Goal: Task Accomplishment & Management: Complete application form

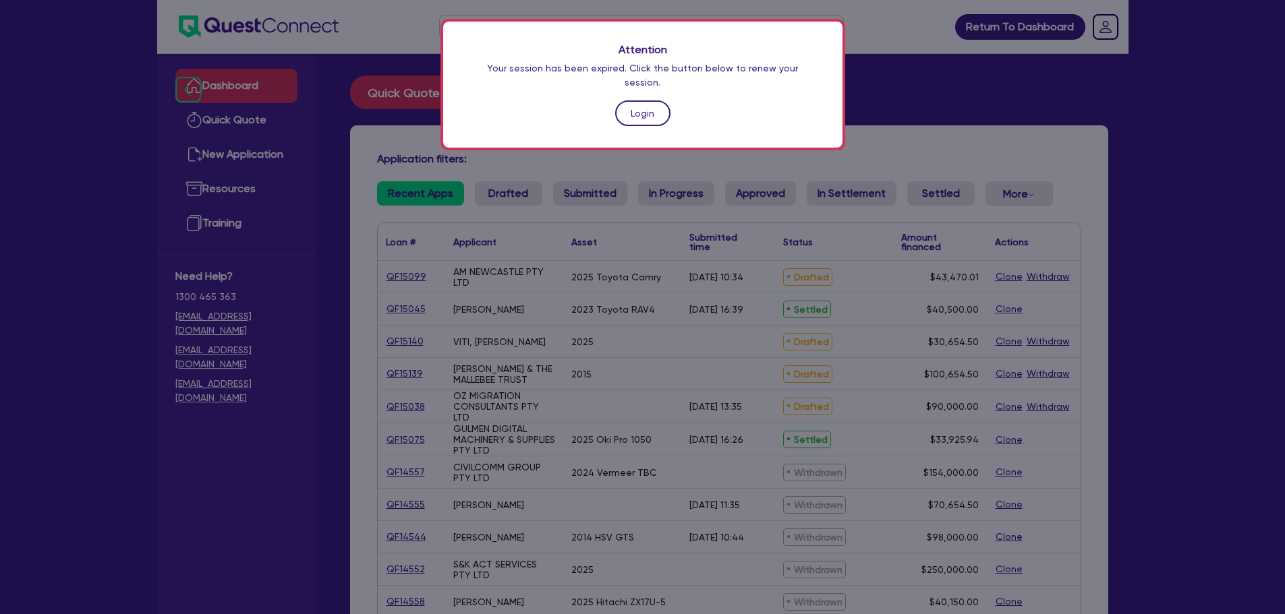
click at [647, 101] on link "Login" at bounding box center [642, 114] width 55 height 26
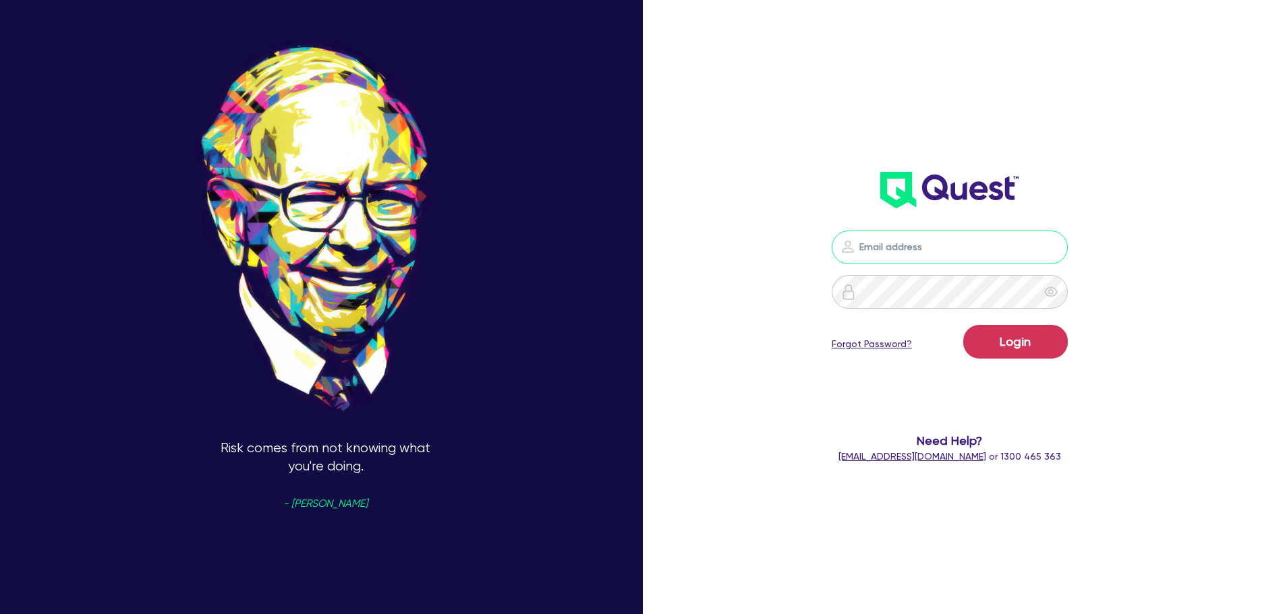
click at [942, 253] on input "email" at bounding box center [950, 248] width 236 height 34
type input "rob.matheson@quest.finance"
click at [1035, 347] on button "Login" at bounding box center [1015, 342] width 105 height 34
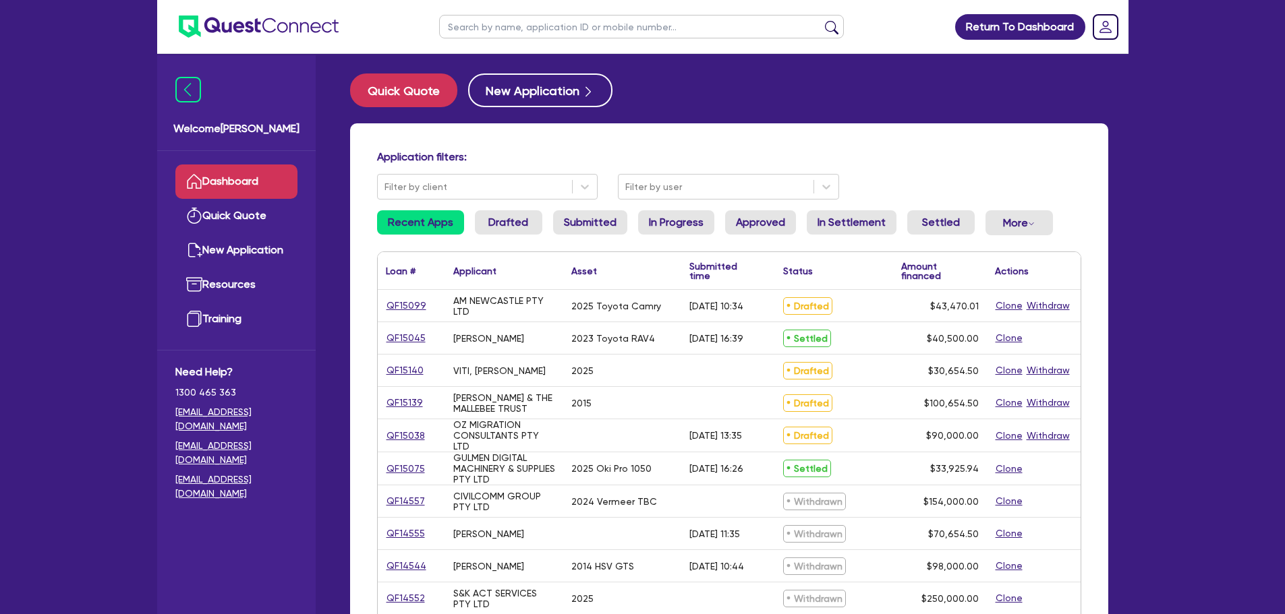
scroll to position [1, 0]
drag, startPoint x: 722, startPoint y: 310, endPoint x: 404, endPoint y: 312, distance: 317.7
click at [388, 305] on div "QF15099 AM NEWCASTLE PTY LTD 2025 Toyota Camry 28/08/2025 - 10:34 Drafted $43,4…" at bounding box center [729, 307] width 703 height 32
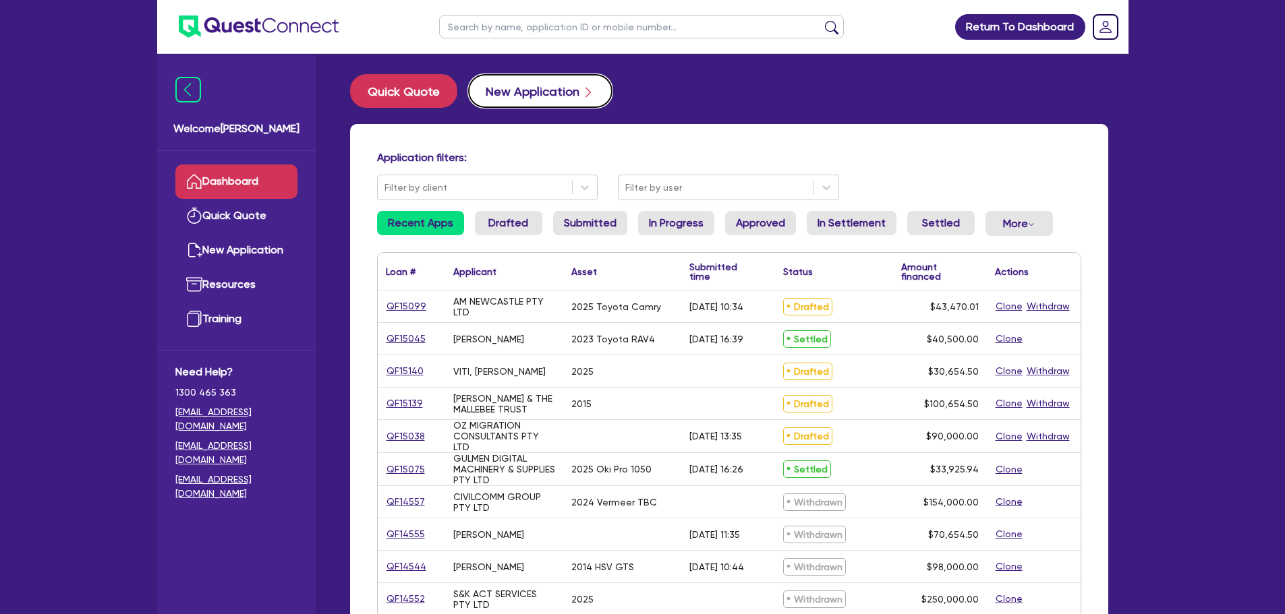
click at [536, 91] on button "New Application" at bounding box center [540, 91] width 144 height 34
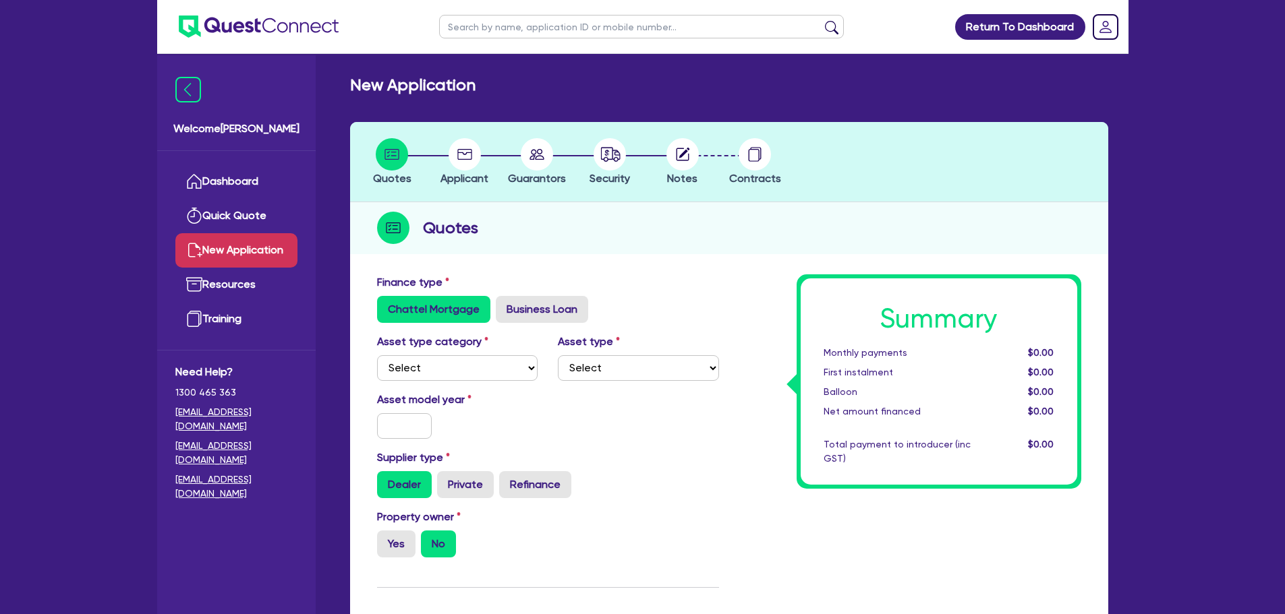
click at [698, 288] on div "Finance type Chattel Mortgage Business Loan" at bounding box center [548, 299] width 362 height 49
drag, startPoint x: 480, startPoint y: 360, endPoint x: 481, endPoint y: 380, distance: 21.0
click at [479, 363] on select "Select Cars and light trucks Primary assets Secondary assets Tertiary assets" at bounding box center [457, 368] width 161 height 26
select select "CARS_AND_LIGHT_TRUCKS"
click at [377, 355] on select "Select Cars and light trucks Primary assets Secondary assets Tertiary assets" at bounding box center [457, 368] width 161 height 26
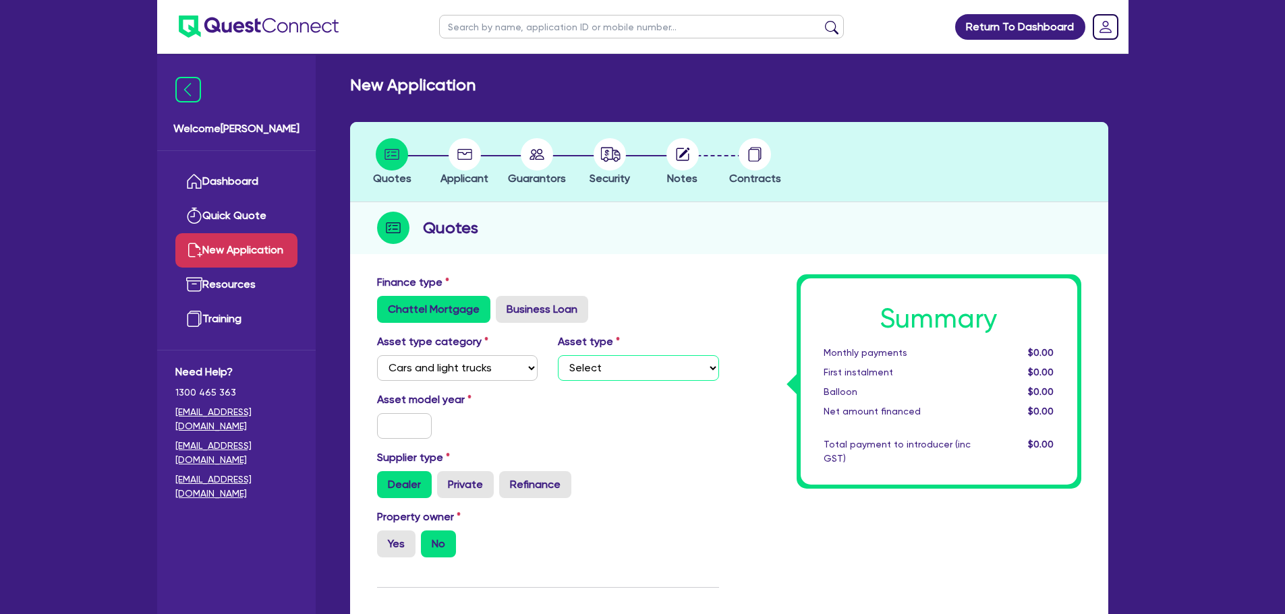
drag, startPoint x: 590, startPoint y: 363, endPoint x: 592, endPoint y: 374, distance: 11.0
click at [590, 362] on select "Select Passenger vehicles Vans and utes Light trucks up to 4.5 tonne" at bounding box center [638, 368] width 161 height 26
select select "PASSENGER_VEHICLES"
click at [558, 355] on select "Select Passenger vehicles Vans and utes Light trucks up to 4.5 tonne" at bounding box center [638, 368] width 161 height 26
click at [409, 427] on input "text" at bounding box center [404, 426] width 55 height 26
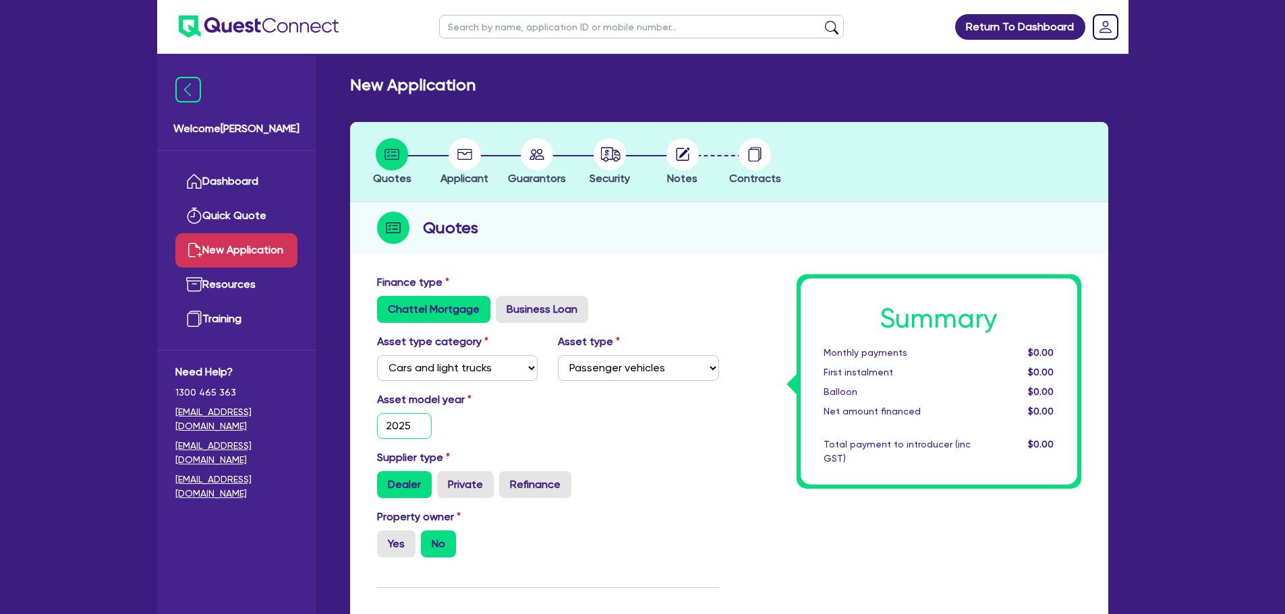
scroll to position [337, 0]
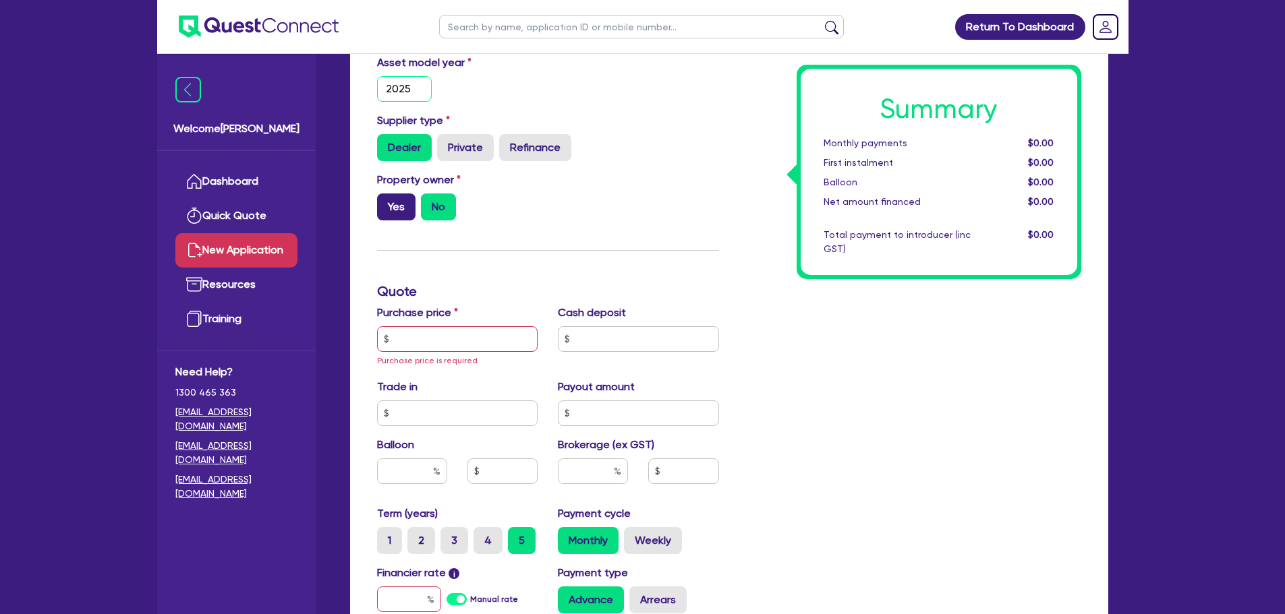
type input "2025"
click at [400, 212] on label "Yes" at bounding box center [396, 207] width 38 height 27
click at [386, 202] on input "Yes" at bounding box center [381, 198] width 9 height 9
radio input "true"
click at [440, 333] on input "text" at bounding box center [457, 339] width 161 height 26
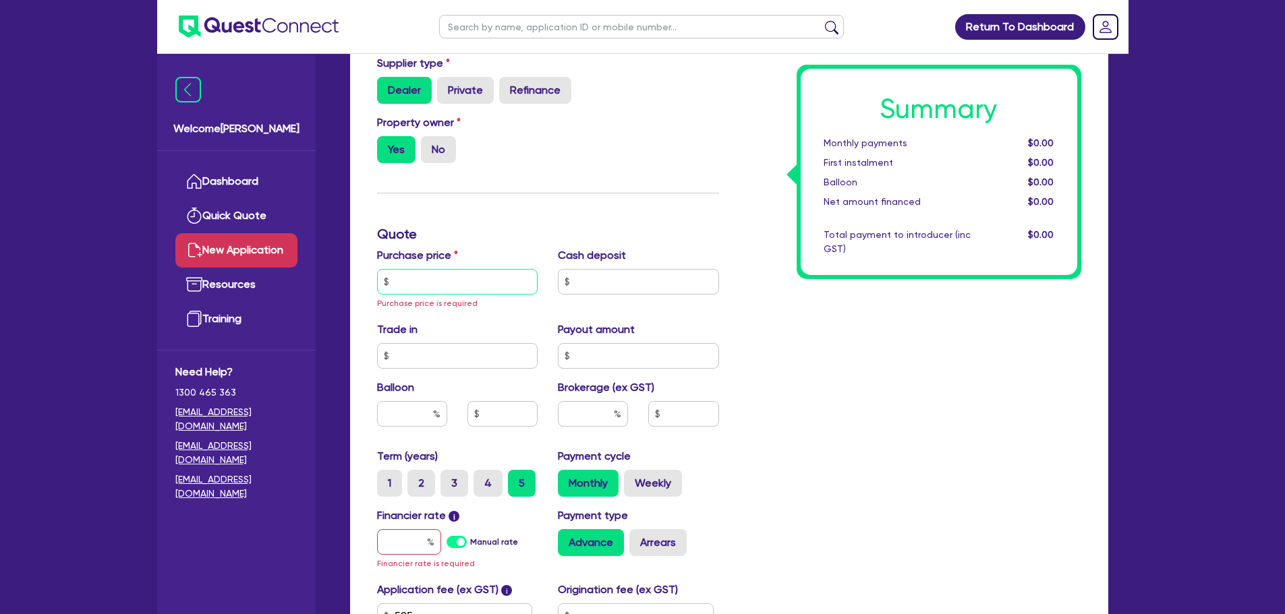
scroll to position [540, 0]
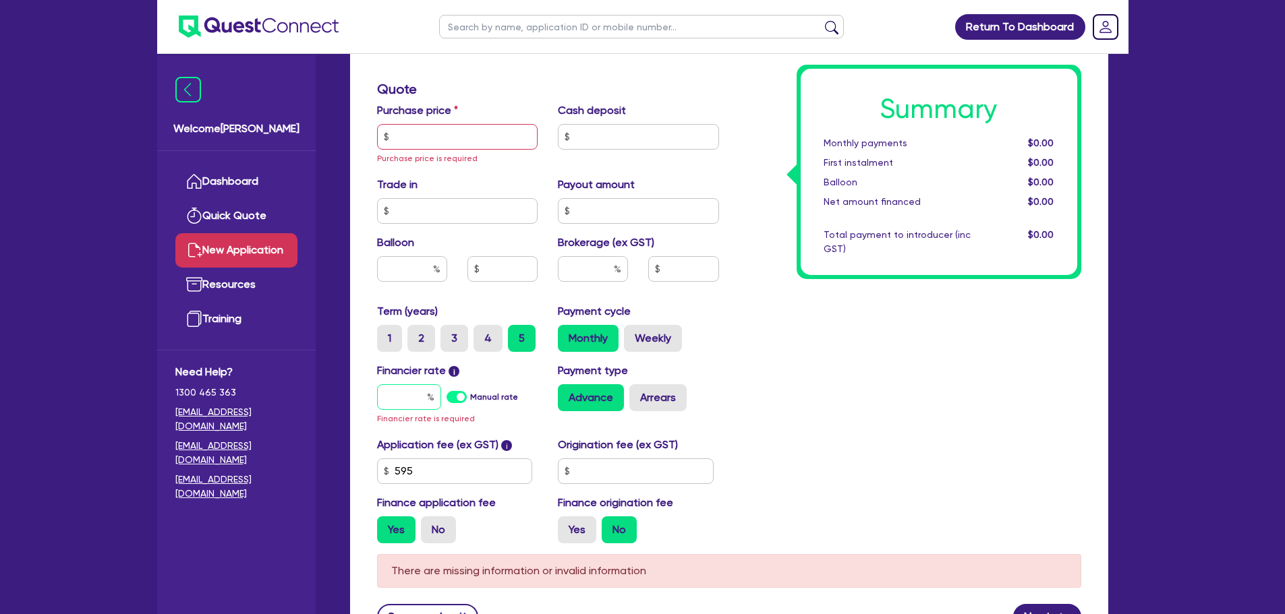
click at [408, 409] on input "text" at bounding box center [409, 397] width 64 height 26
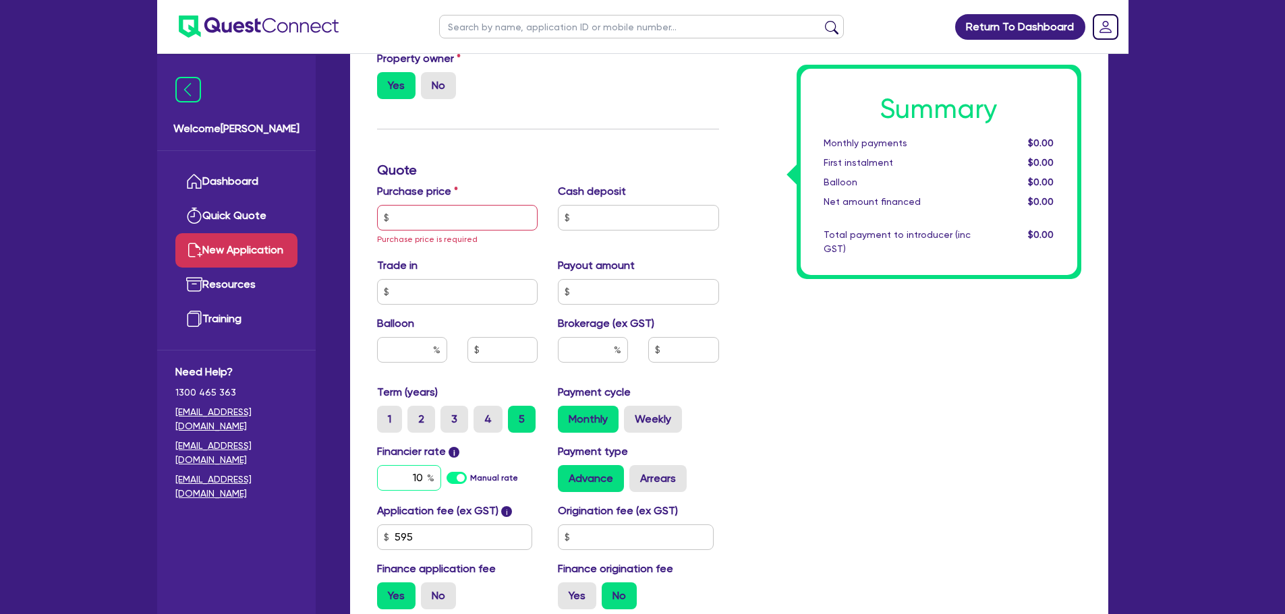
scroll to position [312, 0]
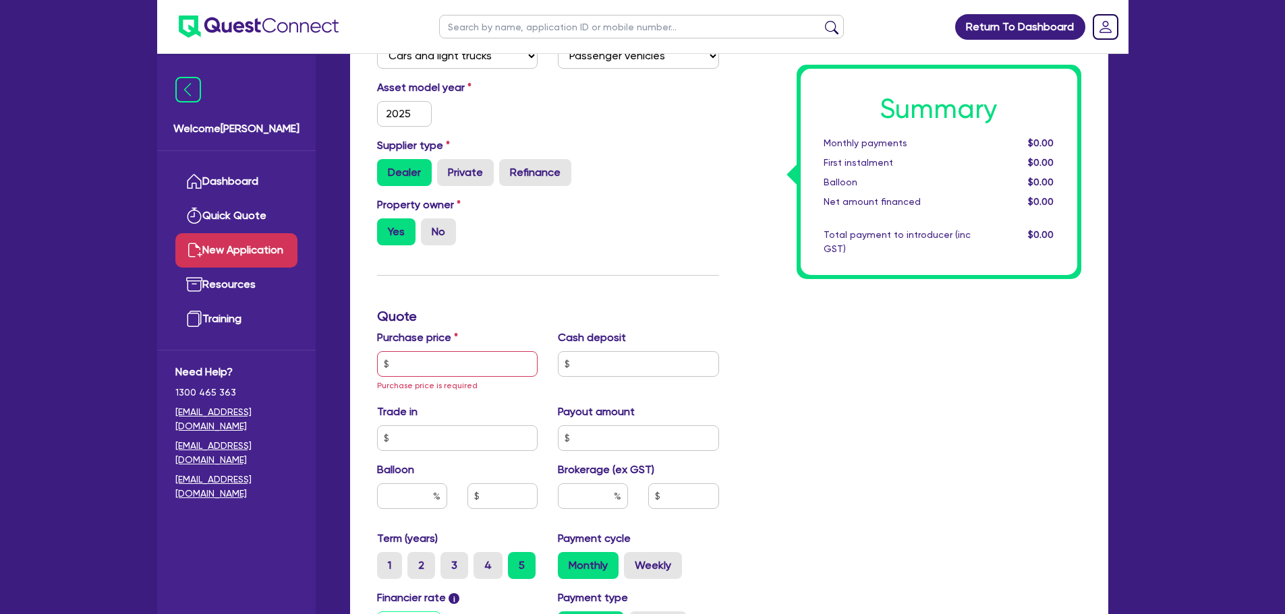
type input "10"
click at [406, 368] on input "text" at bounding box center [457, 364] width 161 height 26
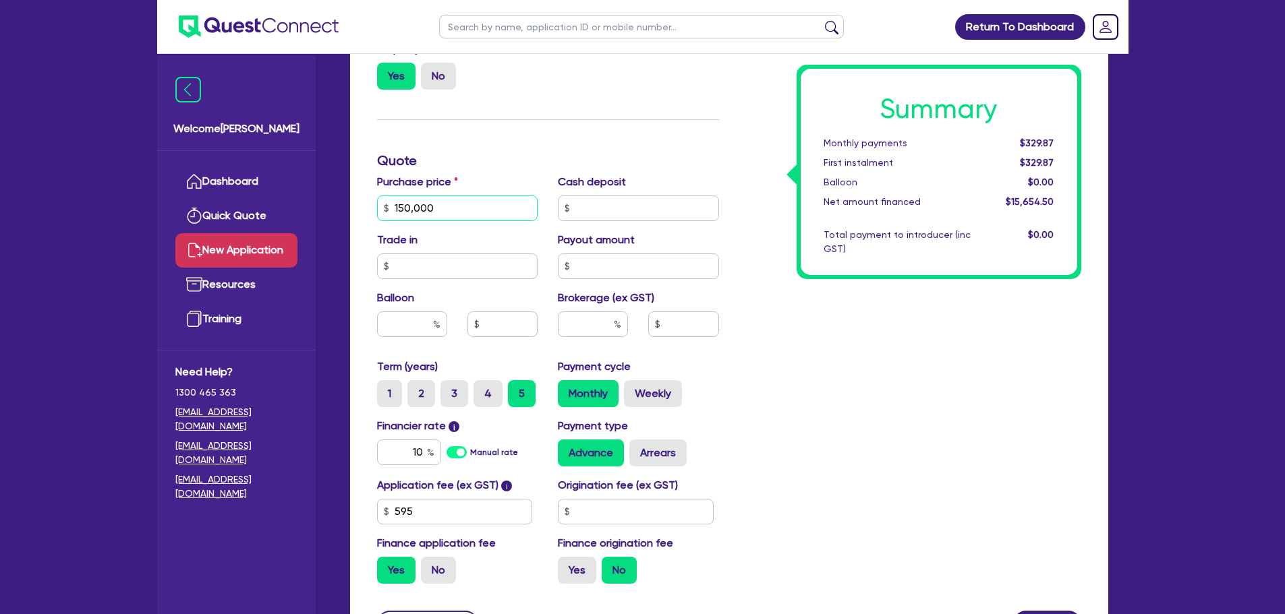
scroll to position [600, 0]
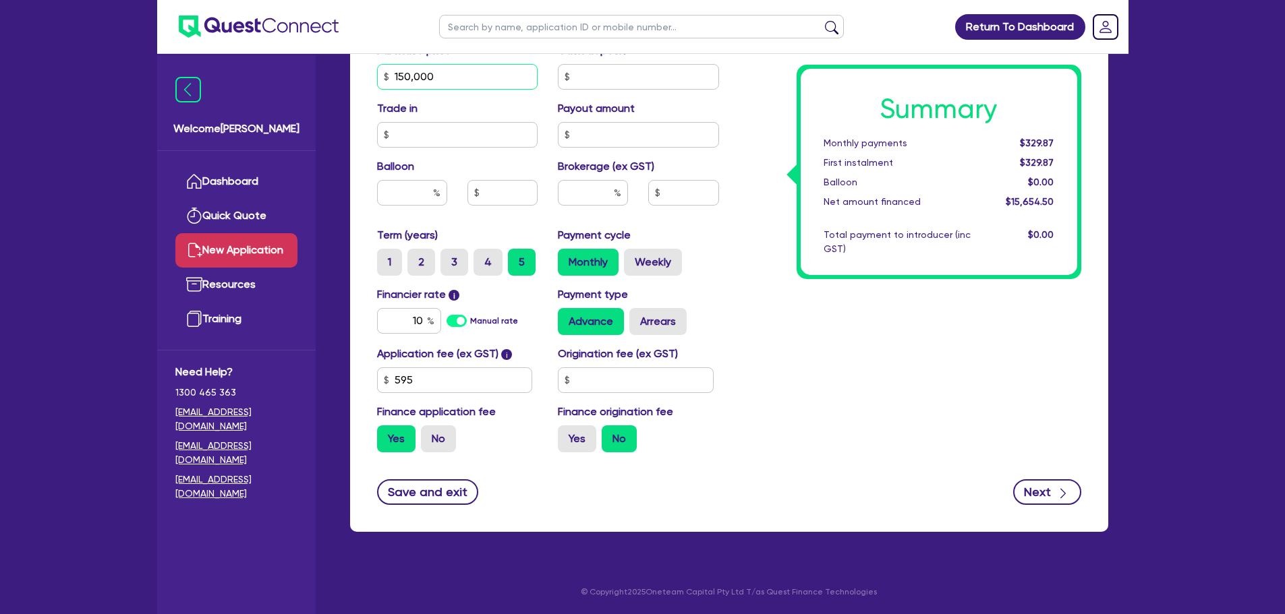
type input "150,000"
click at [1065, 490] on icon "button" at bounding box center [1062, 493] width 13 height 13
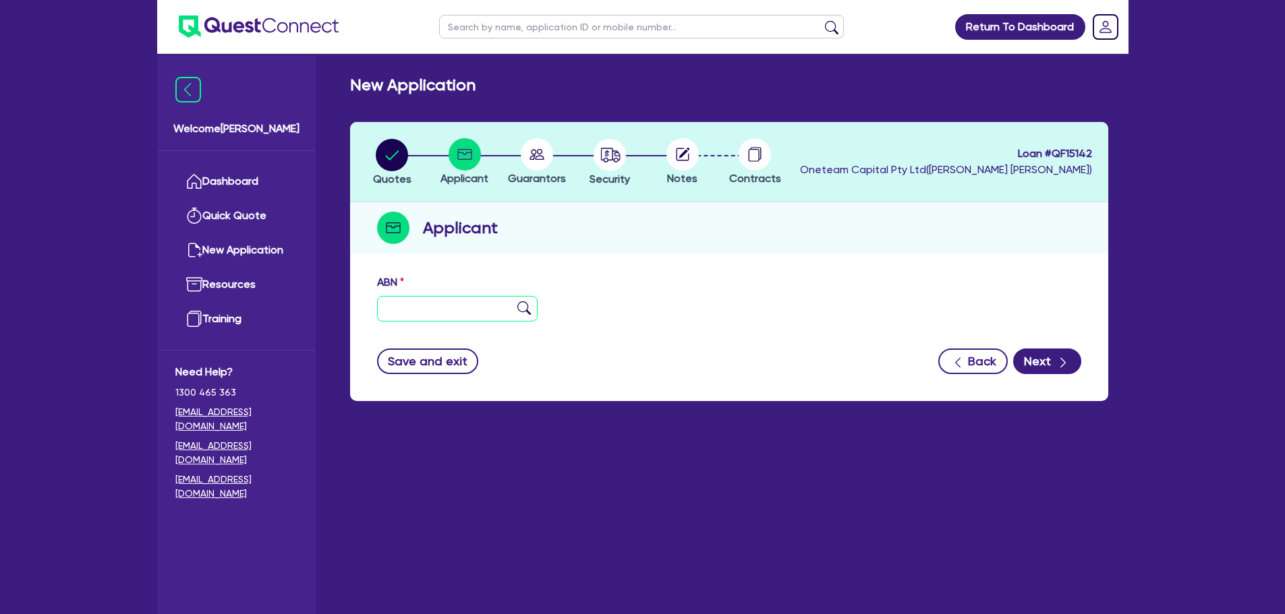
click at [409, 305] on input "text" at bounding box center [457, 309] width 161 height 26
paste input "83 664 651 389"
type input "83 664 651 389"
click at [525, 308] on img at bounding box center [523, 308] width 13 height 13
type input "MUSCLE MIND PTY LTD"
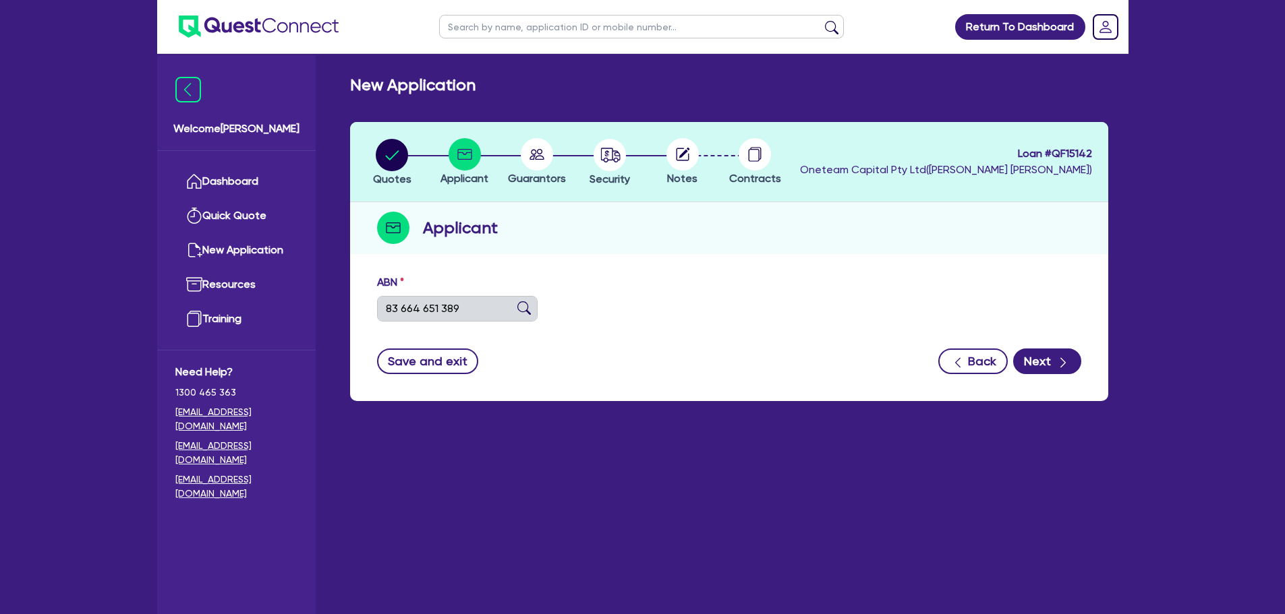
type input "CODEY'S YARD SERVICES"
select select "COMPANY"
type input "22/12/2022"
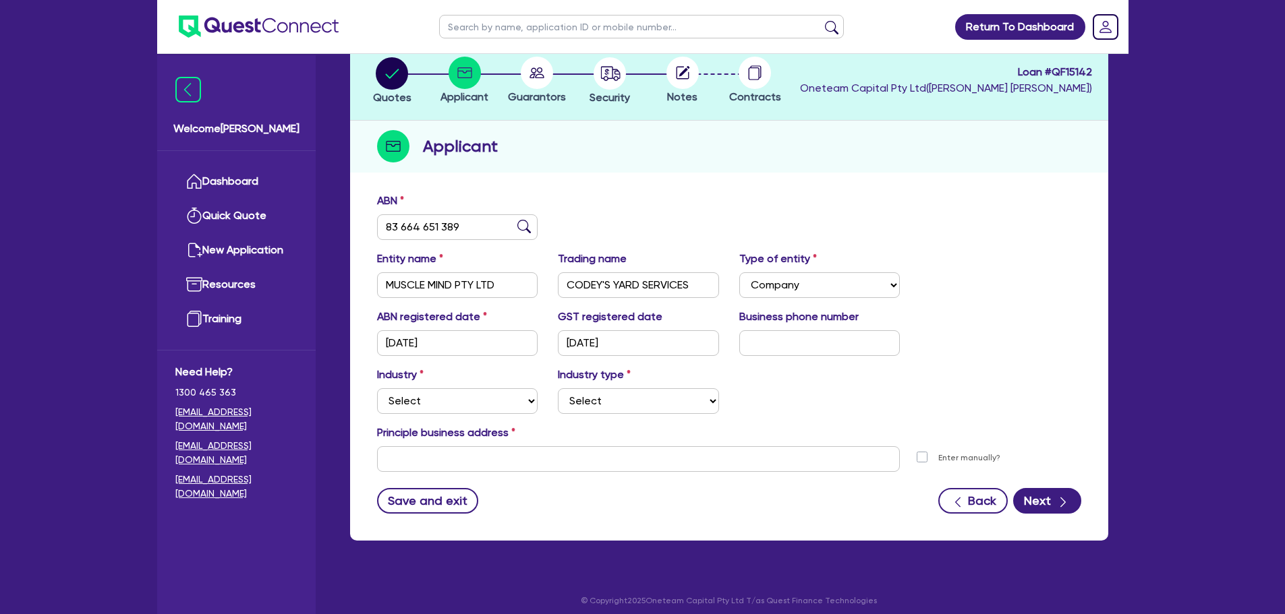
scroll to position [90, 0]
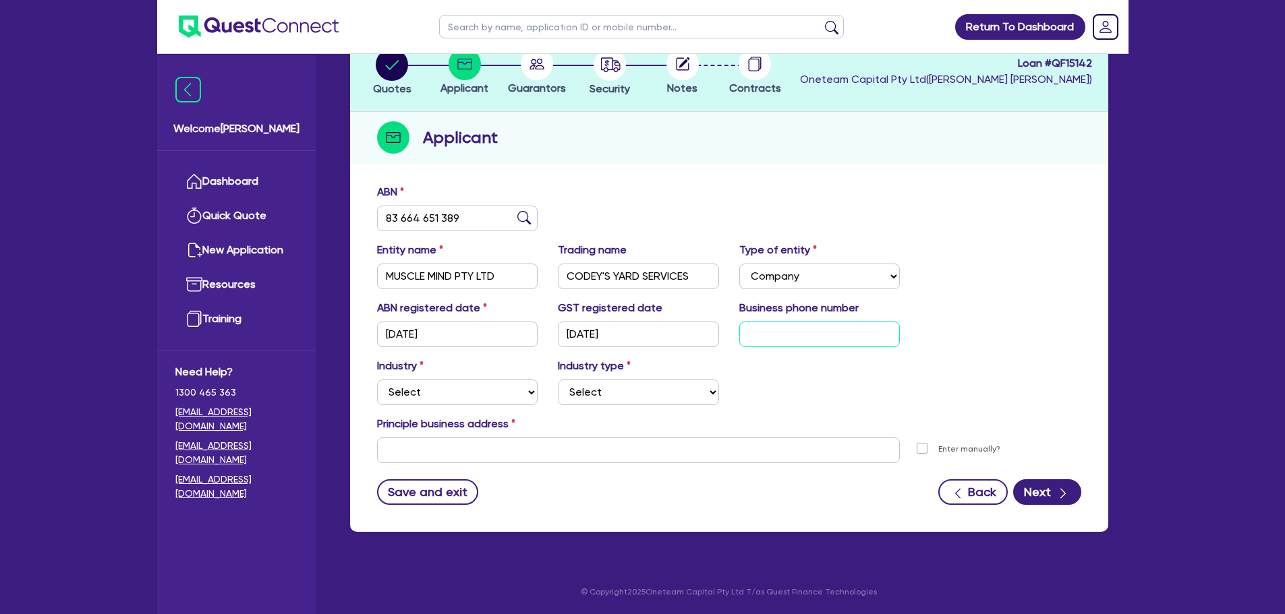
click at [774, 331] on input "text" at bounding box center [819, 335] width 161 height 26
type input "04 1348 0451"
drag, startPoint x: 513, startPoint y: 397, endPoint x: 463, endPoint y: 382, distance: 51.4
click at [463, 382] on select "Select Accomodation & Food Services Administrative & Support Services Agricultu…" at bounding box center [457, 393] width 161 height 26
select select "RENTAL_REAL_ESTATE"
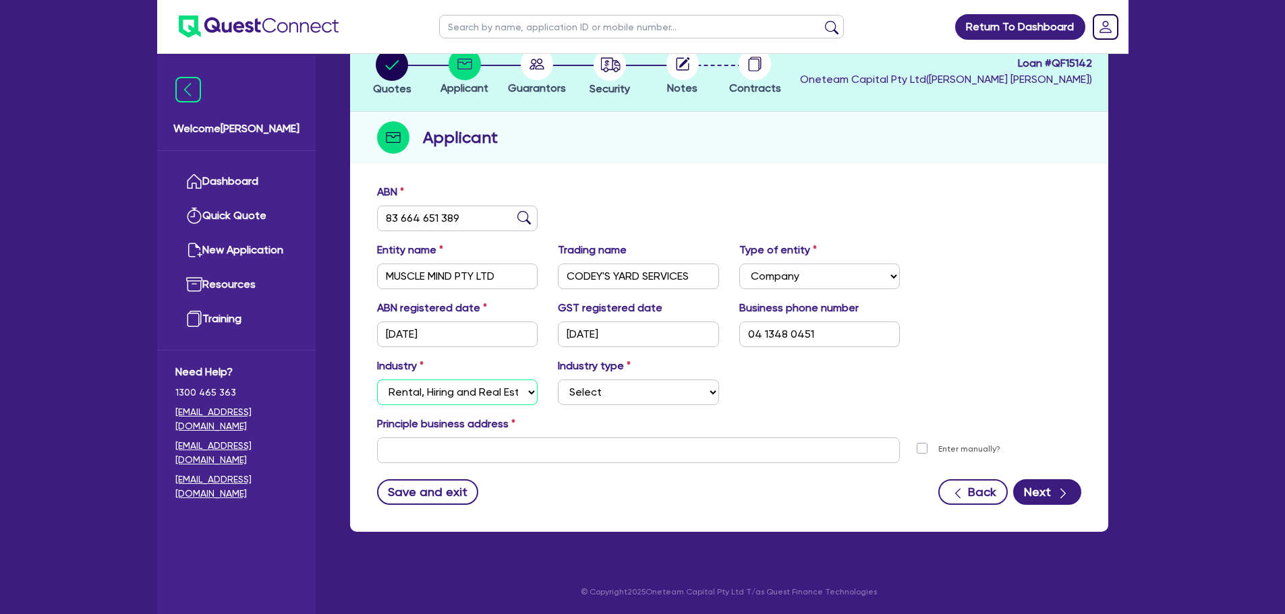
click at [377, 380] on select "Select Accomodation & Food Services Administrative & Support Services Agricultu…" at bounding box center [457, 393] width 161 height 26
click at [660, 384] on select "Select Property operators Real estate services Motor vehicles Transport equipme…" at bounding box center [638, 393] width 161 height 26
select select "INTANGIBLE_ASSETS"
click at [558, 380] on select "Select Property operators Real estate services Motor vehicles Transport equipme…" at bounding box center [638, 393] width 161 height 26
click at [544, 455] on input "text" at bounding box center [638, 451] width 523 height 26
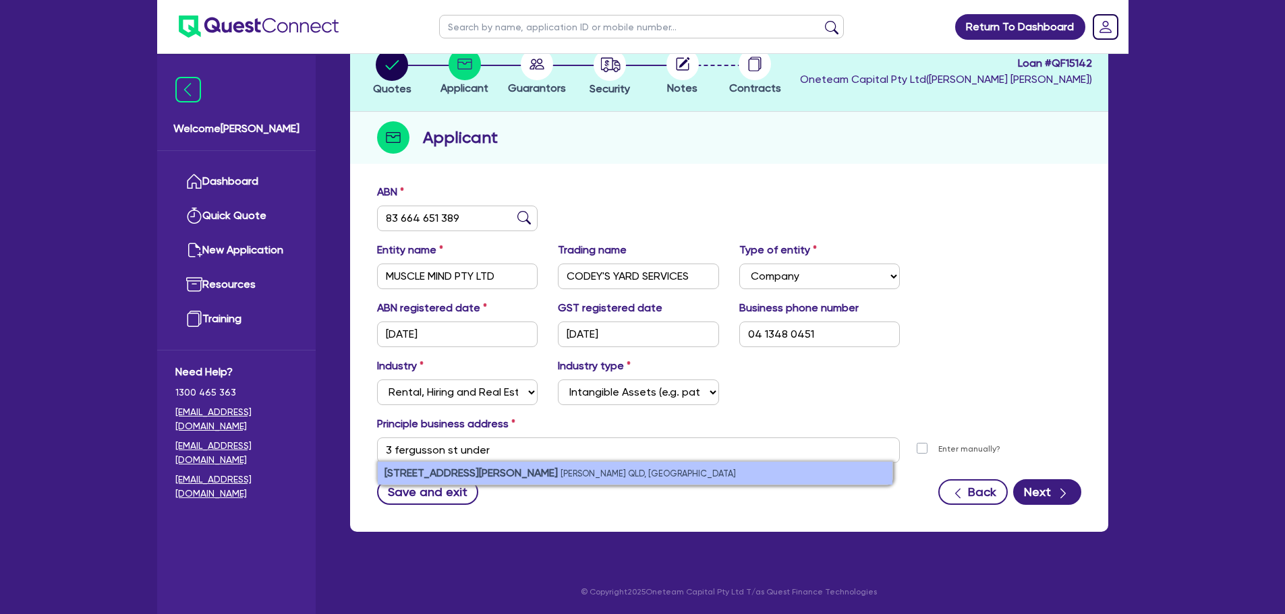
click at [577, 469] on li "3 Ferguson St Underwood QLD, Australia" at bounding box center [635, 473] width 515 height 23
type input "3 Ferguson St Underwood QLD 4119"
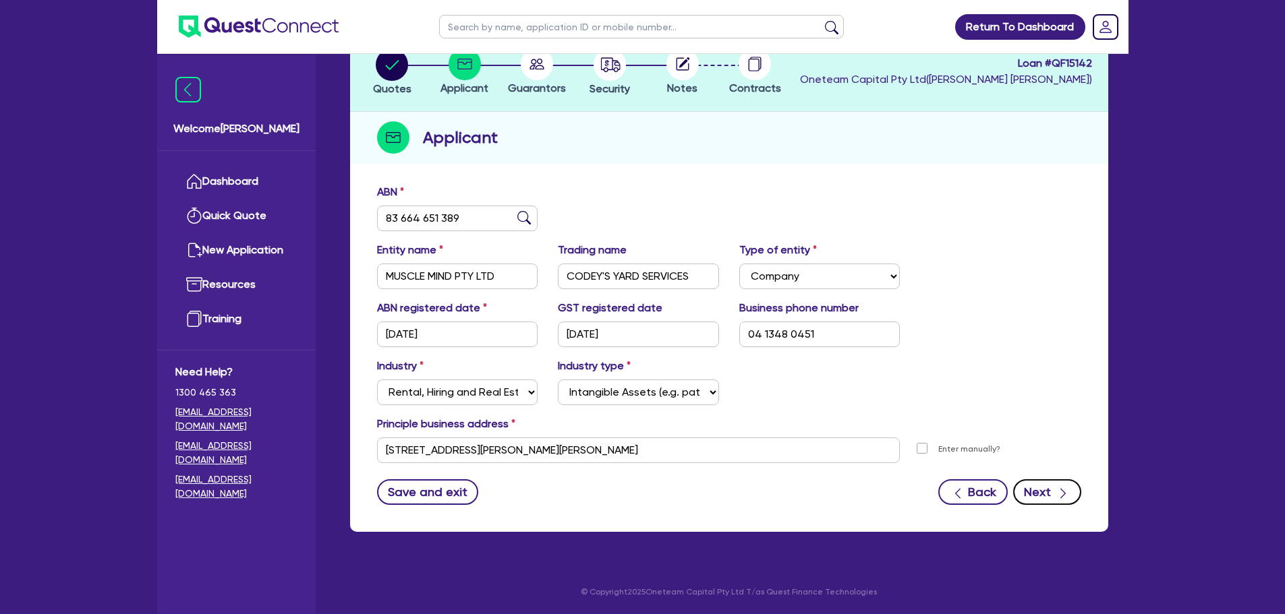
click at [1064, 498] on icon "button" at bounding box center [1062, 493] width 13 height 13
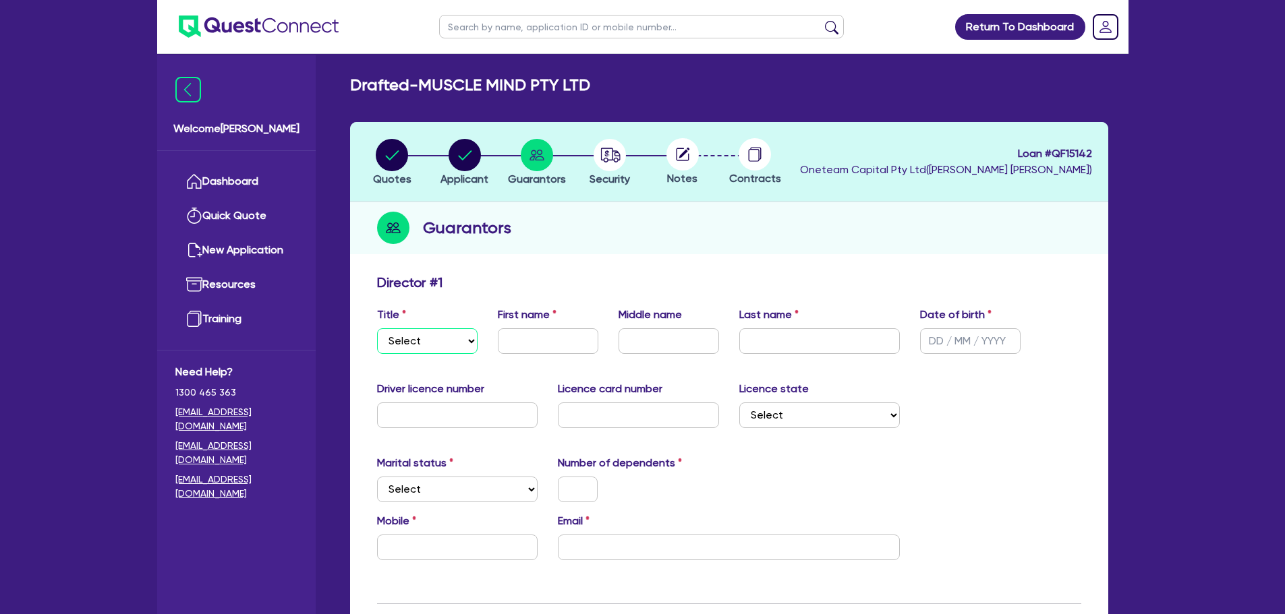
click at [438, 343] on select "Select Mr Mrs Ms Miss Dr" at bounding box center [427, 341] width 101 height 26
select select "MR"
click at [377, 328] on select "Select Mr Mrs Ms Miss Dr" at bounding box center [427, 341] width 101 height 26
drag, startPoint x: 573, startPoint y: 325, endPoint x: 567, endPoint y: 328, distance: 7.3
click at [573, 325] on div "First name" at bounding box center [548, 330] width 121 height 47
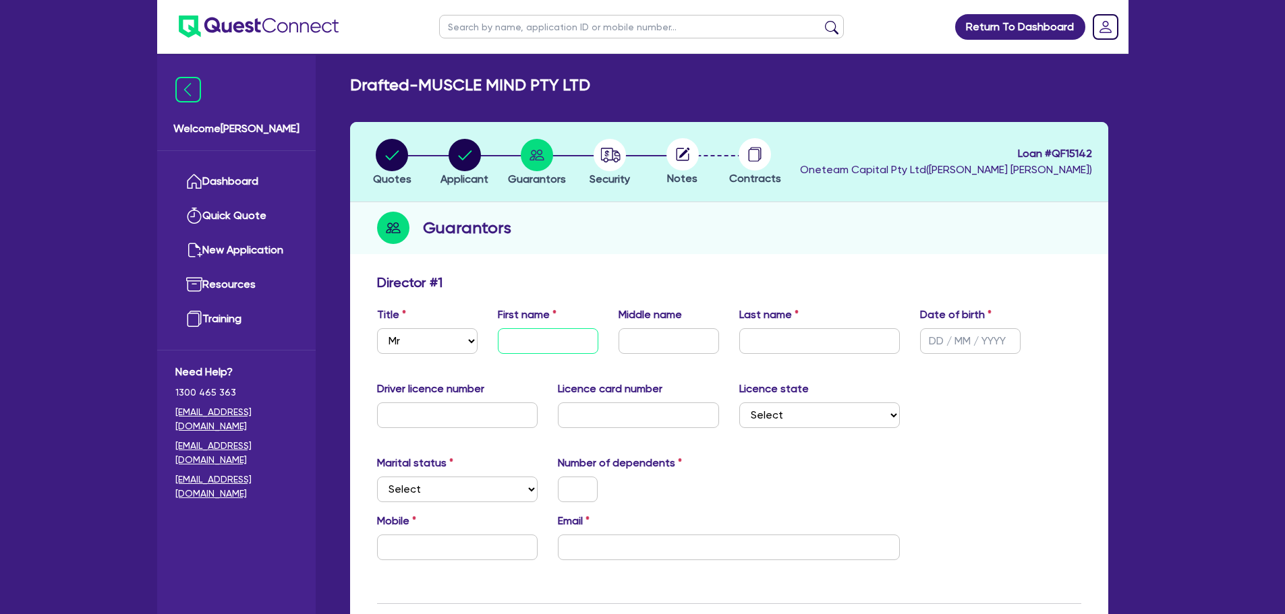
click at [558, 344] on input "text" at bounding box center [548, 341] width 101 height 26
type input "Cody"
type input "Allan"
type input "Haase"
click at [953, 336] on input "text" at bounding box center [970, 341] width 101 height 26
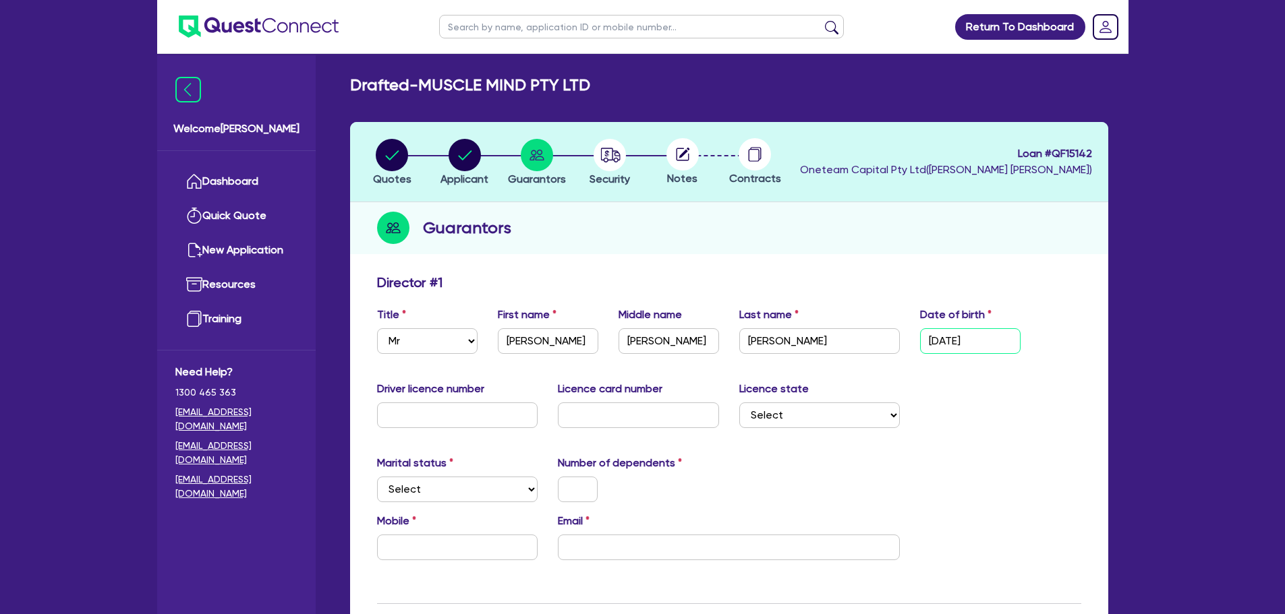
type input "02/11/1986"
click at [487, 420] on input "text" at bounding box center [457, 416] width 161 height 26
click at [806, 430] on div "Driver licence number Licence card number Licence state Select NSW VIC QLD TAS …" at bounding box center [729, 410] width 724 height 58
click at [820, 404] on select "Select NSW VIC QLD TAS ACT SA NT WA" at bounding box center [819, 416] width 161 height 26
select select "QLD"
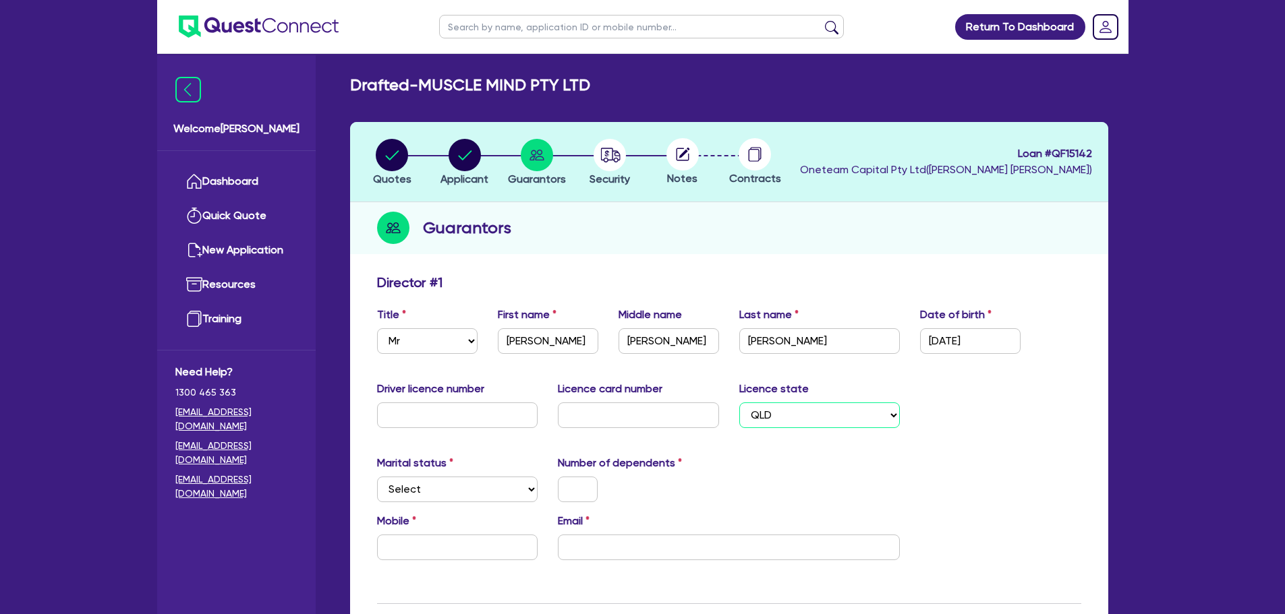
click at [739, 403] on select "Select NSW VIC QLD TAS ACT SA NT WA" at bounding box center [819, 416] width 161 height 26
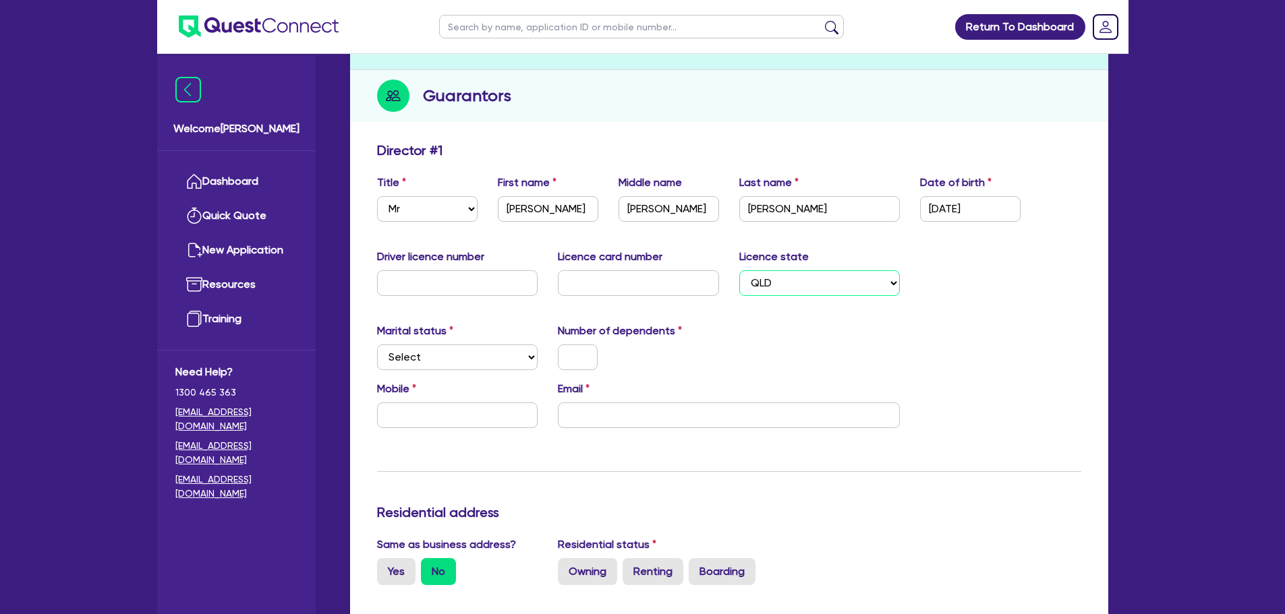
scroll to position [135, 0]
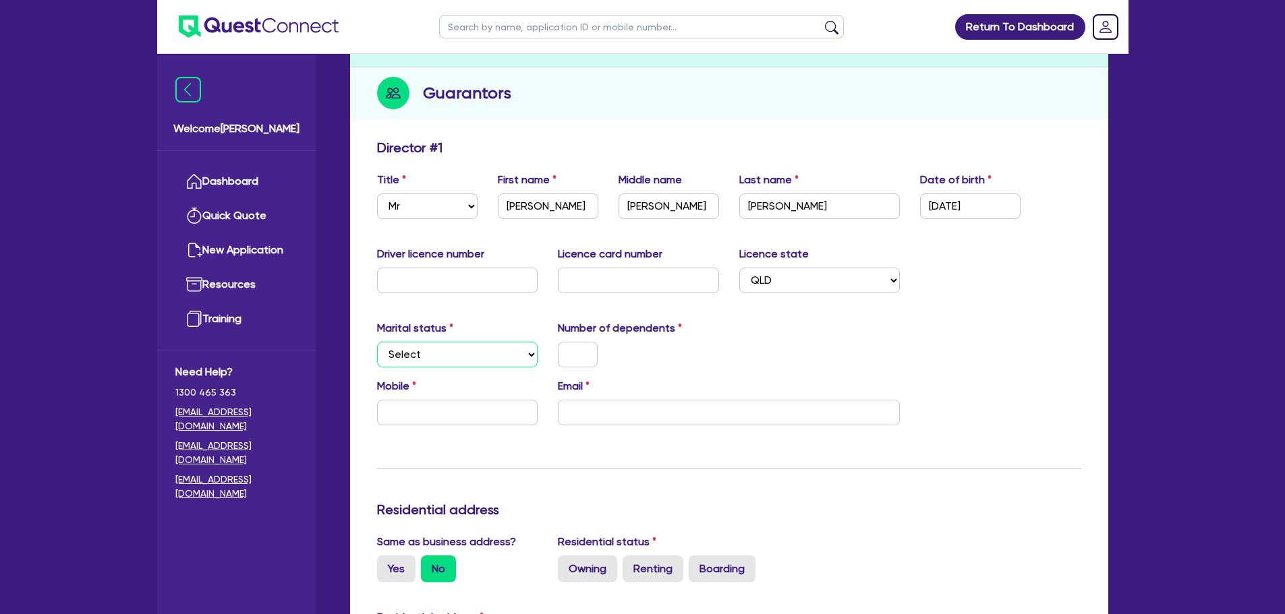
click at [443, 357] on select "Select Single Married De Facto / Partner" at bounding box center [457, 355] width 161 height 26
click at [377, 342] on select "Select Single Married De Facto / Partner" at bounding box center [457, 355] width 161 height 26
drag, startPoint x: 461, startPoint y: 351, endPoint x: 457, endPoint y: 363, distance: 12.6
click at [461, 351] on select "Select Single Married De Facto / Partner" at bounding box center [457, 355] width 161 height 26
select select "MARRIED"
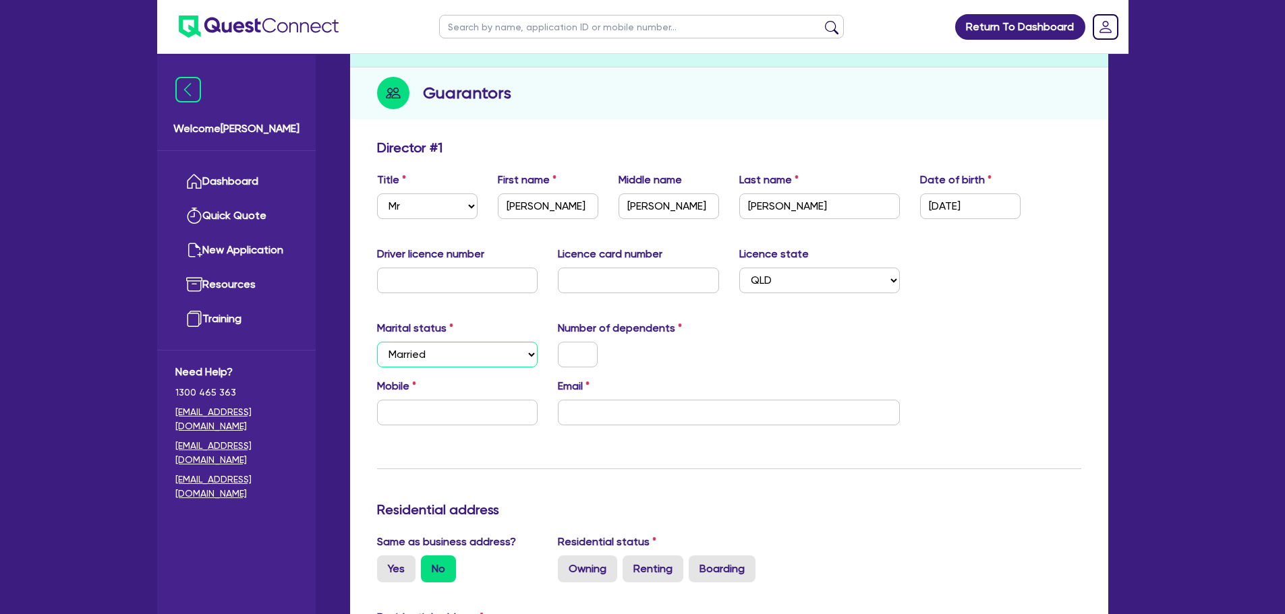
click at [377, 342] on select "Select Single Married De Facto / Partner" at bounding box center [457, 355] width 161 height 26
click at [467, 357] on select "Select Single Married De Facto / Partner" at bounding box center [457, 355] width 161 height 26
click at [377, 342] on select "Select Single Married De Facto / Partner" at bounding box center [457, 355] width 161 height 26
click at [575, 366] on input "text" at bounding box center [578, 355] width 40 height 26
type input "4"
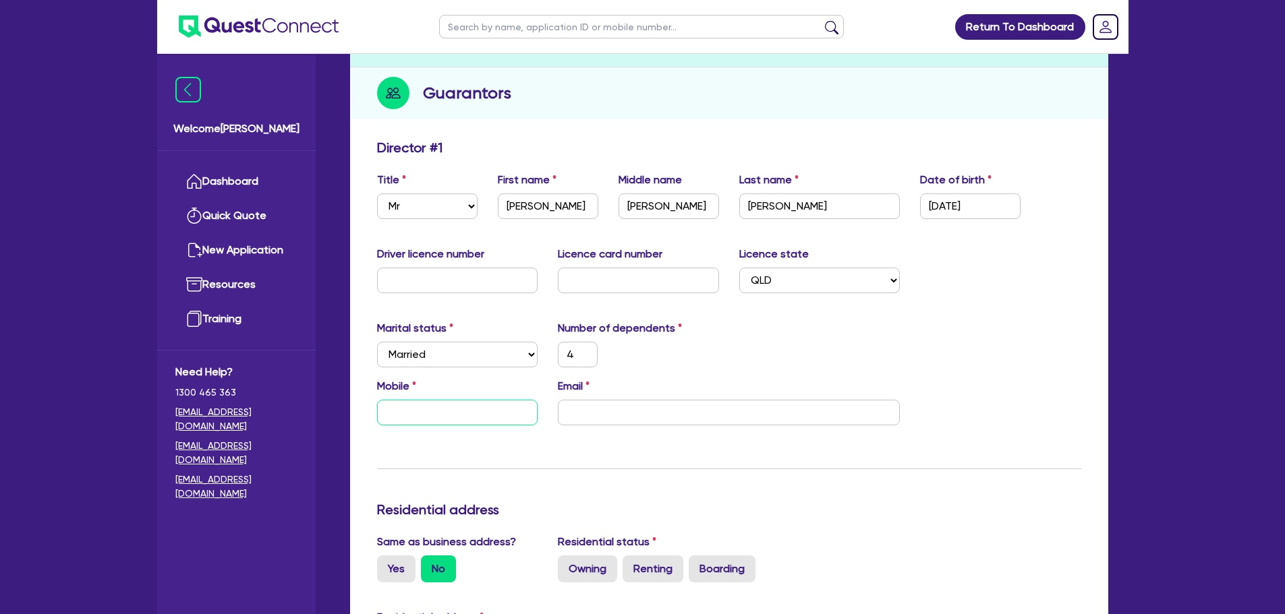
click at [448, 405] on input "text" at bounding box center [457, 413] width 161 height 26
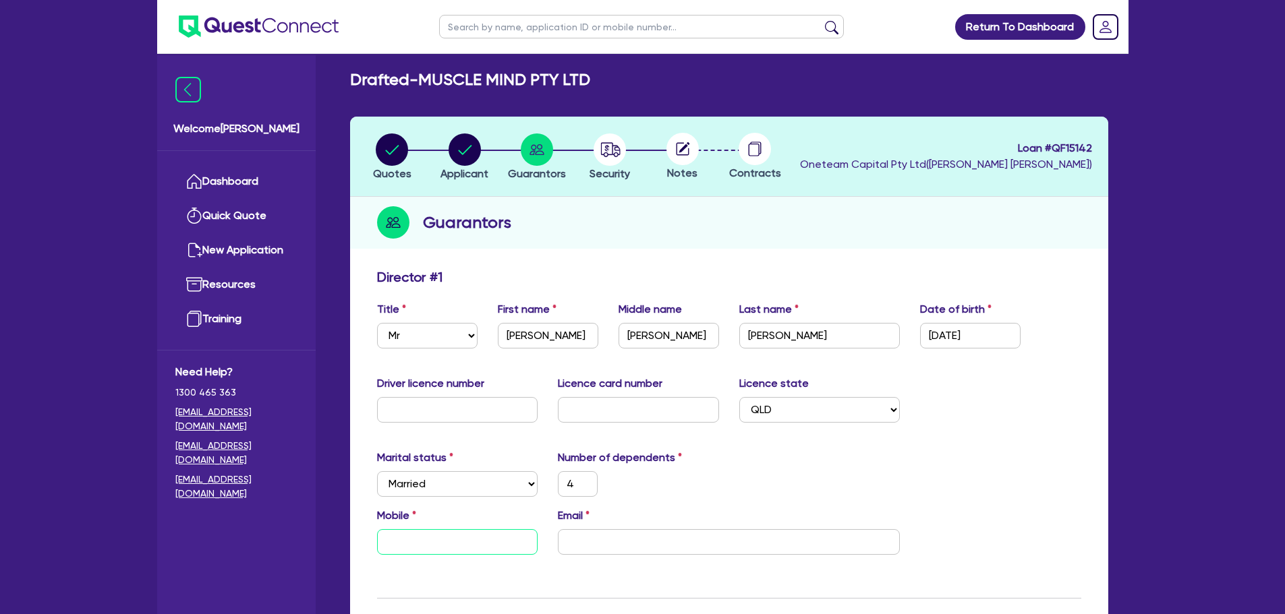
scroll to position [0, 0]
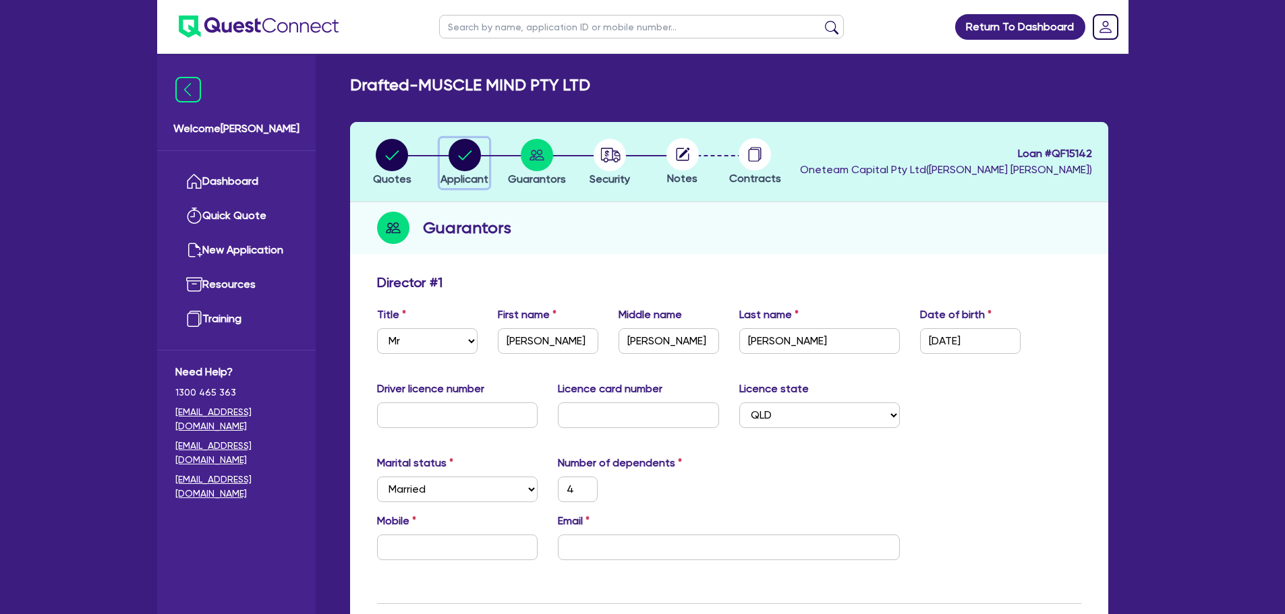
click at [470, 154] on circle "button" at bounding box center [465, 155] width 32 height 32
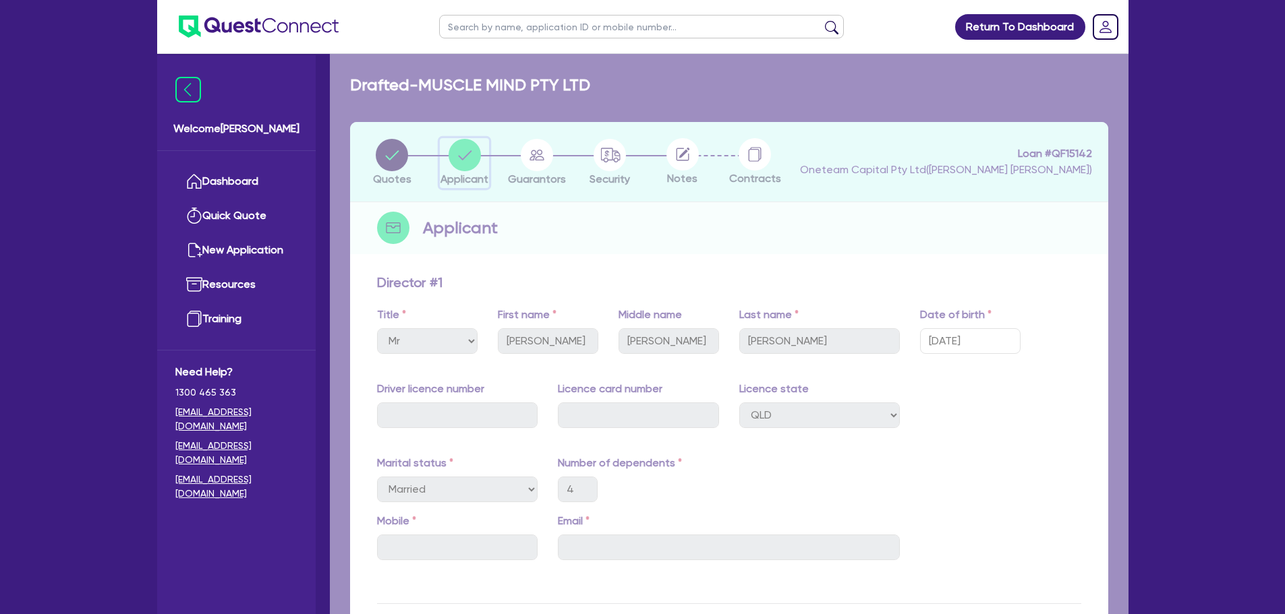
select select "COMPANY"
select select "RENTAL_REAL_ESTATE"
select select "INTANGIBLE_ASSETS"
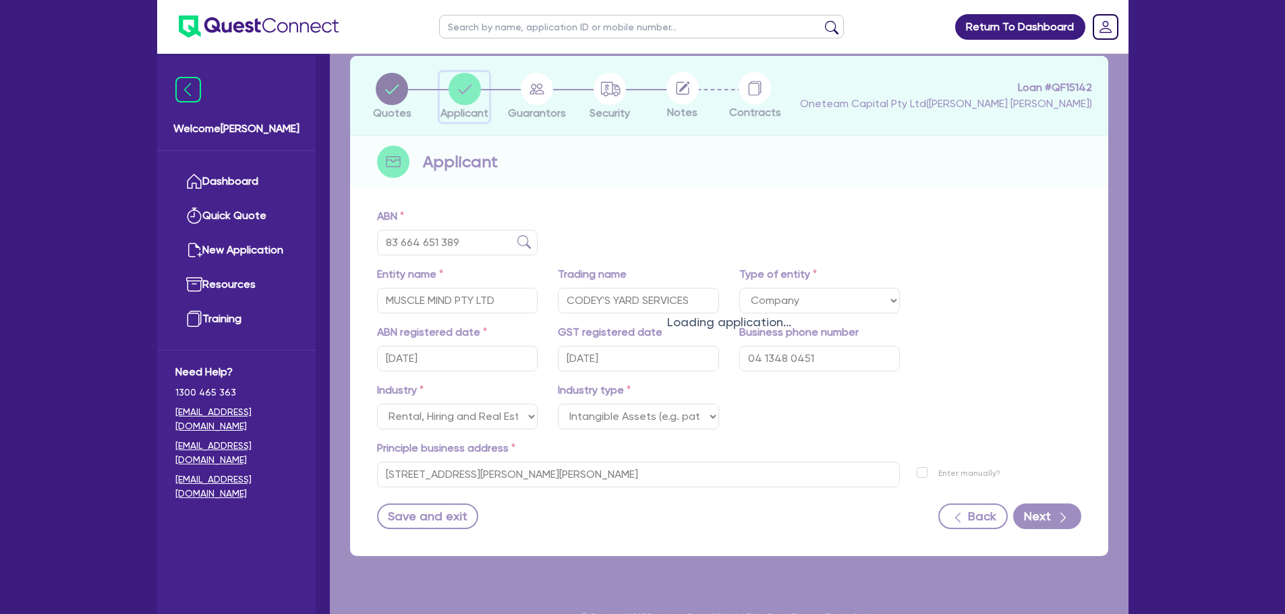
scroll to position [90, 0]
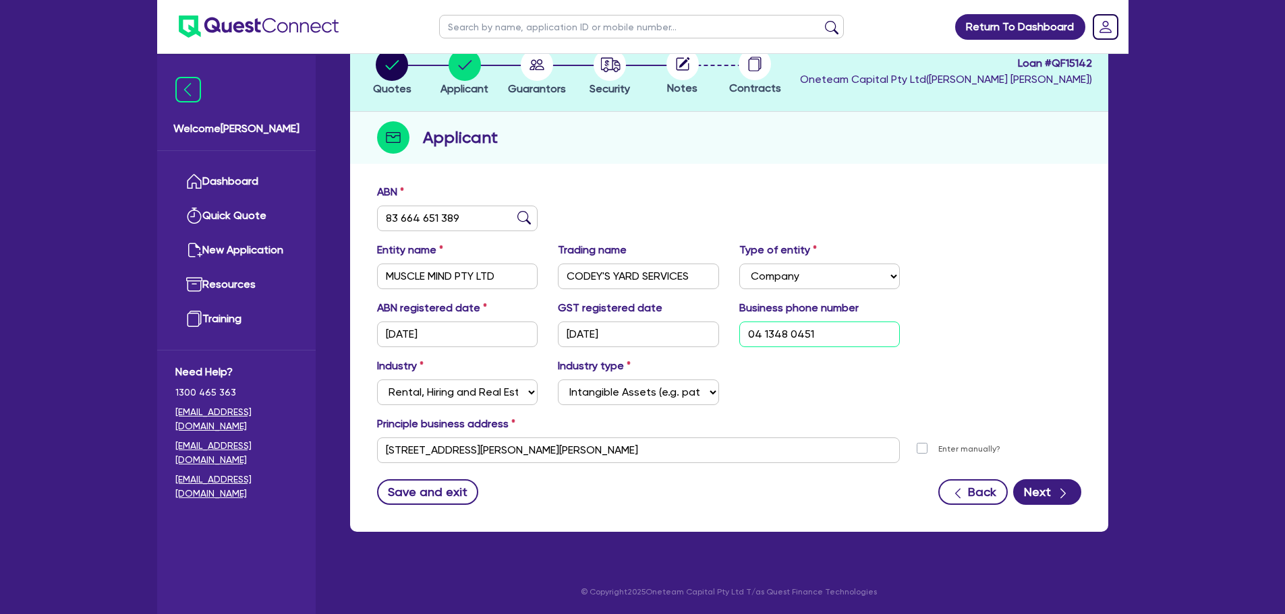
drag, startPoint x: 830, startPoint y: 339, endPoint x: 716, endPoint y: 344, distance: 113.4
click at [716, 344] on div "ABN registered date 22/12/2022 GST registered date 22/12/2022 Business phone nu…" at bounding box center [729, 329] width 724 height 58
click at [546, 76] on circle "button" at bounding box center [537, 65] width 32 height 32
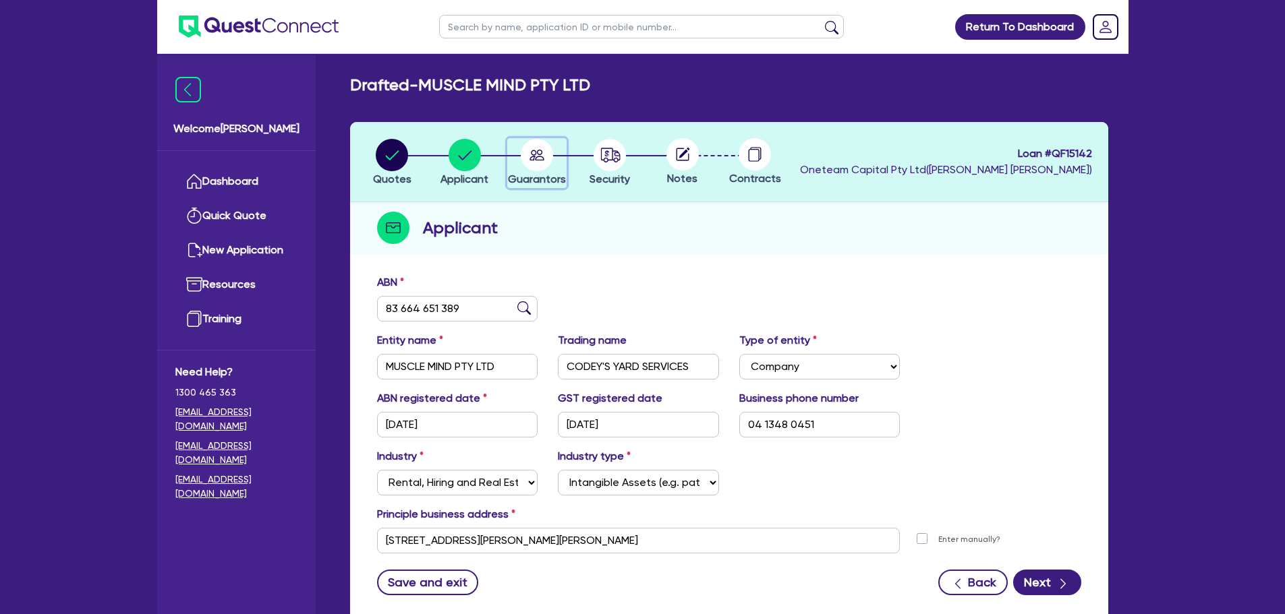
select select "MR"
select select "QLD"
select select "MARRIED"
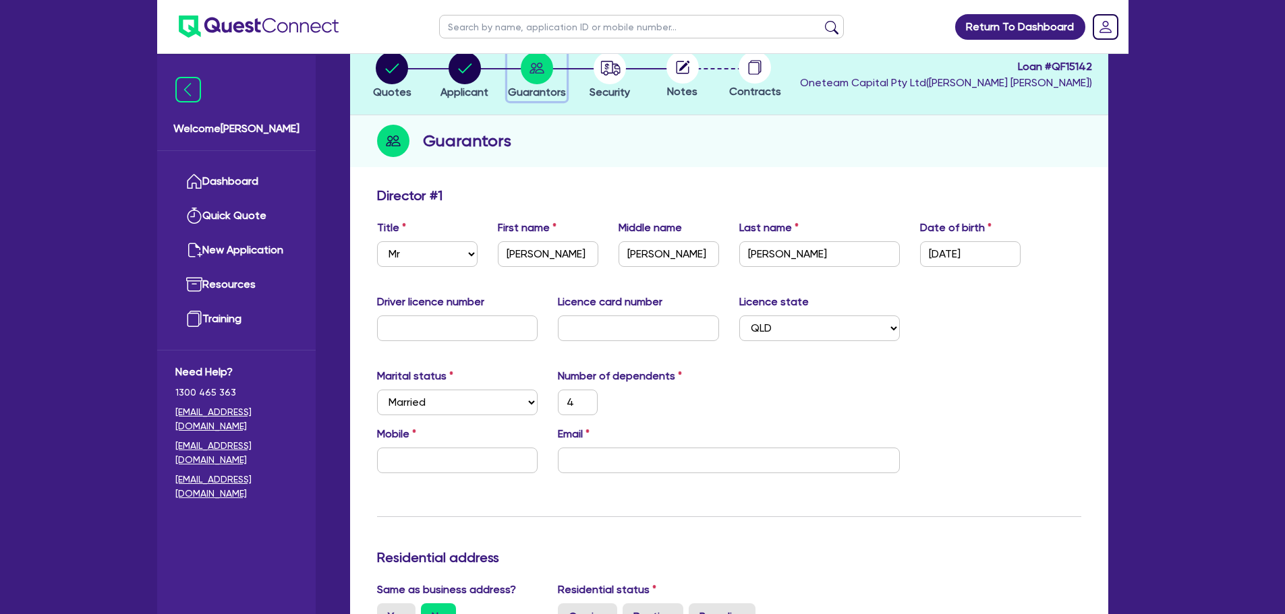
scroll to position [135, 0]
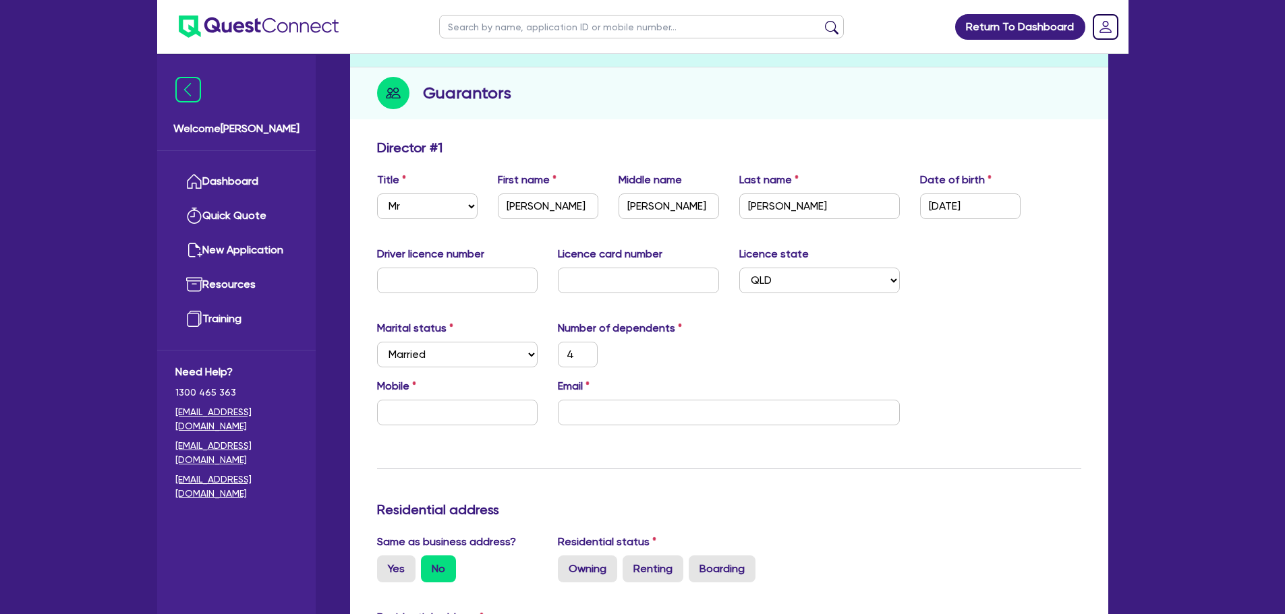
drag, startPoint x: 465, startPoint y: 397, endPoint x: 471, endPoint y: 407, distance: 12.1
click at [466, 404] on div "Mobile" at bounding box center [457, 401] width 181 height 47
click at [468, 416] on input "text" at bounding box center [457, 413] width 161 height 26
paste input "0413 480 451"
type input "4"
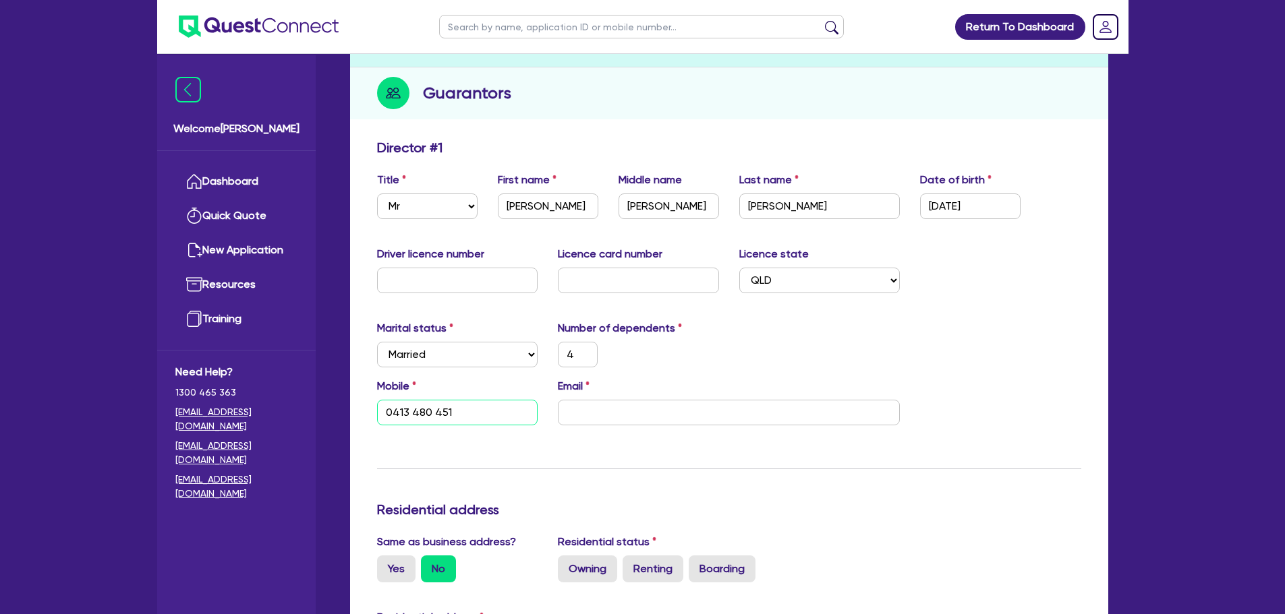
type input "0413 480 451"
click at [626, 408] on input "email" at bounding box center [729, 413] width 342 height 26
type input "4"
type input "0413 480 451"
type input "t"
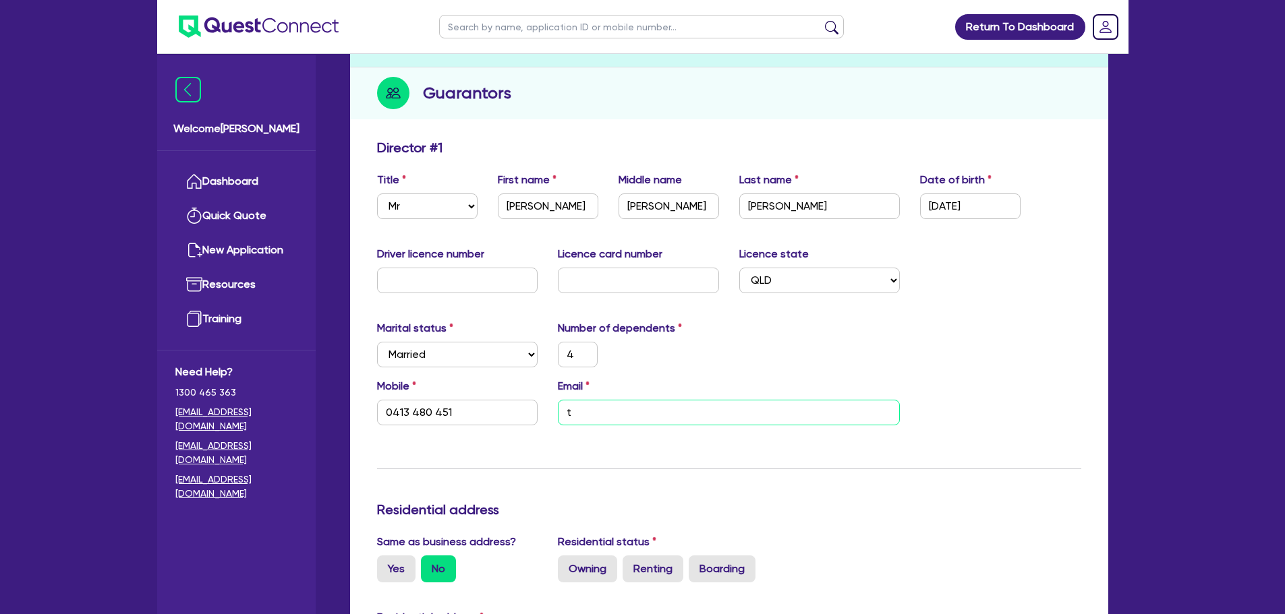
type input "4"
type input "0413 480 451"
type input "te"
type input "4"
type input "0413 480 451"
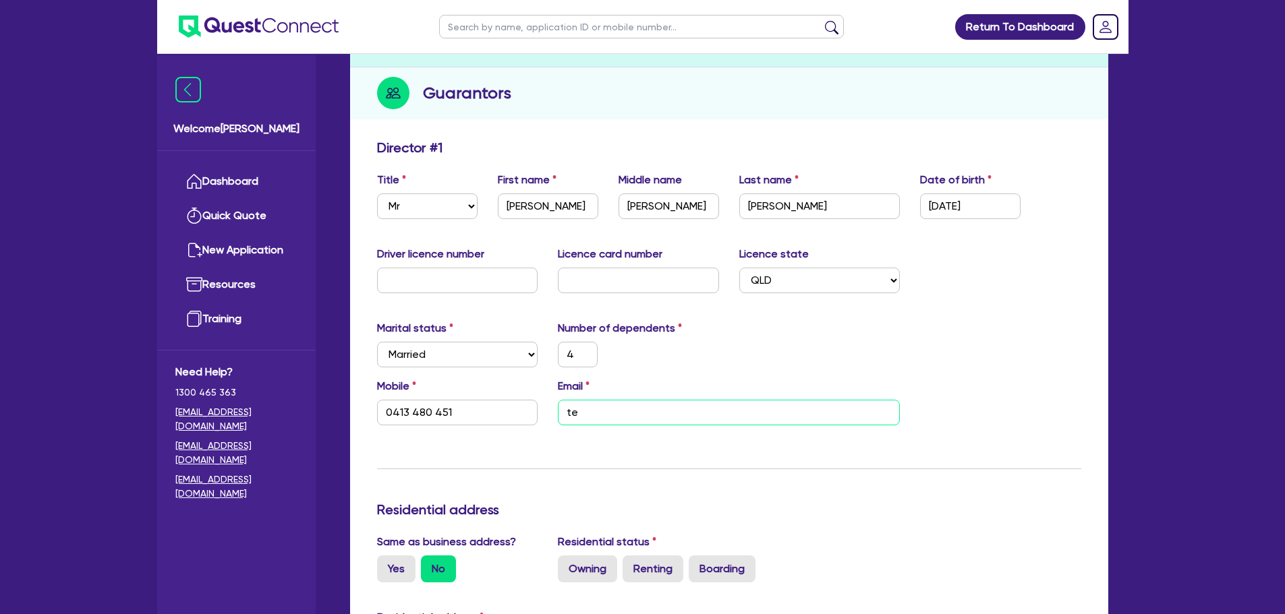
type input "tea"
type input "4"
type input "0413 480 451"
type input "team"
type input "4"
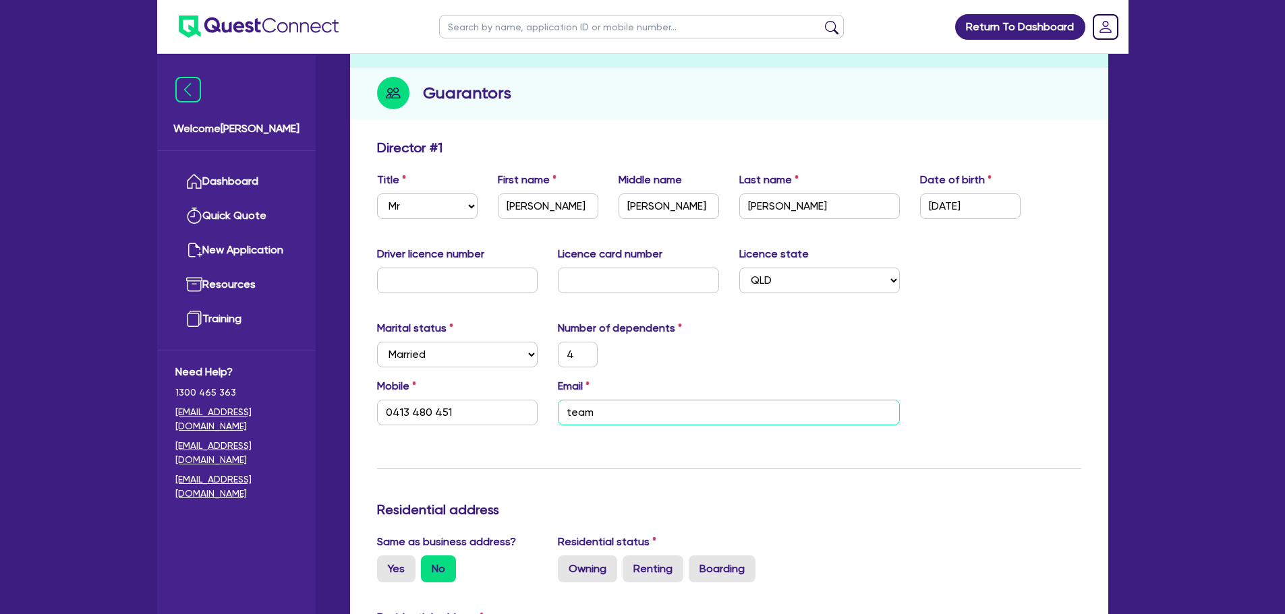
type input "0413 480 451"
type input "team@"
type input "4"
type input "0413 480 451"
type input "team@s"
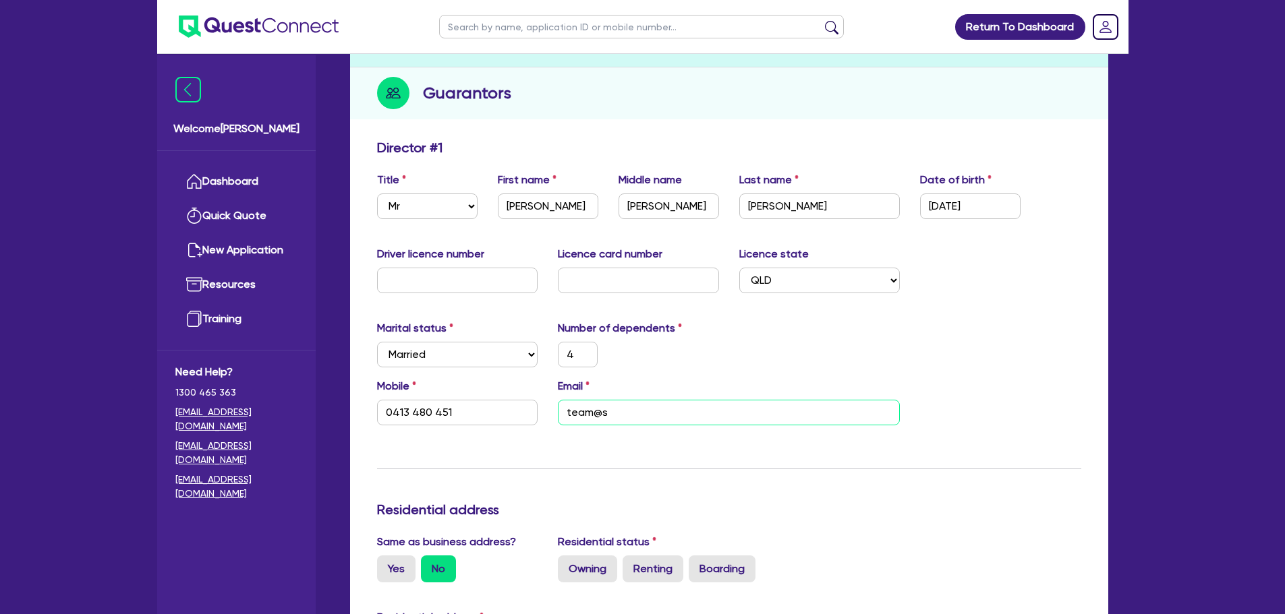
type input "4"
type input "0413 480 451"
type input "team@sa"
type input "4"
type input "0413 480 451"
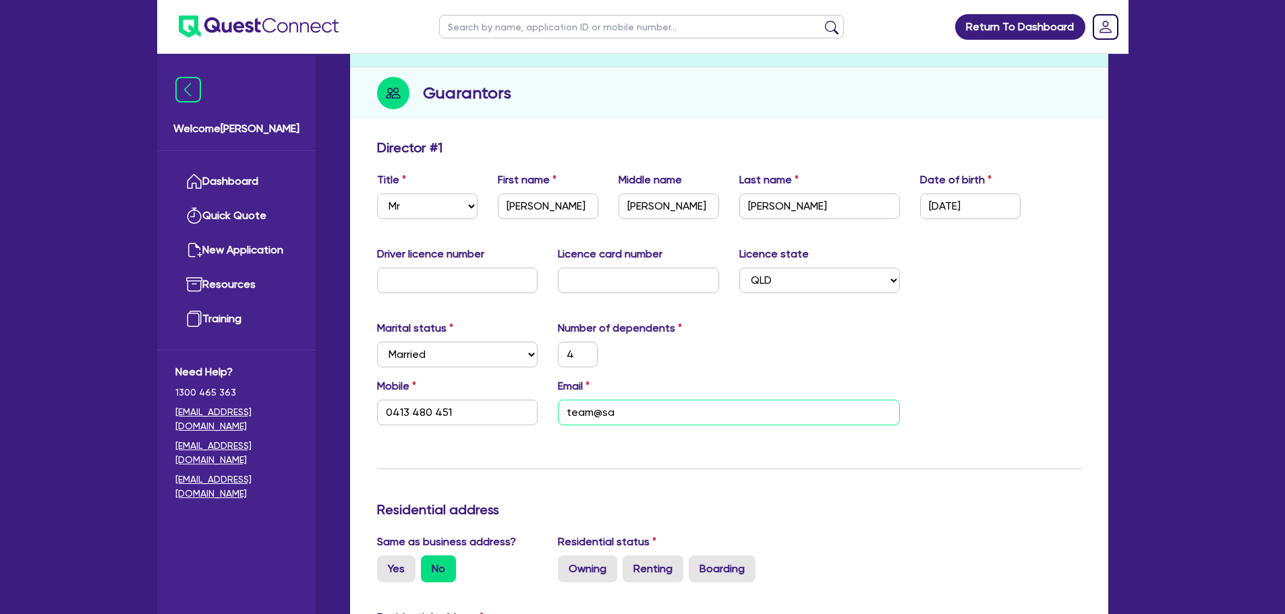
type input "team@san"
type input "4"
type input "0413 480 451"
type input "team@sana"
type input "4"
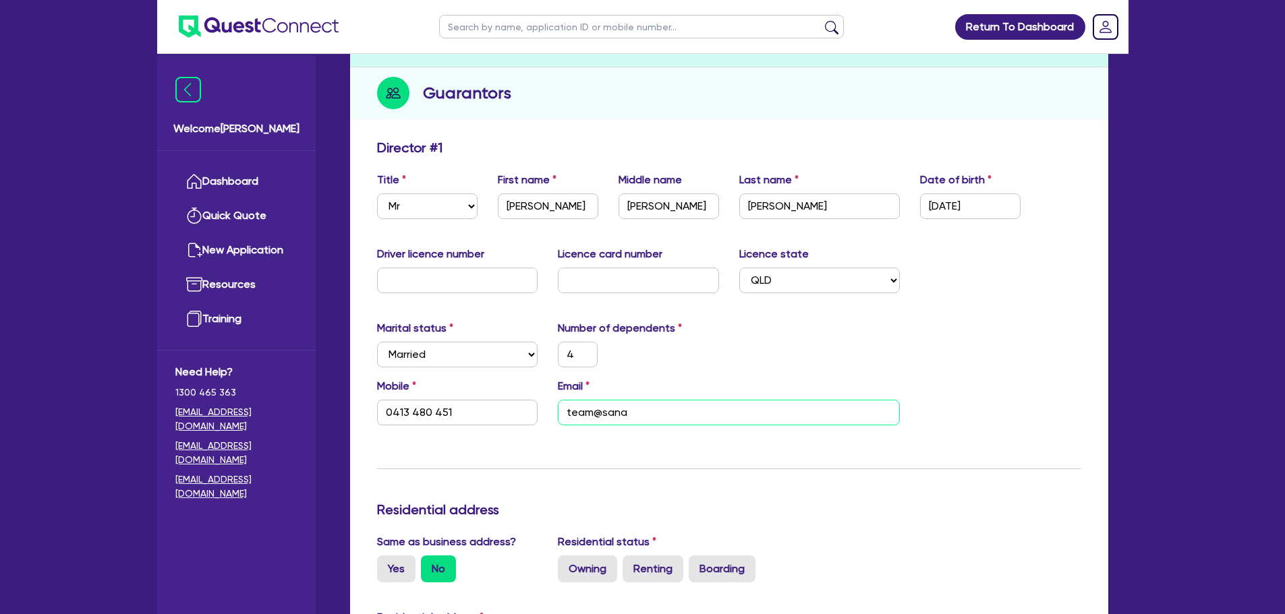
type input "0413 480 451"
type input "team@sanad"
type input "4"
type input "0413 480 451"
type input "team@sanadc"
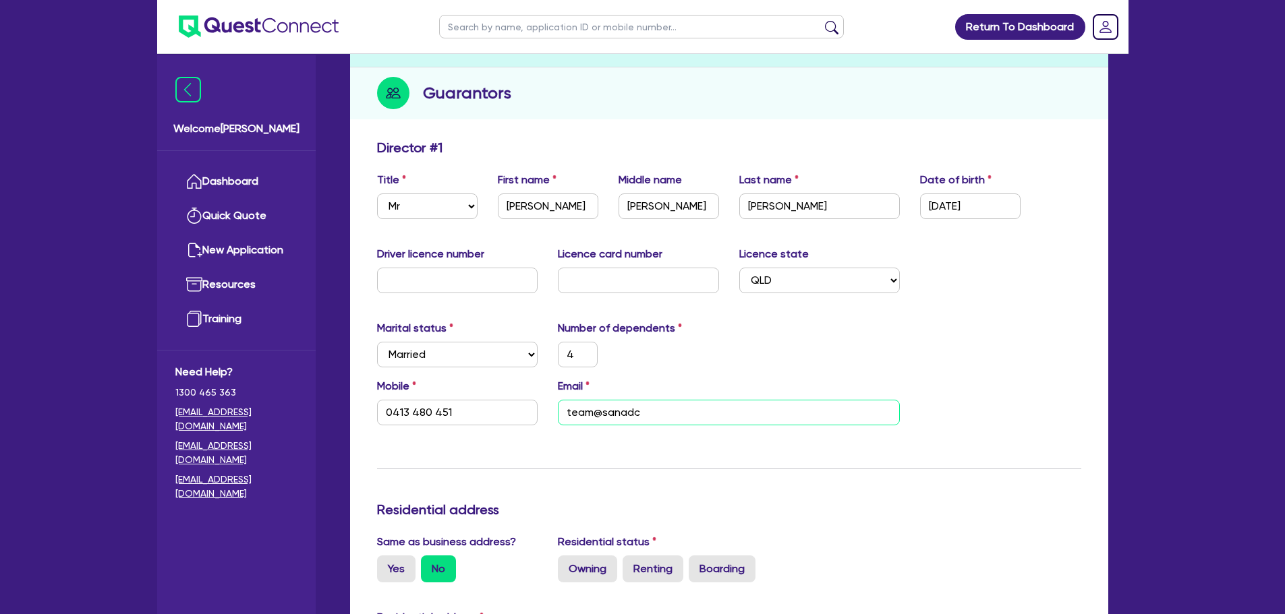
type input "4"
type input "0413 480 451"
type input "team@sanadce"
type input "4"
type input "0413 480 451"
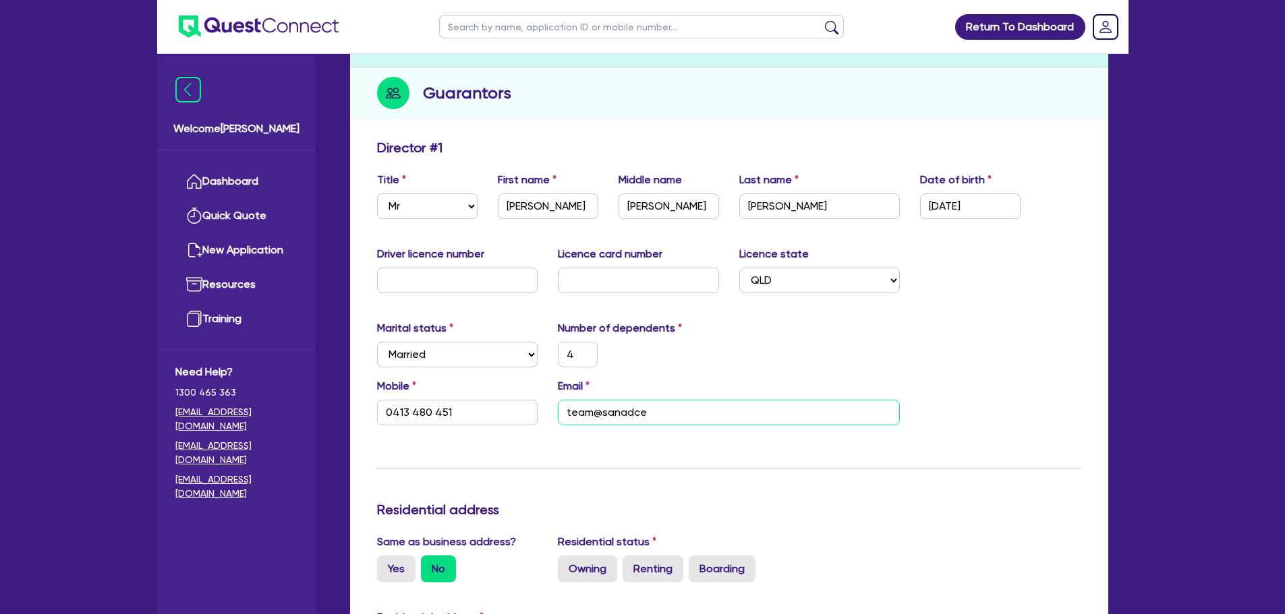
type input "team@sanadcen"
type input "4"
type input "0413 480 451"
type input "team@sanadcent"
type input "4"
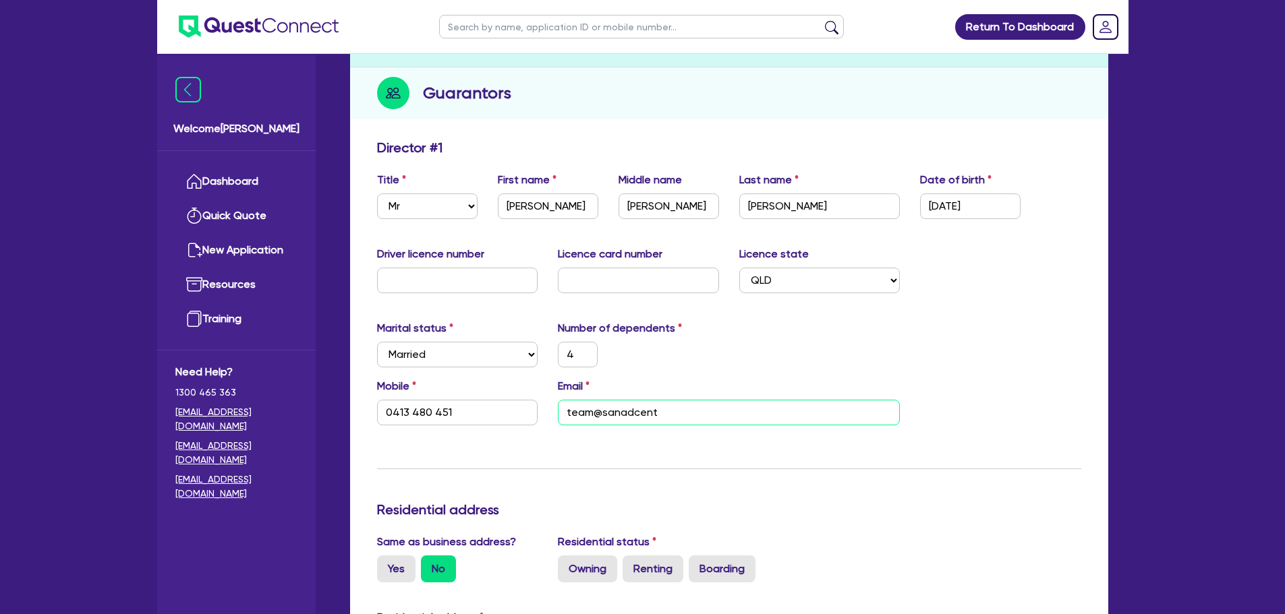
type input "0413 480 451"
type input "team@sanadcentr"
type input "4"
type input "0413 480 451"
type input "team@sanadcentre"
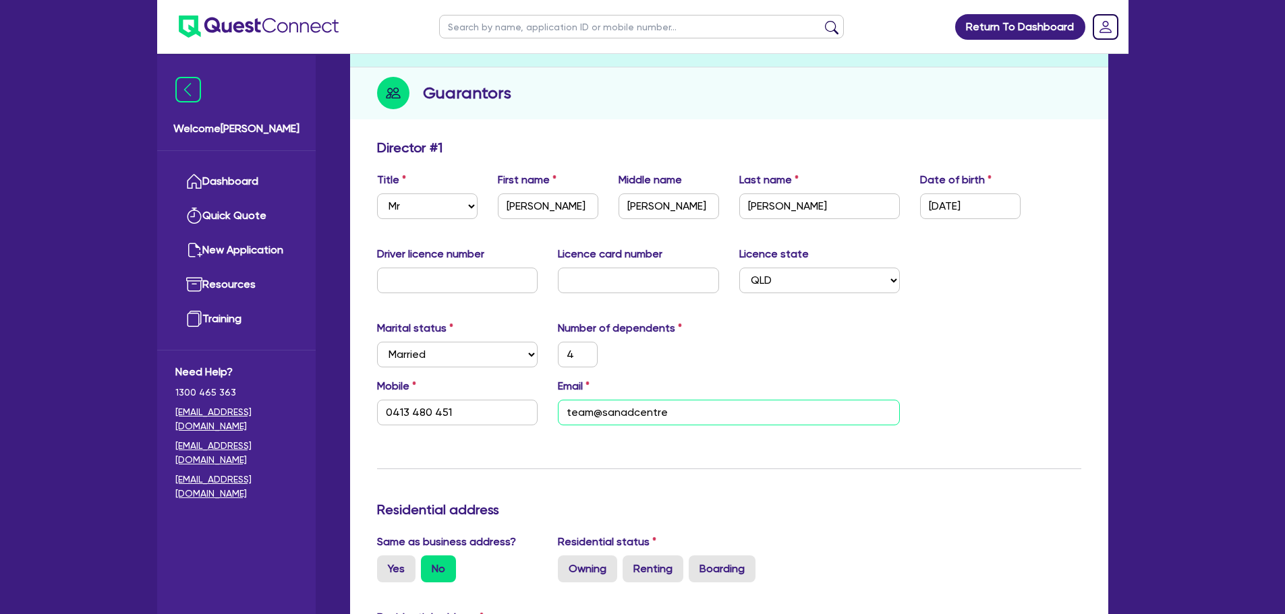
type input "4"
type input "0413 480 451"
type input "team@sanadcentre."
type input "4"
type input "0413 480 451"
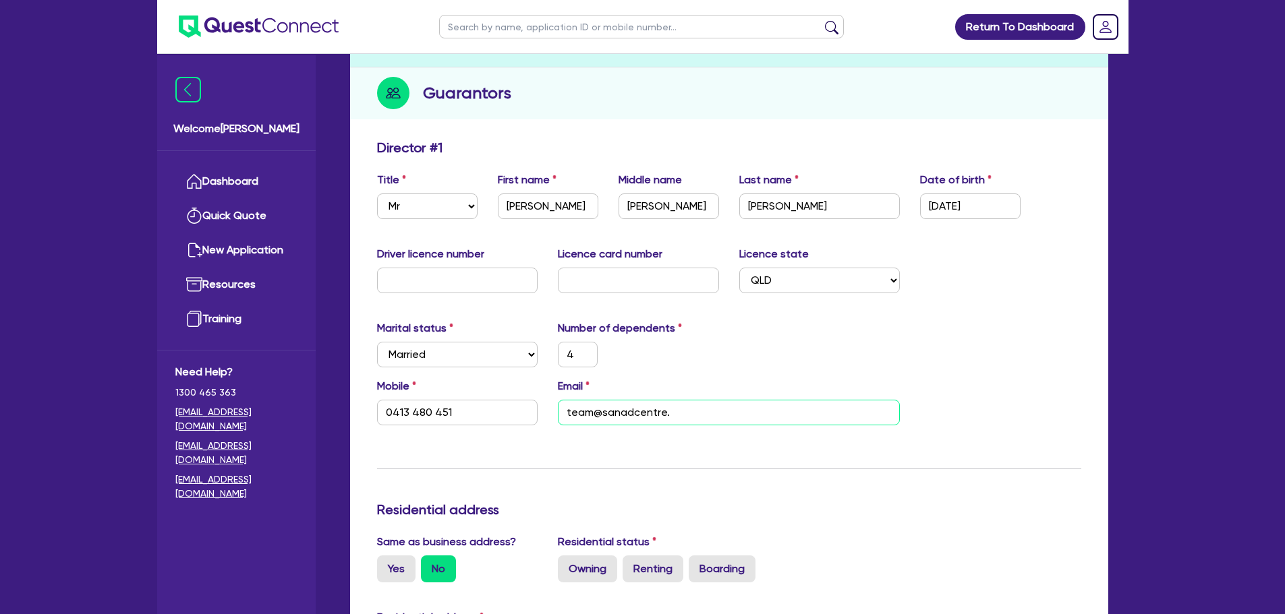
type input "team@sanadcentre.c"
type input "4"
type input "0413 480 451"
type input "team@sanadcentre.co"
type input "4"
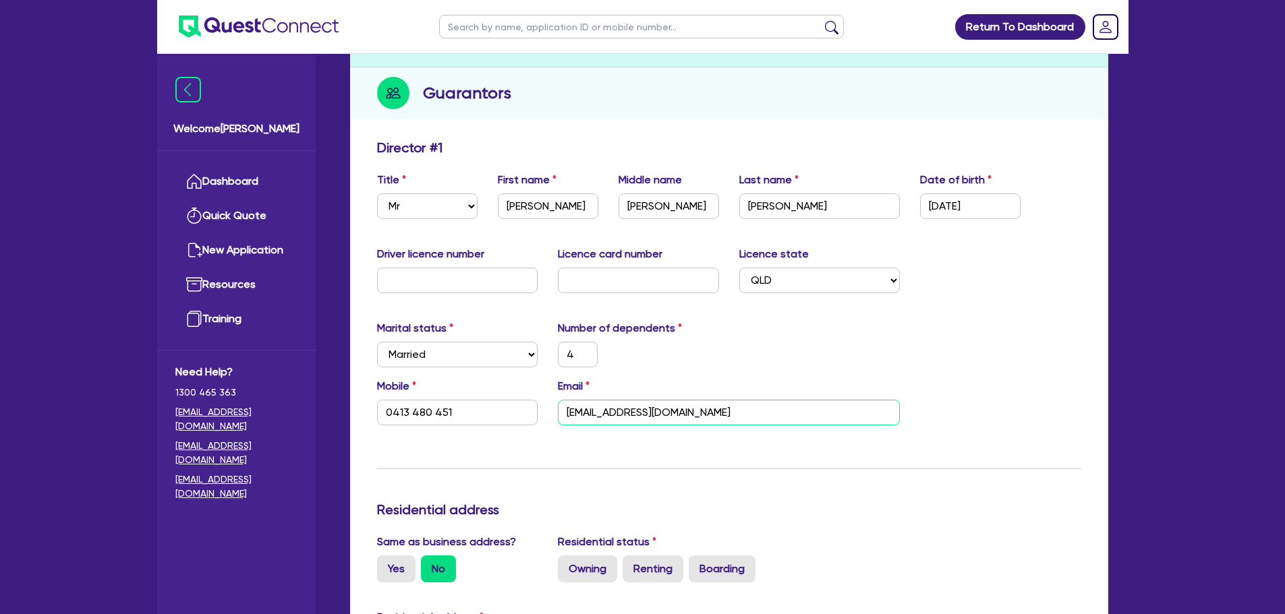
type input "0413 480 451"
type input "team@sanadcentre.com"
type input "4"
type input "0413 480 451"
type input "team@sanadcentre.com."
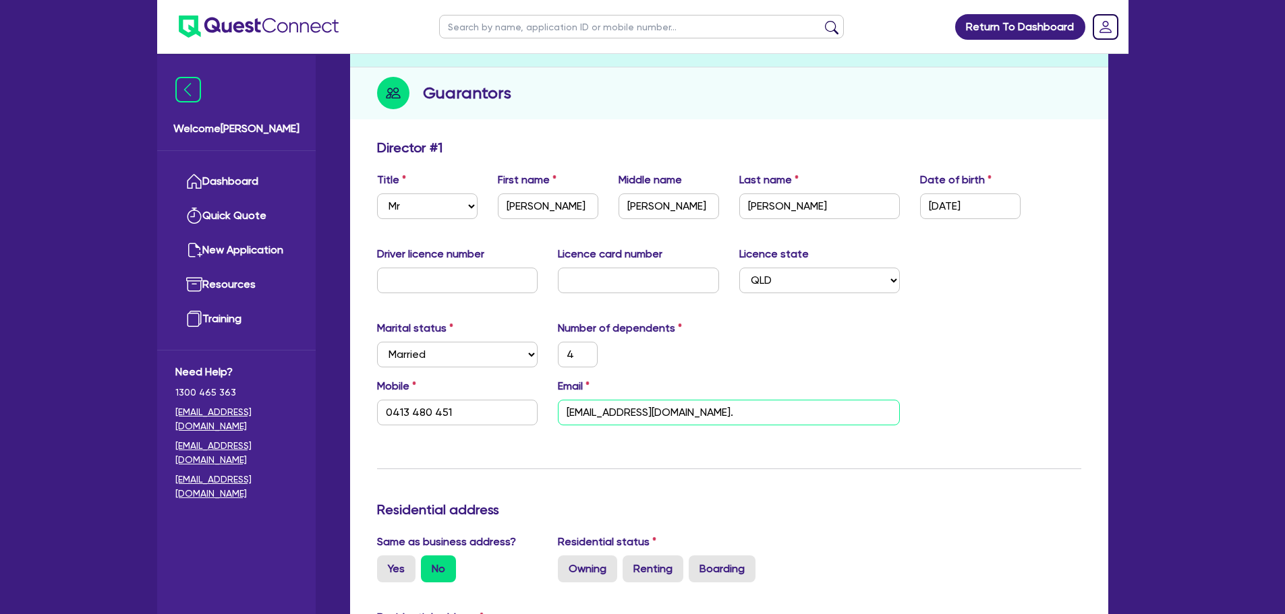
type input "4"
type input "0413 480 451"
type input "team@sanadcentre.com.a"
type input "4"
type input "0413 480 451"
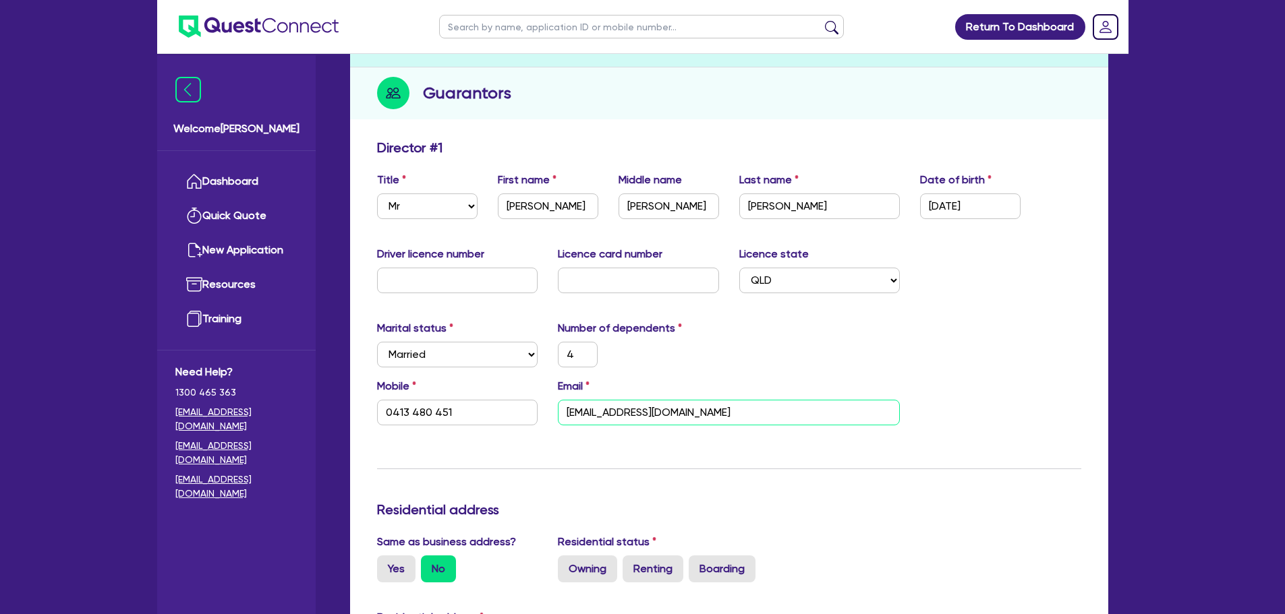
type input "team@sanadcentre.com.au"
click at [692, 368] on div "Marital status Select Single Married De Facto / Partner Number of dependents 4" at bounding box center [729, 349] width 724 height 58
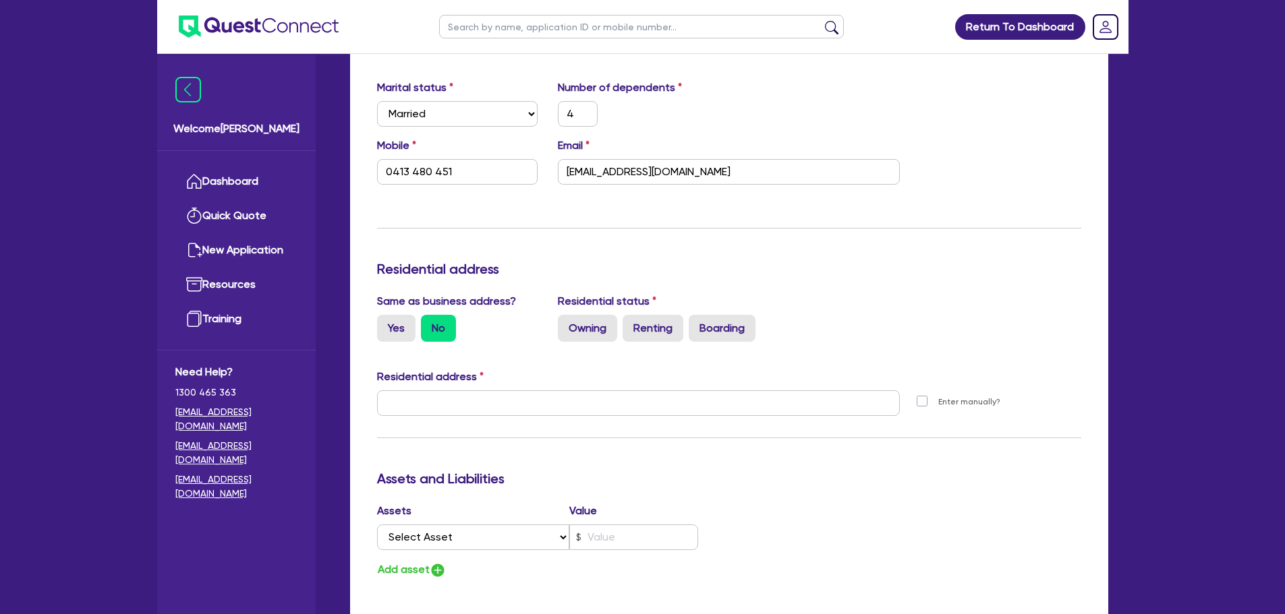
scroll to position [405, 0]
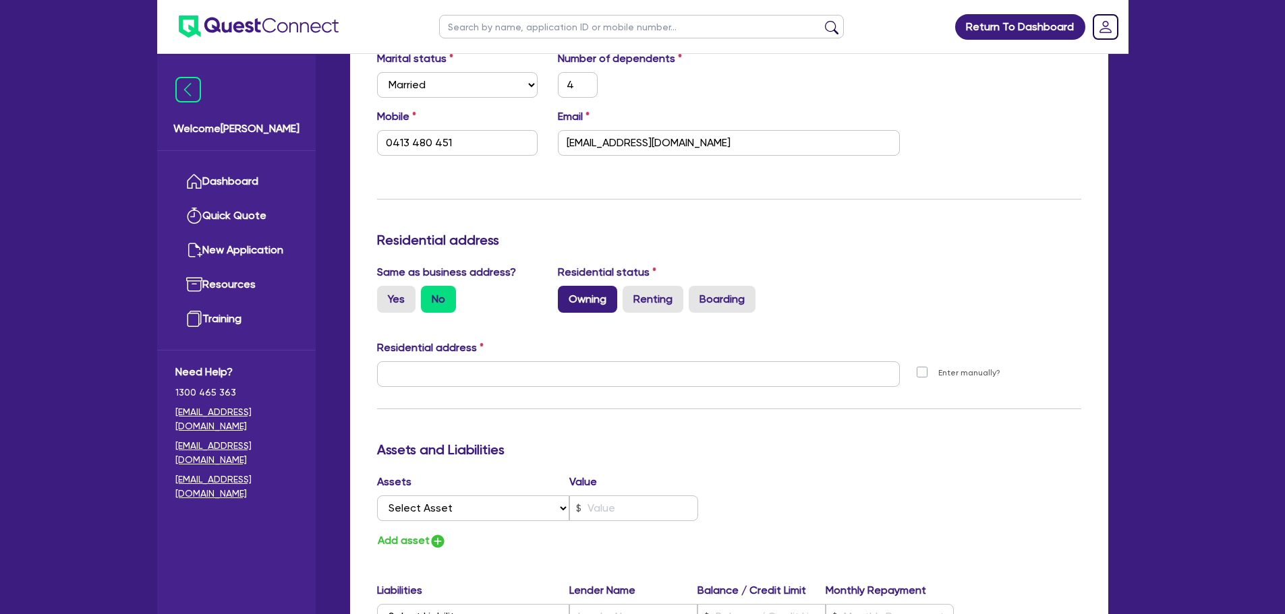
click at [575, 301] on label "Owning" at bounding box center [587, 299] width 59 height 27
click at [567, 295] on input "Owning" at bounding box center [562, 290] width 9 height 9
radio input "true"
type input "4"
type input "0413 480 451"
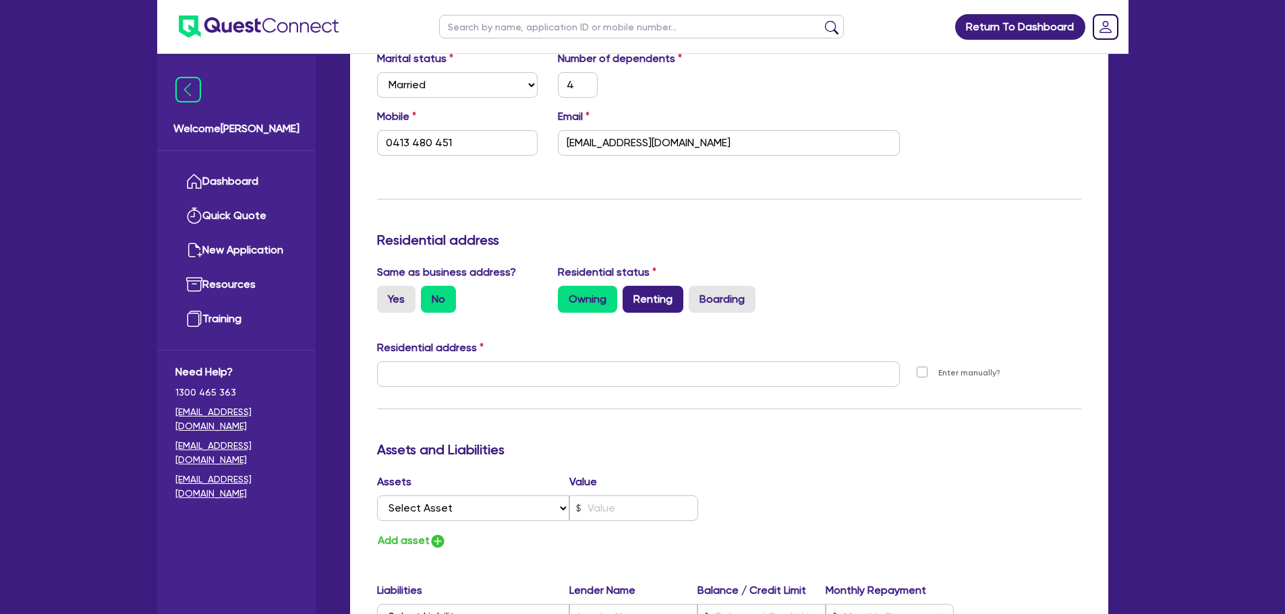
click at [642, 302] on label "Renting" at bounding box center [653, 299] width 61 height 27
click at [631, 295] on input "Renting" at bounding box center [627, 290] width 9 height 9
radio input "true"
type input "4"
type input "0413 480 451"
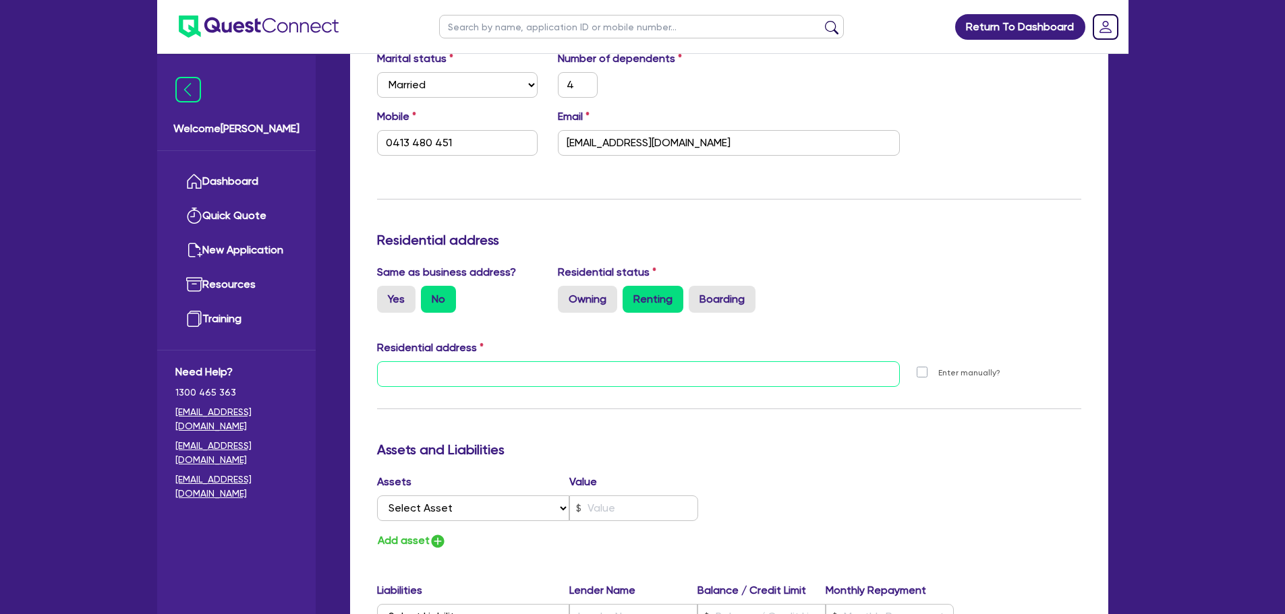
click at [576, 381] on input "text" at bounding box center [638, 375] width 523 height 26
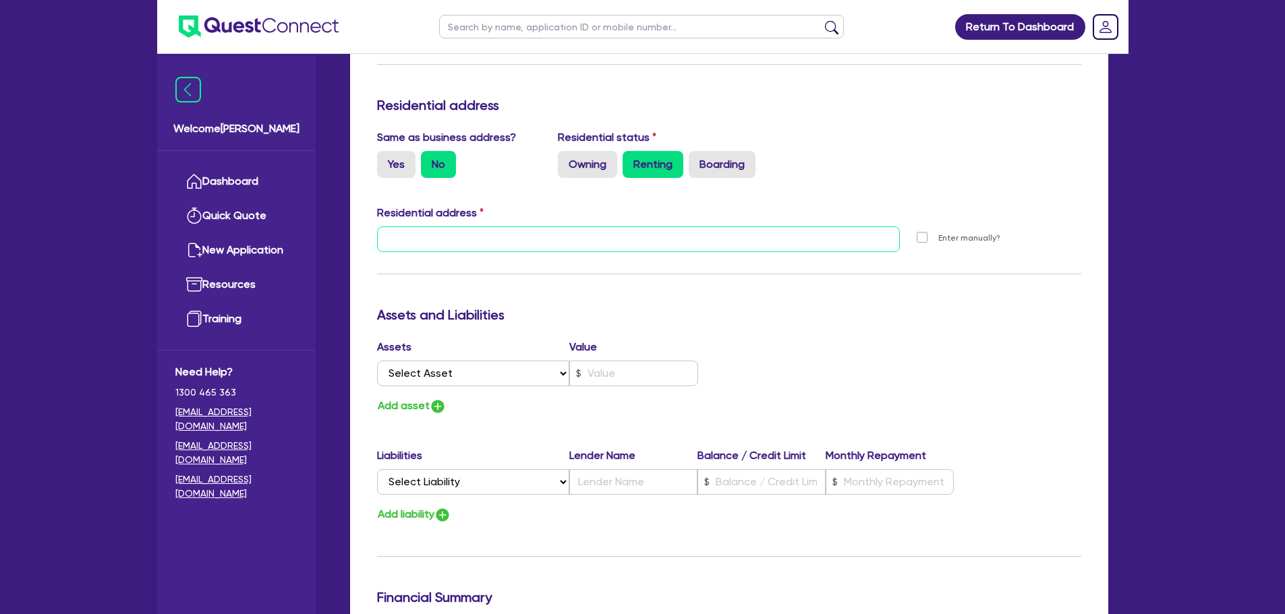
scroll to position [472, 0]
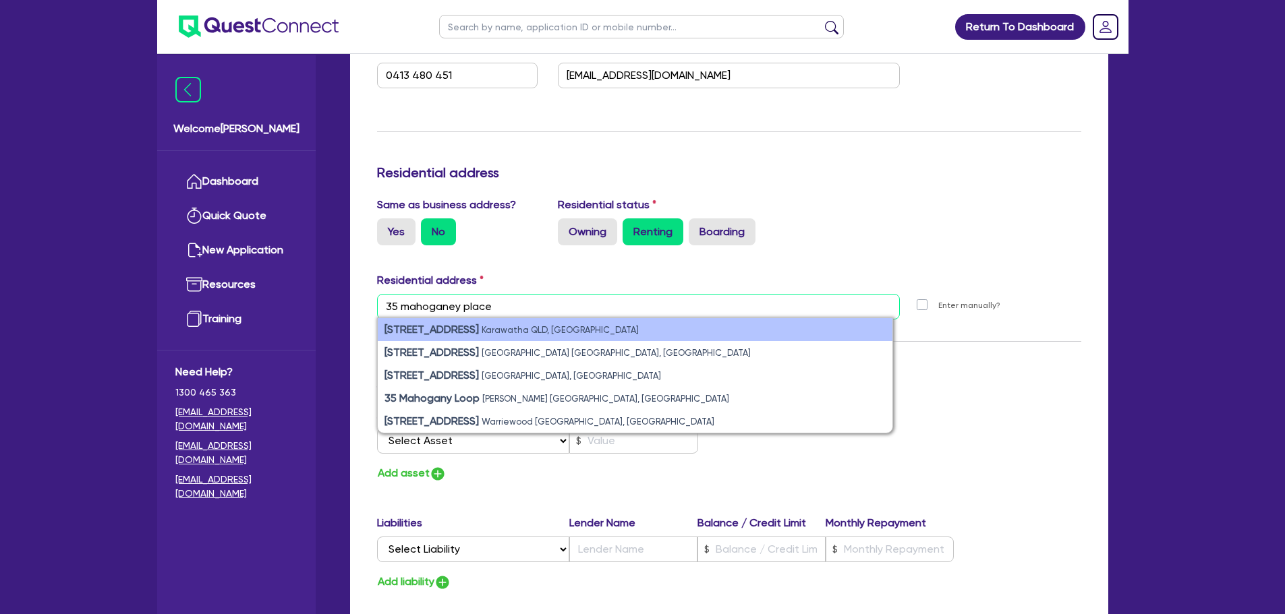
type input "35 mahoganey place"
click at [634, 331] on li "35 Mahogany Place Karawatha QLD, Australia" at bounding box center [635, 329] width 515 height 23
type input "4"
type input "0413 480 451"
type input "35 Mahogany Pl Karawatha QLD 4117"
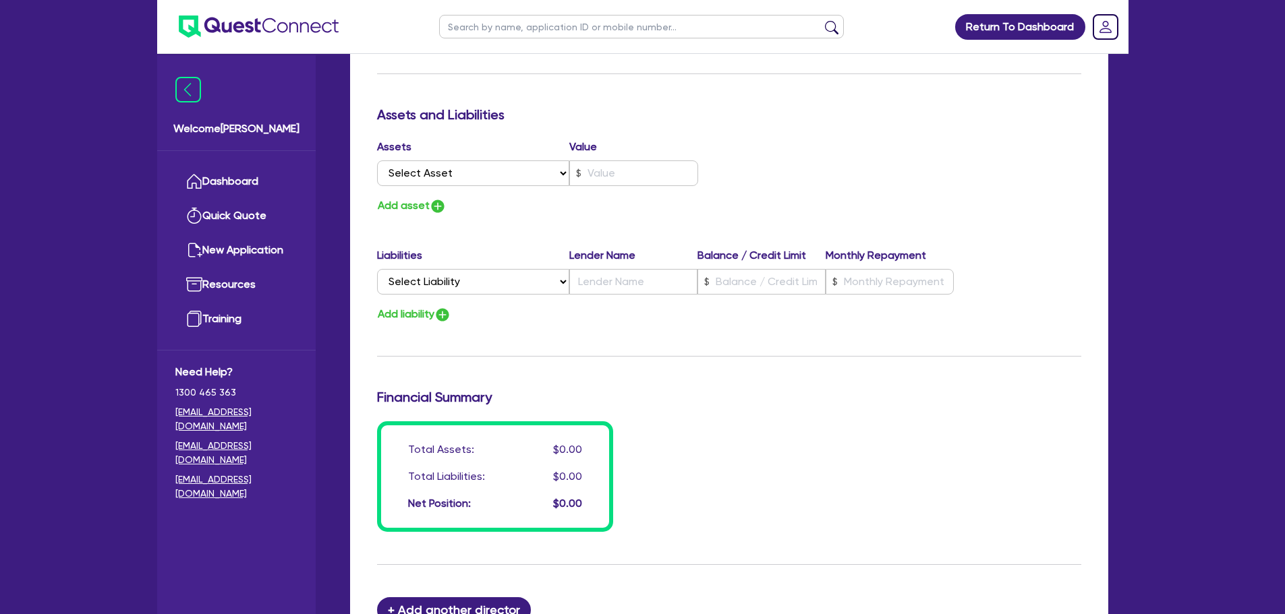
scroll to position [742, 0]
click at [497, 173] on select "Select Asset Cash Property Investment property Vehicle Truck Trailer Equipment …" at bounding box center [473, 172] width 193 height 26
click at [723, 199] on div "Add asset" at bounding box center [548, 204] width 362 height 18
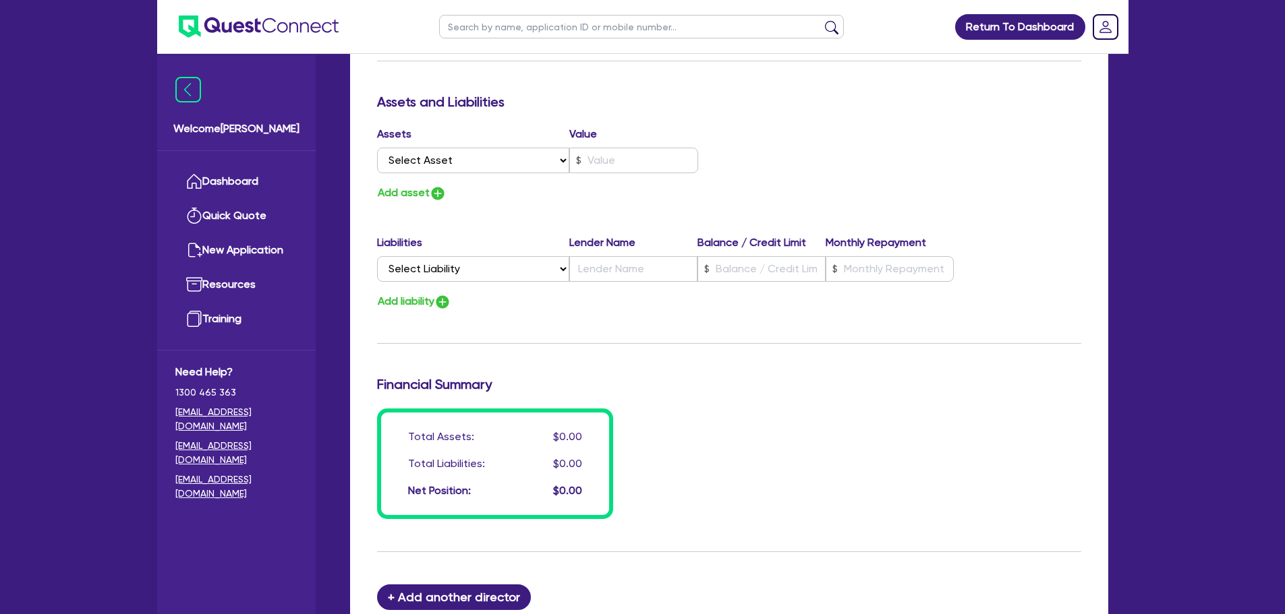
scroll to position [949, 0]
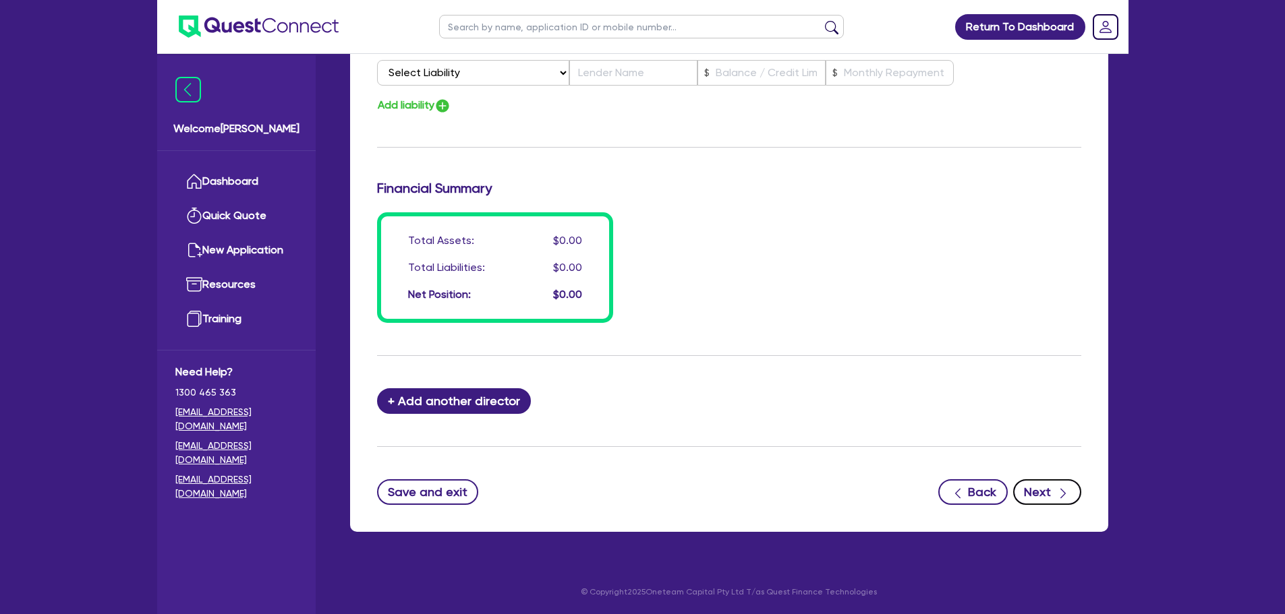
click at [1058, 492] on icon "button" at bounding box center [1062, 493] width 13 height 13
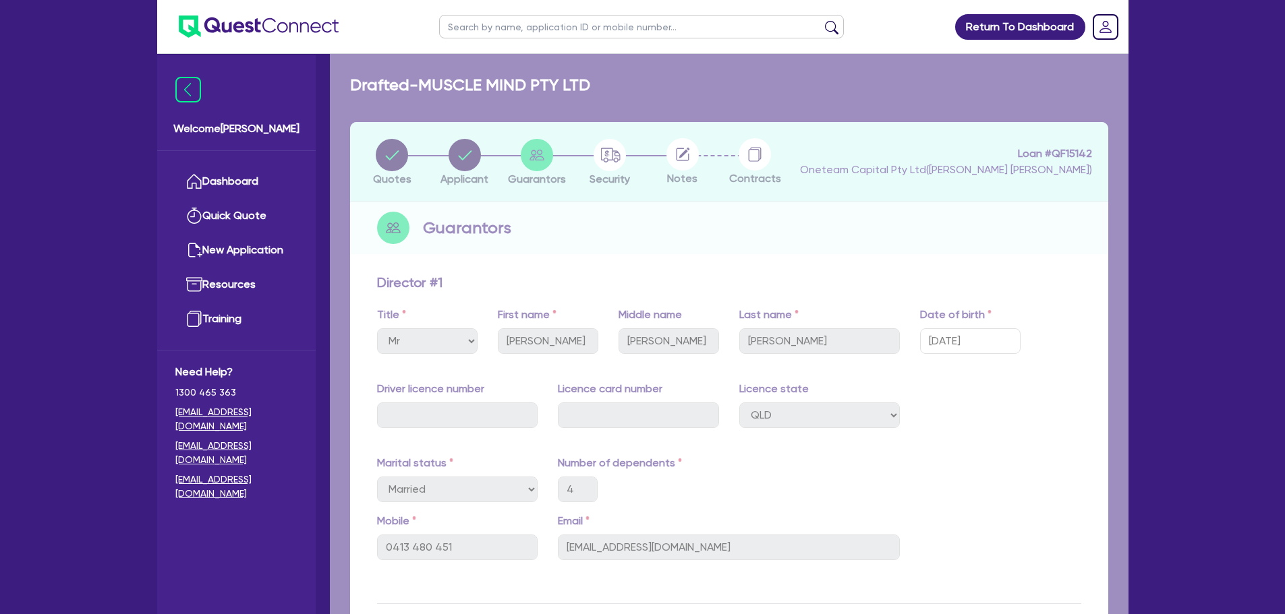
select select "CARS_AND_LIGHT_TRUCKS"
select select "PASSENGER_VEHICLES"
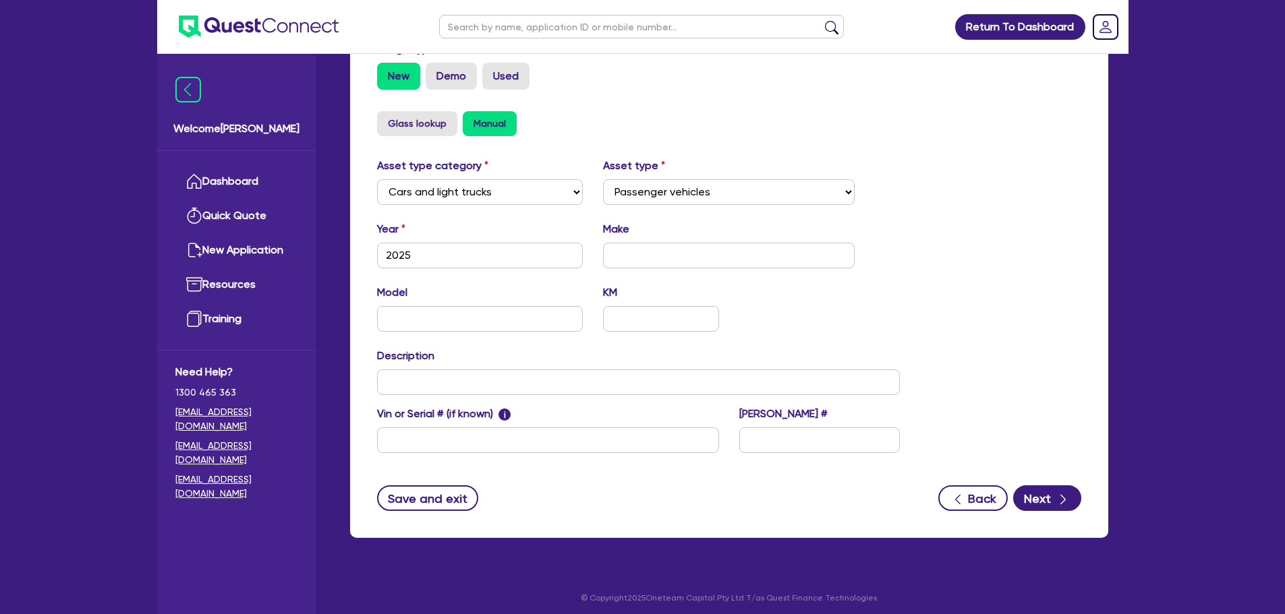
scroll to position [424, 0]
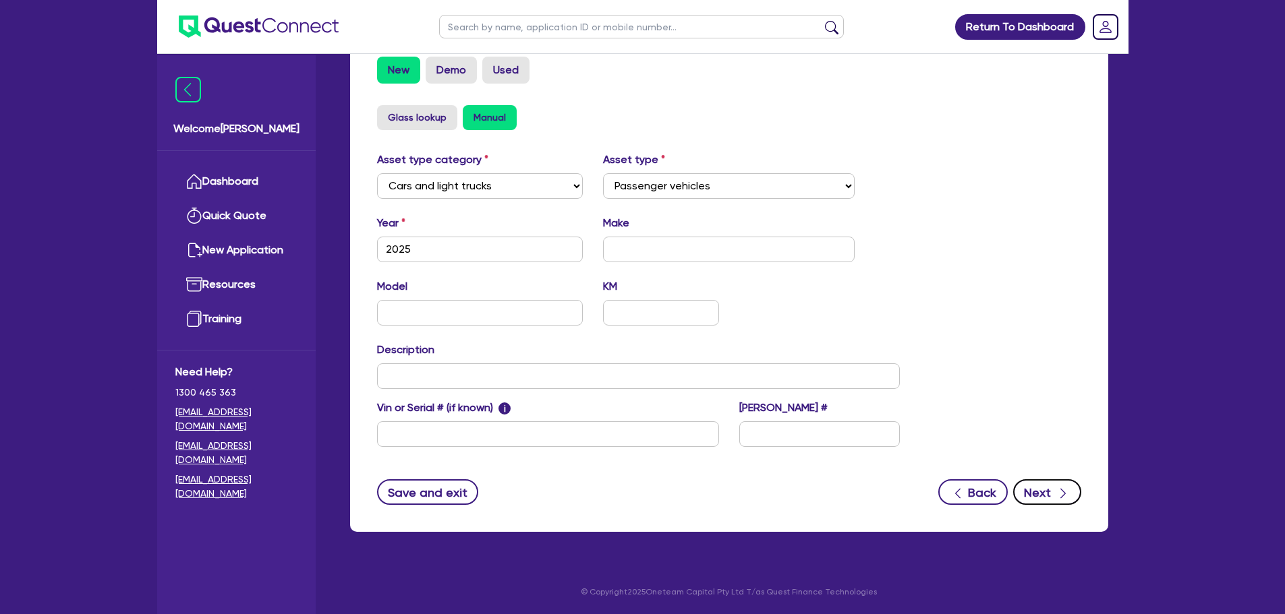
click at [1048, 489] on button "Next" at bounding box center [1047, 493] width 68 height 26
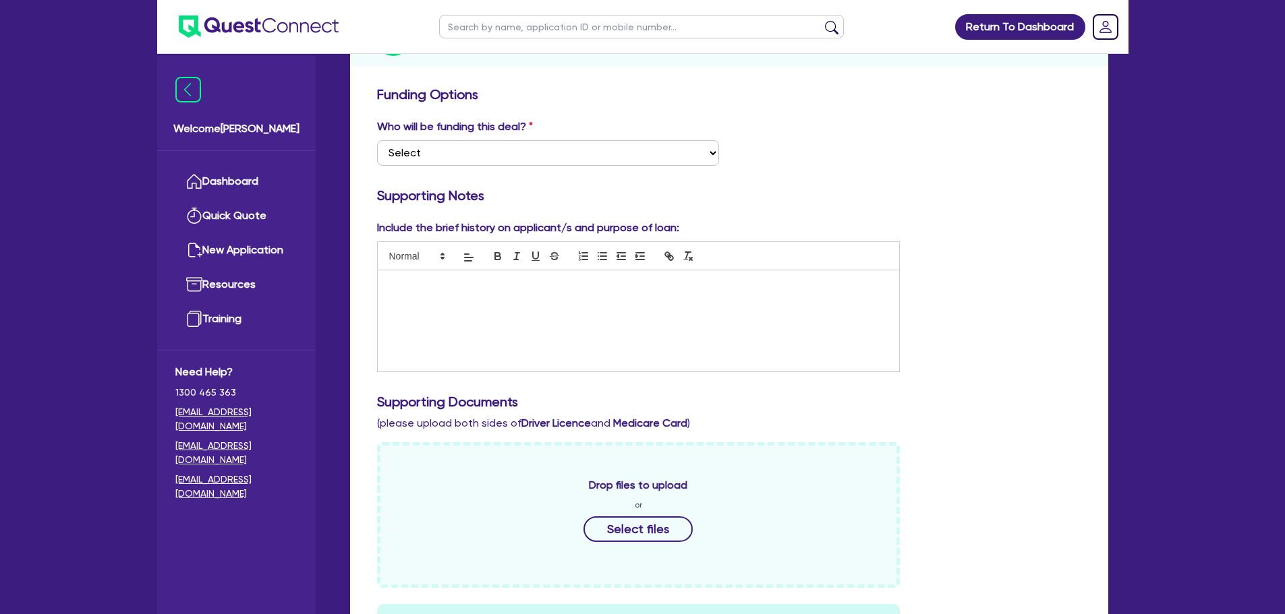
scroll to position [202, 0]
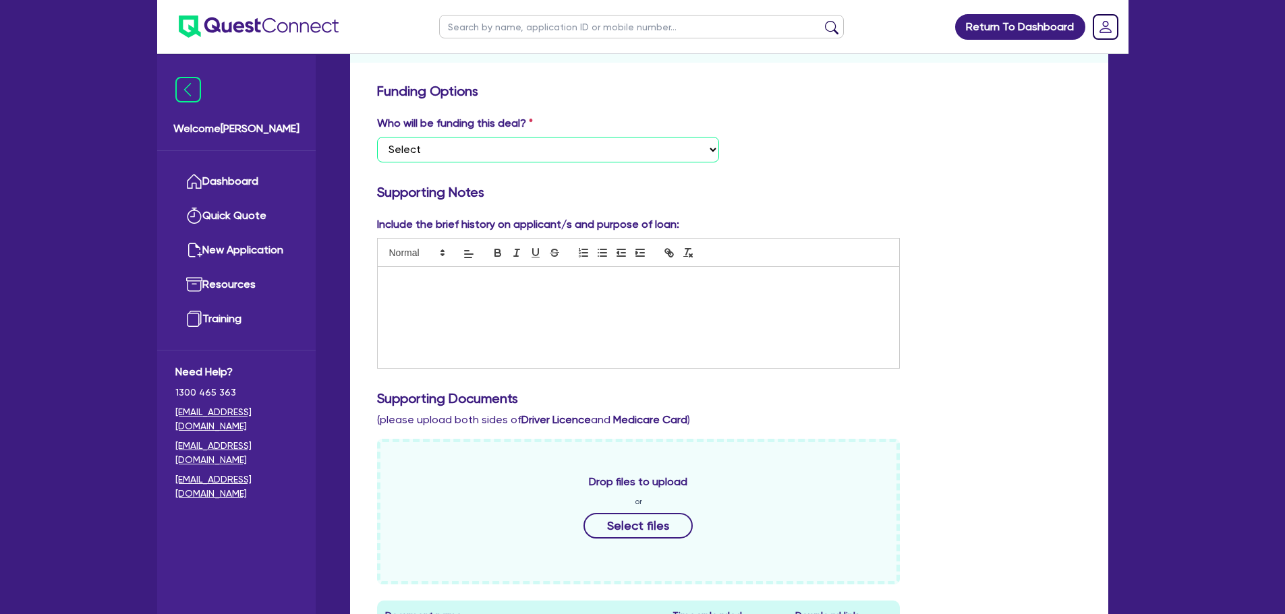
click at [612, 156] on select "Select I want Quest to fund 100% I will fund 100% I will co-fund with Quest Oth…" at bounding box center [548, 150] width 342 height 26
click at [822, 169] on div "Who will be funding this deal? Select I want Quest to fund 100% I will fund 100…" at bounding box center [729, 144] width 724 height 58
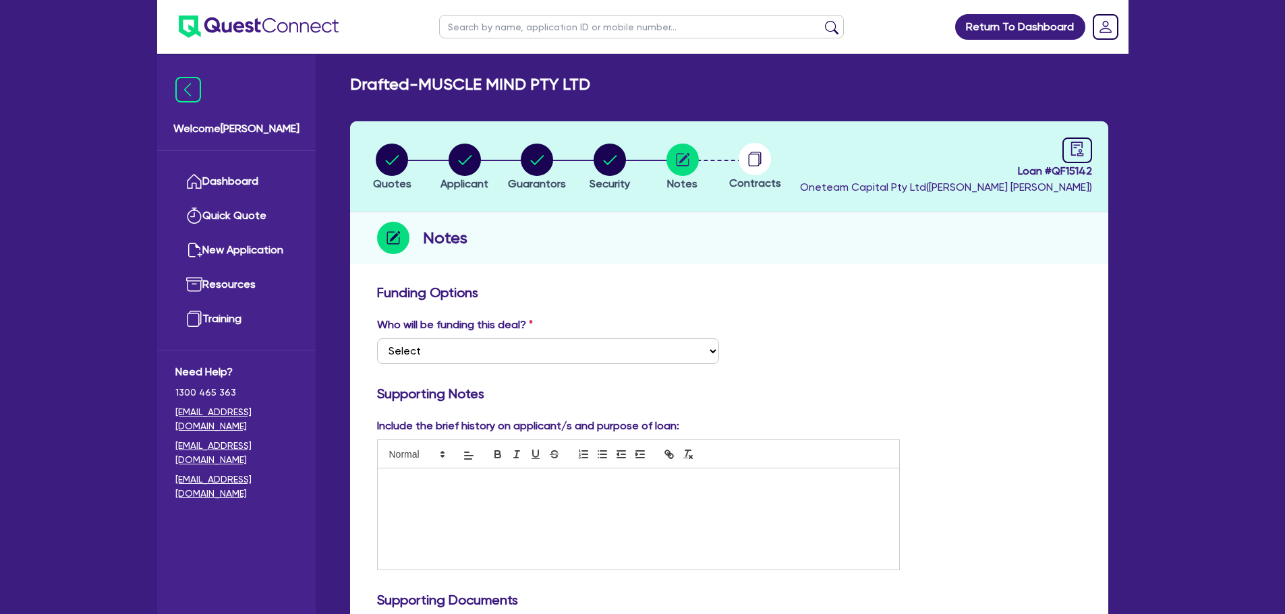
scroll to position [0, 0]
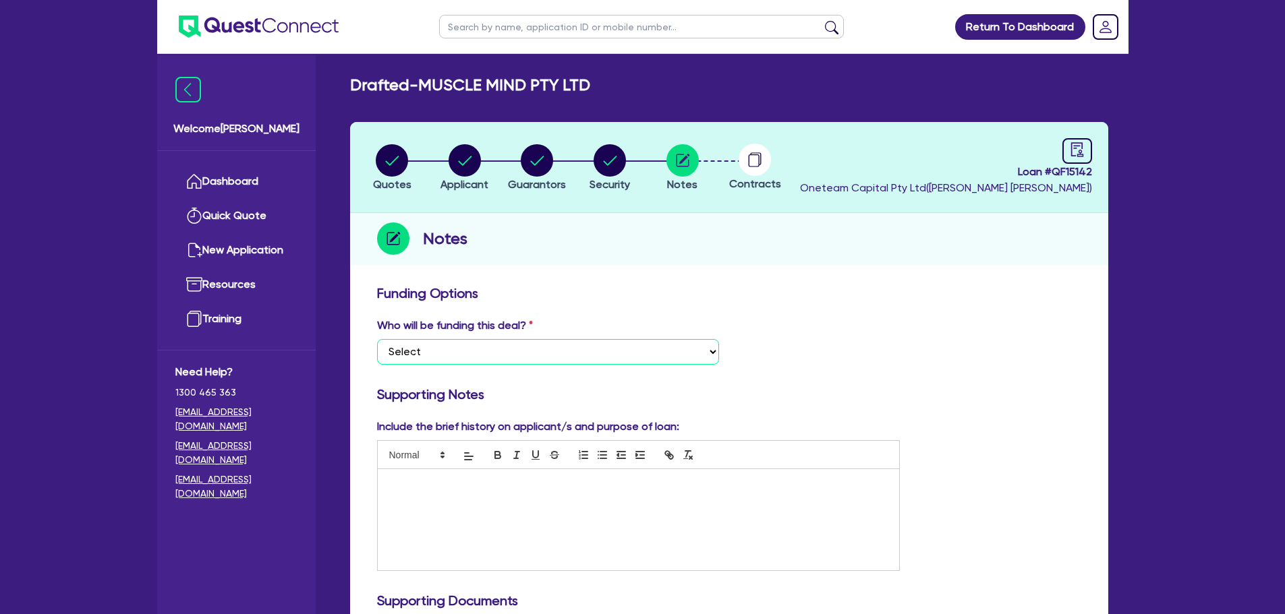
click at [544, 346] on select "Select I want Quest to fund 100% I will fund 100% I will co-fund with Quest Oth…" at bounding box center [548, 352] width 342 height 26
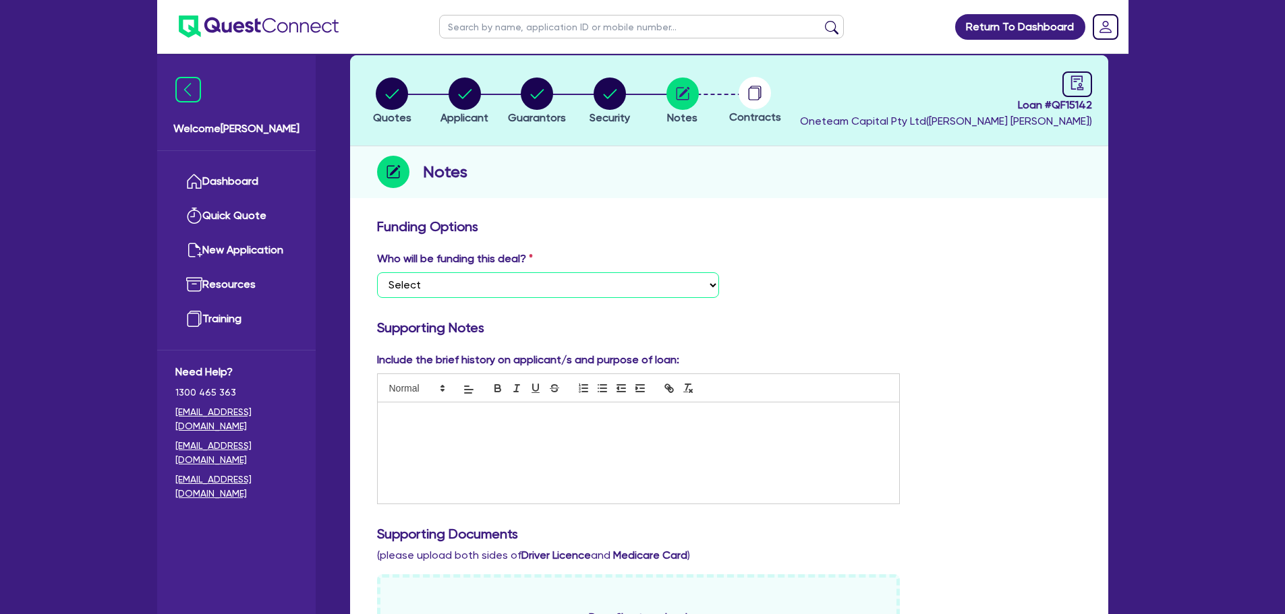
scroll to position [67, 0]
click at [534, 280] on select "Select I want Quest to fund 100% I will fund 100% I will co-fund with Quest Oth…" at bounding box center [548, 285] width 342 height 26
select select "Other"
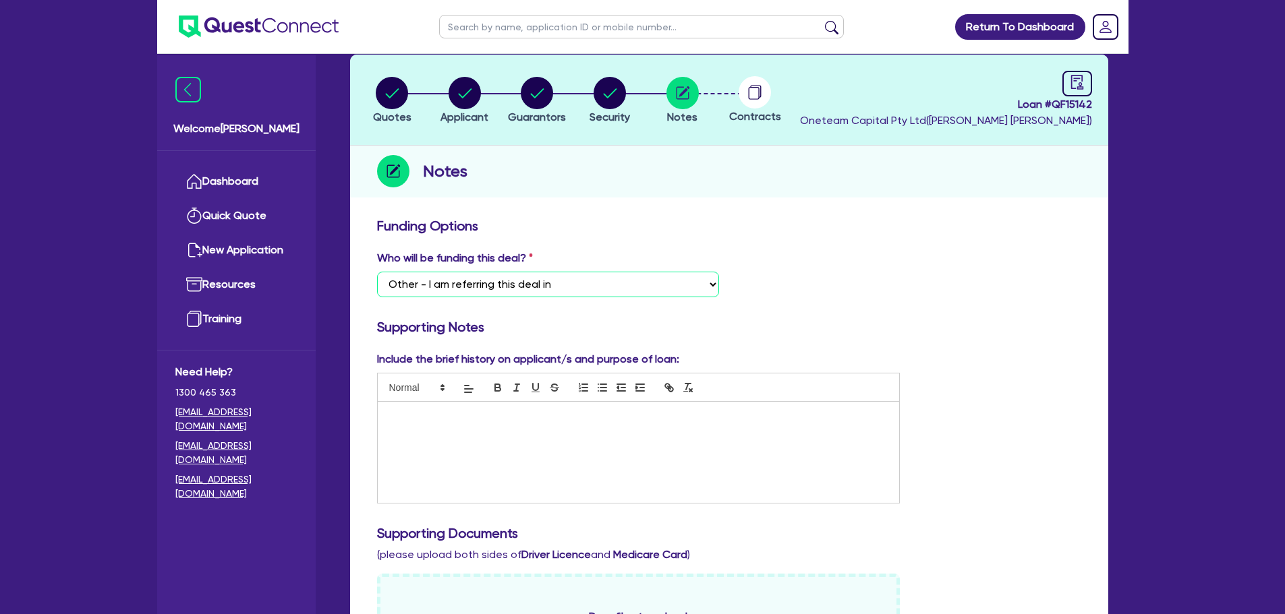
click at [377, 272] on select "Select I want Quest to fund 100% I will fund 100% I will co-fund with Quest Oth…" at bounding box center [548, 285] width 342 height 26
click at [526, 101] on circle "button" at bounding box center [537, 93] width 32 height 32
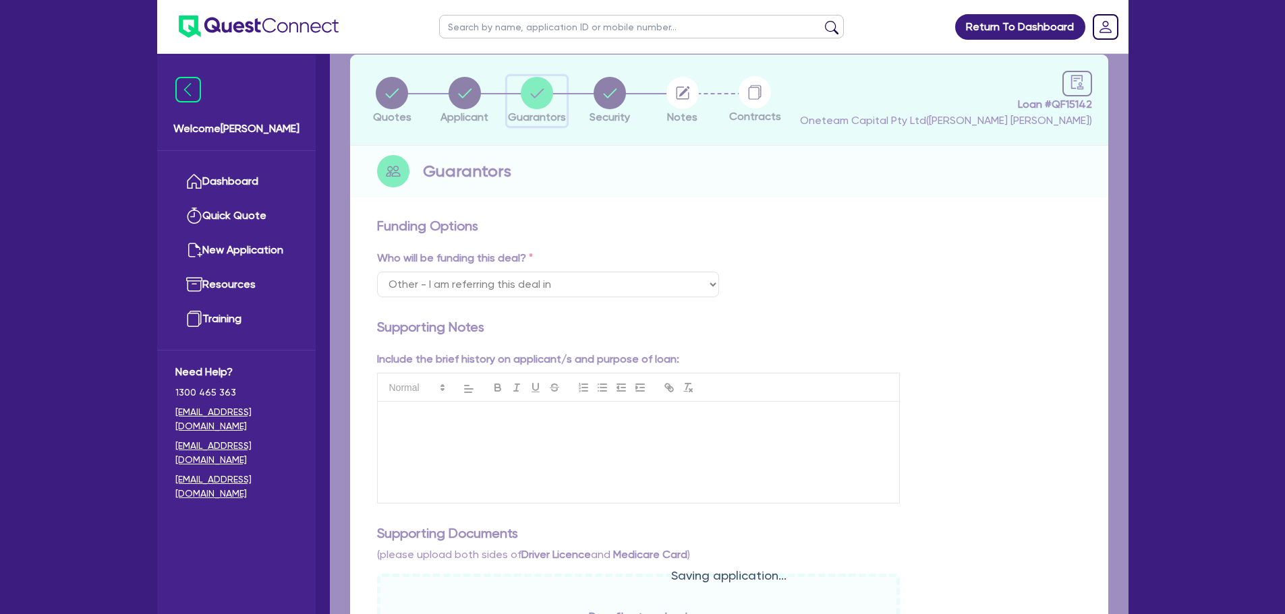
select select "MR"
select select "QLD"
select select "MARRIED"
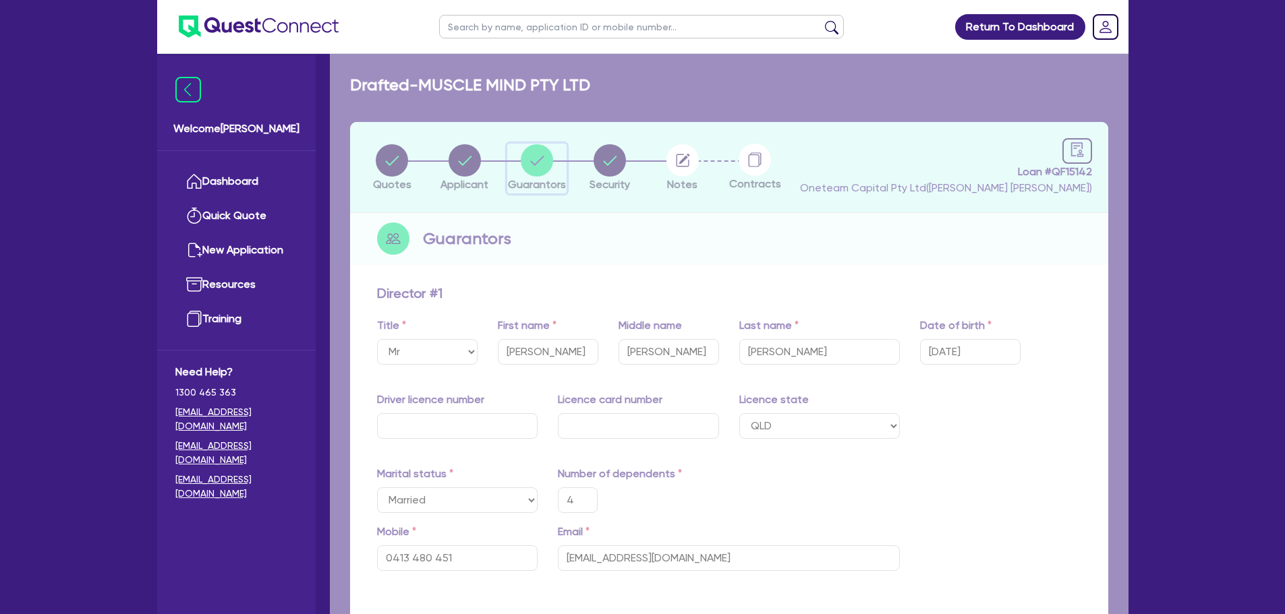
type input "4"
type input "0413 480 451"
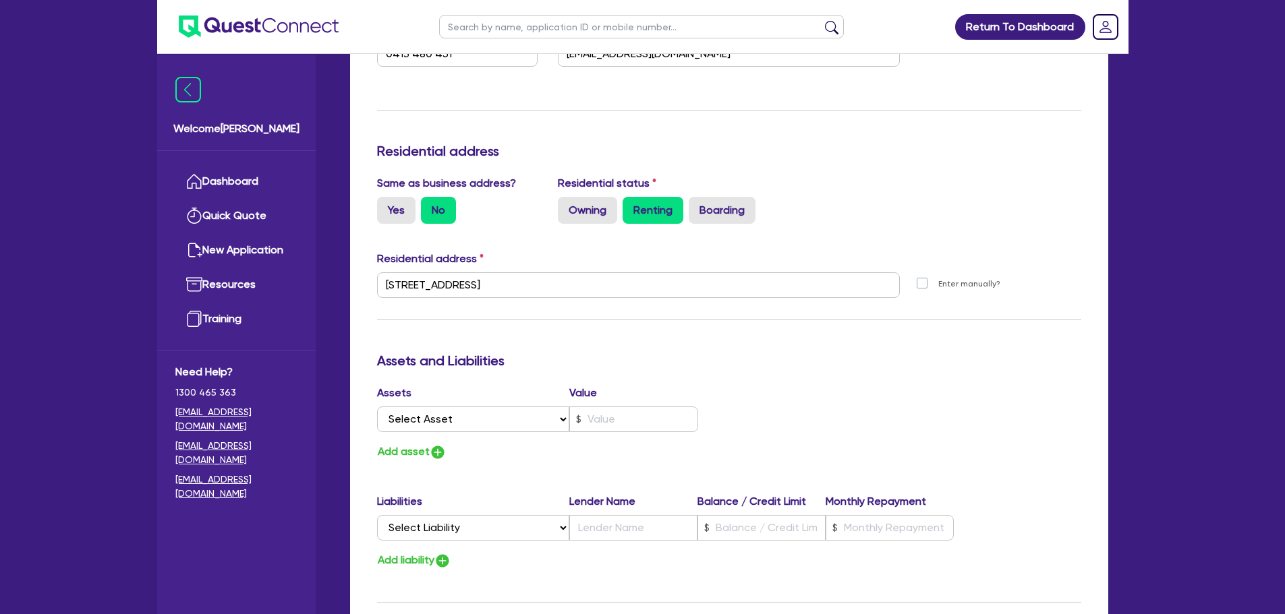
scroll to position [675, 0]
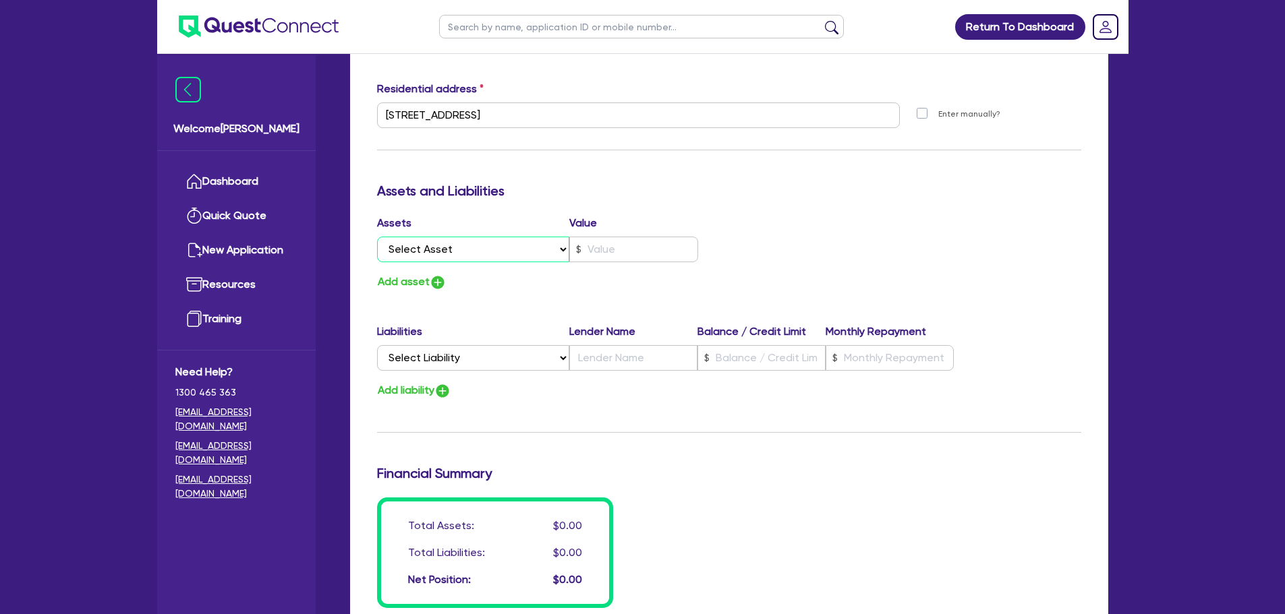
drag, startPoint x: 523, startPoint y: 261, endPoint x: 521, endPoint y: 248, distance: 13.8
click at [523, 260] on select "Select Asset Cash Property Investment property Vehicle Truck Trailer Equipment …" at bounding box center [473, 250] width 193 height 26
drag, startPoint x: 521, startPoint y: 248, endPoint x: 519, endPoint y: 256, distance: 8.3
click at [519, 254] on select "Select Asset Cash Property Investment property Vehicle Truck Trailer Equipment …" at bounding box center [473, 250] width 193 height 26
click at [501, 259] on select "Select Asset Cash Property Investment property Vehicle Truck Trailer Equipment …" at bounding box center [473, 250] width 193 height 26
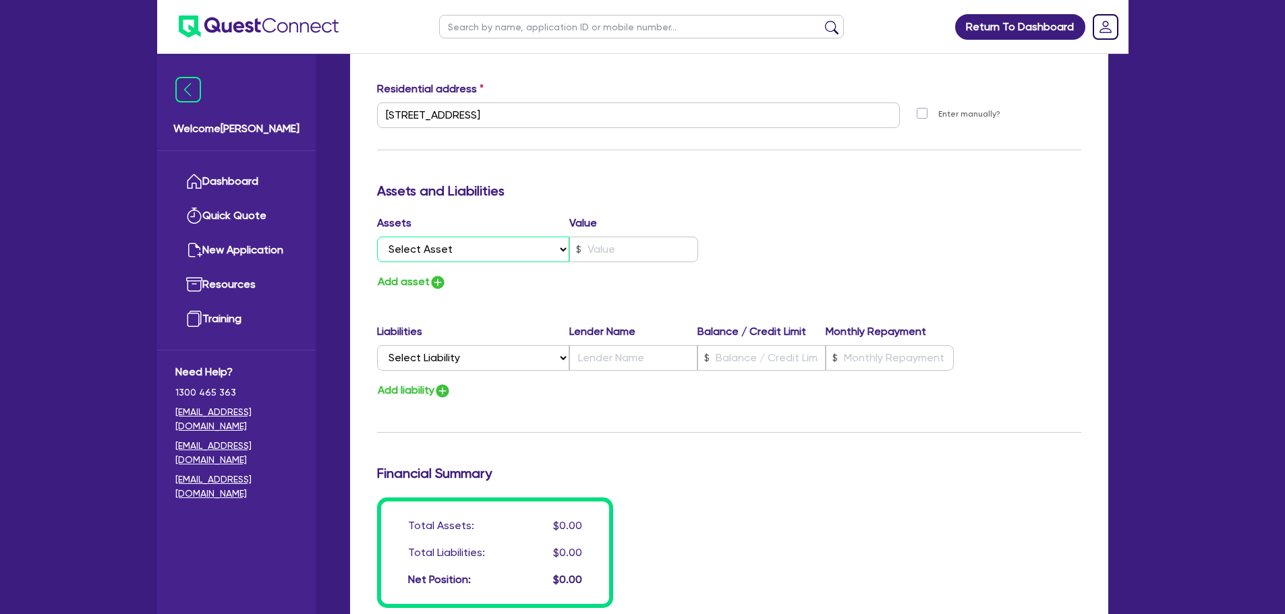
select select "PROPERTY"
click at [377, 237] on select "Select Asset Cash Property Investment property Vehicle Truck Trailer Equipment …" at bounding box center [473, 250] width 193 height 26
type input "4"
type input "0413 480 451"
click at [600, 256] on input "text" at bounding box center [633, 250] width 129 height 26
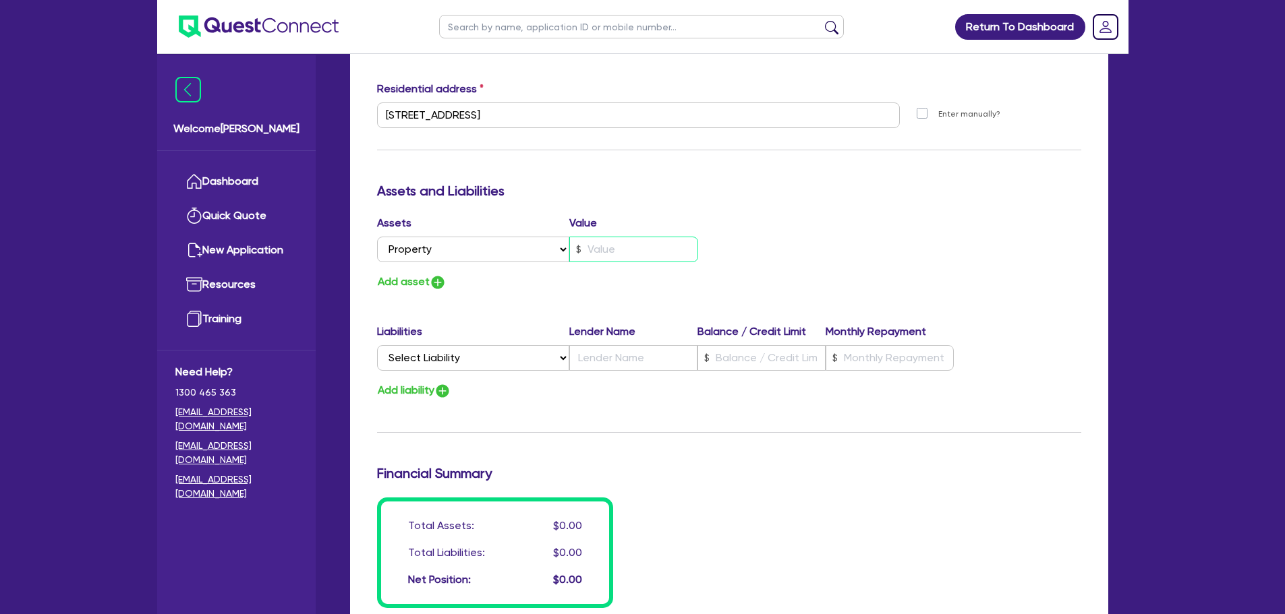
type input "4"
type input "0413 480 451"
type input "7"
type input "4"
type input "0413 480 451"
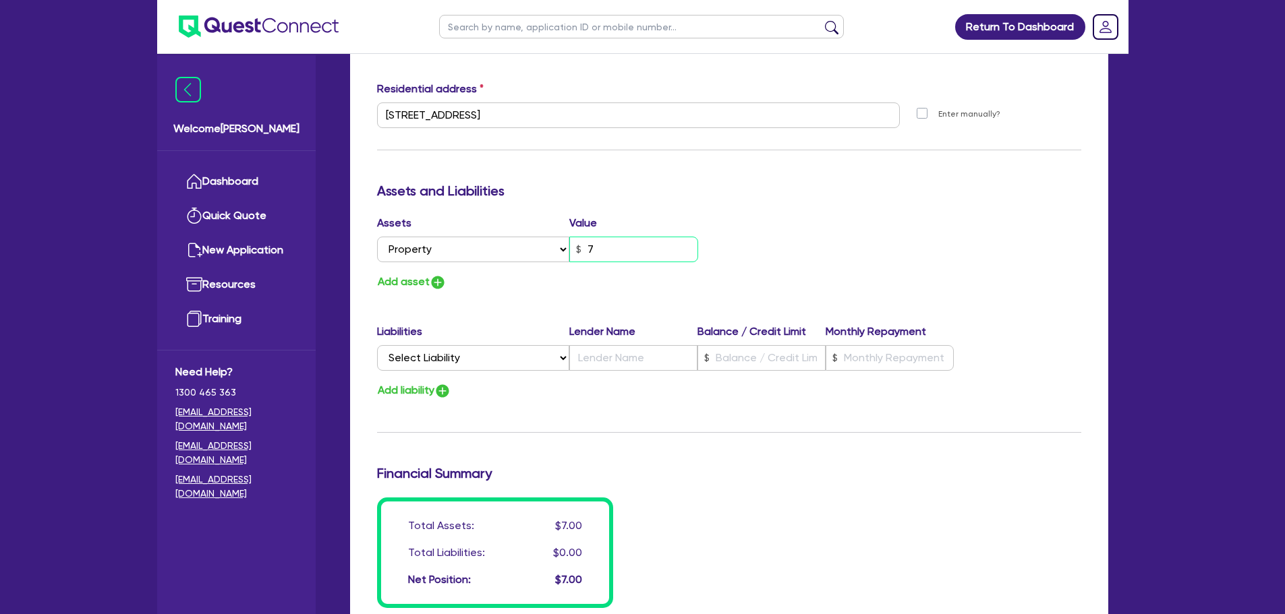
type input "75"
type input "4"
type input "0413 480 451"
type input "750"
type input "4"
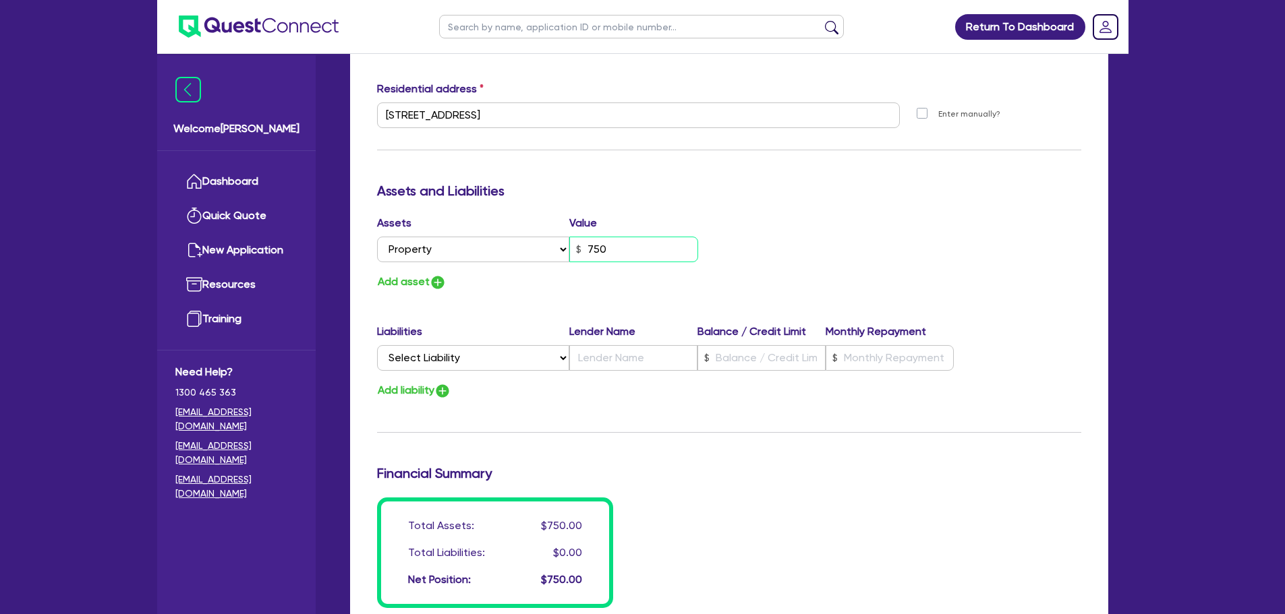
type input "0413 480 451"
type input "7,500"
type input "4"
type input "0413 480 451"
type input "75,000"
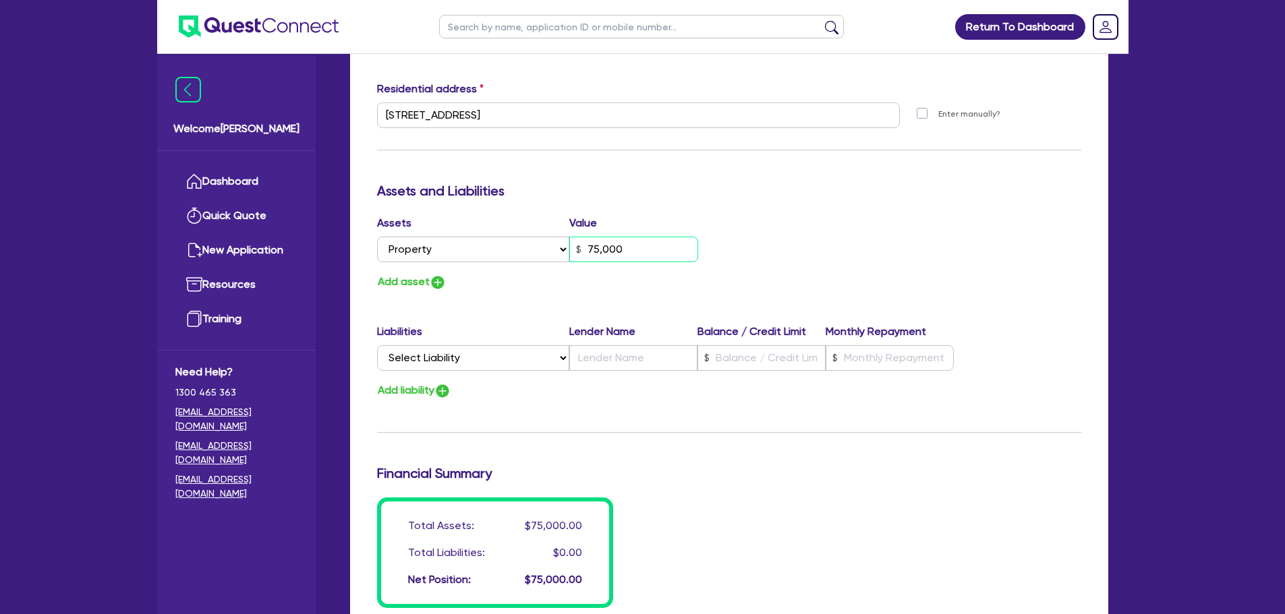
type input "4"
type input "0413 480 451"
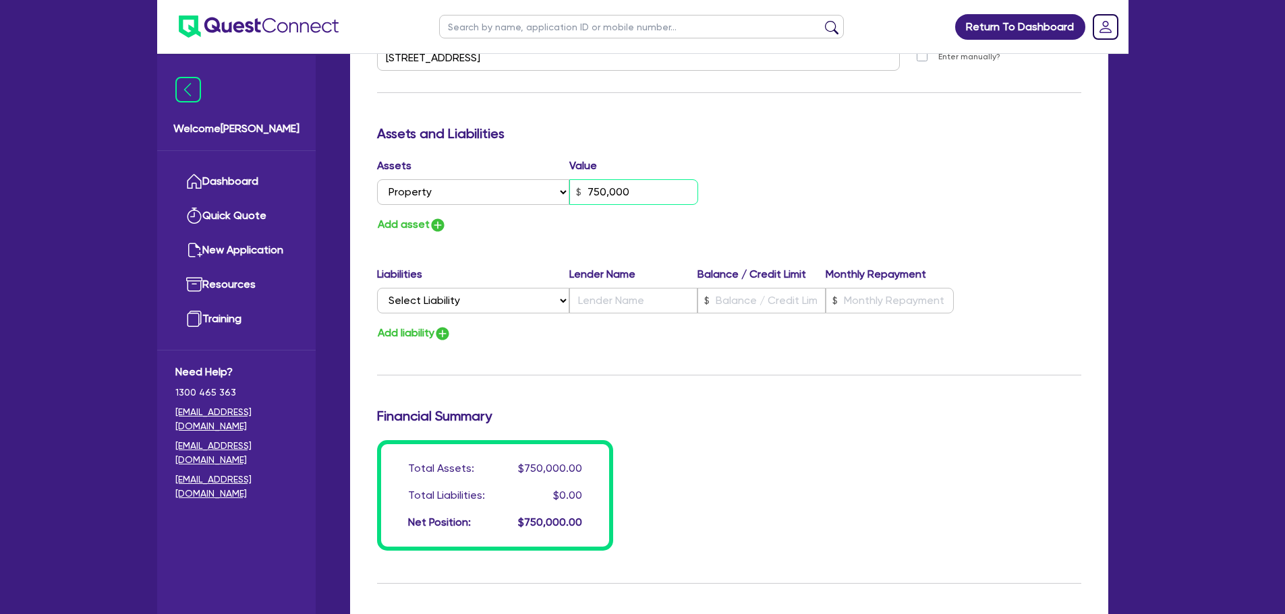
scroll to position [960, 0]
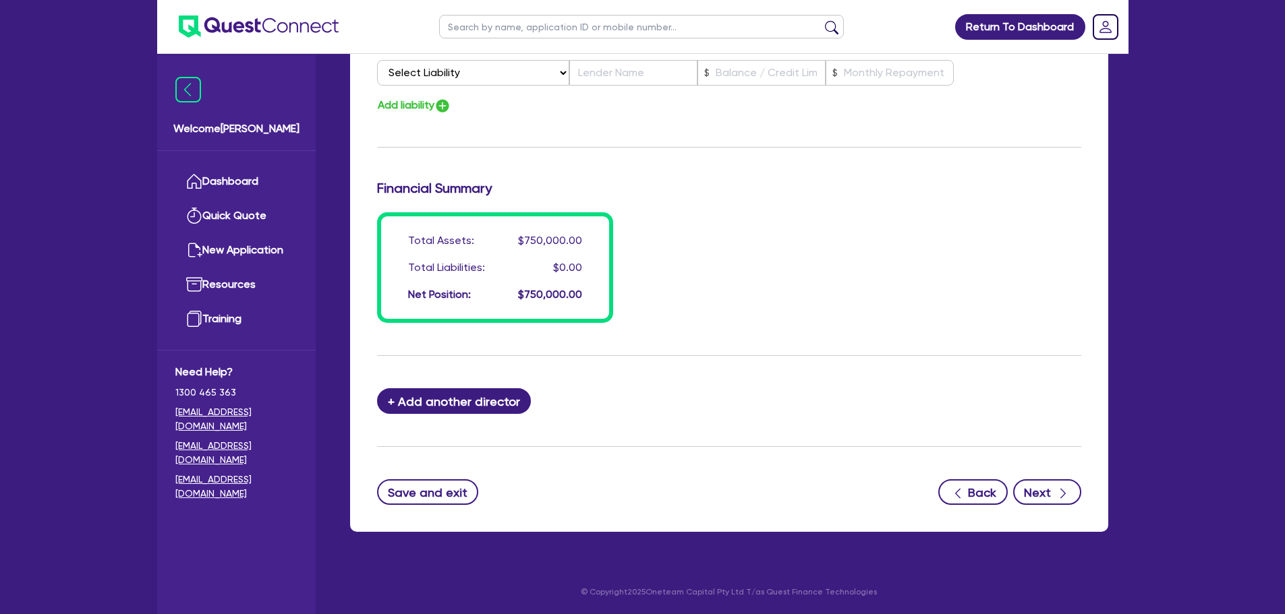
type input "750,000"
click at [1056, 496] on div "button" at bounding box center [1063, 492] width 15 height 17
select select "CARS_AND_LIGHT_TRUCKS"
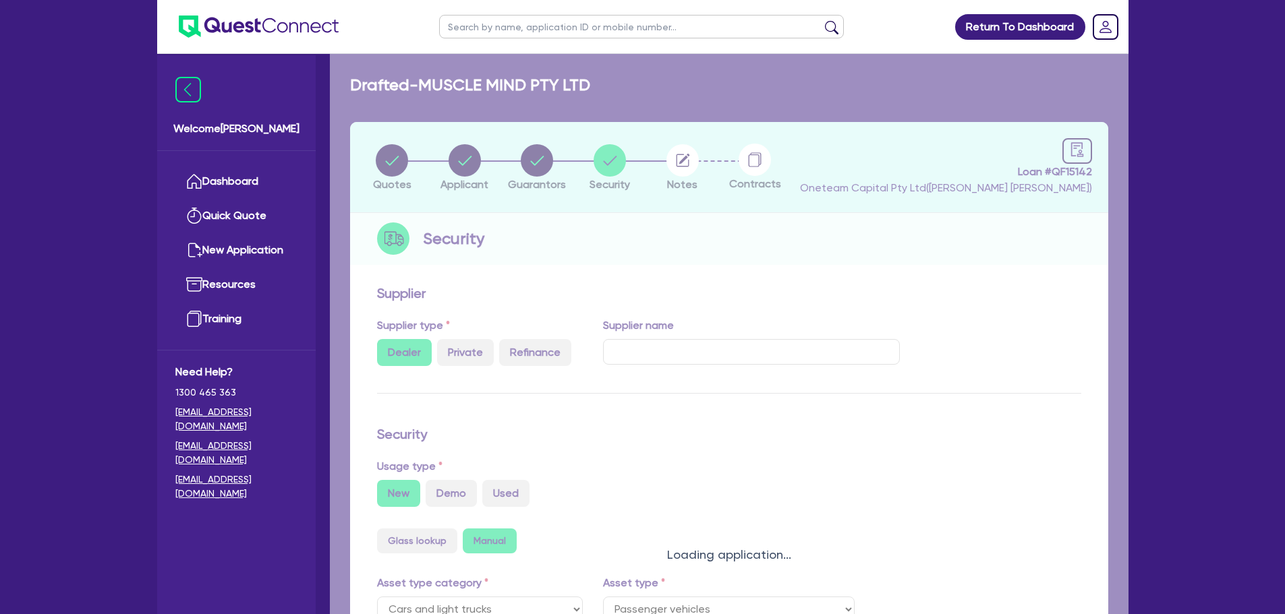
select select "PASSENGER_VEHICLES"
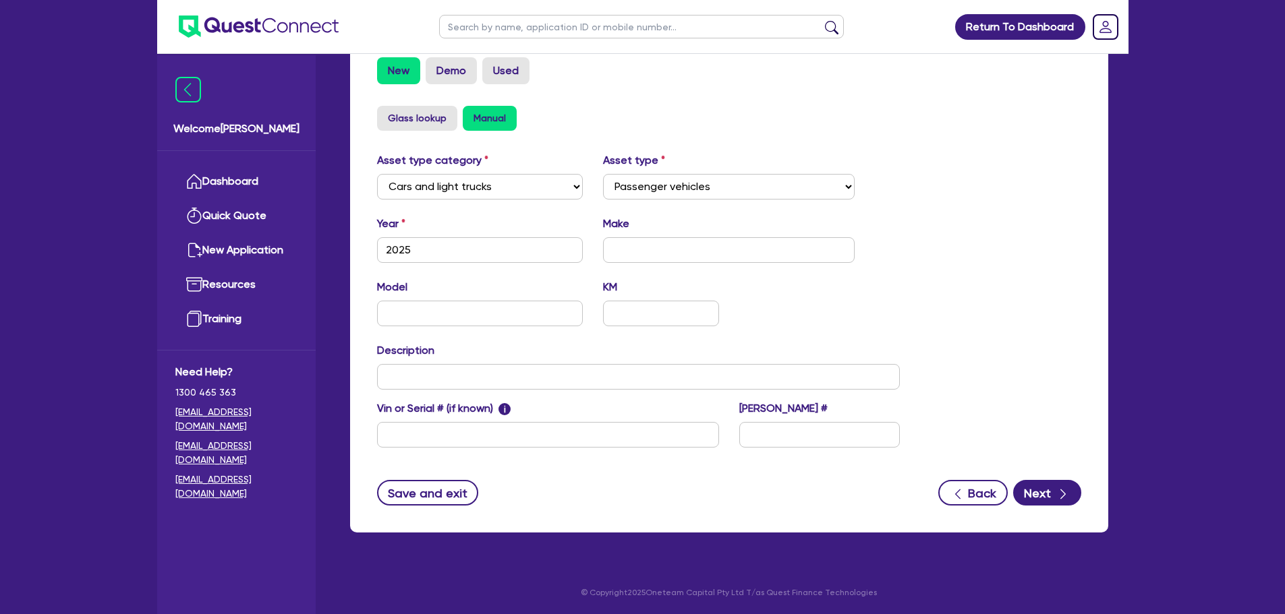
scroll to position [424, 0]
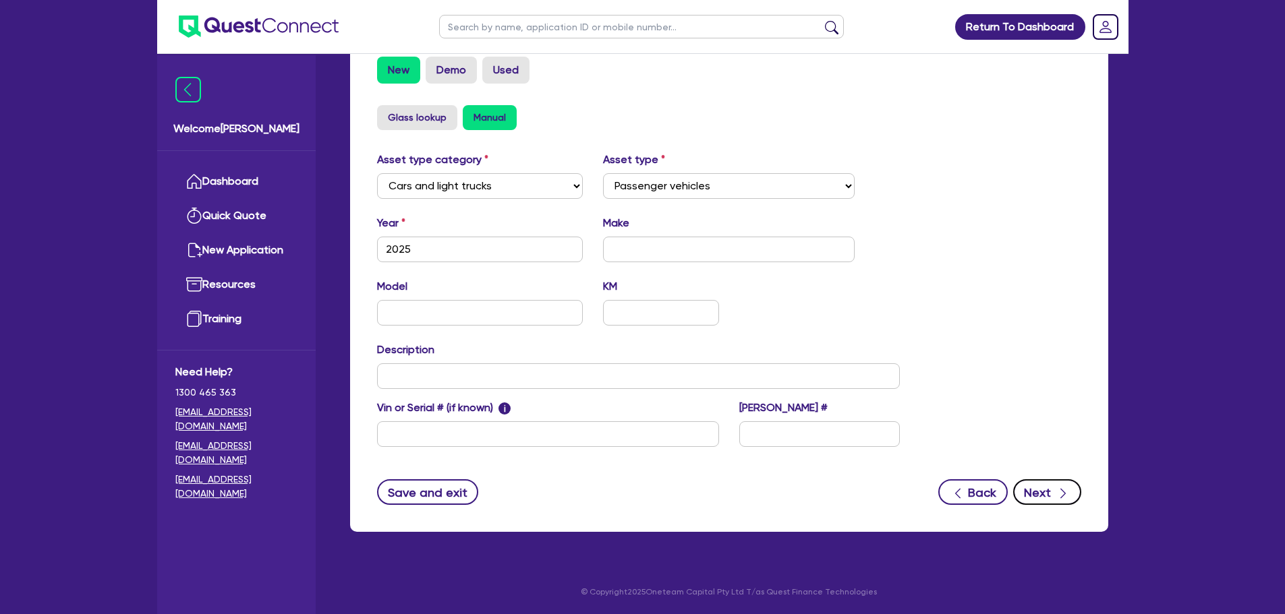
click at [1046, 486] on button "Next" at bounding box center [1047, 493] width 68 height 26
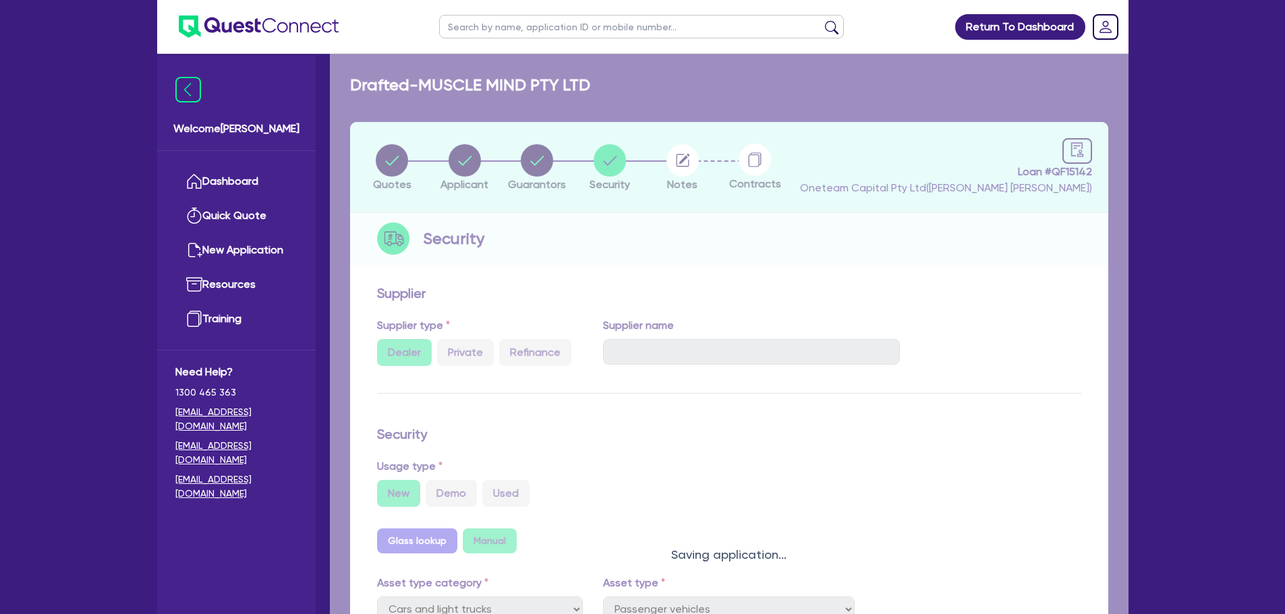
select select "Other"
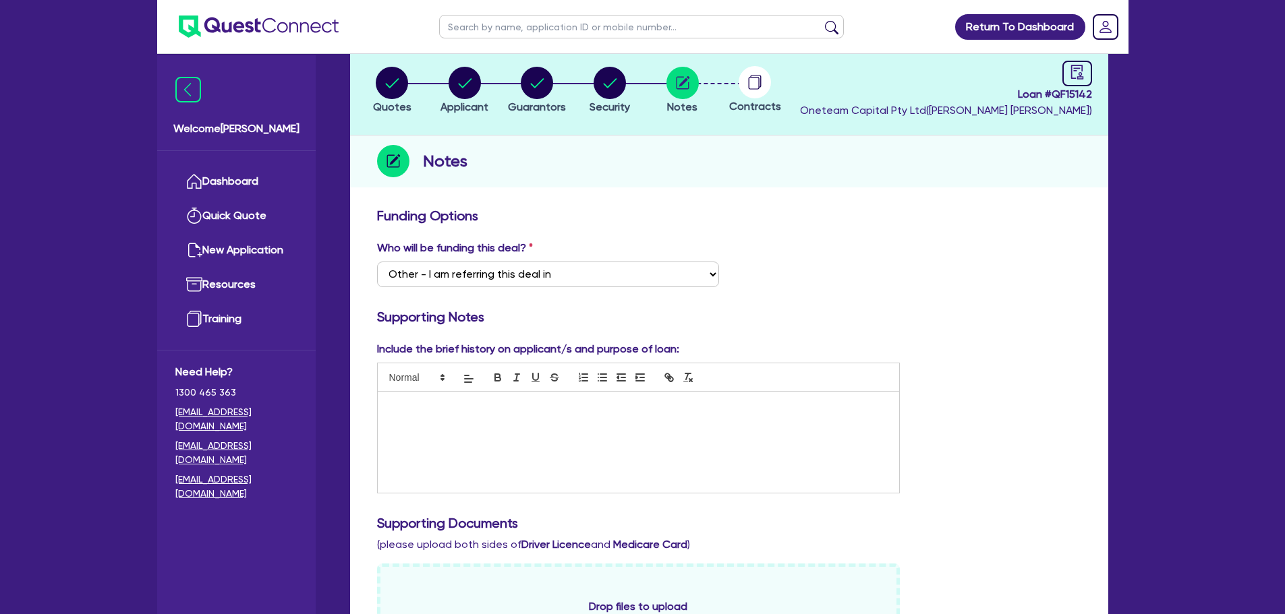
scroll to position [202, 0]
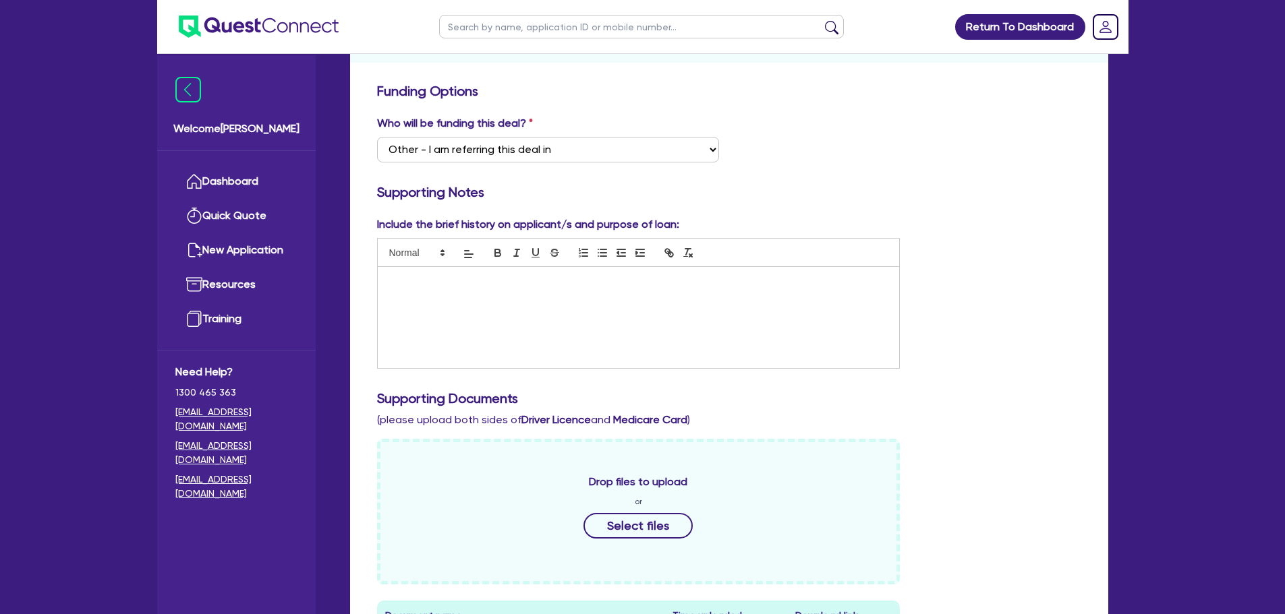
click at [709, 323] on div at bounding box center [639, 317] width 522 height 101
click at [564, 310] on div "Rental" at bounding box center [639, 317] width 522 height 101
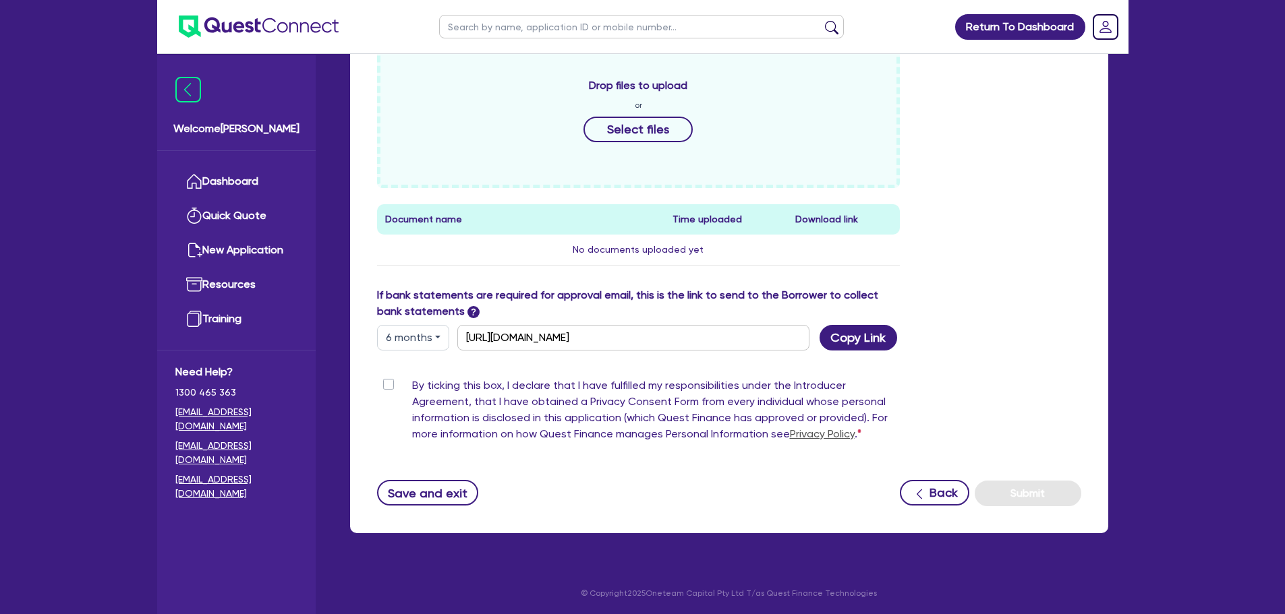
scroll to position [600, 0]
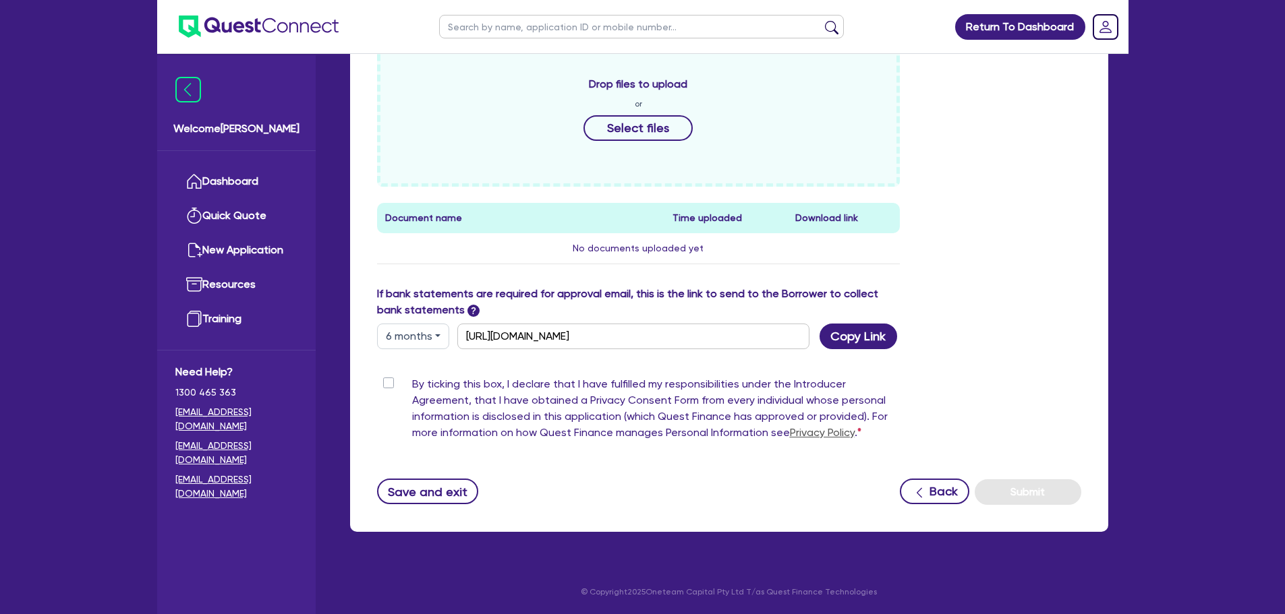
click at [412, 381] on label "By ticking this box, I declare that I have fulfilled my responsibilities under …" at bounding box center [656, 411] width 488 height 70
click at [388, 381] on input "By ticking this box, I declare that I have fulfilled my responsibilities under …" at bounding box center [382, 382] width 11 height 13
checkbox input "true"
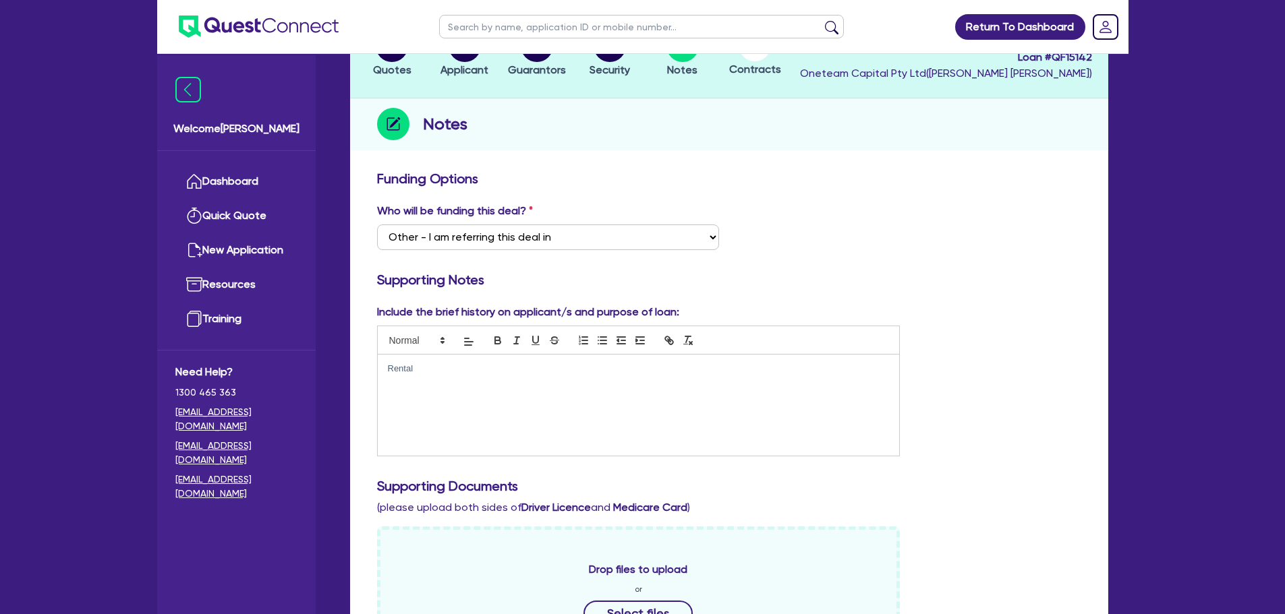
scroll to position [0, 0]
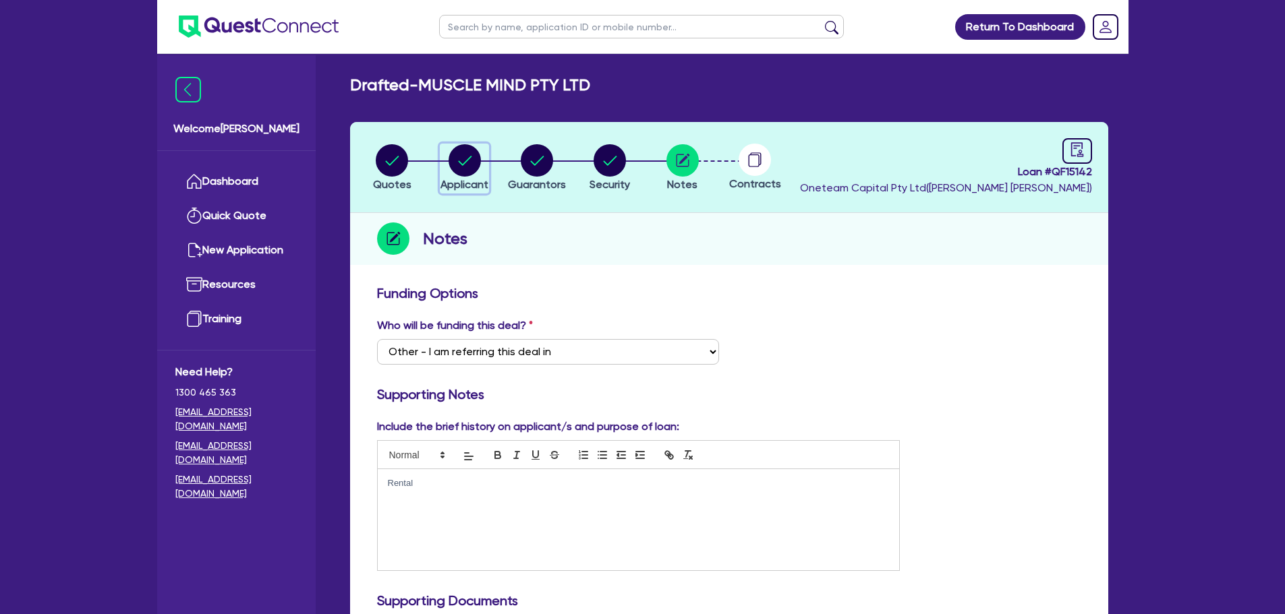
click at [468, 160] on icon "button" at bounding box center [464, 160] width 13 height 9
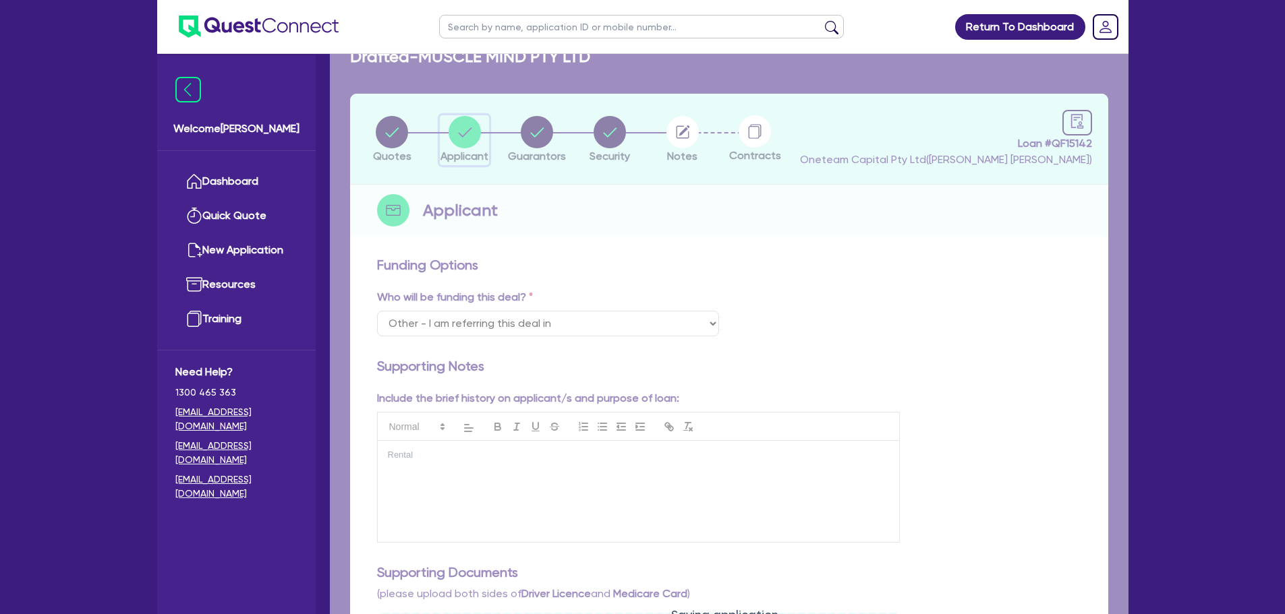
scroll to position [101, 0]
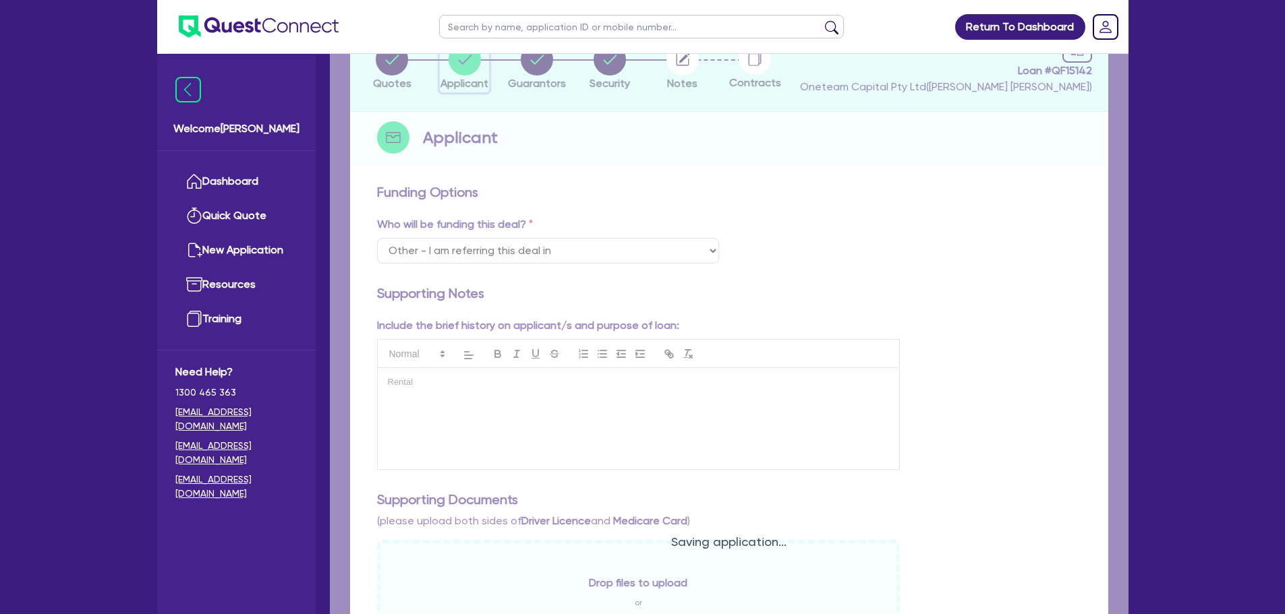
select select "COMPANY"
select select "RENTAL_REAL_ESTATE"
select select "INTANGIBLE_ASSETS"
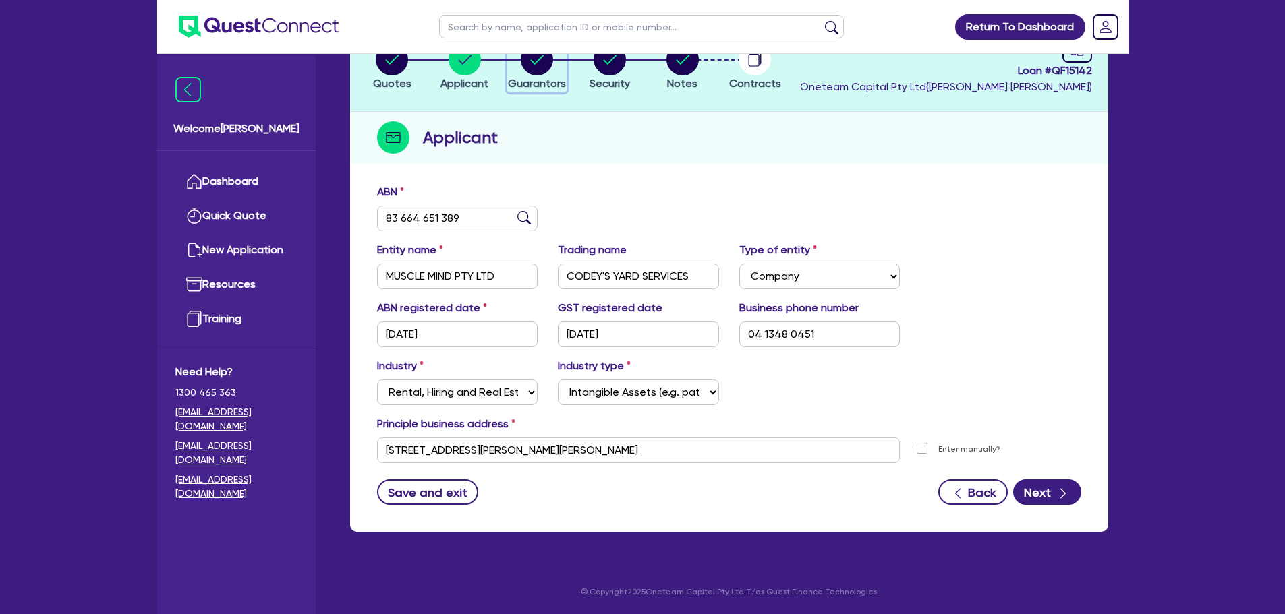
click at [540, 66] on circle "button" at bounding box center [537, 59] width 32 height 32
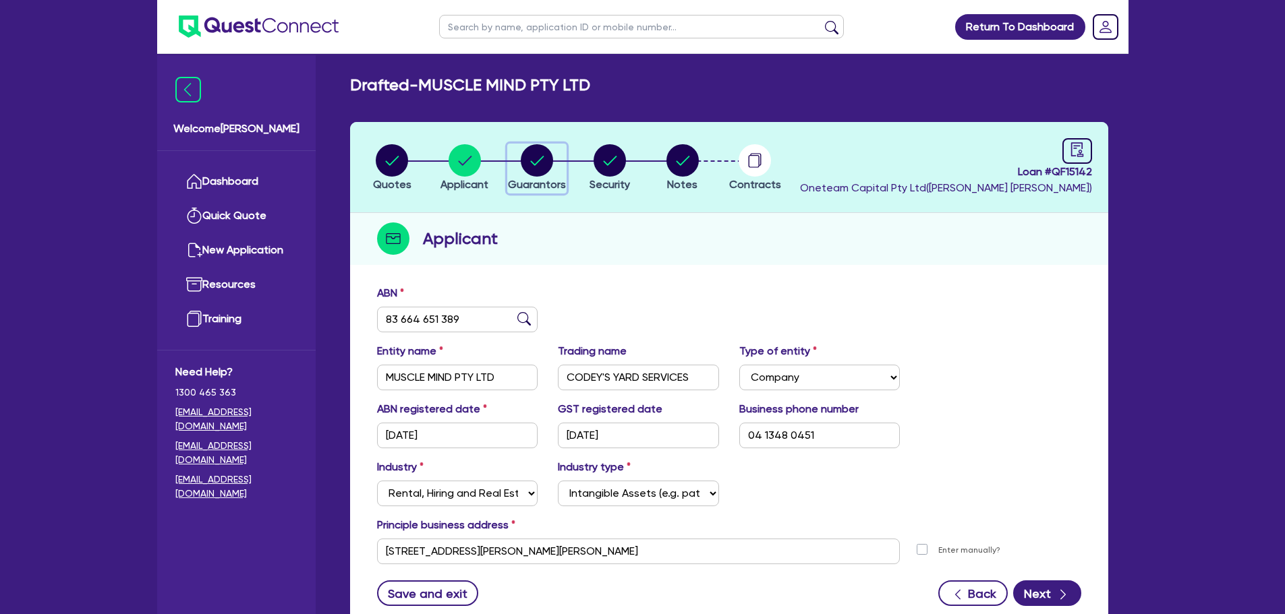
select select "MR"
select select "QLD"
select select "MARRIED"
select select "PROPERTY"
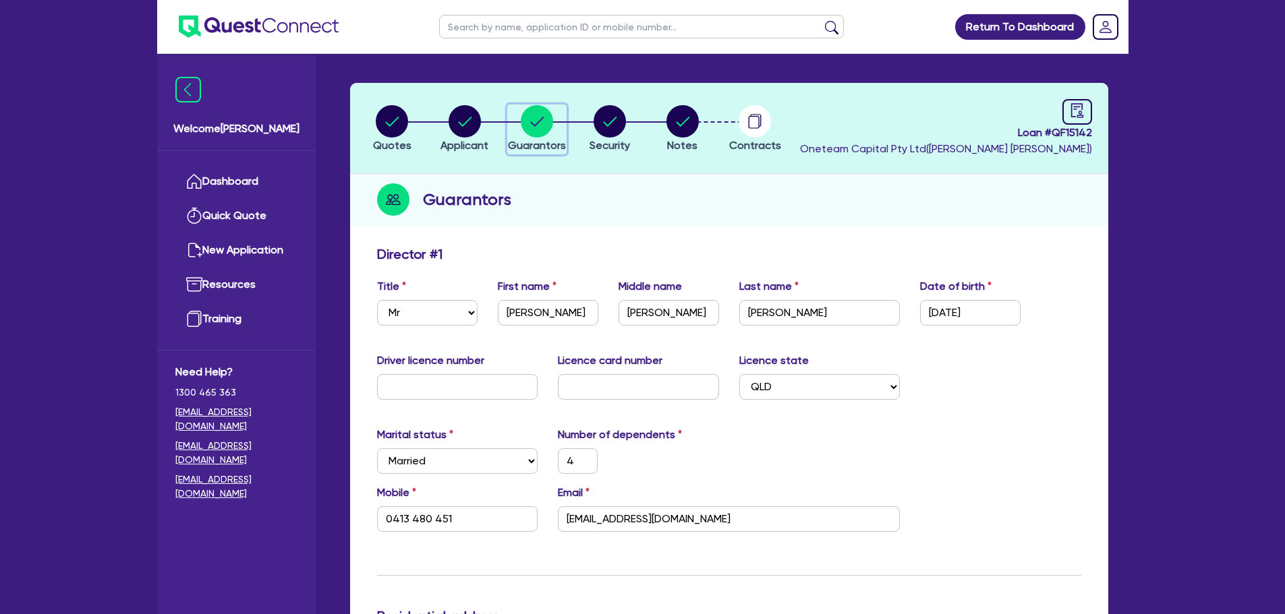
scroll to position [67, 0]
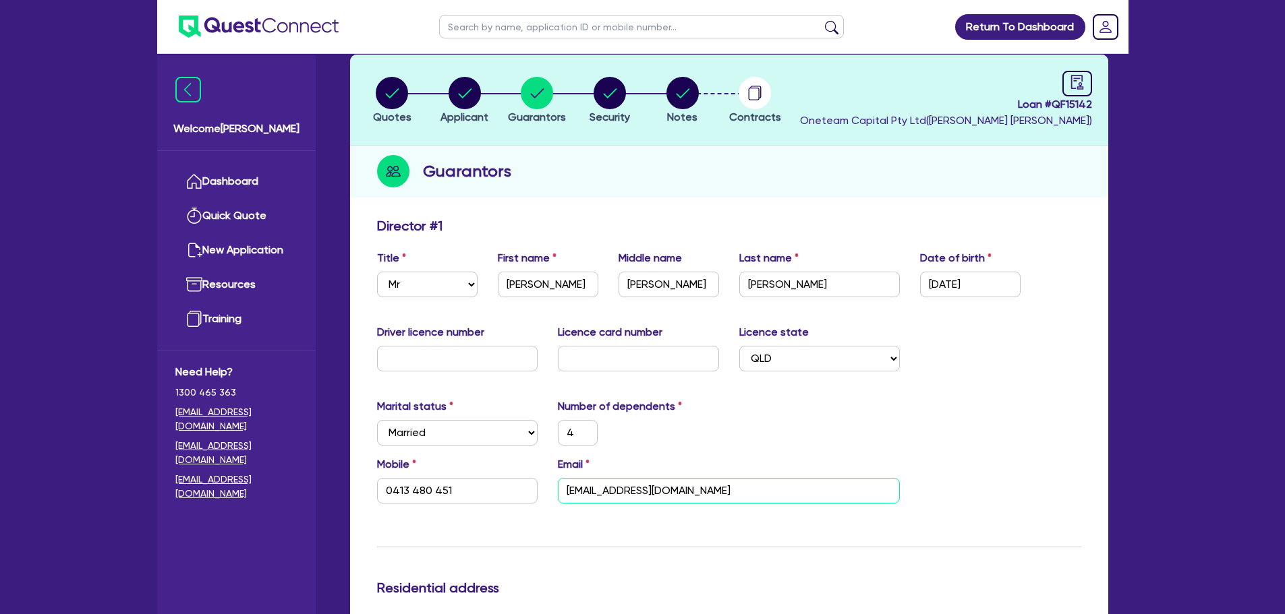
drag, startPoint x: 733, startPoint y: 487, endPoint x: 534, endPoint y: 494, distance: 199.1
click at [534, 494] on div "Mobile 0413 480 451 Email team@sanadcentre.com.au" at bounding box center [729, 486] width 724 height 58
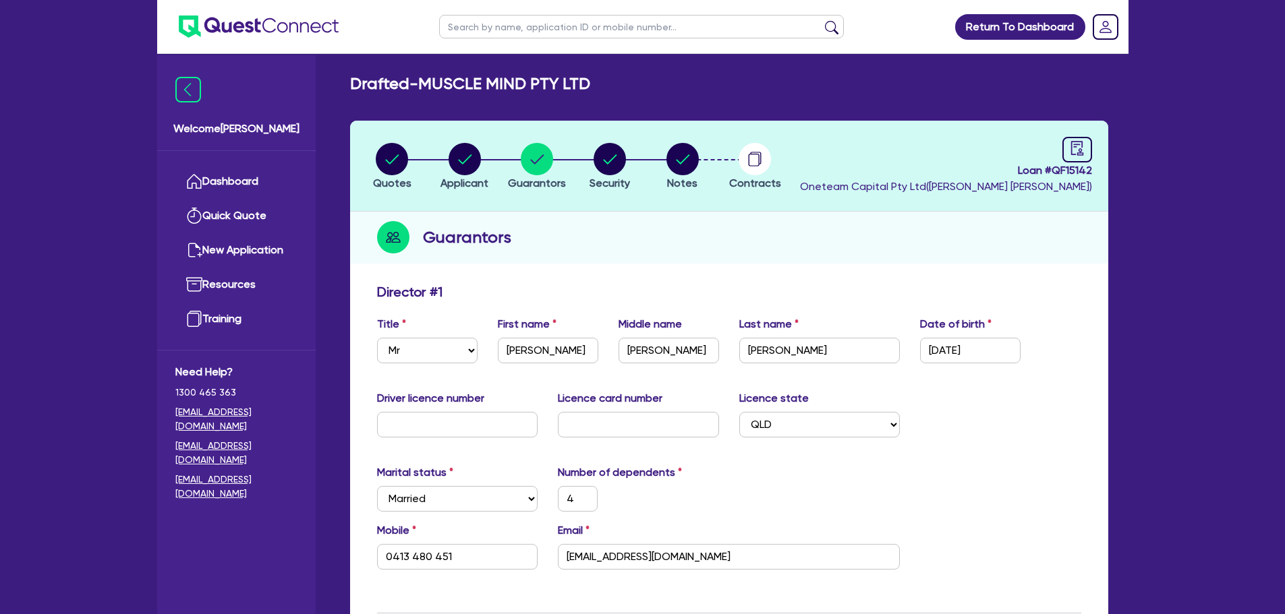
scroll to position [0, 0]
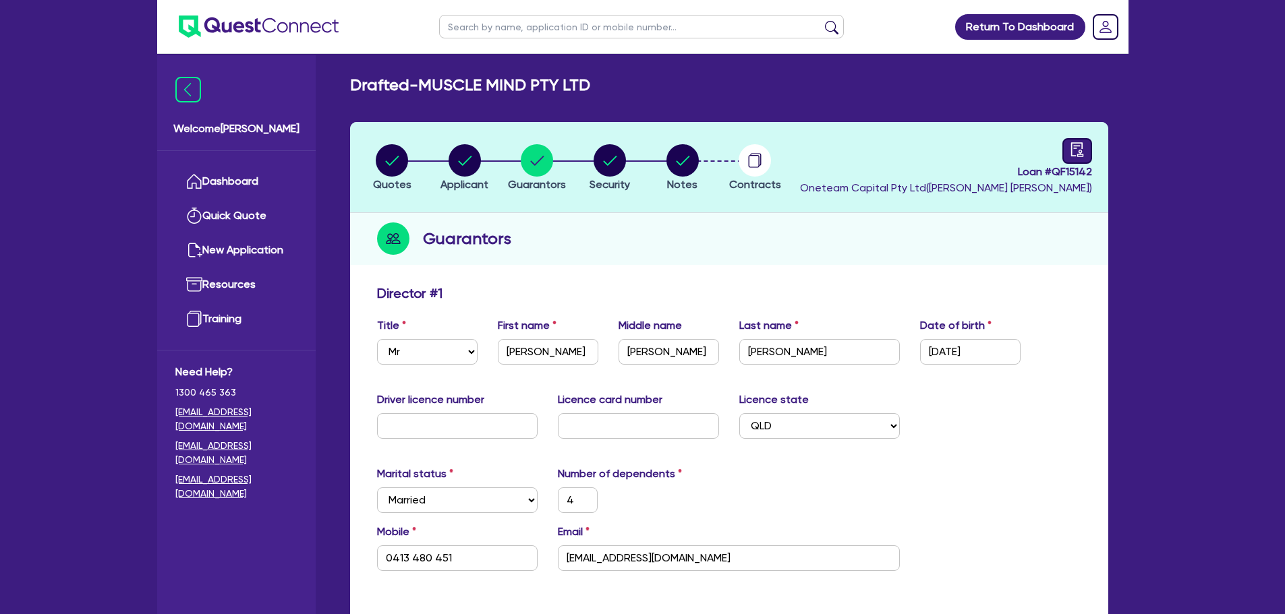
click at [1075, 149] on icon "audit" at bounding box center [1077, 149] width 15 height 15
select select "DRAFTED_NEW"
select select "Other"
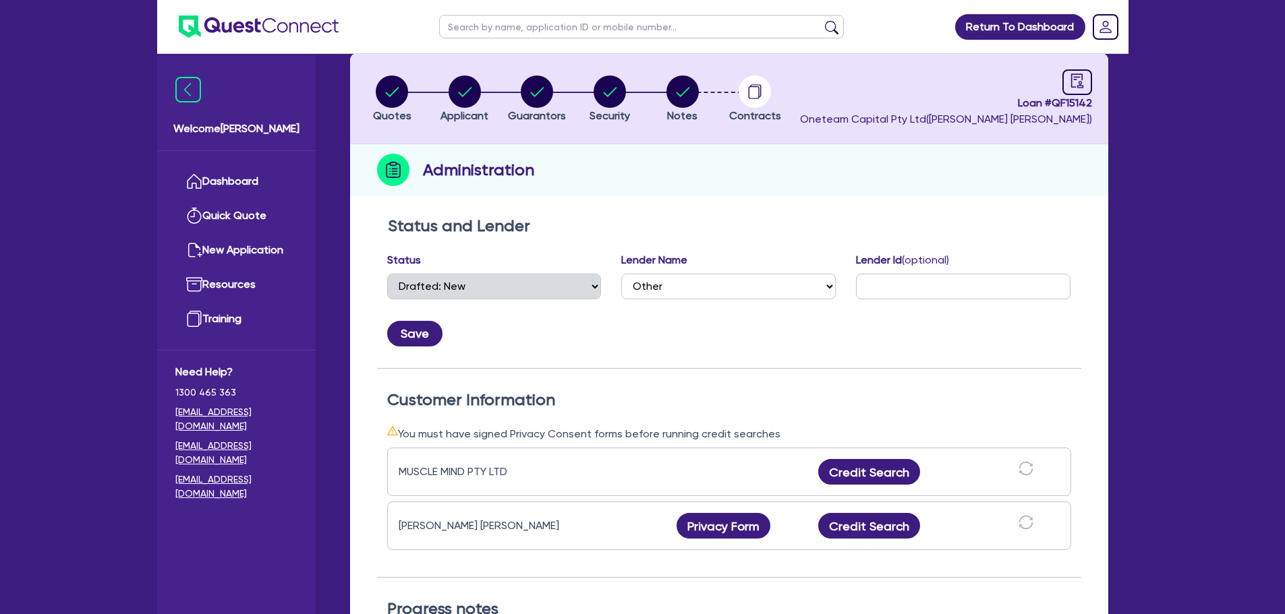
scroll to position [202, 0]
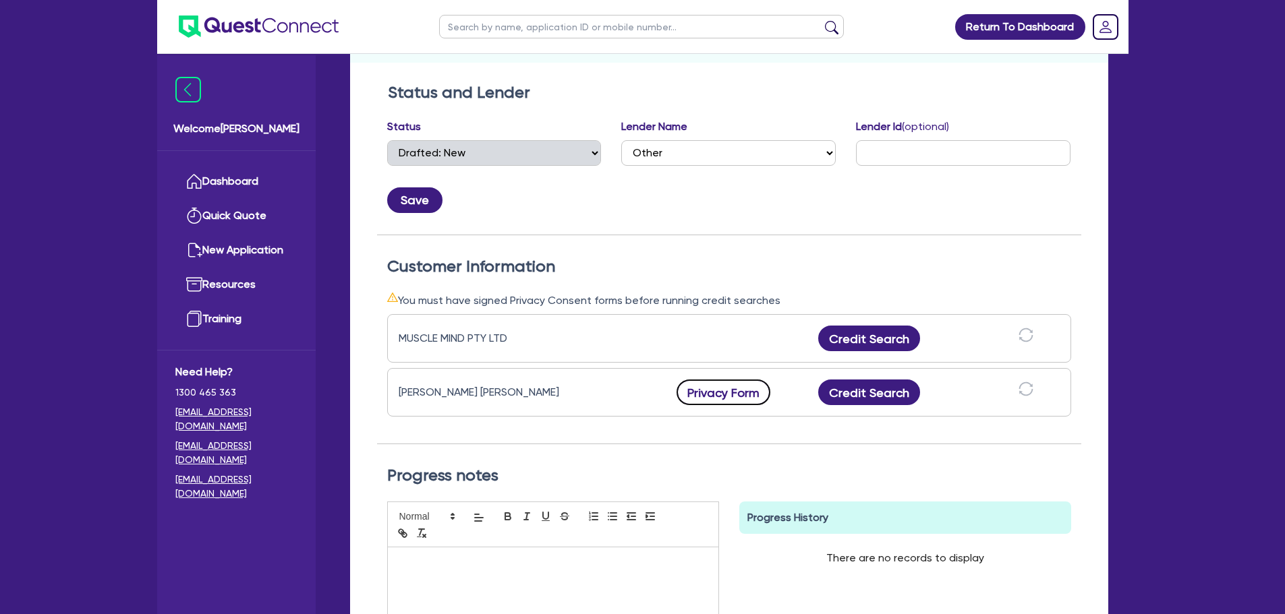
click at [743, 395] on button "Privacy Form" at bounding box center [724, 393] width 94 height 26
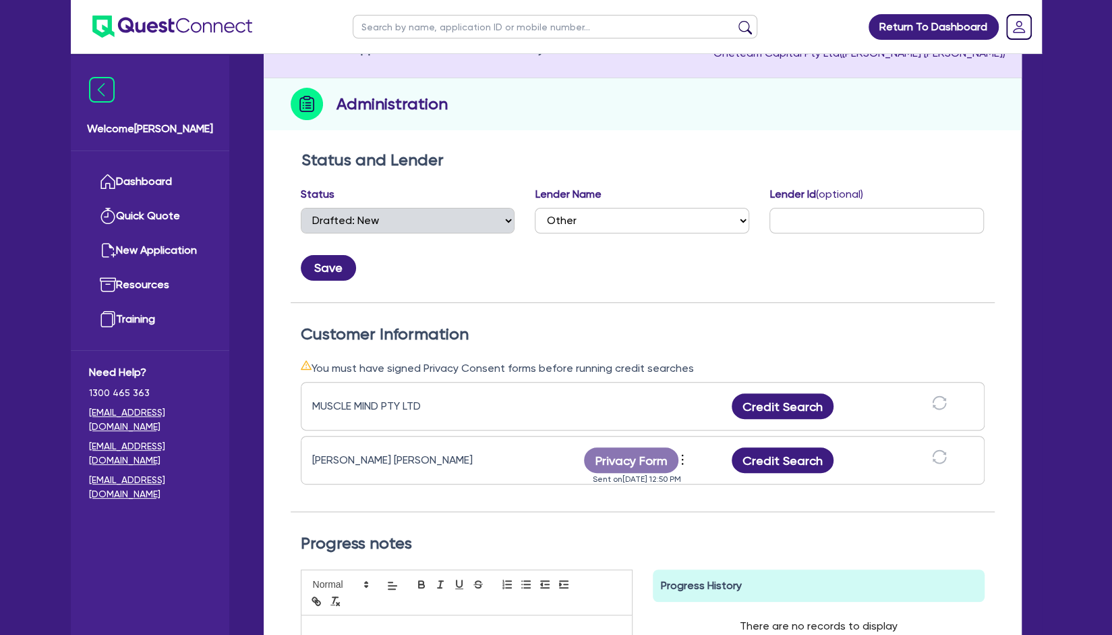
scroll to position [0, 0]
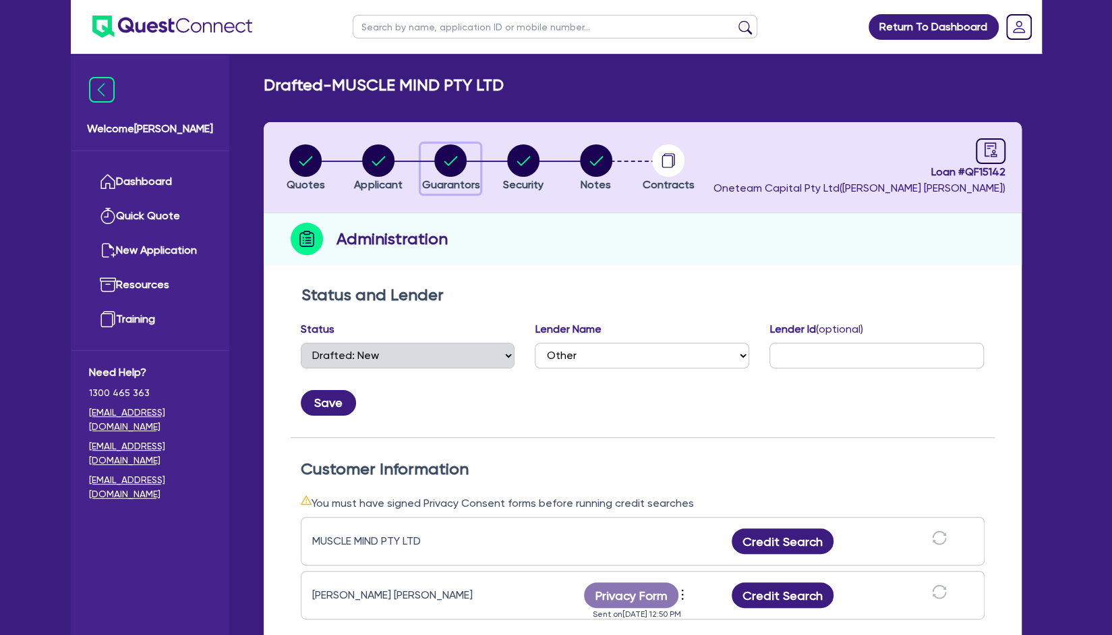
click at [449, 179] on span "Guarantors" at bounding box center [451, 184] width 58 height 13
select select "MR"
select select "QLD"
select select "MARRIED"
select select "PROPERTY"
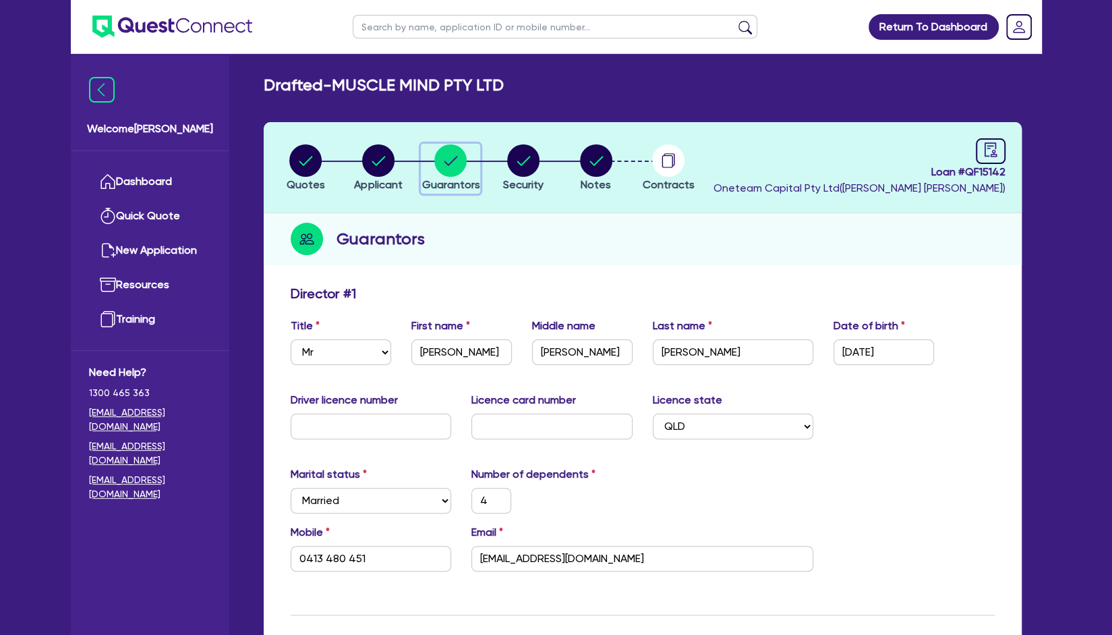
scroll to position [28, 0]
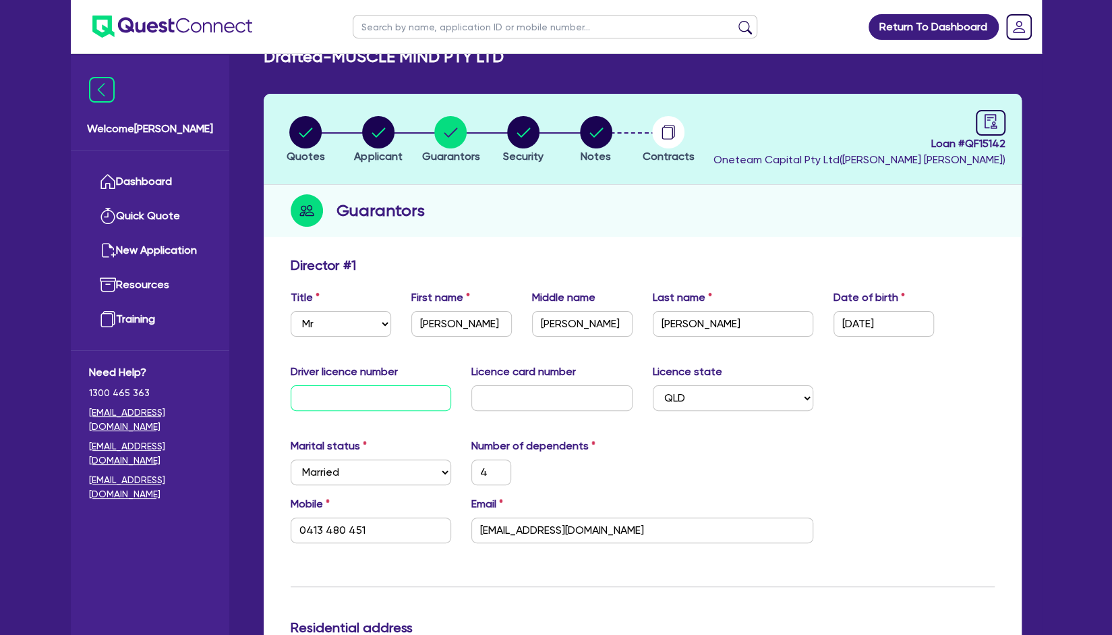
click at [362, 401] on input "text" at bounding box center [371, 398] width 161 height 26
type input "0"
type input "4"
type input "0413 480 451"
type input "750,000"
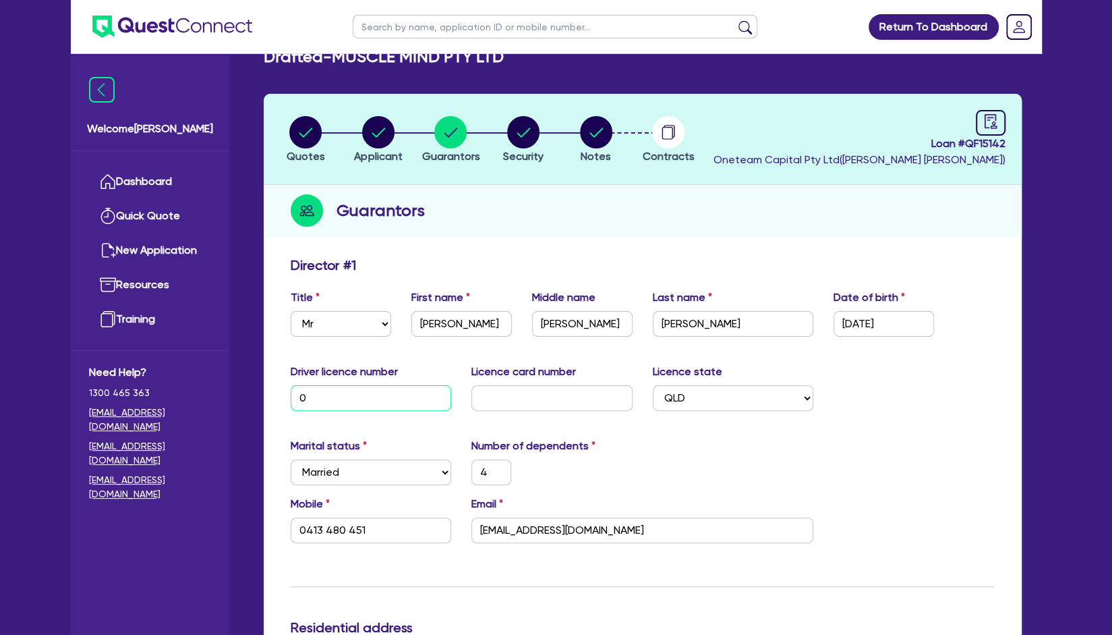
type input "08"
type input "4"
type input "0413 480 451"
type input "750,000"
type input "082"
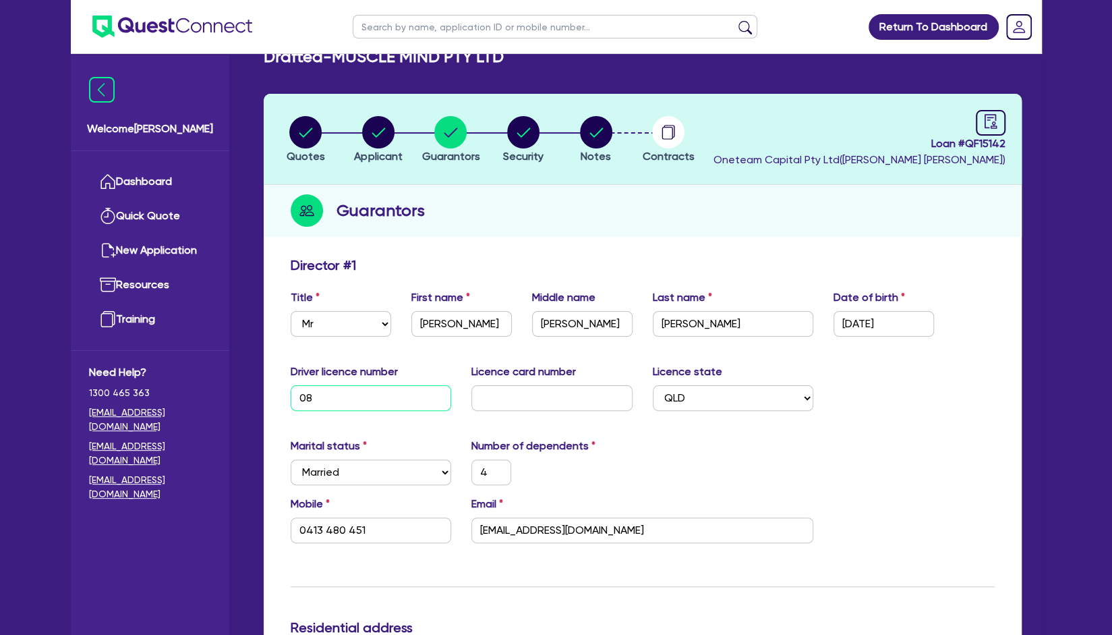
type input "4"
type input "0413 480 451"
type input "750,000"
type input "0824"
type input "4"
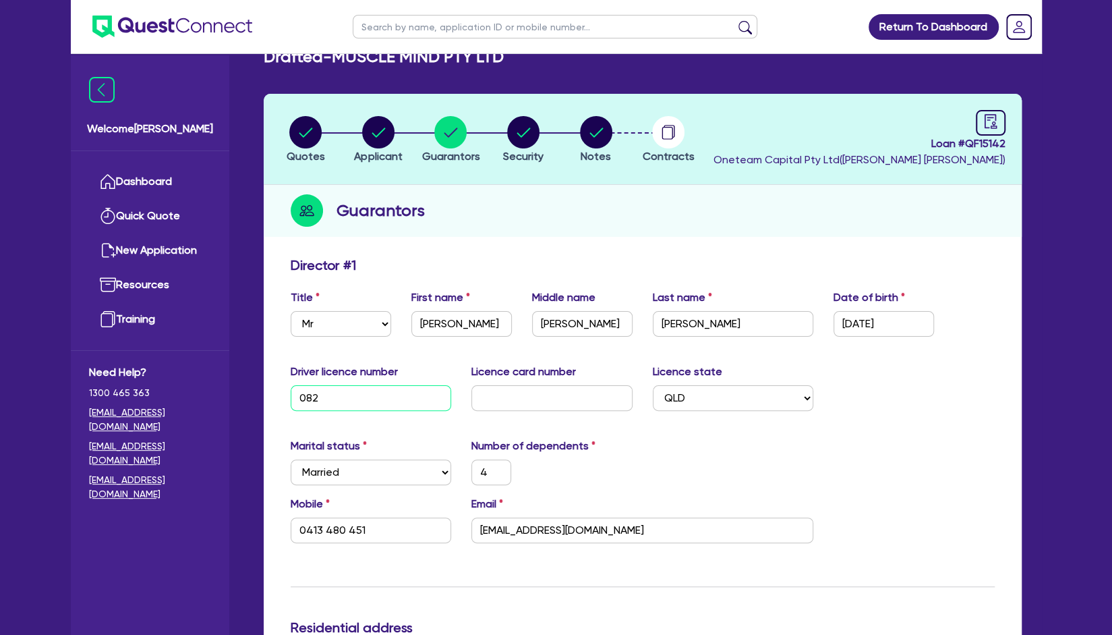
type input "0413 480 451"
type input "750,000"
type input "08242"
type input "4"
type input "0413 480 451"
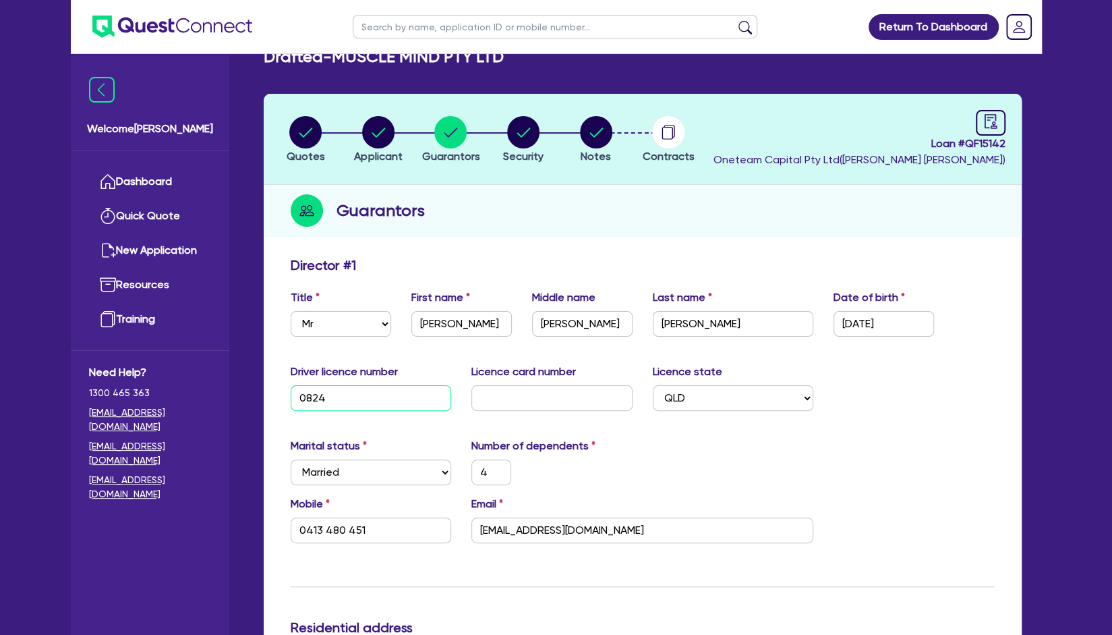
type input "750,000"
type input "082421"
type input "4"
type input "0413 480 451"
type input "750,000"
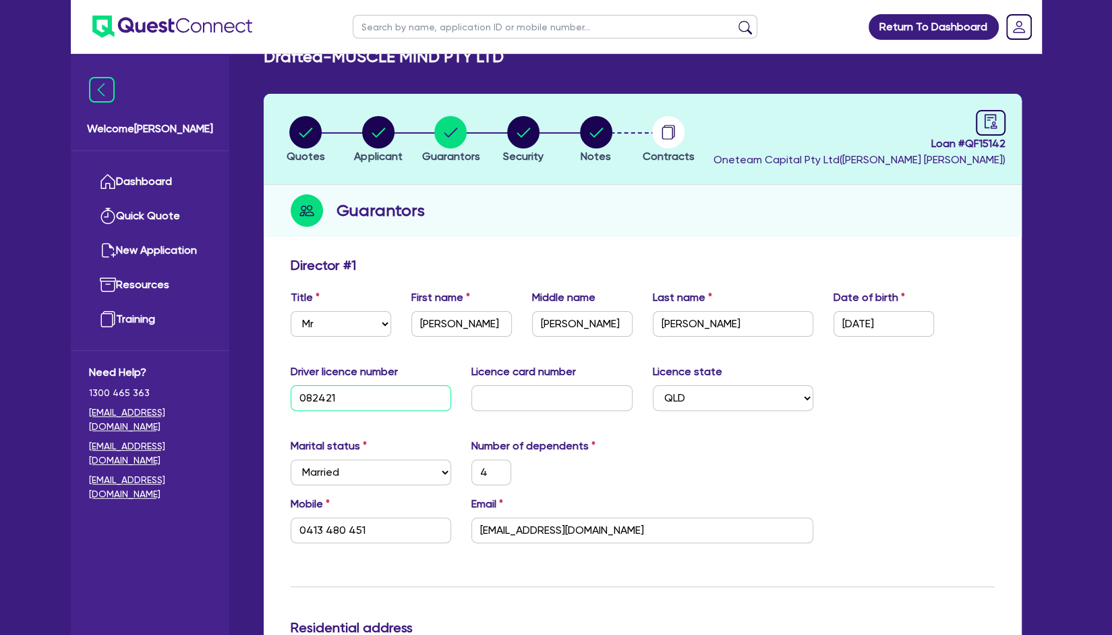
type input "0824215"
type input "4"
type input "0413 480 451"
type input "750,000"
type input "08242153"
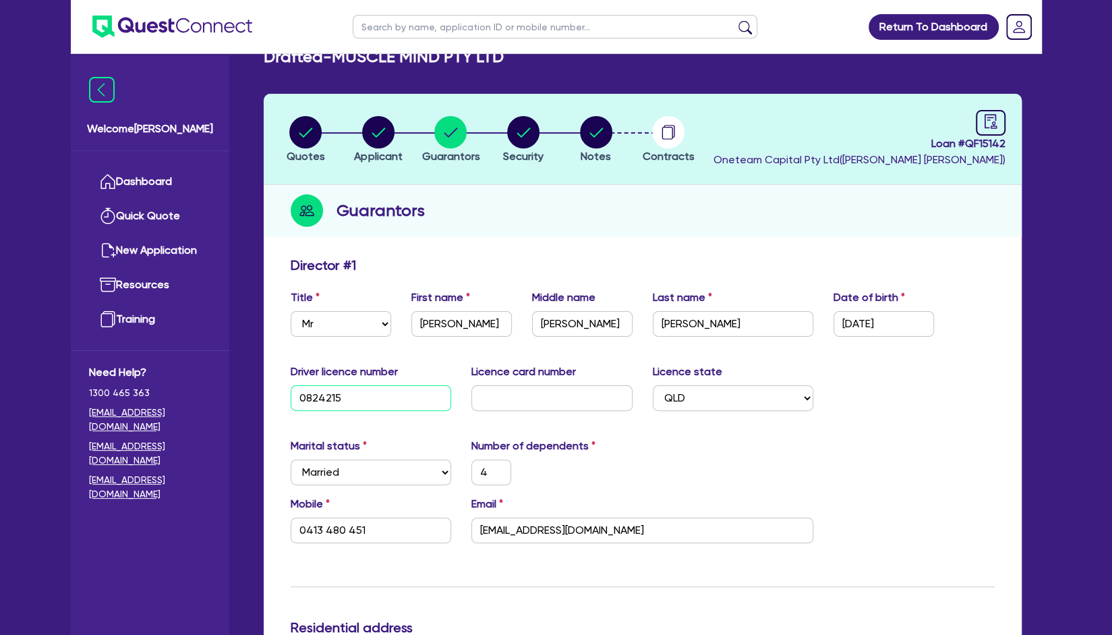
type input "4"
type input "0413 480 451"
type input "750,000"
type input "082421538"
type input "4"
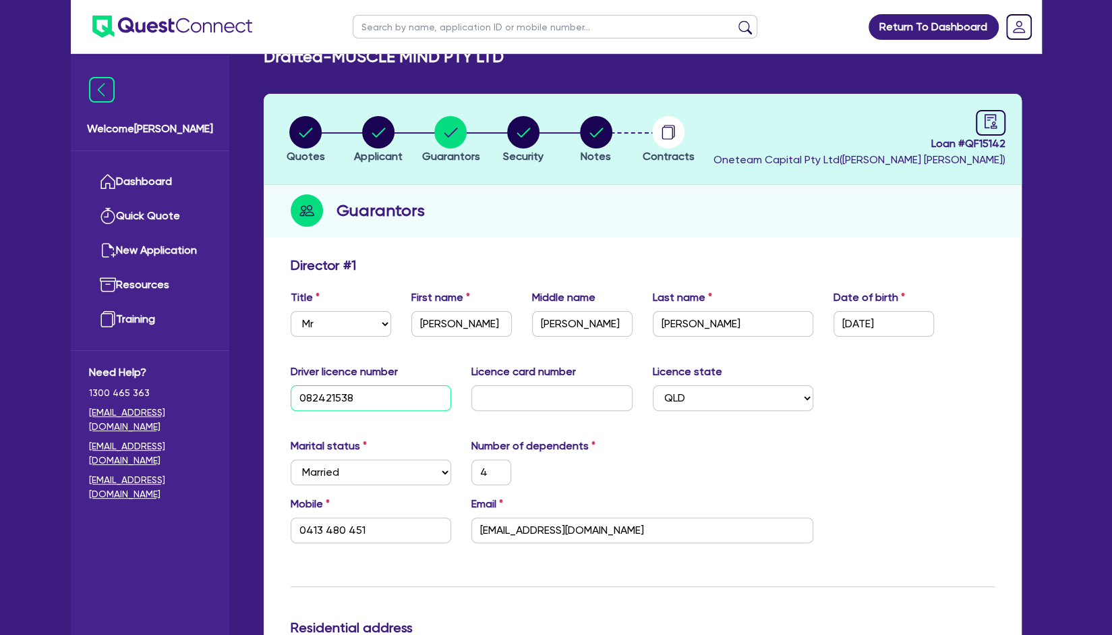
type input "0413 480 451"
type input "750,000"
type input "082421538"
click at [485, 395] on input "text" at bounding box center [551, 398] width 161 height 26
type input "B"
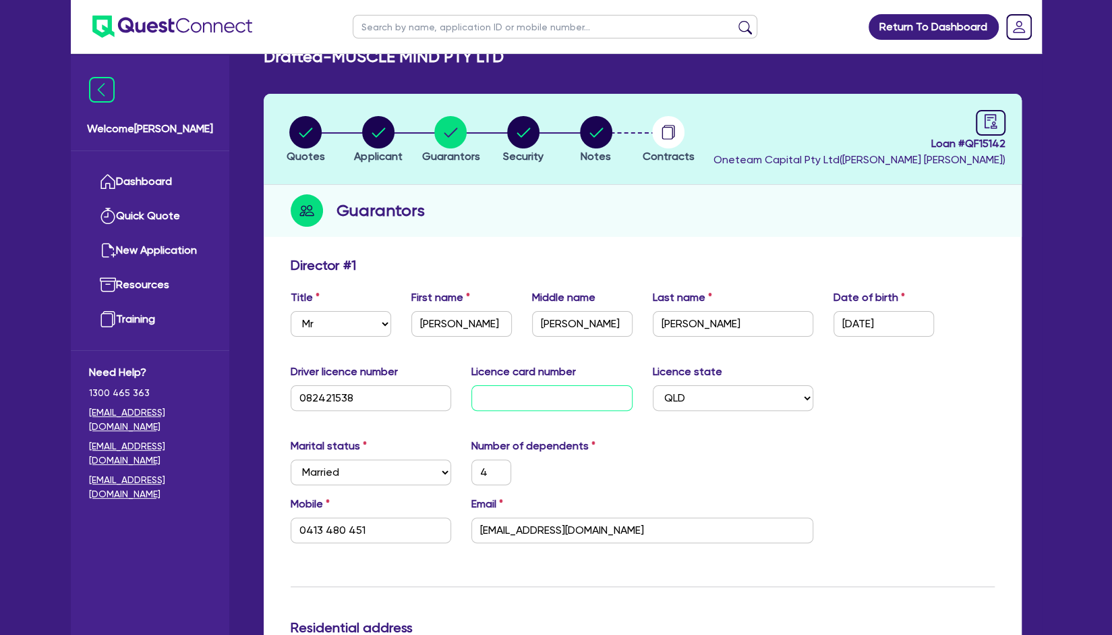
type input "4"
type input "0413 480 451"
type input "750,000"
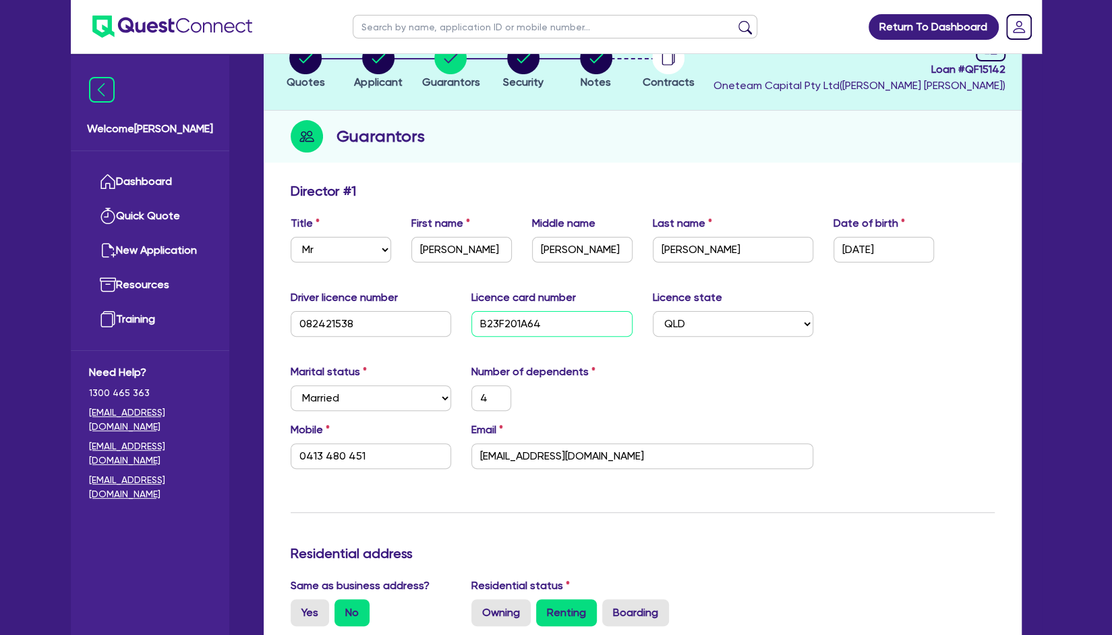
scroll to position [102, 0]
click at [929, 428] on div "Mobile 0413 480 451 Email team@sanadcentre.com.au" at bounding box center [643, 451] width 724 height 58
click at [442, 250] on input "Cody" at bounding box center [461, 250] width 101 height 26
click at [842, 343] on div "Driver licence number 082421538 Licence card number B23F201A64 Licence state Se…" at bounding box center [643, 319] width 724 height 58
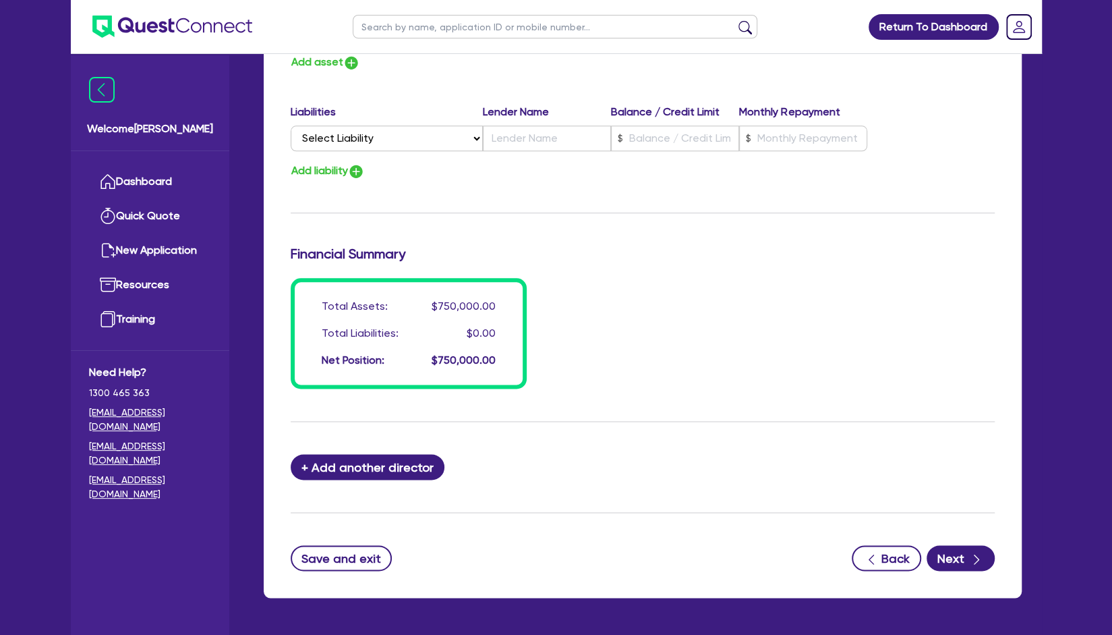
scroll to position [937, 0]
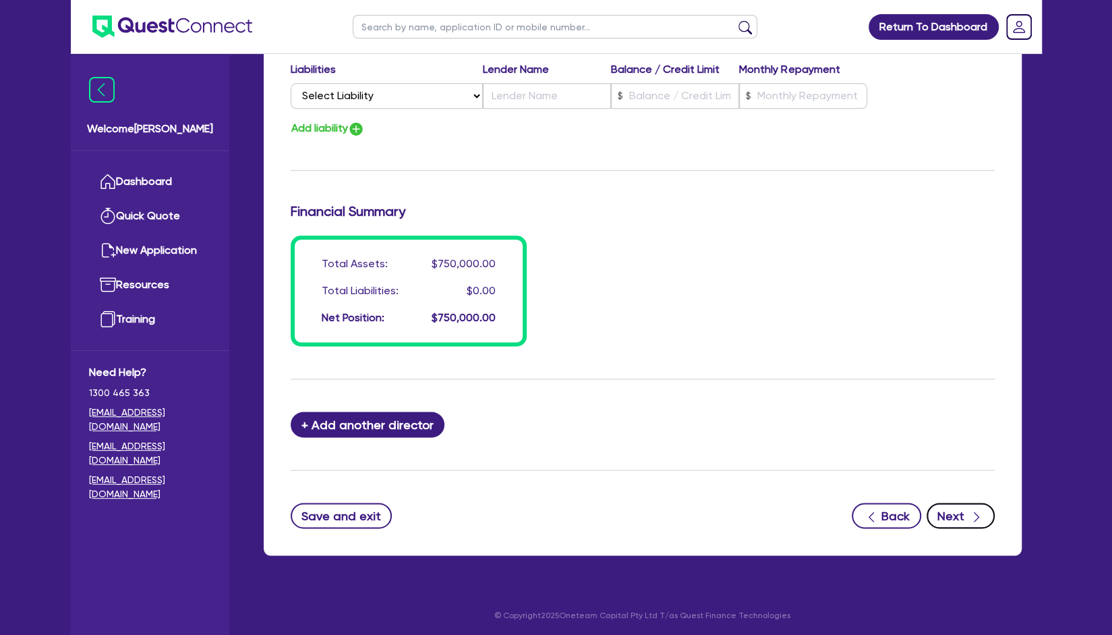
click at [972, 510] on icon "button" at bounding box center [976, 516] width 13 height 13
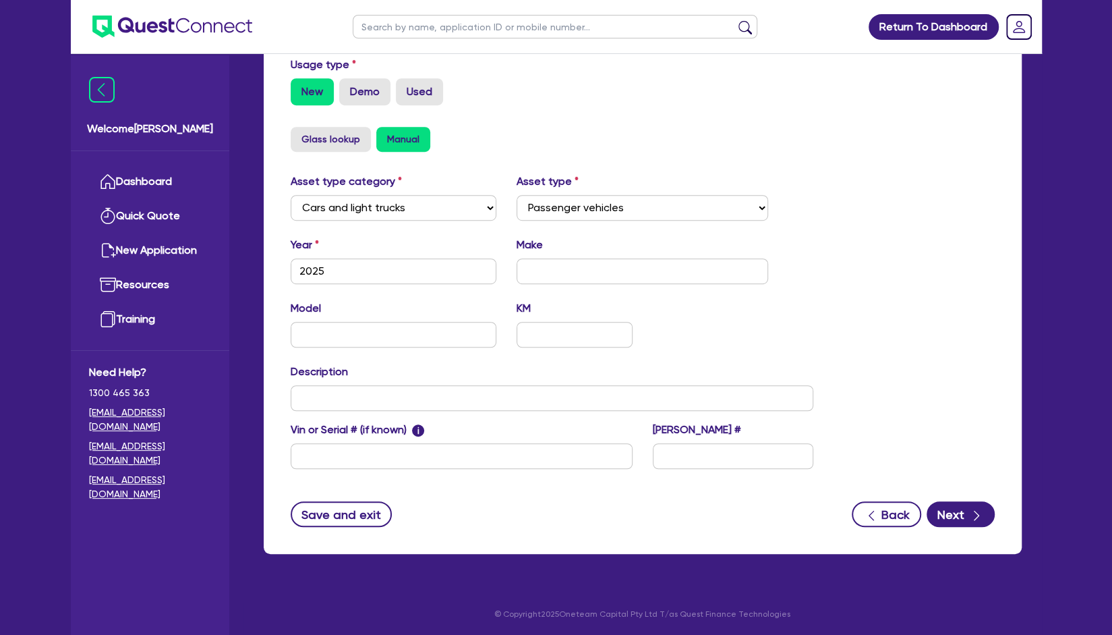
scroll to position [402, 0]
click at [952, 516] on button "Next" at bounding box center [961, 514] width 68 height 26
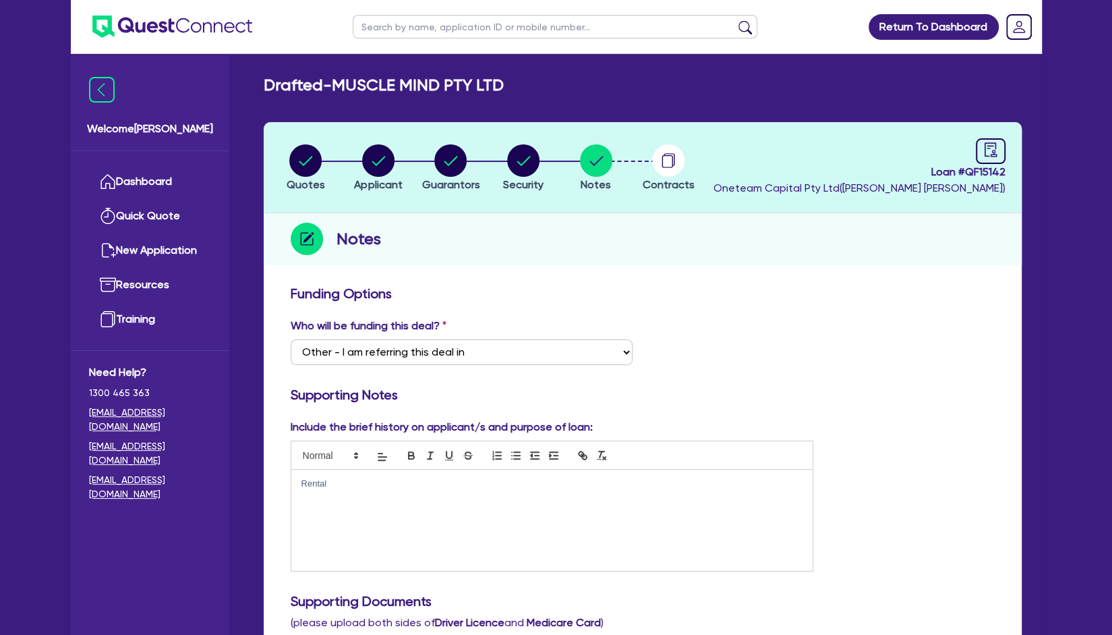
scroll to position [36, 0]
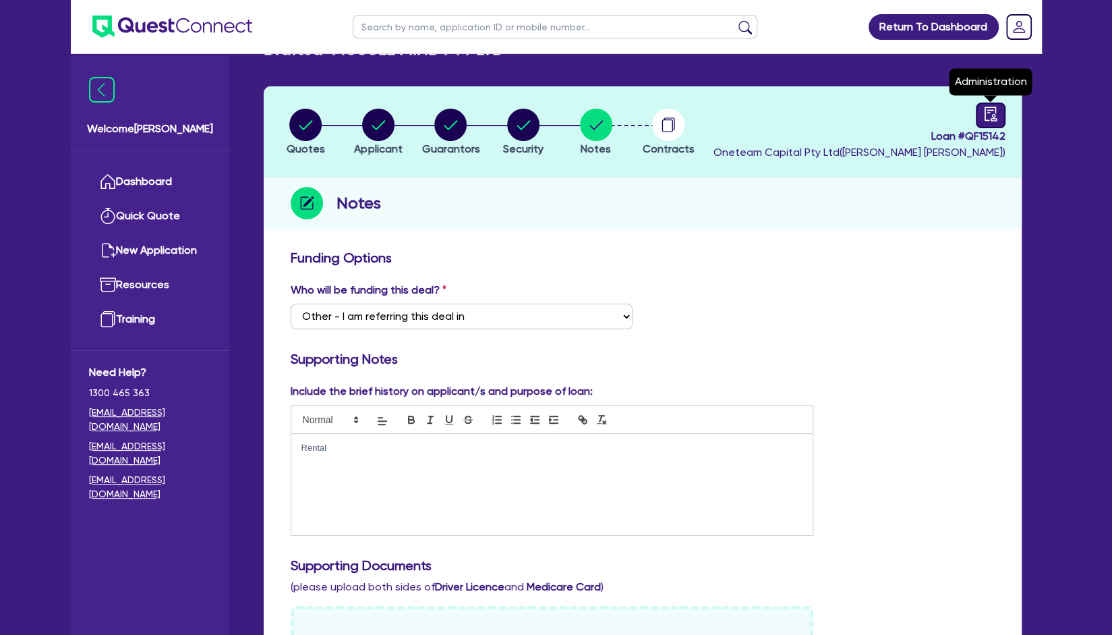
click at [994, 119] on icon "audit" at bounding box center [990, 114] width 15 height 15
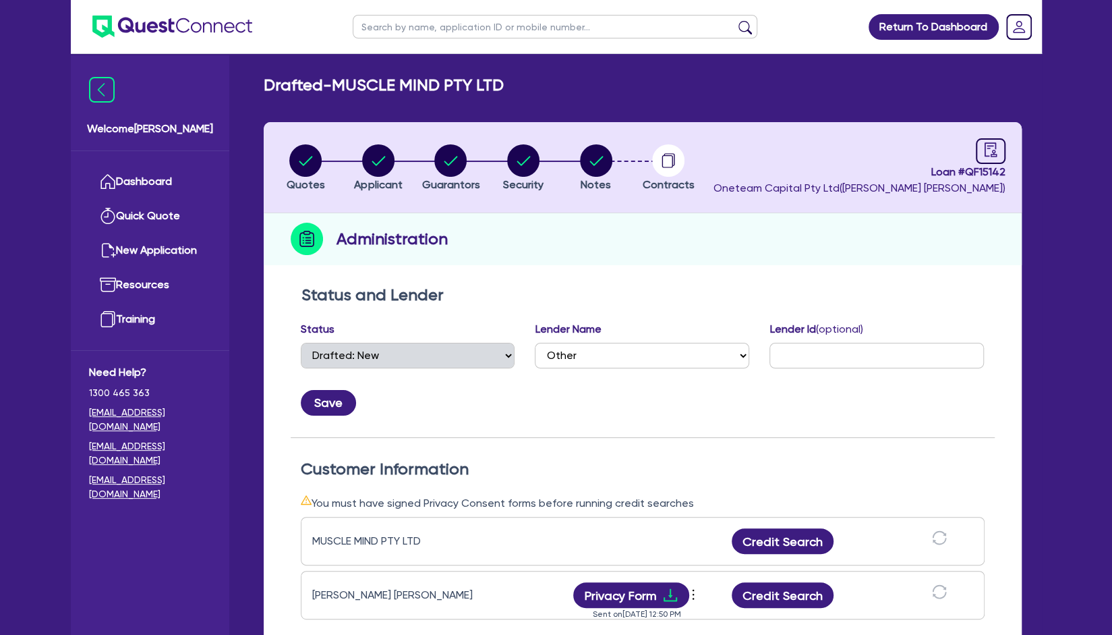
scroll to position [100, 0]
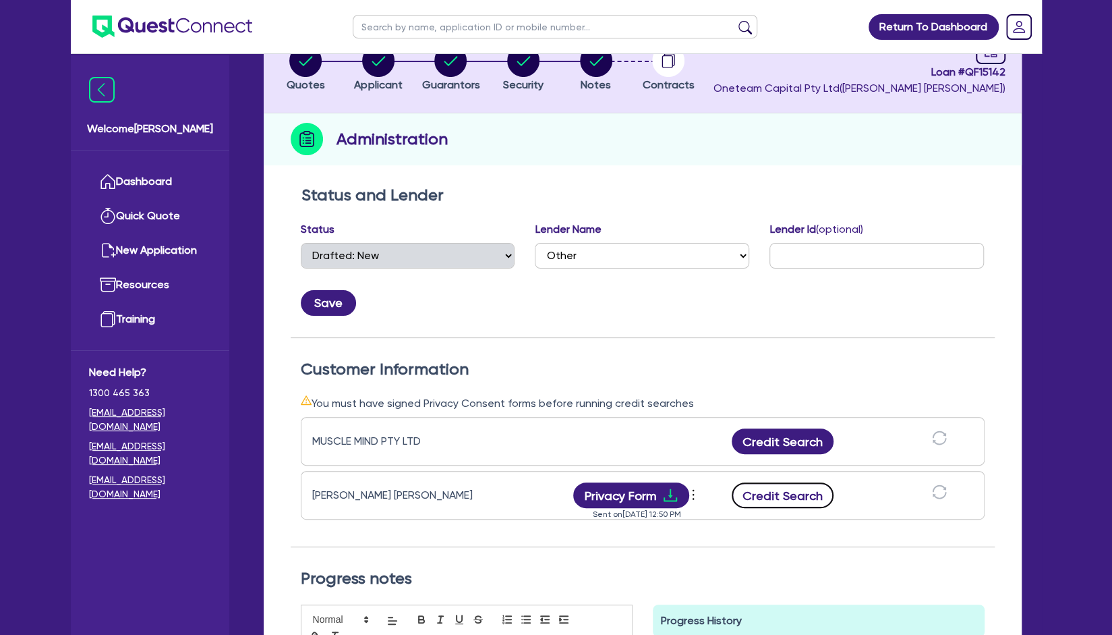
click at [780, 498] on button "Credit Search" at bounding box center [783, 495] width 103 height 26
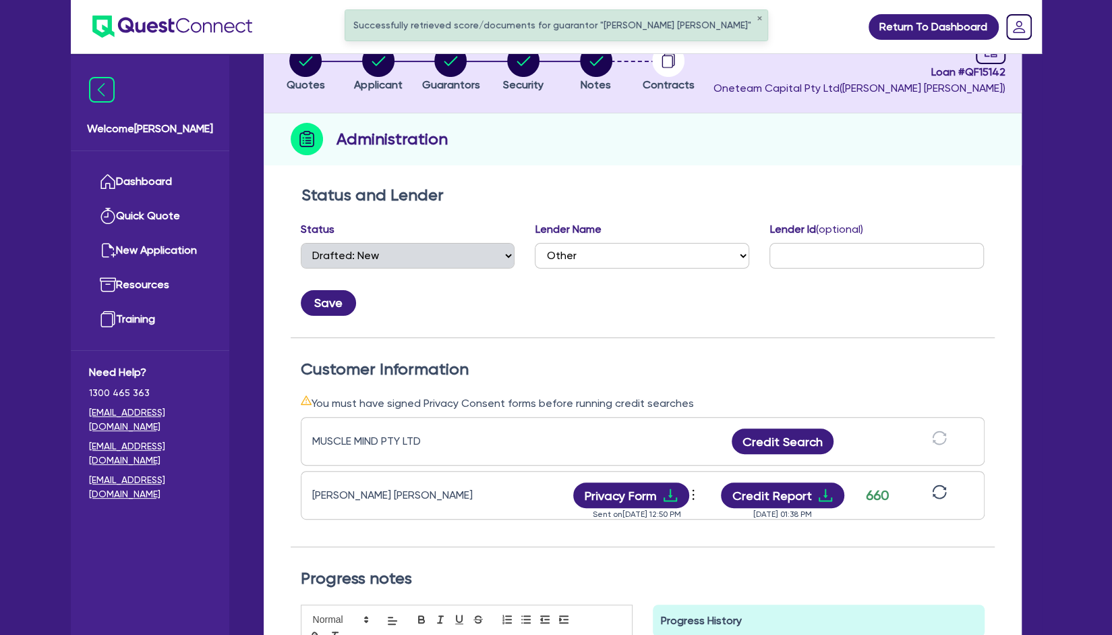
click at [791, 480] on div "Codey Allan Haase Privacy Form View log Send new privacy form Sent on Sep 02, 2…" at bounding box center [643, 495] width 684 height 49
click at [791, 490] on button "Credit Report" at bounding box center [782, 495] width 123 height 26
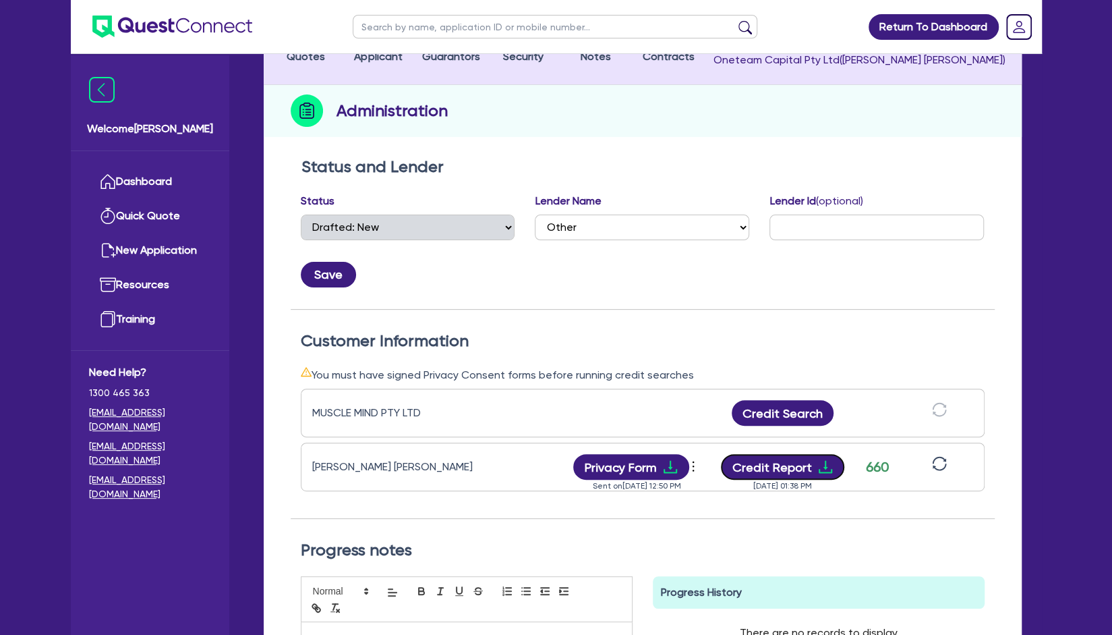
scroll to position [0, 0]
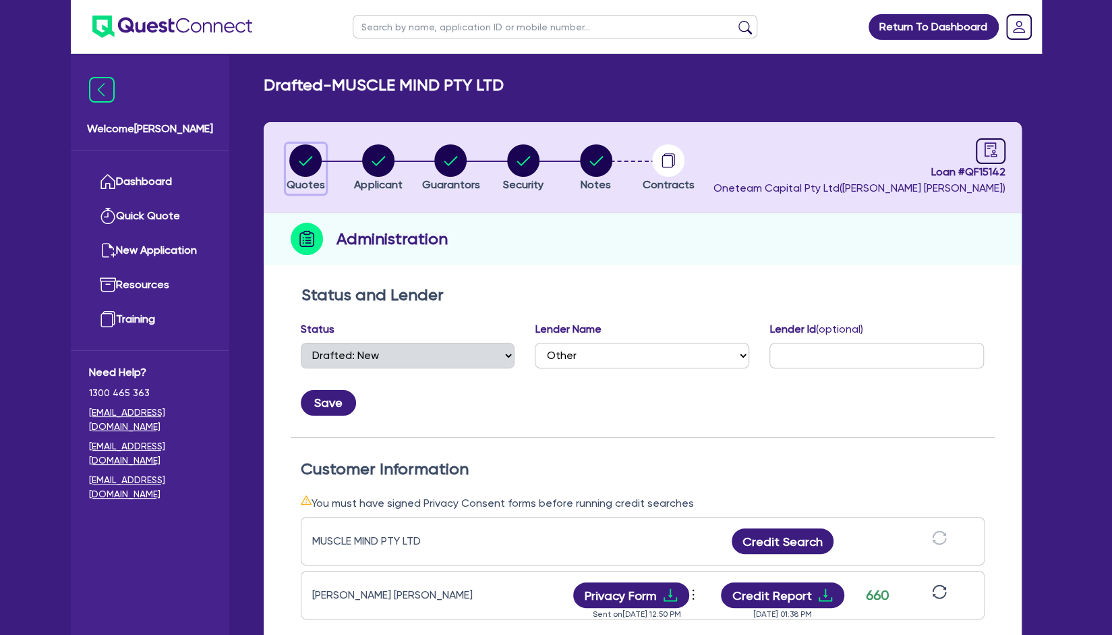
click at [304, 168] on circle "button" at bounding box center [305, 160] width 32 height 32
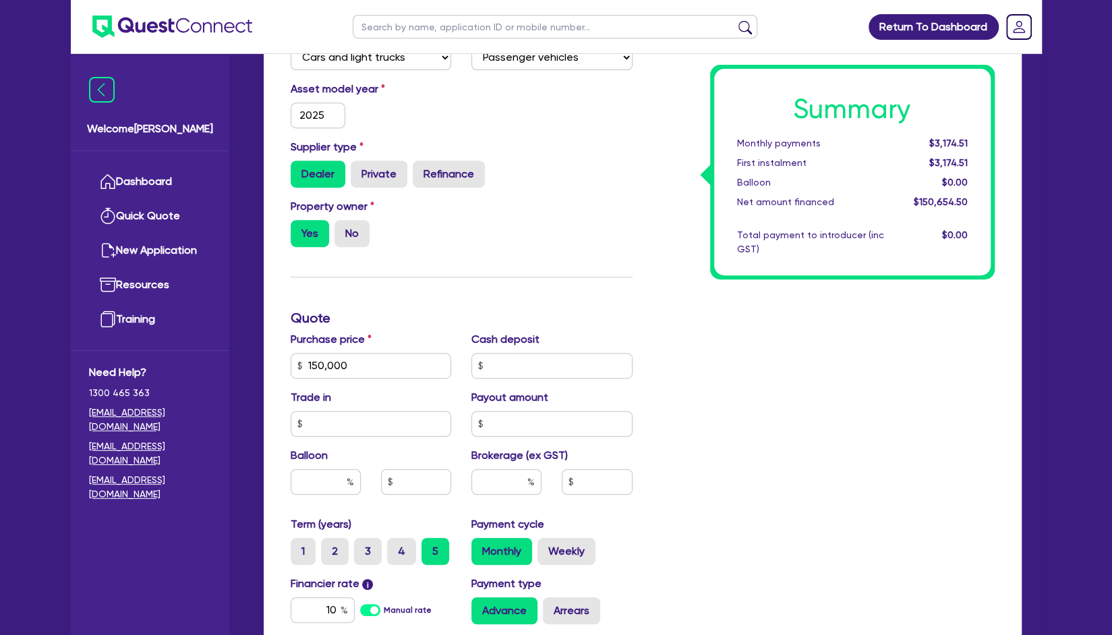
scroll to position [323, 0]
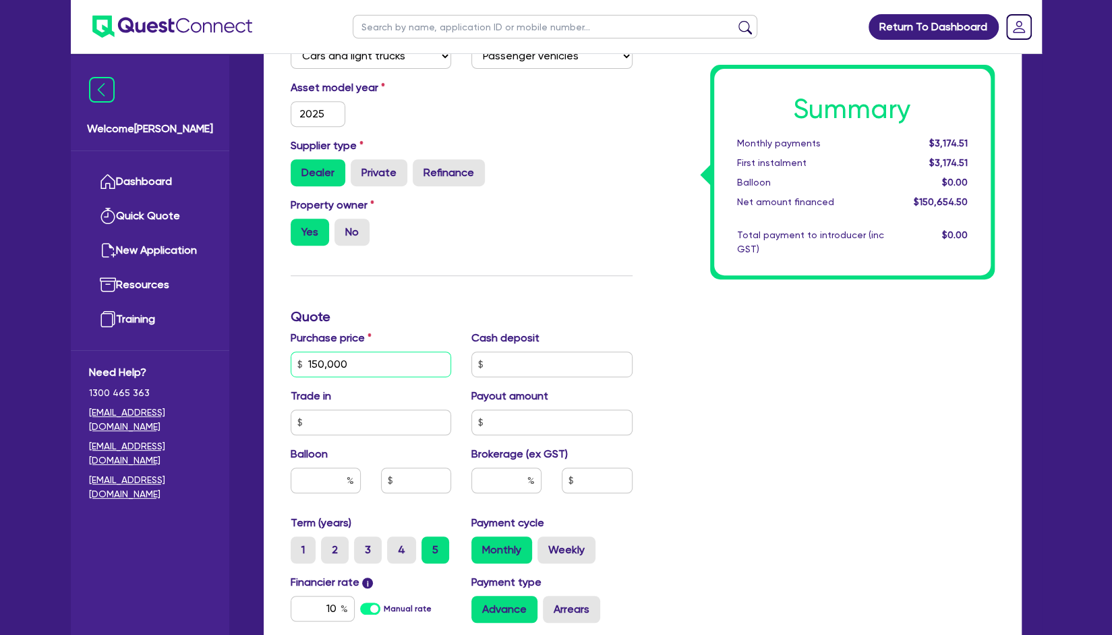
drag, startPoint x: 407, startPoint y: 356, endPoint x: 256, endPoint y: 379, distance: 152.8
click at [256, 379] on div "Quotes Applicant Guarantors Security Notes Contracts Loan # QF15142 Oneteam Cap…" at bounding box center [643, 317] width 778 height 1037
click at [564, 284] on div "Finance type Chattel Mortgage Business Loan Asset type category Select Cars and…" at bounding box center [462, 356] width 362 height 789
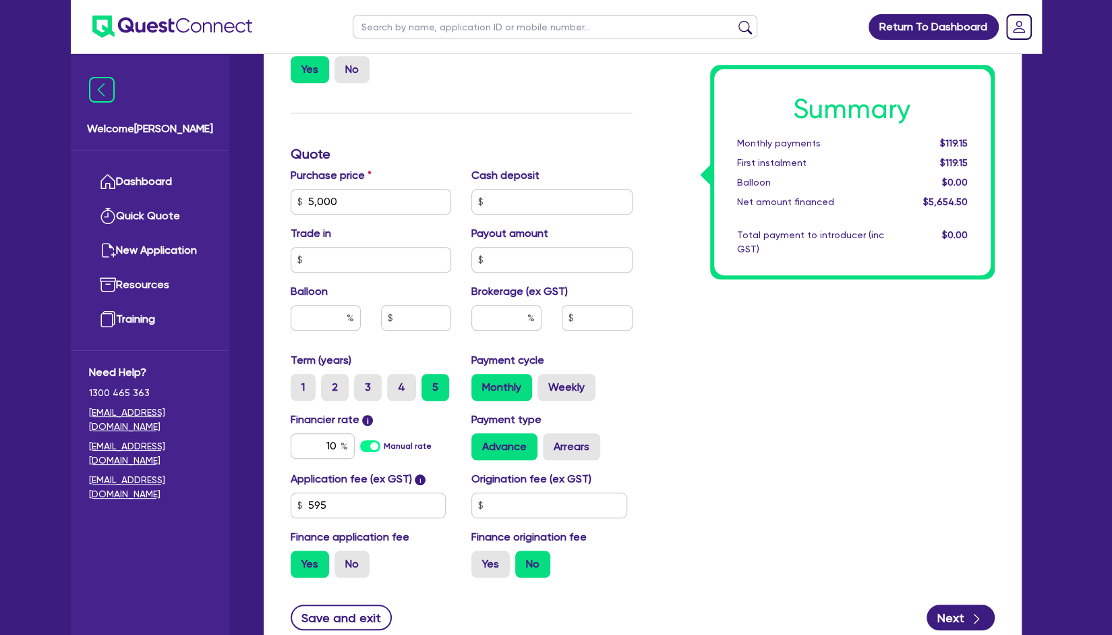
scroll to position [488, 0]
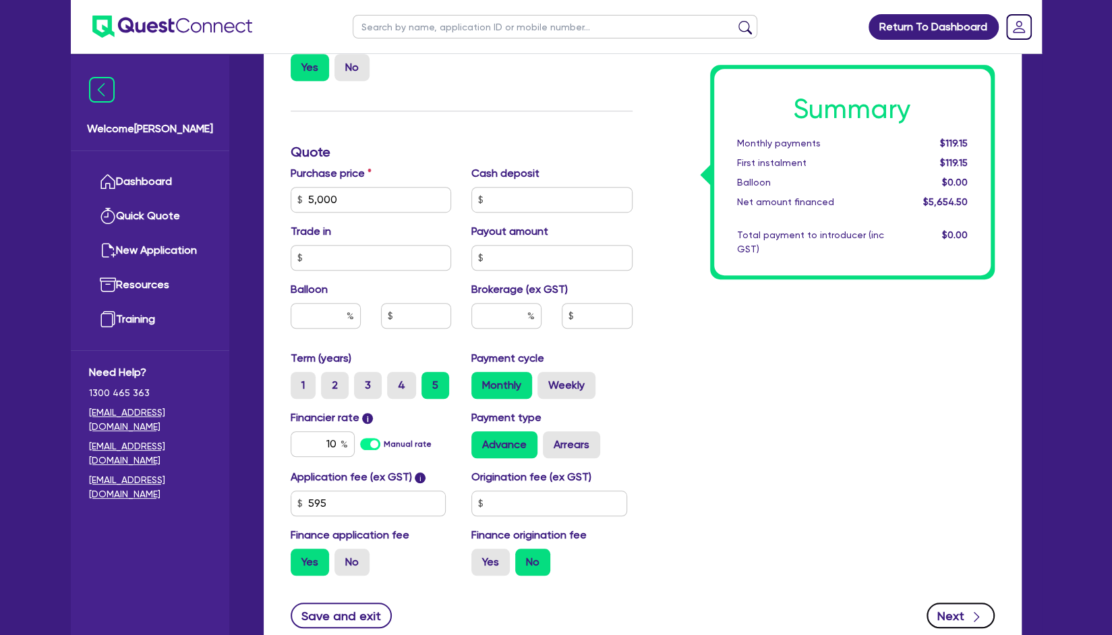
click at [948, 614] on button "Next" at bounding box center [961, 615] width 68 height 26
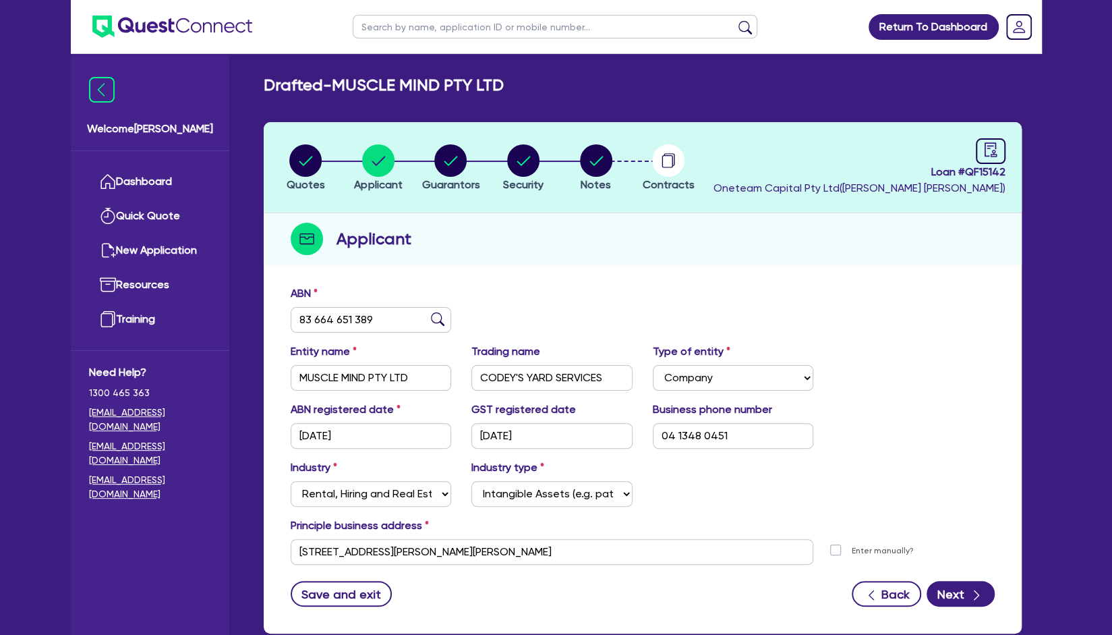
scroll to position [80, 0]
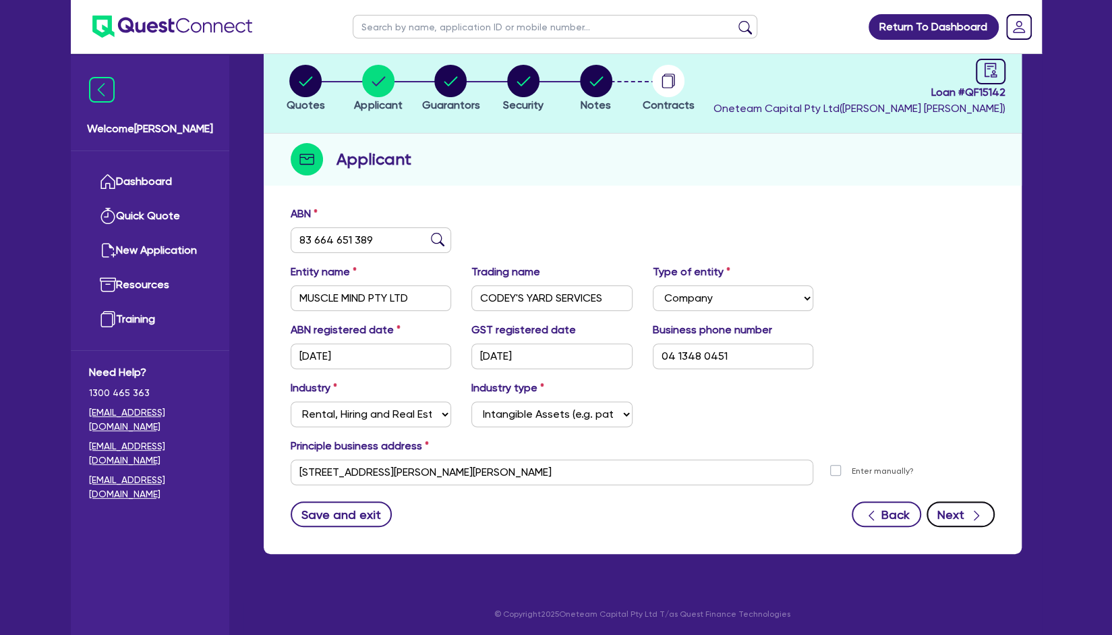
click at [962, 519] on button "Next" at bounding box center [961, 514] width 68 height 26
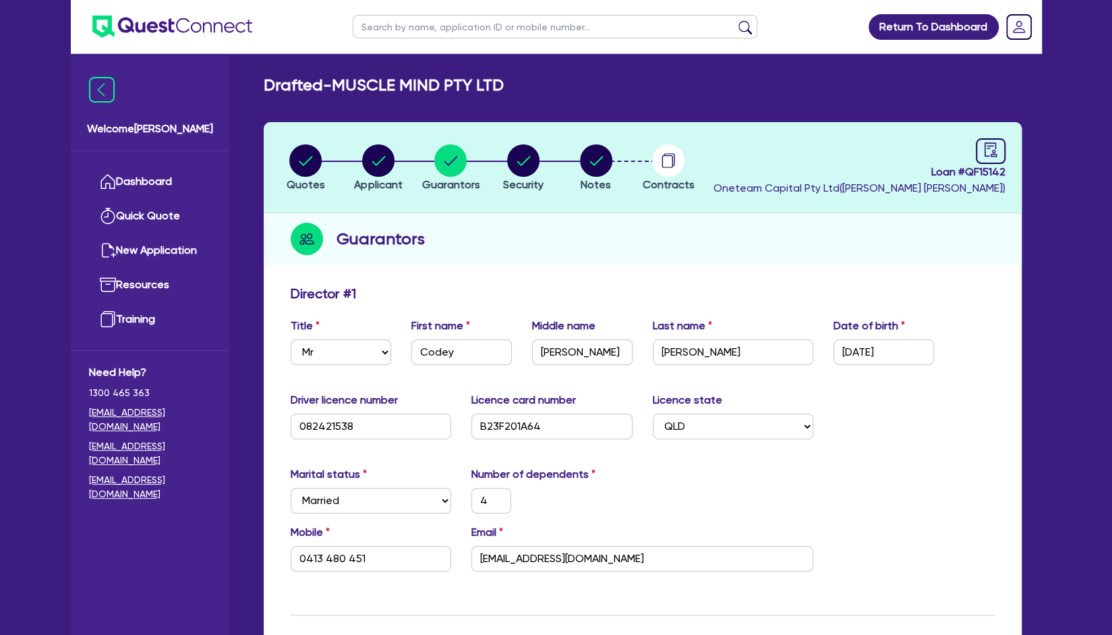
click at [884, 295] on div "Director # 1" at bounding box center [643, 296] width 724 height 22
click at [1013, 146] on header "Quotes Applicant Guarantors Security Notes Contracts Loan # QF15142 Oneteam Cap…" at bounding box center [643, 167] width 758 height 91
click at [990, 148] on icon "audit" at bounding box center [990, 149] width 15 height 15
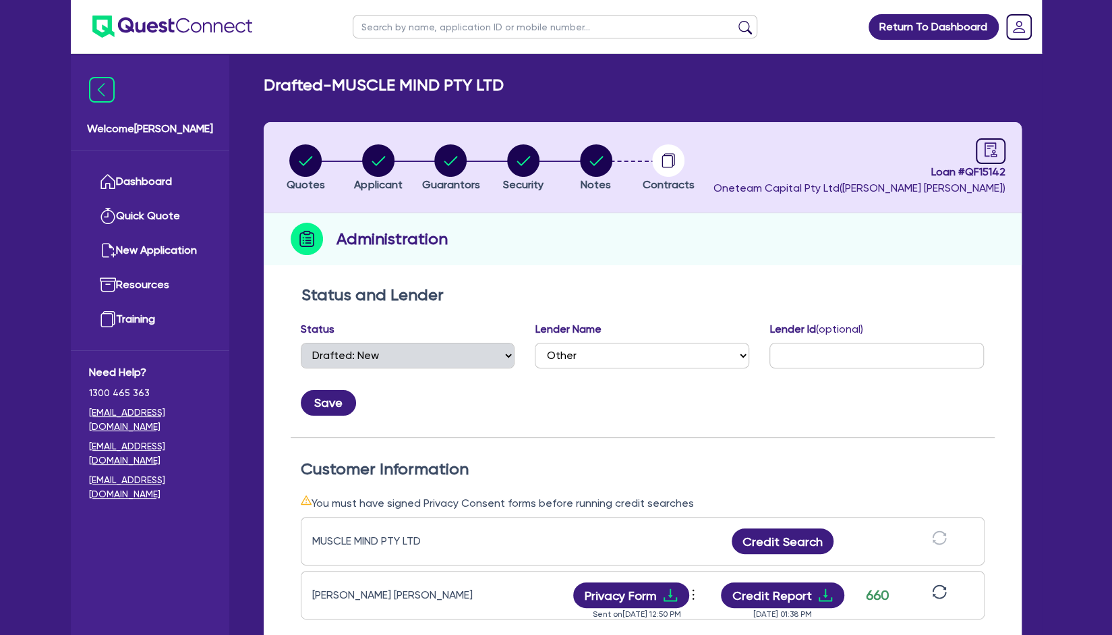
scroll to position [154, 0]
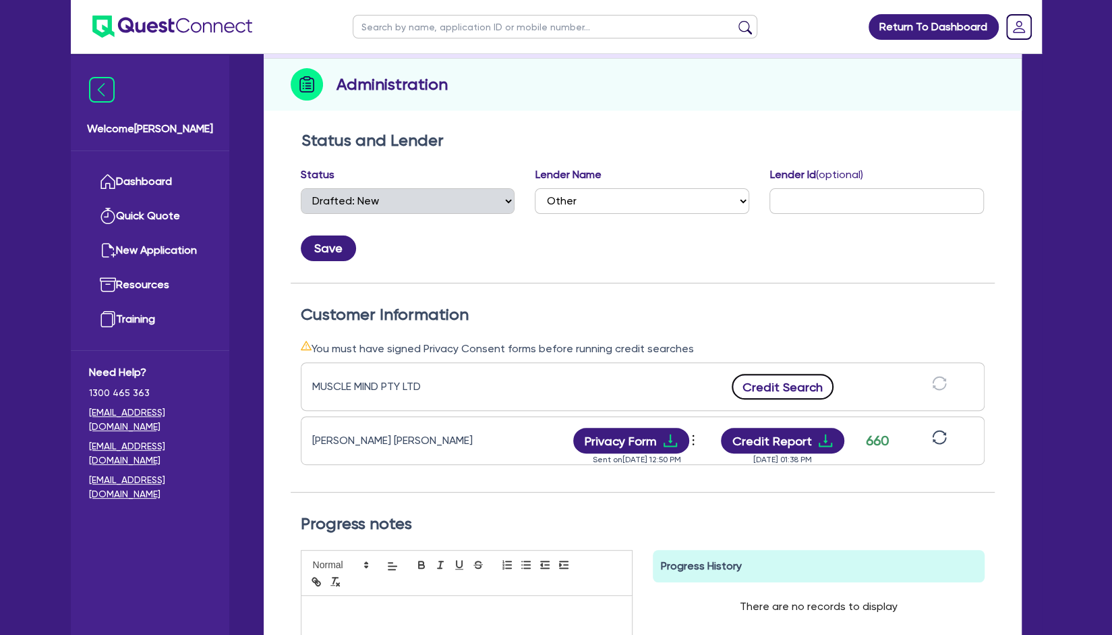
click at [753, 396] on button "Credit Search" at bounding box center [783, 387] width 103 height 26
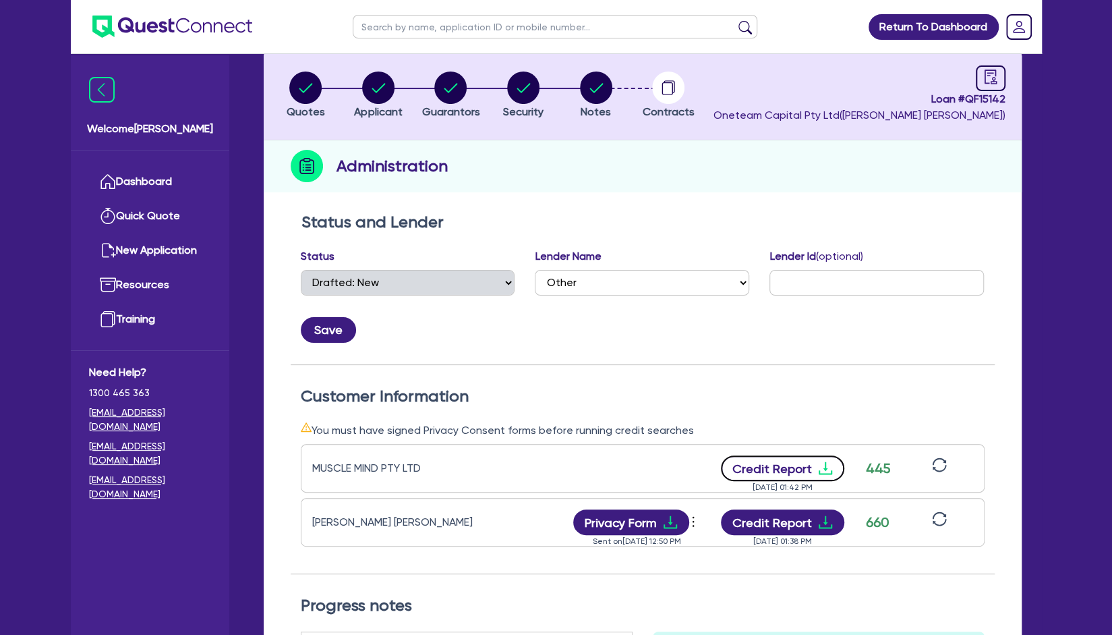
click at [780, 473] on button "Credit Report" at bounding box center [782, 468] width 123 height 26
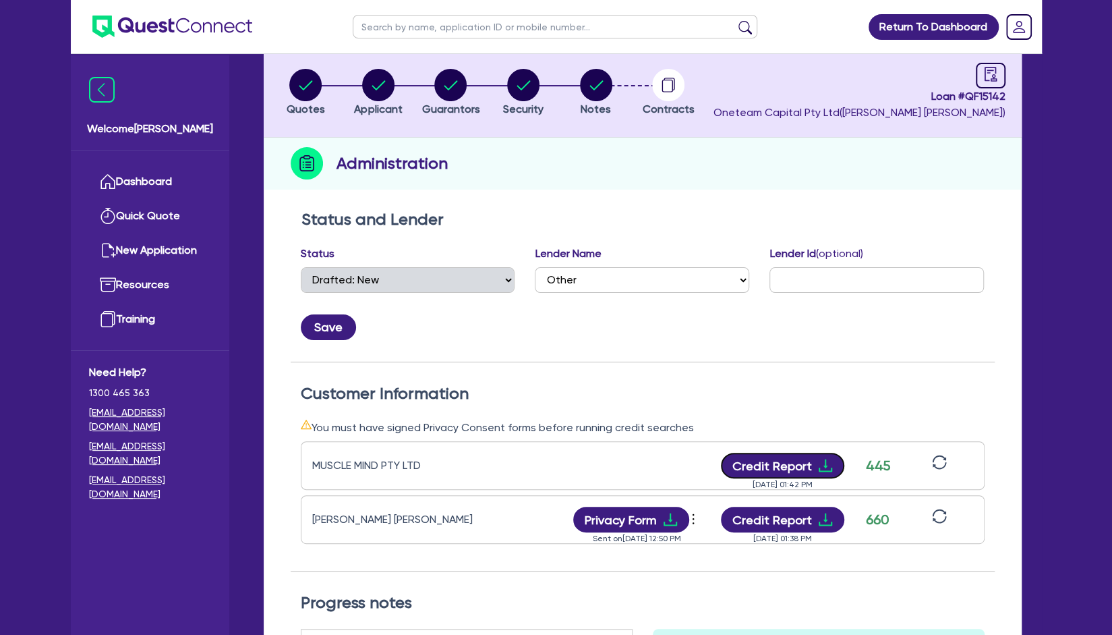
scroll to position [17, 0]
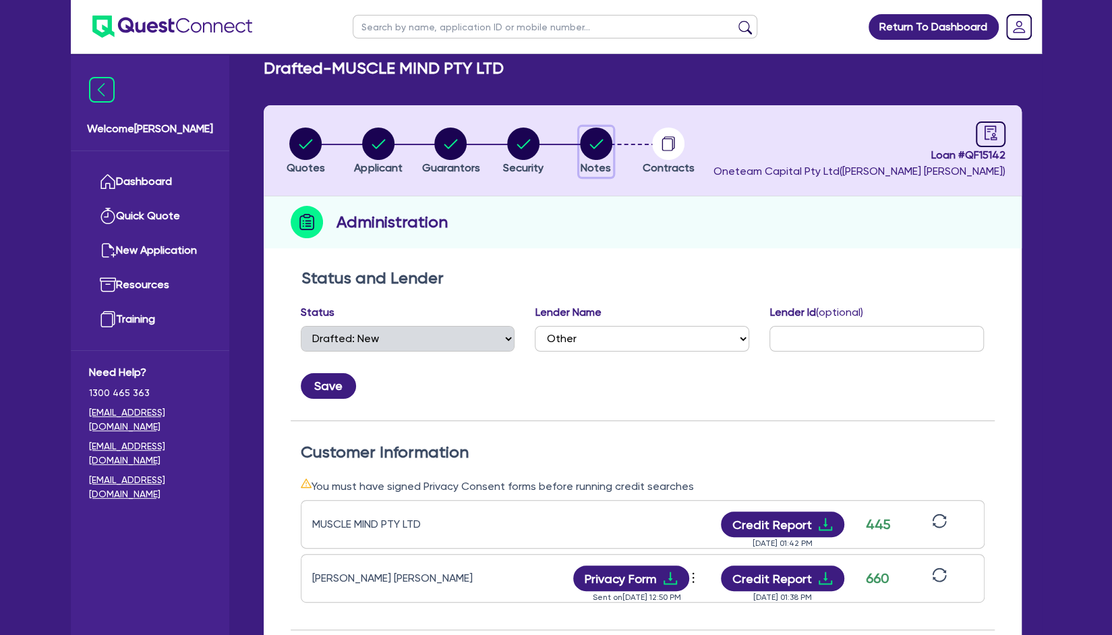
click at [595, 146] on icon "button" at bounding box center [596, 143] width 13 height 9
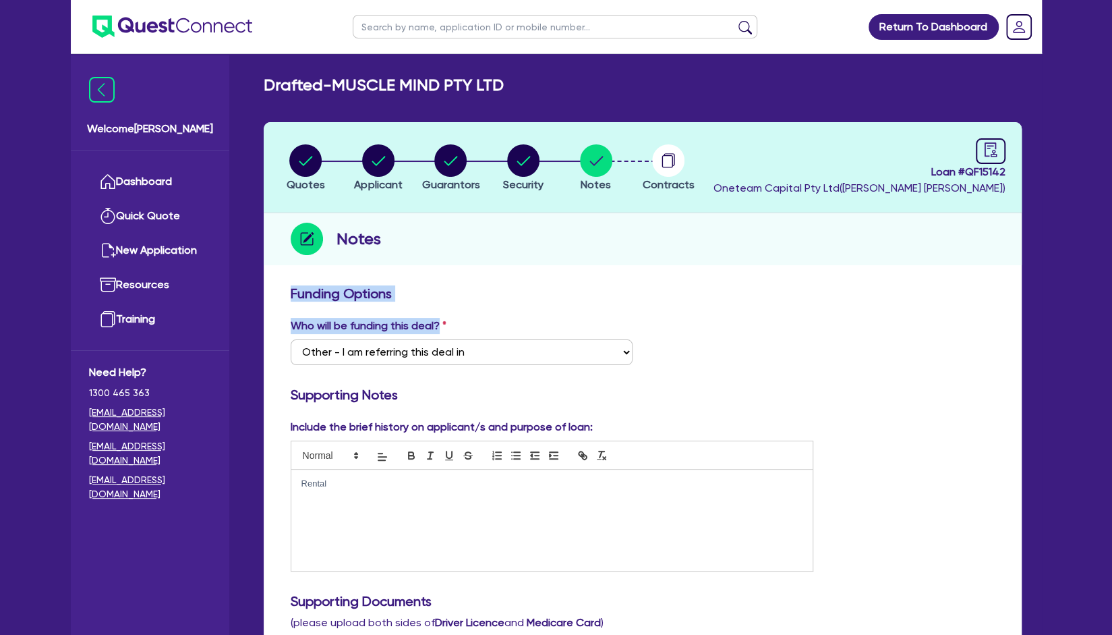
drag, startPoint x: 452, startPoint y: 322, endPoint x: 287, endPoint y: 295, distance: 166.7
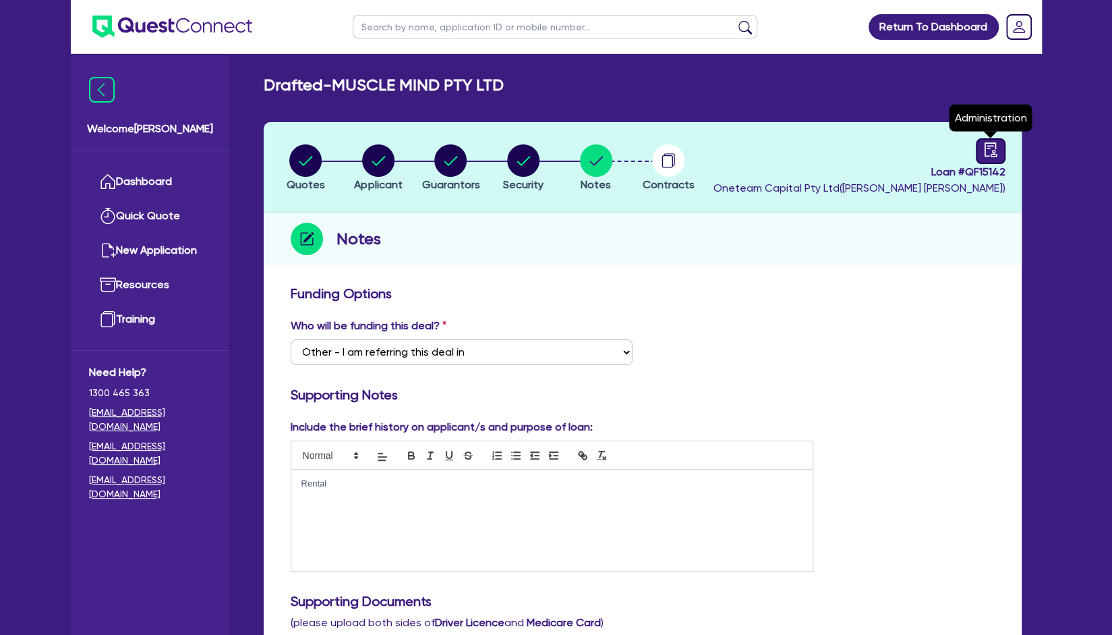
click at [978, 145] on link at bounding box center [991, 151] width 30 height 26
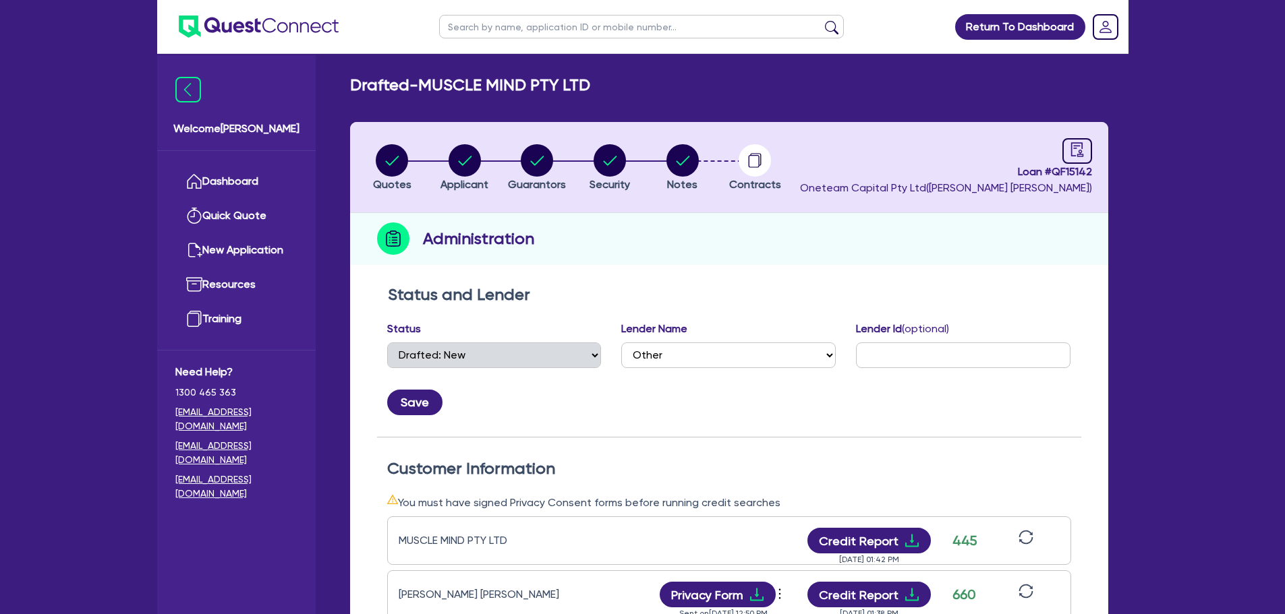
click at [498, 20] on input "text" at bounding box center [641, 27] width 405 height 24
click button "submit" at bounding box center [832, 29] width 22 height 19
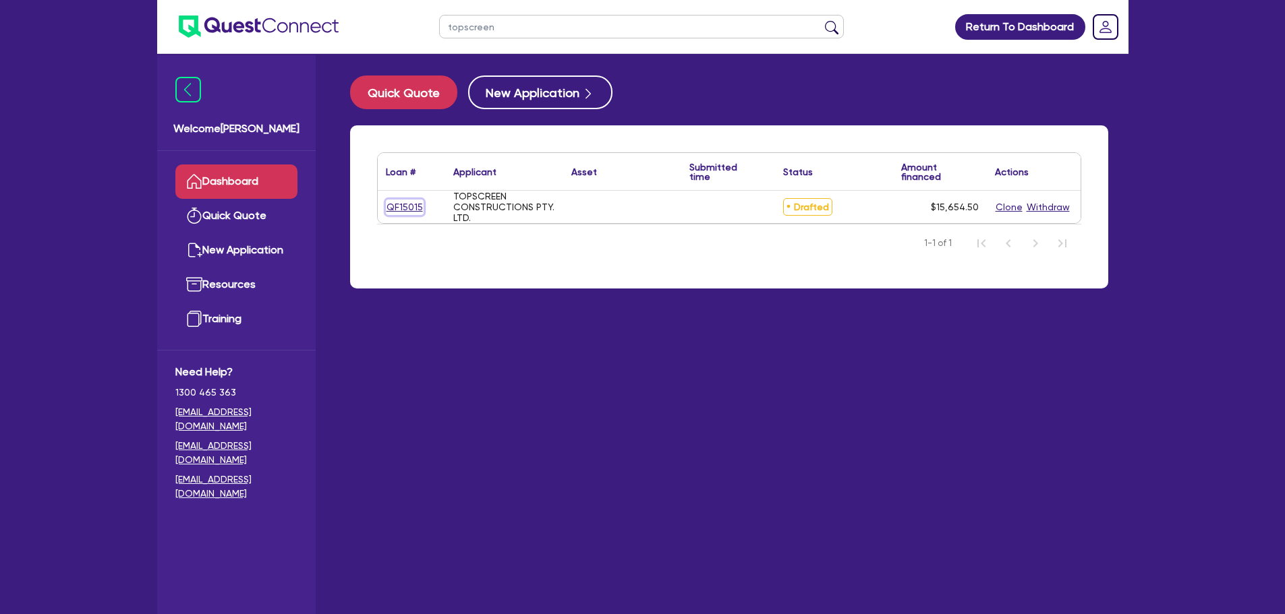
click at [393, 206] on link "QF15015" at bounding box center [405, 208] width 38 height 16
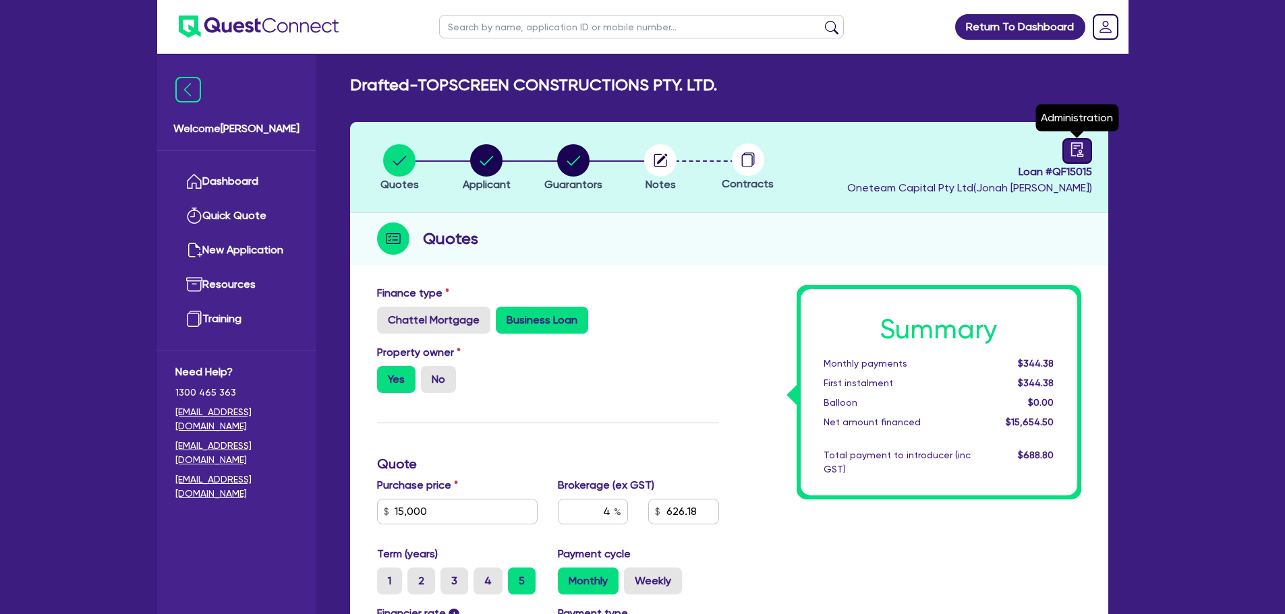
click at [1084, 148] on icon "audit" at bounding box center [1077, 149] width 15 height 15
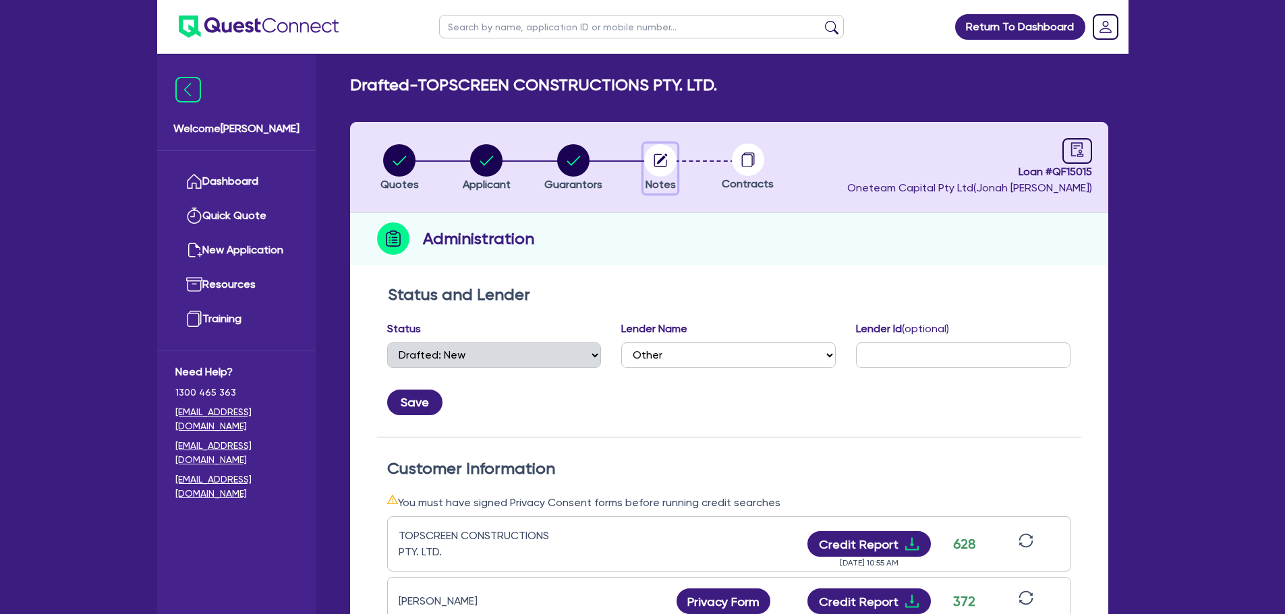
click at [657, 154] on circle "button" at bounding box center [660, 160] width 32 height 32
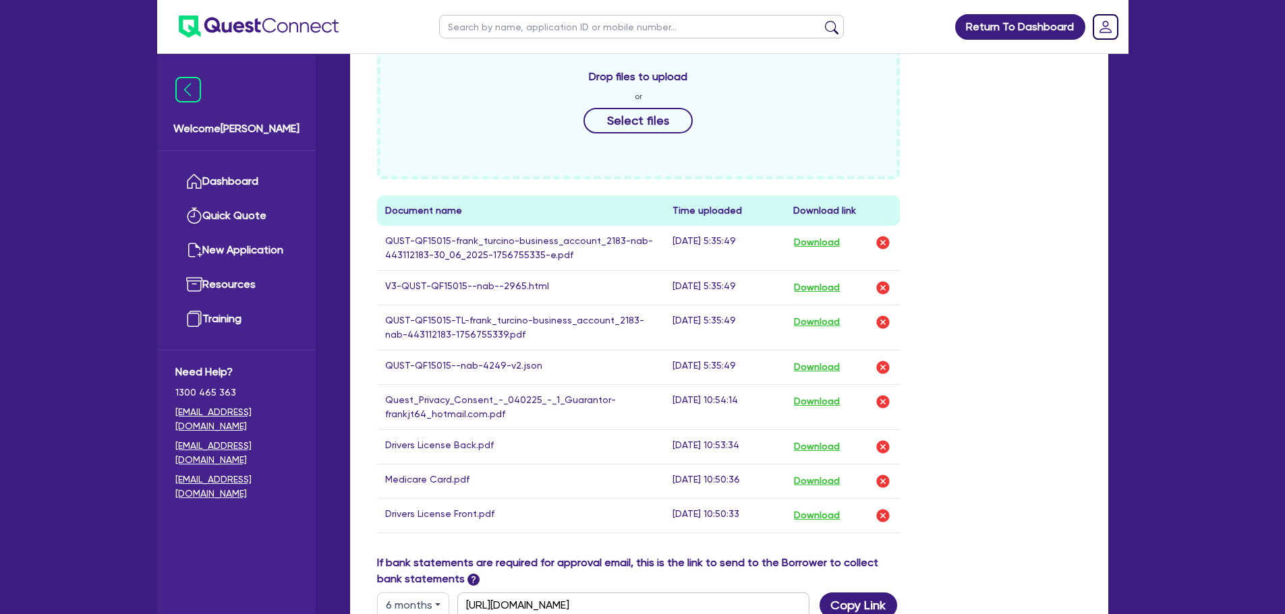
scroll to position [742, 0]
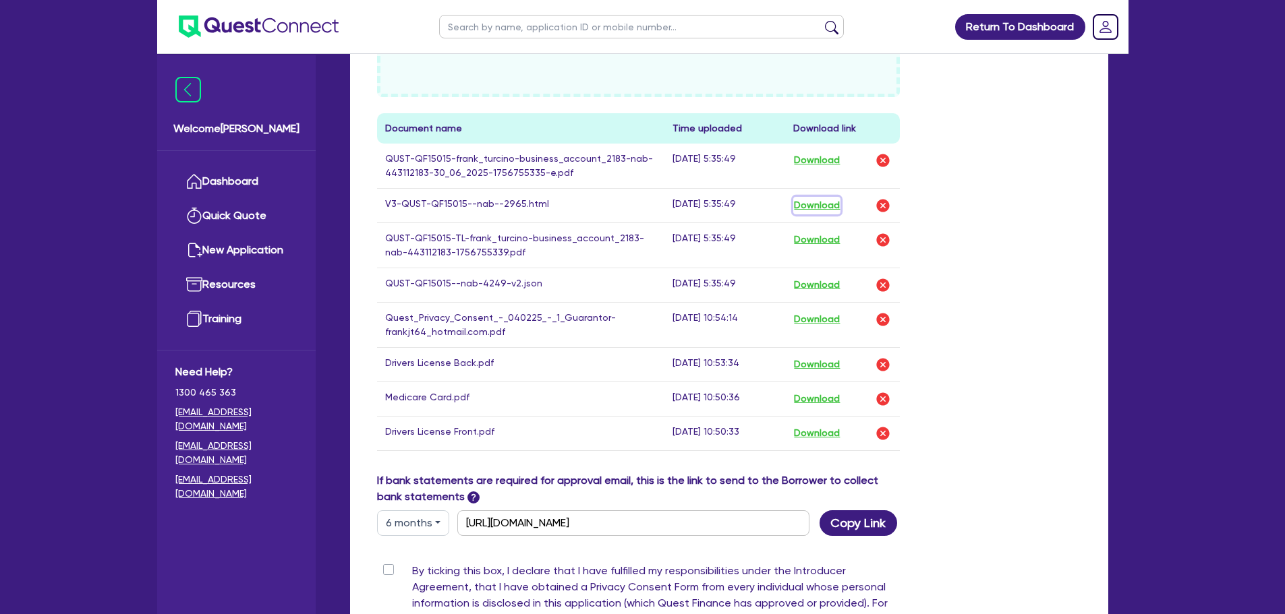
click at [811, 205] on button "Download" at bounding box center [816, 206] width 47 height 18
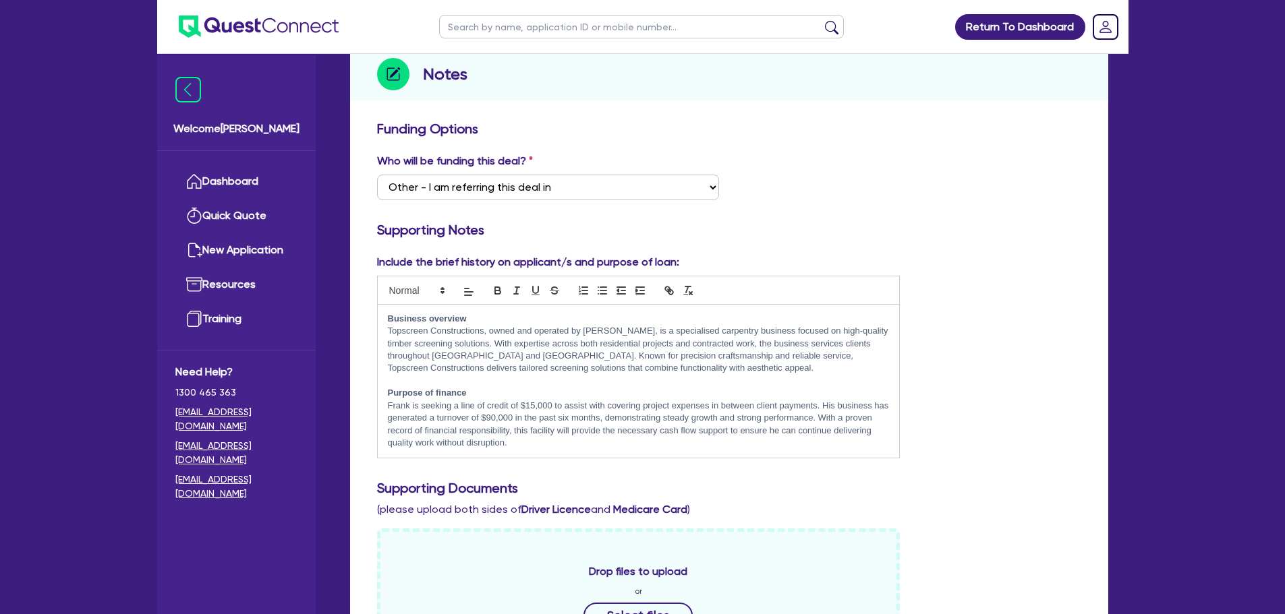
scroll to position [135, 0]
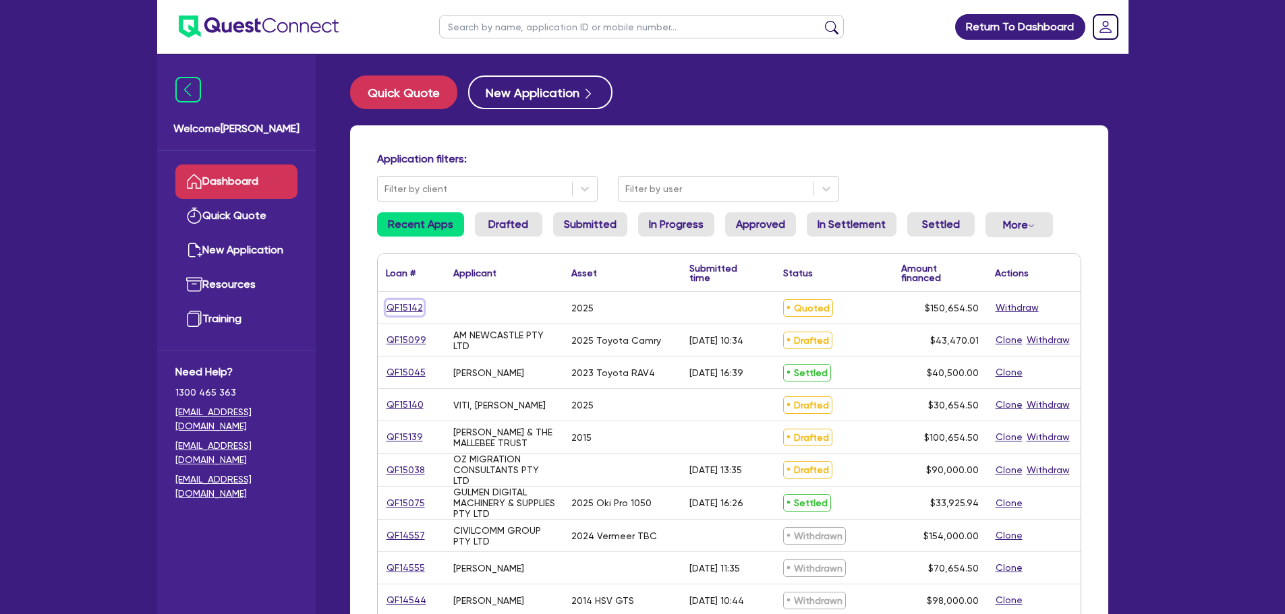
click at [397, 306] on link "QF15142" at bounding box center [405, 308] width 38 height 16
select select "CARS_AND_LIGHT_TRUCKS"
select select "PASSENGER_VEHICLES"
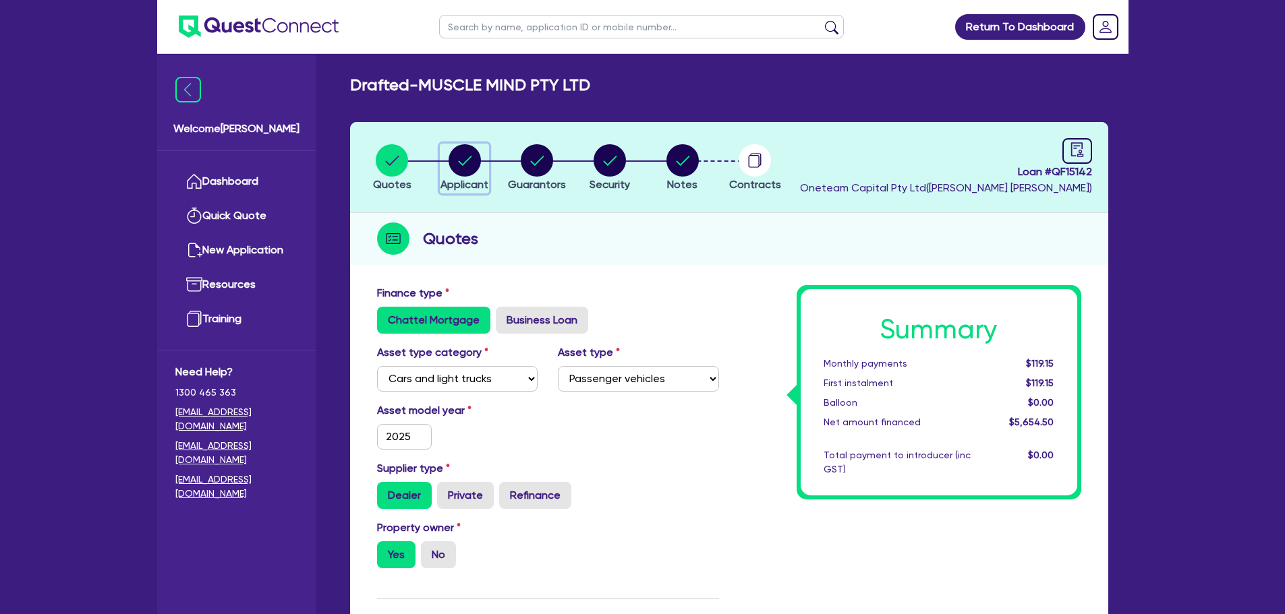
click at [456, 154] on circle "button" at bounding box center [465, 160] width 32 height 32
select select "COMPANY"
select select "RENTAL_REAL_ESTATE"
select select "INTANGIBLE_ASSETS"
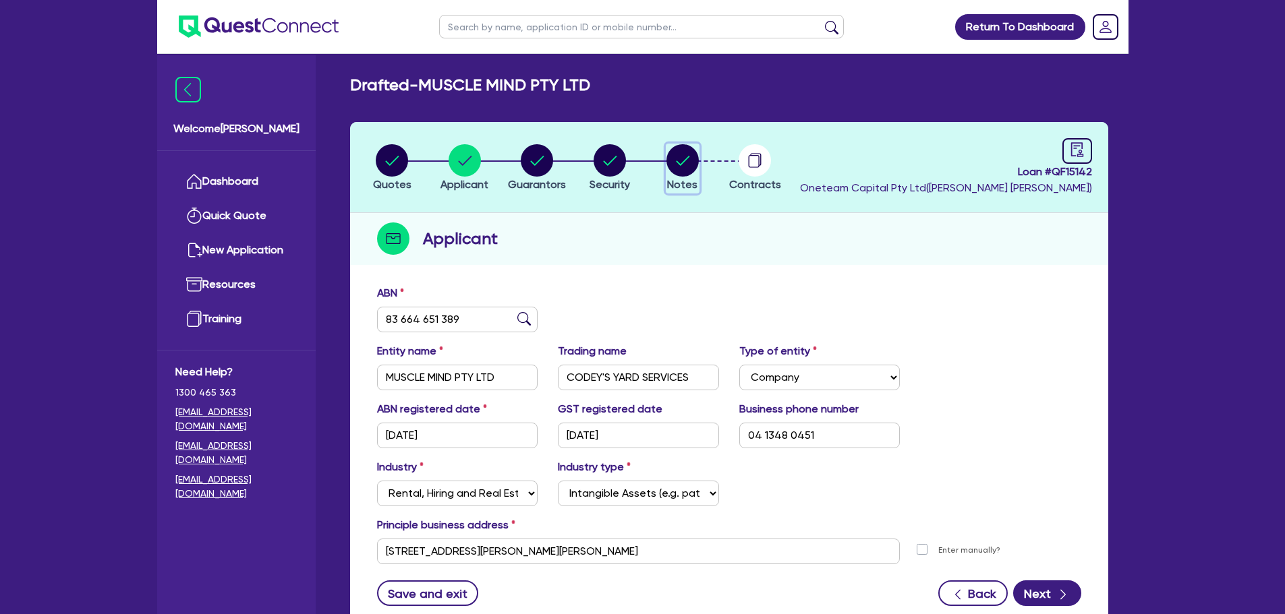
click at [689, 154] on circle "button" at bounding box center [682, 160] width 32 height 32
select select "Other"
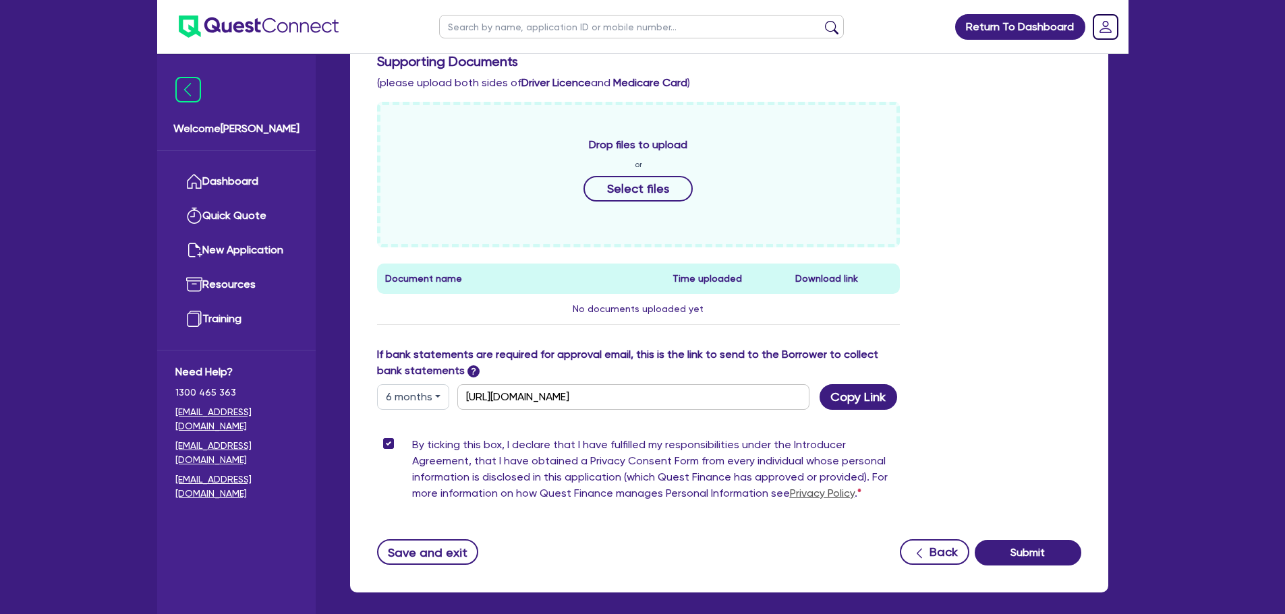
scroll to position [600, 0]
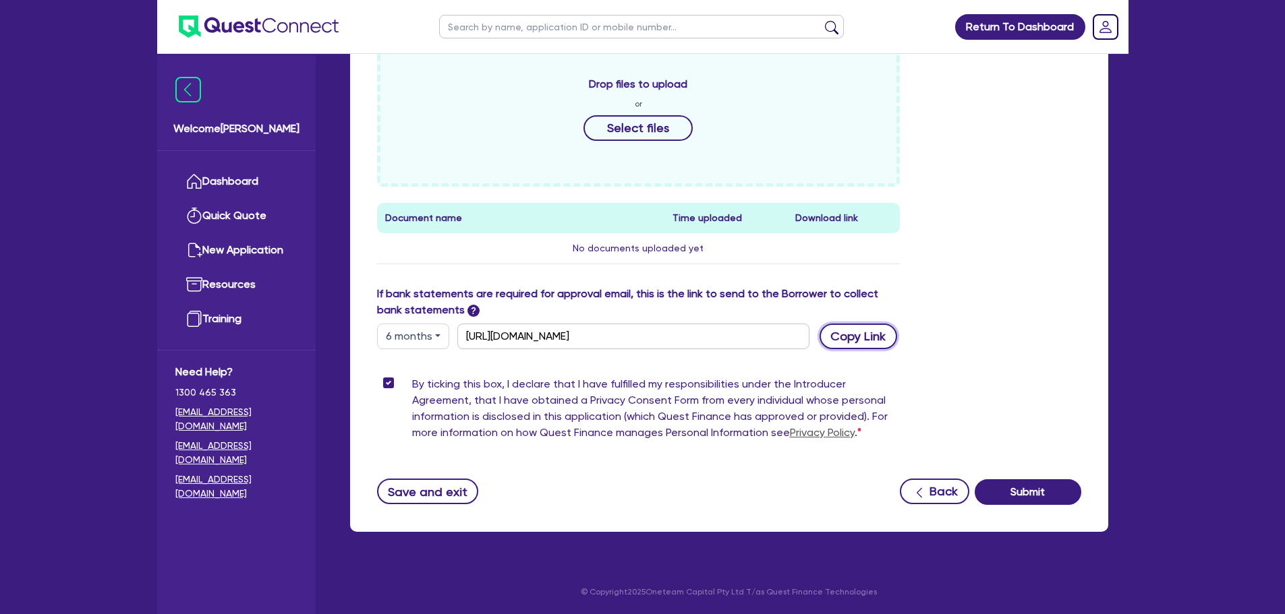
click at [861, 336] on button "Copy Link" at bounding box center [859, 337] width 78 height 26
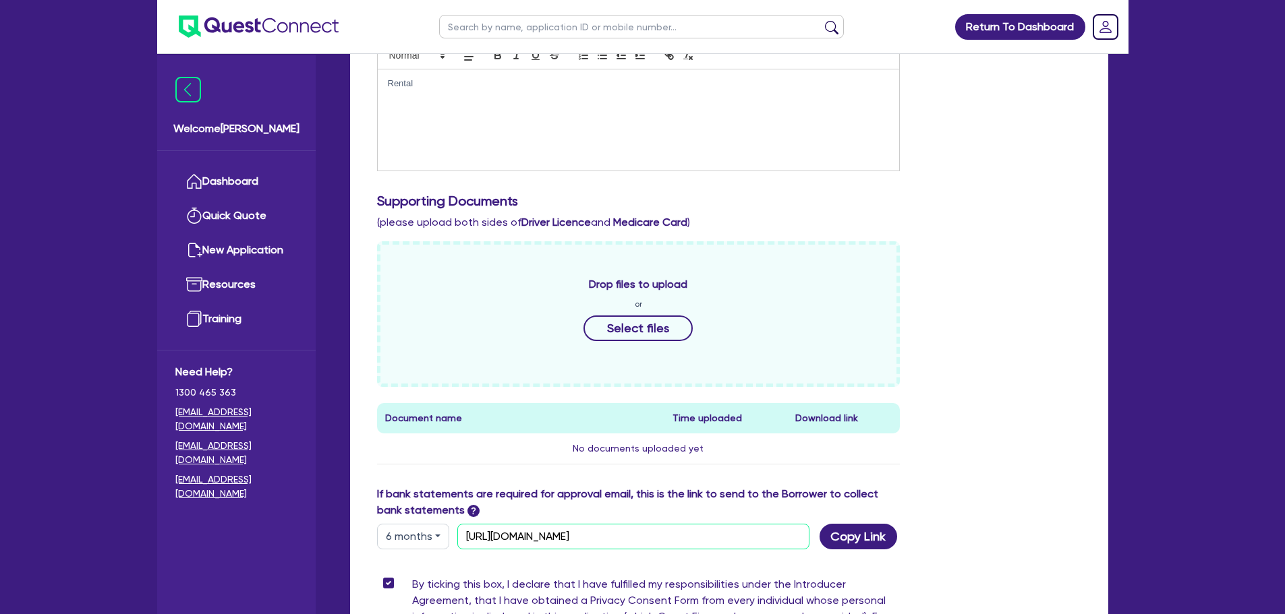
scroll to position [196, 0]
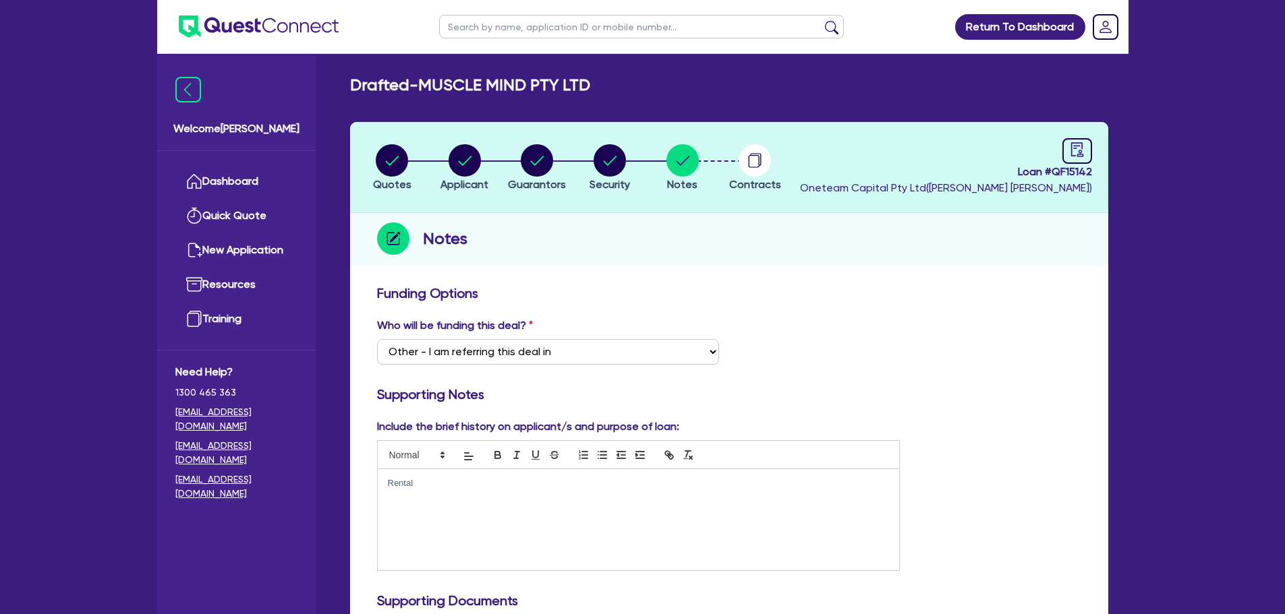
select select "Other"
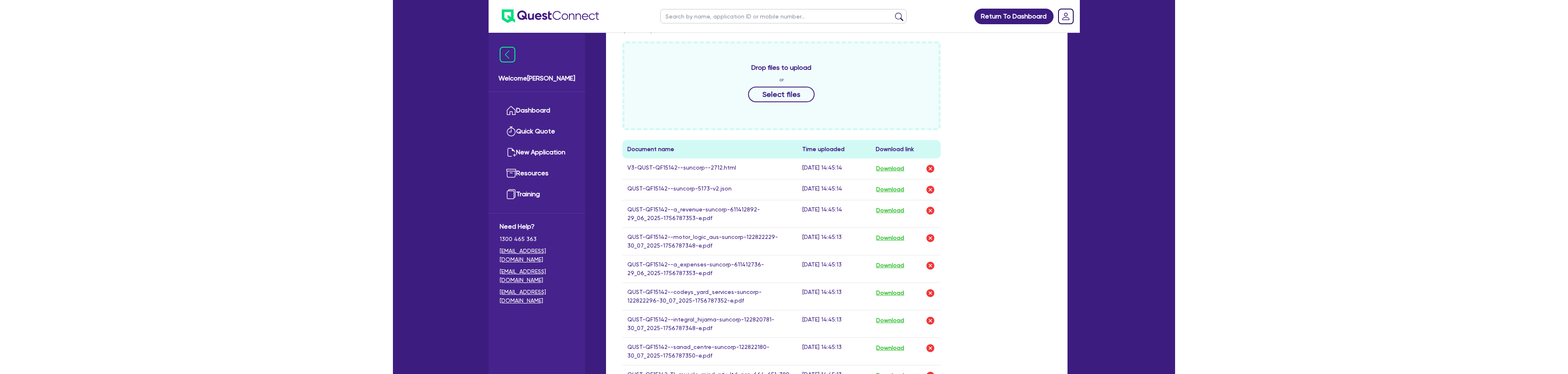
scroll to position [349, 0]
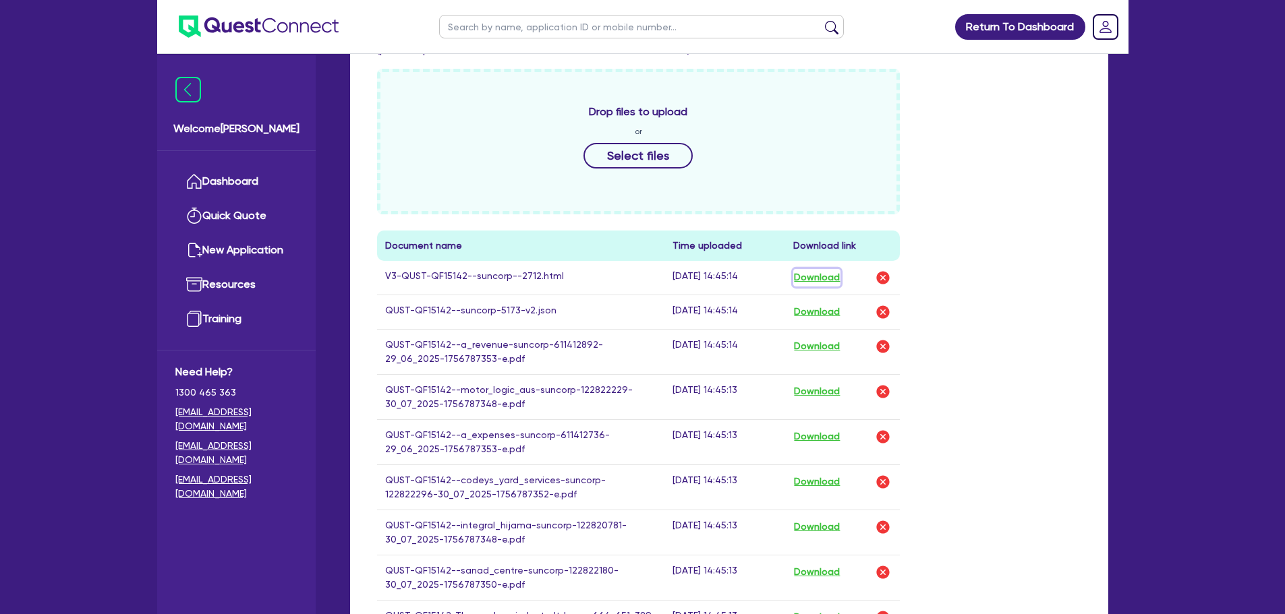
click at [809, 282] on button "Download" at bounding box center [816, 278] width 47 height 18
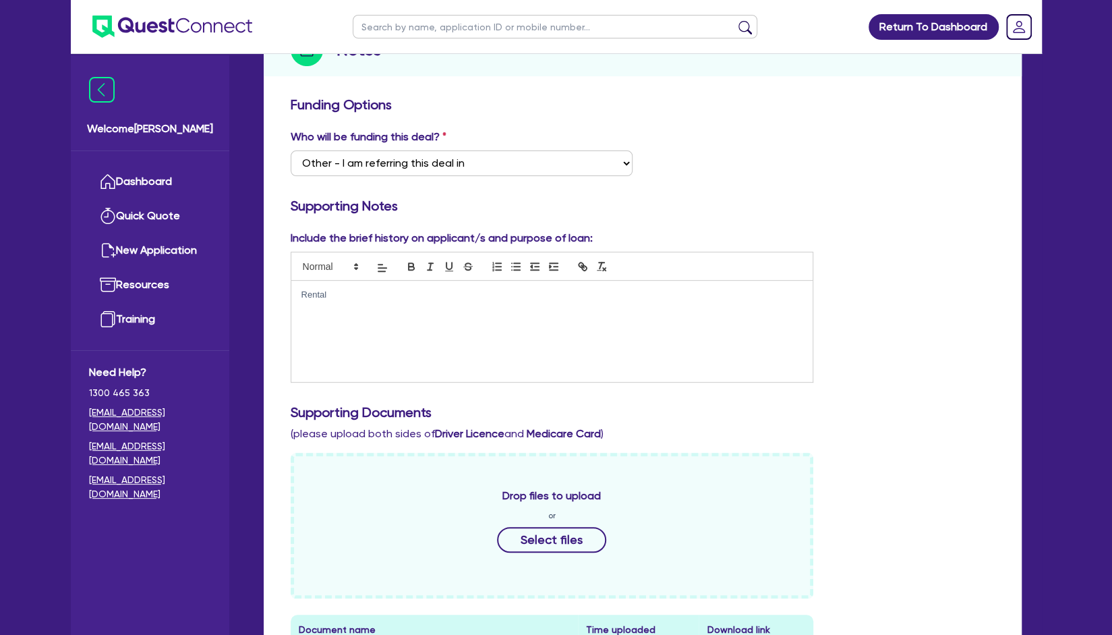
scroll to position [0, 0]
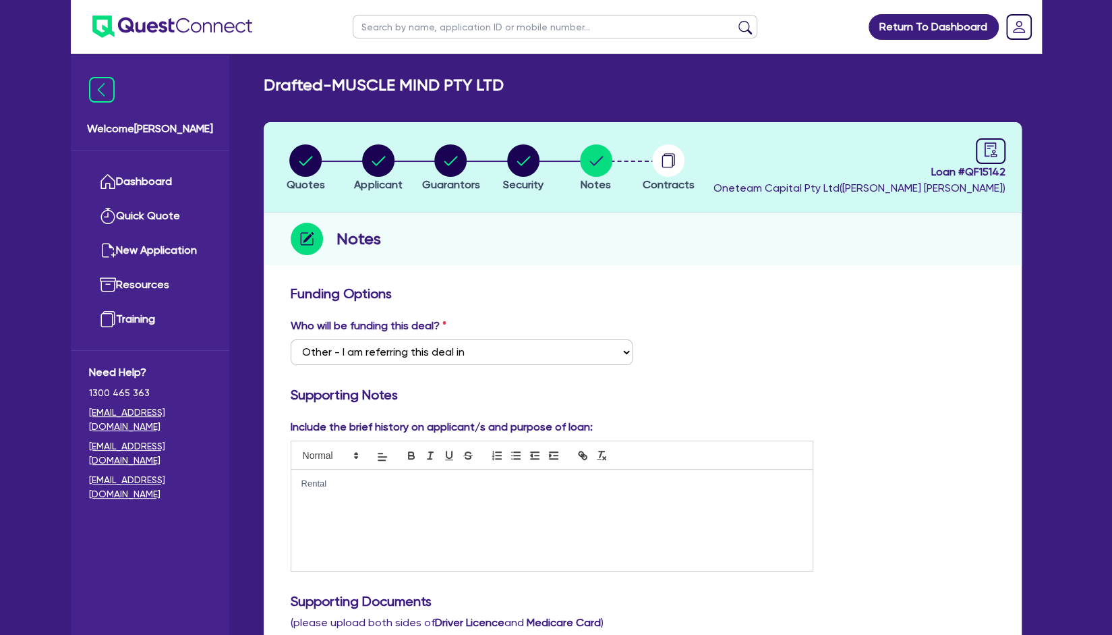
click at [534, 258] on div "Notes" at bounding box center [643, 239] width 758 height 52
drag, startPoint x: 380, startPoint y: 240, endPoint x: 335, endPoint y: 241, distance: 44.5
click at [335, 241] on div "Notes" at bounding box center [643, 239] width 758 height 52
click at [467, 257] on div "Notes" at bounding box center [643, 239] width 758 height 52
drag, startPoint x: 391, startPoint y: 289, endPoint x: 277, endPoint y: 297, distance: 115.0
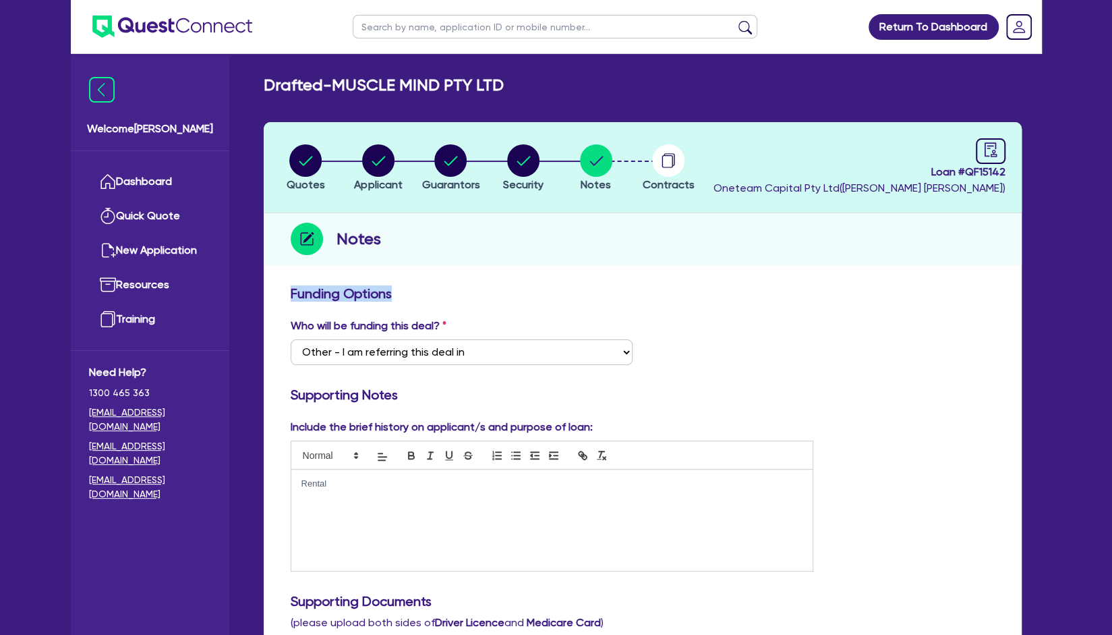
click at [556, 326] on div "Who will be funding this deal? Select I want Quest to fund 100% I will fund 100…" at bounding box center [462, 341] width 362 height 47
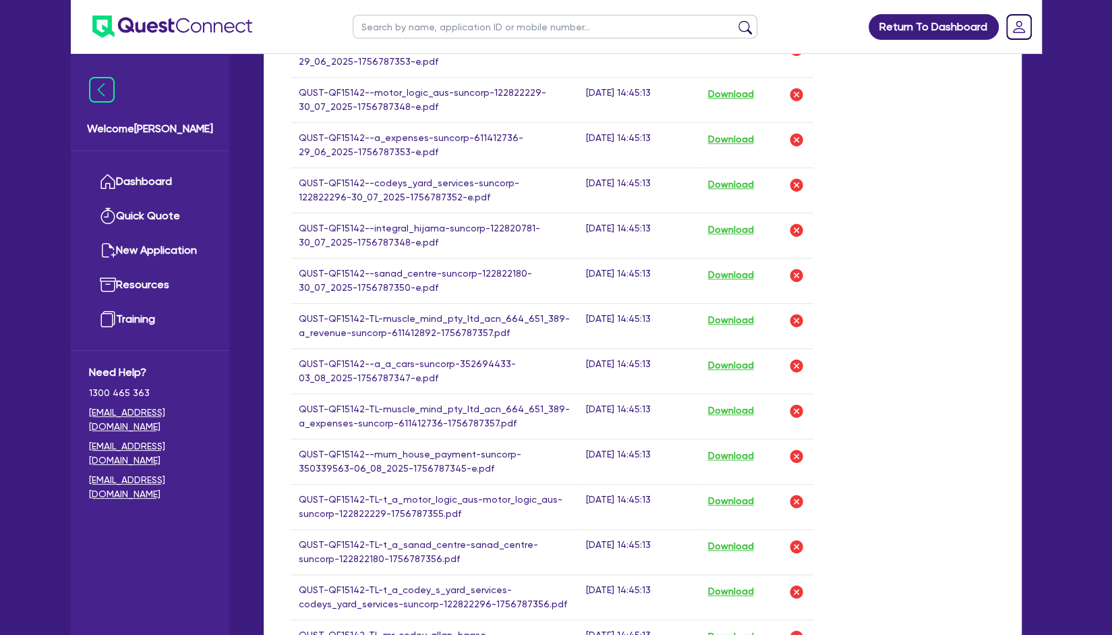
scroll to position [1334, 0]
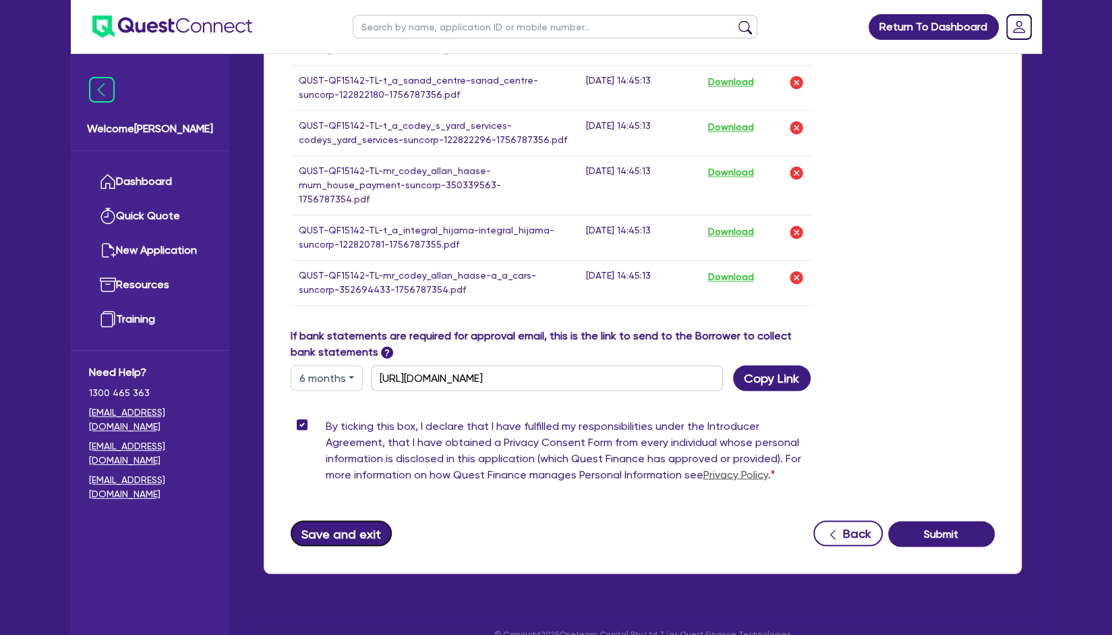
click at [332, 521] on button "Save and exit" at bounding box center [342, 533] width 102 height 26
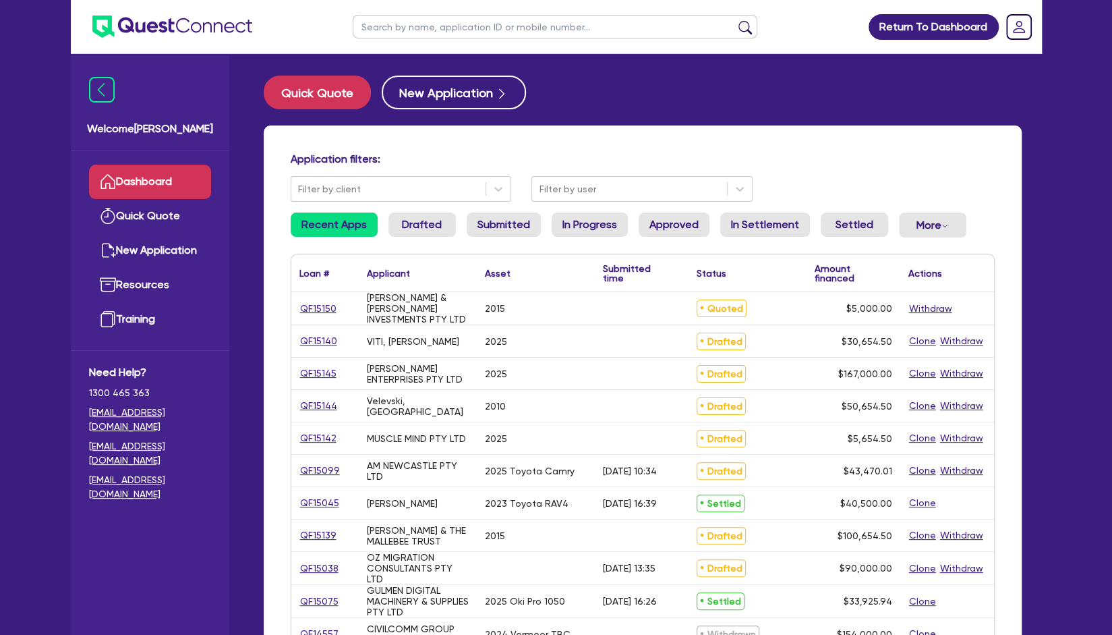
click at [506, 40] on ul at bounding box center [555, 26] width 432 height 53
click at [525, 10] on ul at bounding box center [555, 26] width 432 height 53
click at [523, 29] on input "text" at bounding box center [555, 27] width 405 height 24
type input "spice vibe"
click at [735, 20] on button "submit" at bounding box center [746, 29] width 22 height 19
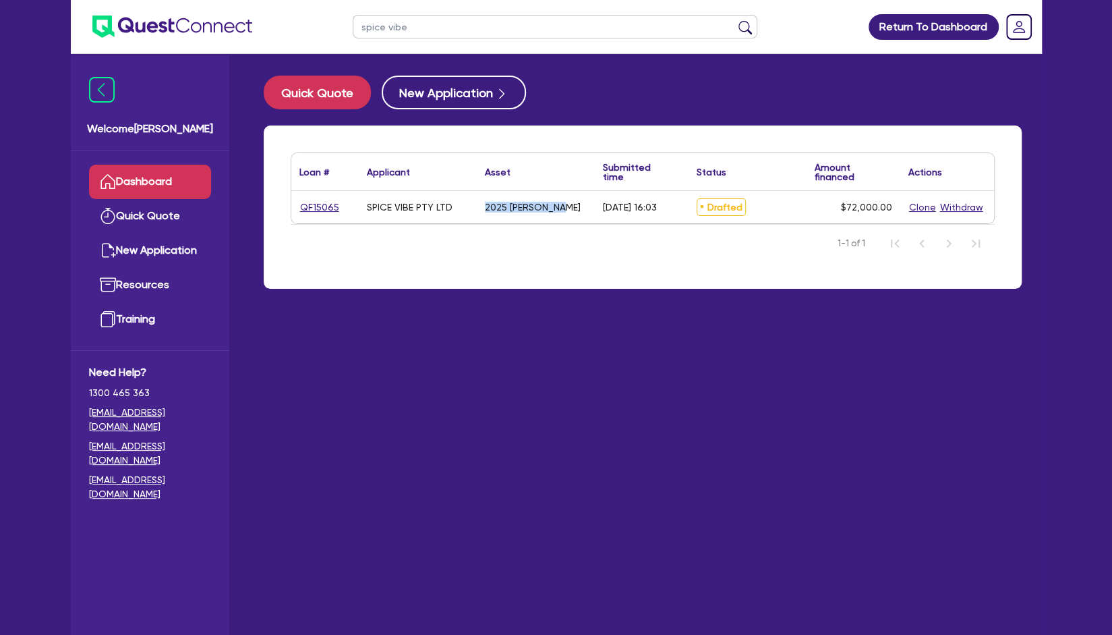
drag, startPoint x: 560, startPoint y: 202, endPoint x: 484, endPoint y: 211, distance: 76.7
click at [484, 211] on div "2025 KIA Tasman" at bounding box center [536, 207] width 118 height 32
click at [473, 259] on nav "1-1 of 1" at bounding box center [643, 243] width 704 height 38
drag, startPoint x: 562, startPoint y: 210, endPoint x: 368, endPoint y: 210, distance: 193.6
click at [368, 210] on div "QF15065 SPICE VIBE PTY LTD 2025 KIA Tasman 25/08/2025 - 16:03 Drafted $72,000.0…" at bounding box center [642, 207] width 703 height 32
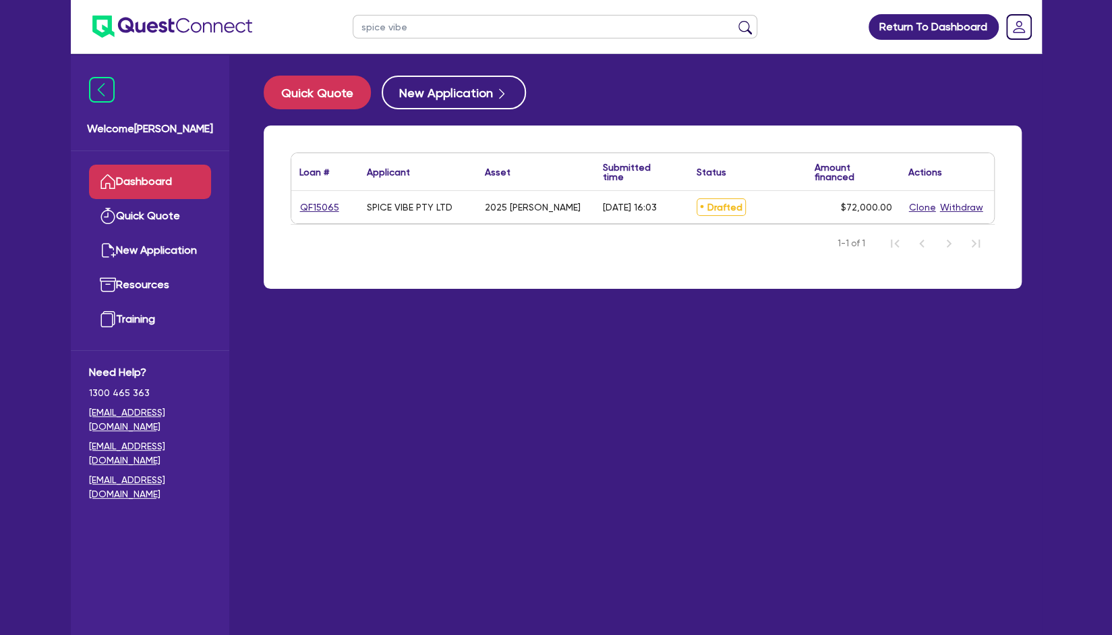
click at [398, 287] on div "Loan # ▲ Applicant ▲ Asset Submitted time ▲ Status ▲ Amount financed Actions QF…" at bounding box center [643, 206] width 758 height 163
click at [328, 212] on link "QF15065" at bounding box center [319, 208] width 40 height 16
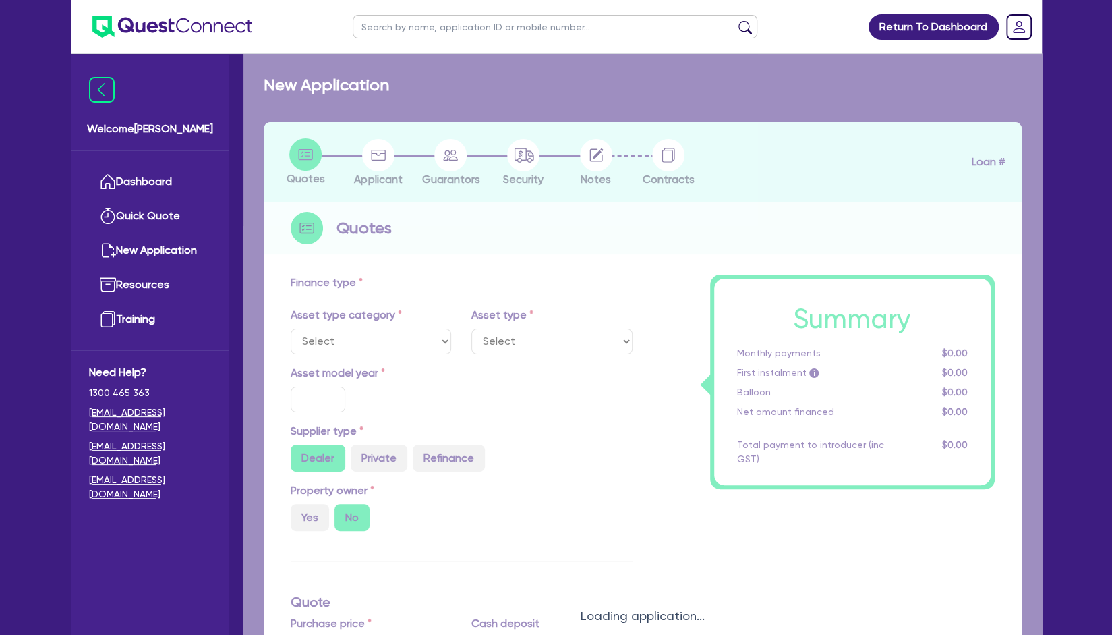
select select "CARS_AND_LIGHT_TRUCKS"
type input "2025"
radio input "true"
type input "72,000"
type input "8"
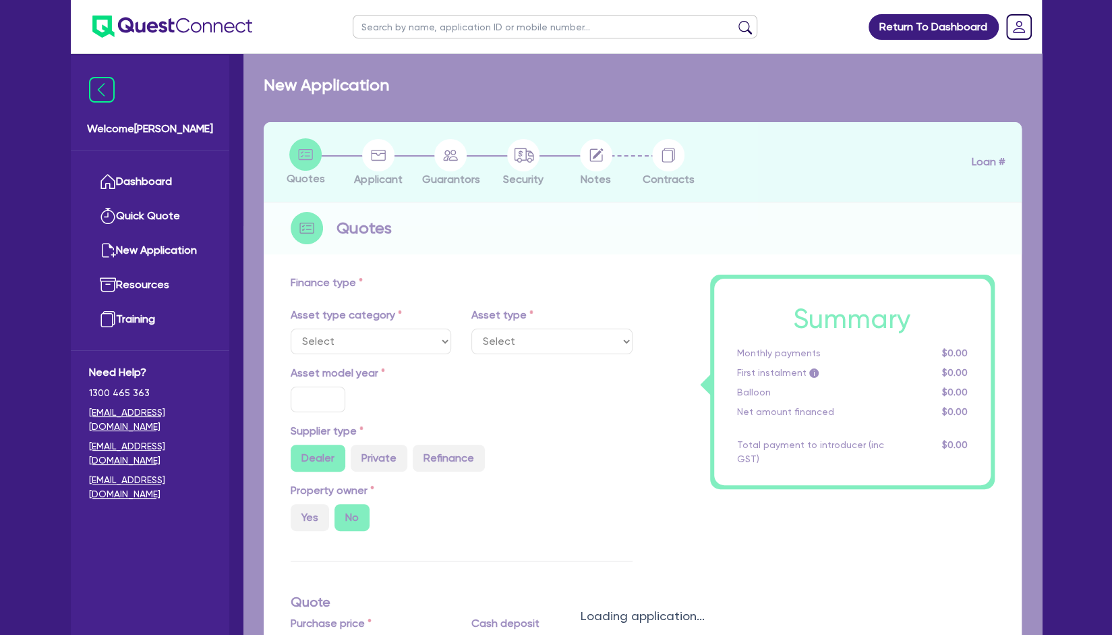
type input "5,760"
type input "6.49"
select select "PASSENGER_VEHICLES"
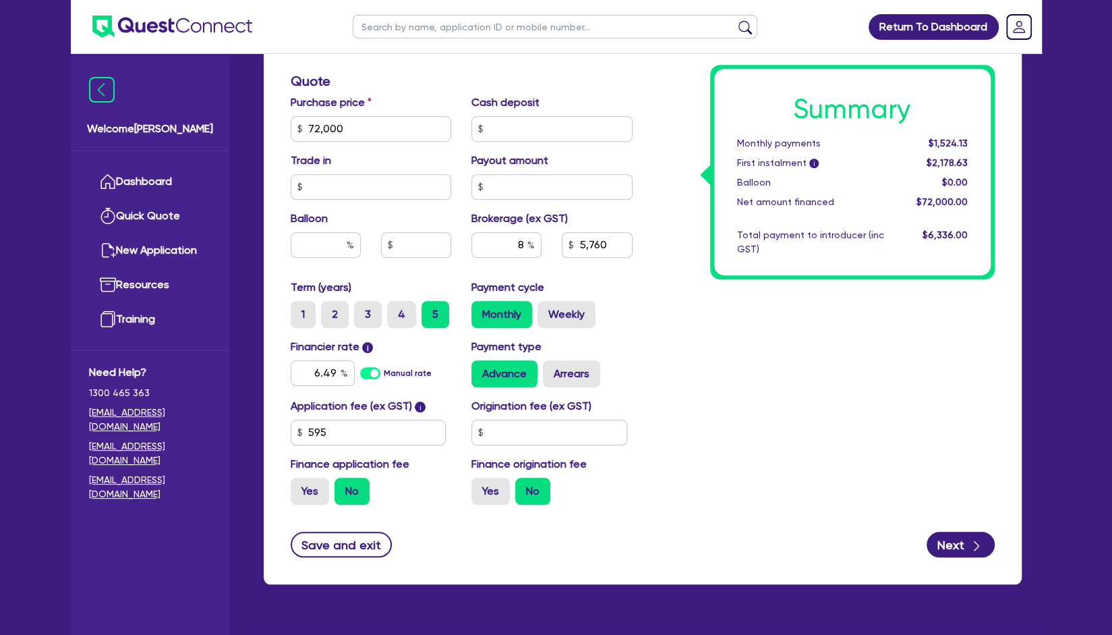
scroll to position [544, 0]
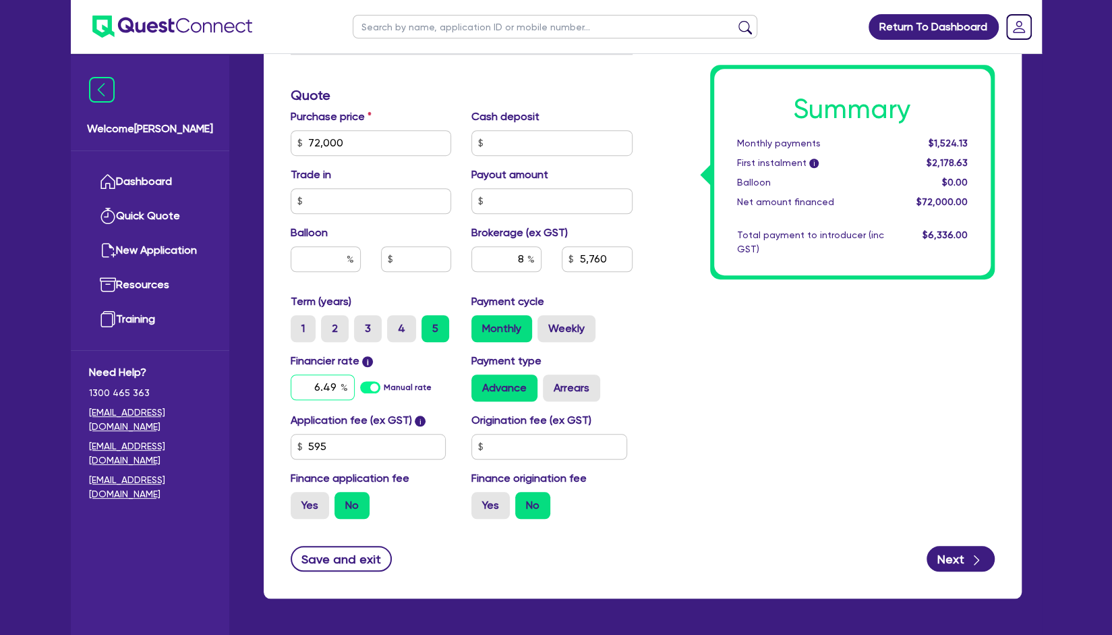
drag, startPoint x: 335, startPoint y: 385, endPoint x: 314, endPoint y: 387, distance: 21.0
click at [314, 387] on input "6.49" at bounding box center [323, 387] width 64 height 26
type input "9.99"
type input "72,000"
type input "5,760"
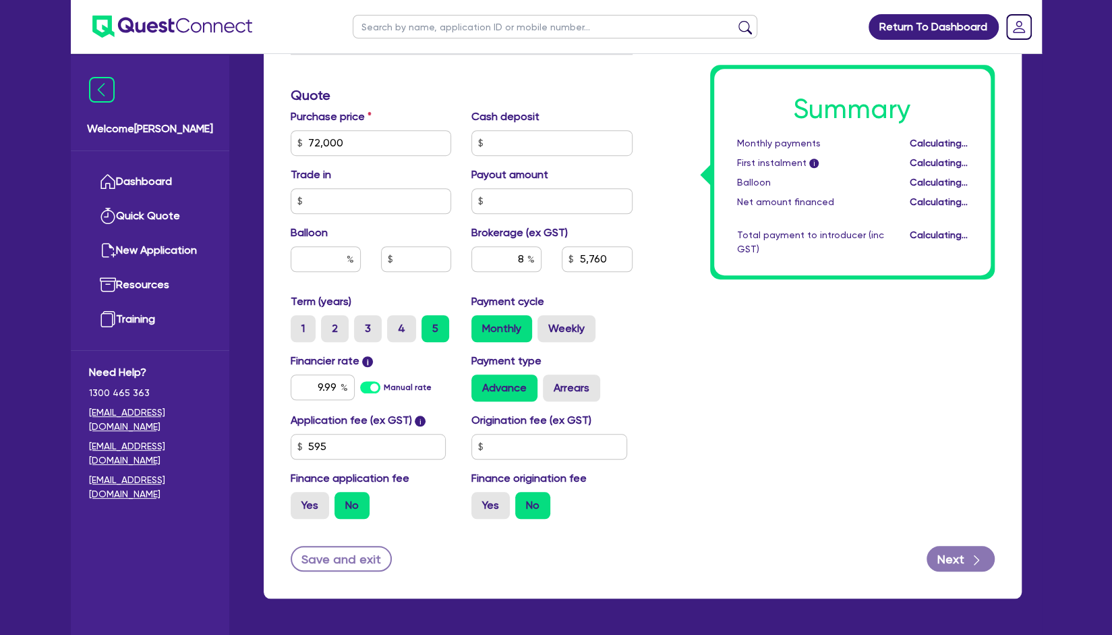
click at [824, 392] on div "Summary Monthly payments Calculating... First instalment i Calculating... Ballo…" at bounding box center [824, 135] width 362 height 789
type input "72,000"
type input "5,760"
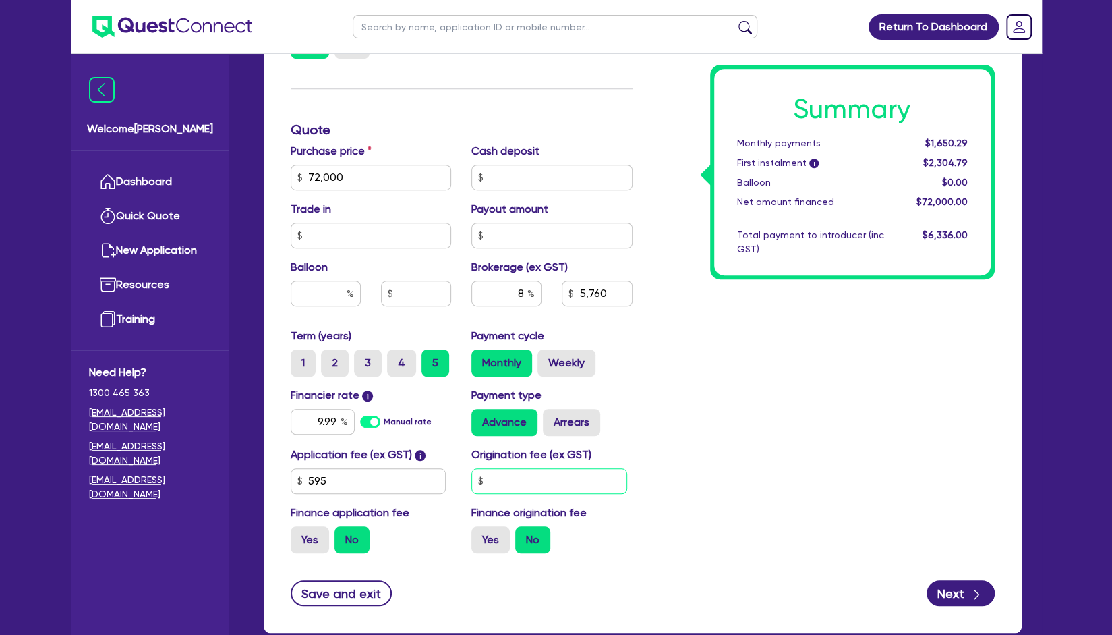
click at [516, 477] on input "text" at bounding box center [549, 481] width 156 height 26
click at [540, 474] on input "900" at bounding box center [549, 481] width 156 height 26
type input "900"
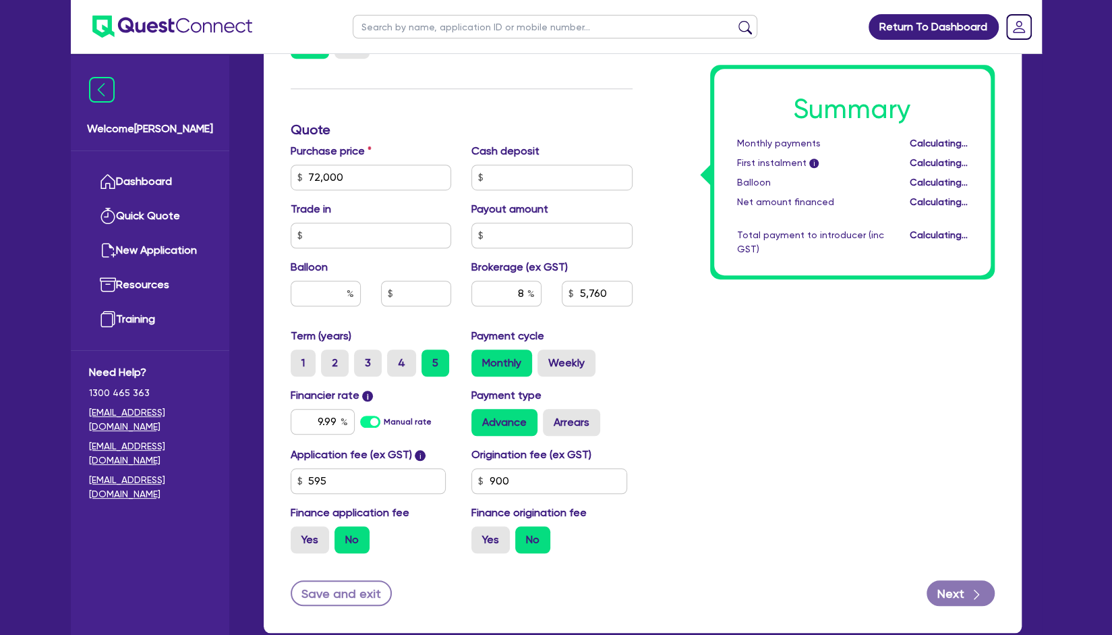
type input "72,000"
type input "5,760"
type input "72,000"
type input "5,760"
click at [739, 469] on div "Summary Monthly payments Calculating... First instalment i Calculating... Ballo…" at bounding box center [824, 169] width 362 height 789
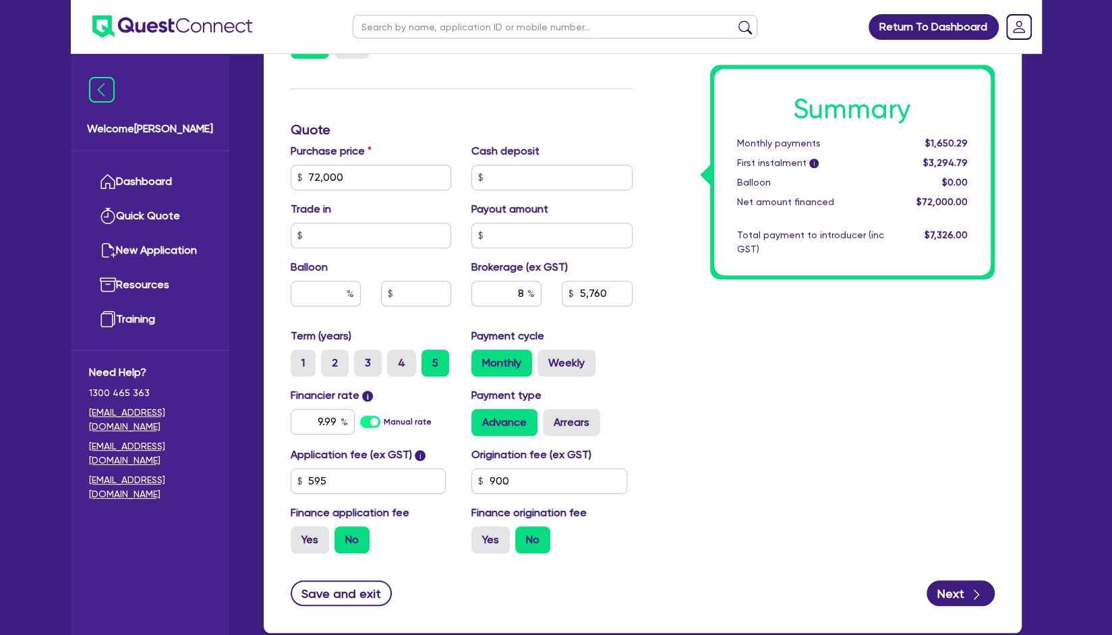
scroll to position [589, 0]
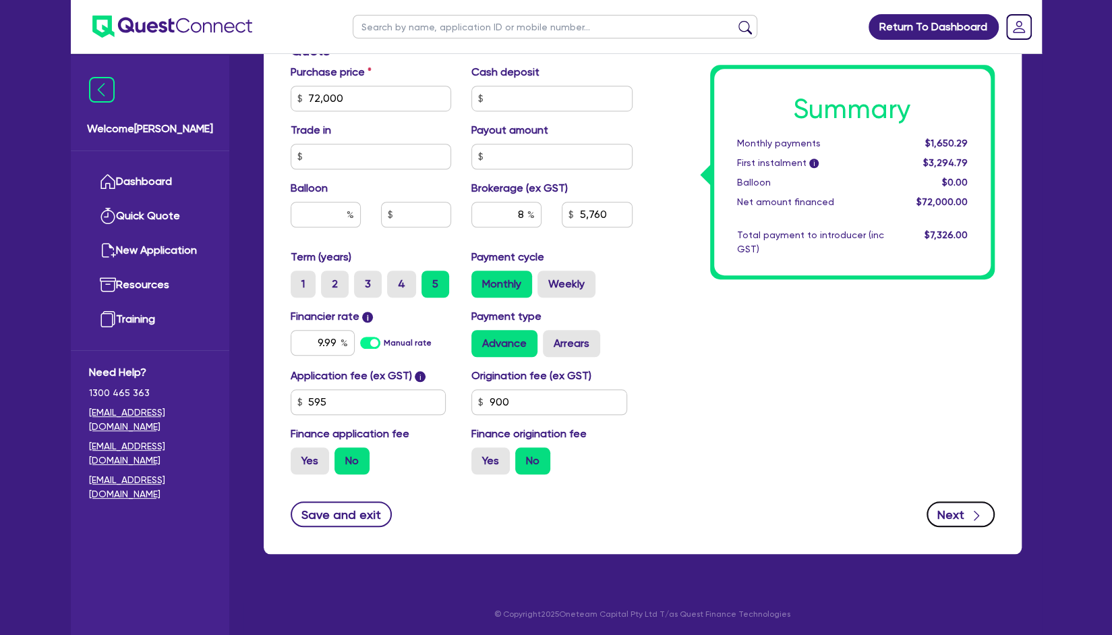
click at [968, 515] on button "Next" at bounding box center [961, 514] width 68 height 26
type input "72,000"
type input "5,760"
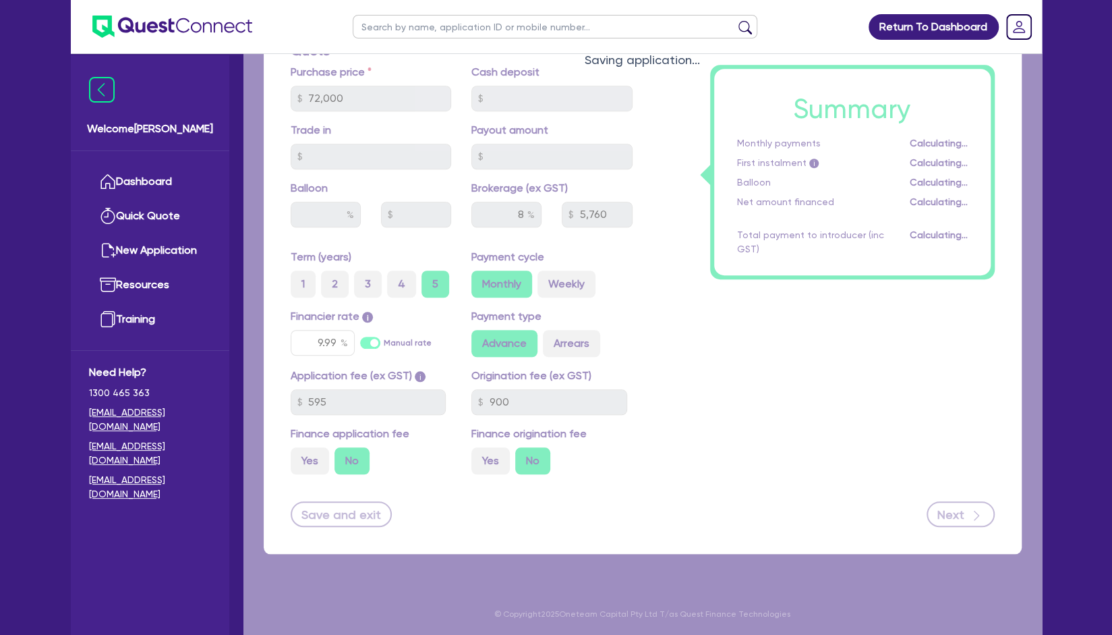
select select "COMPANY"
select select "ACCOMODATION_FOOD"
select select "RESTAURANTS"
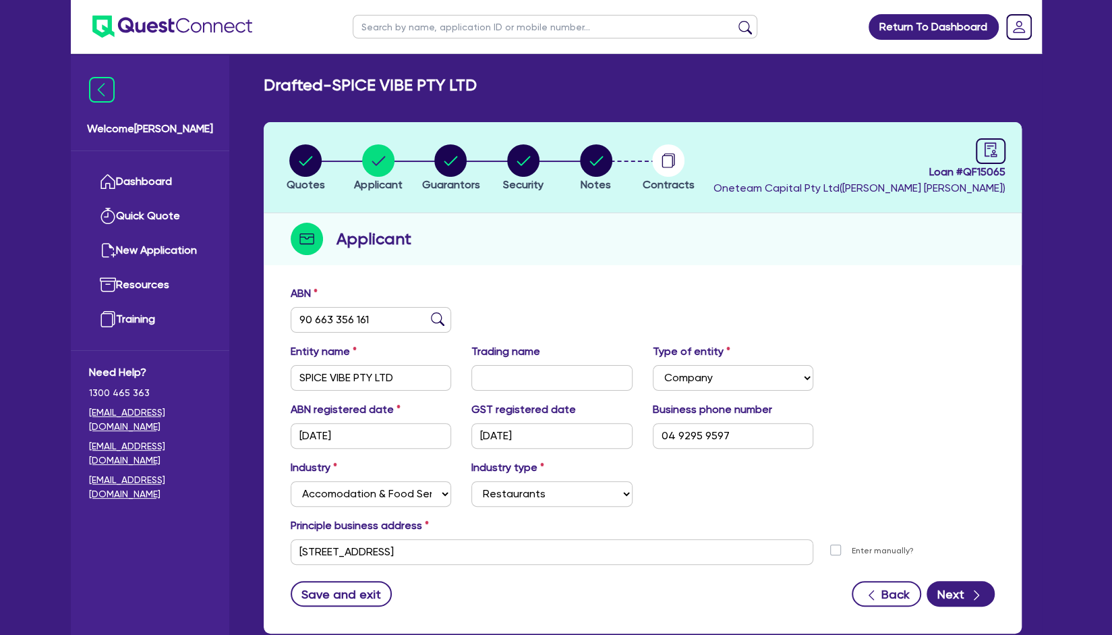
scroll to position [80, 0]
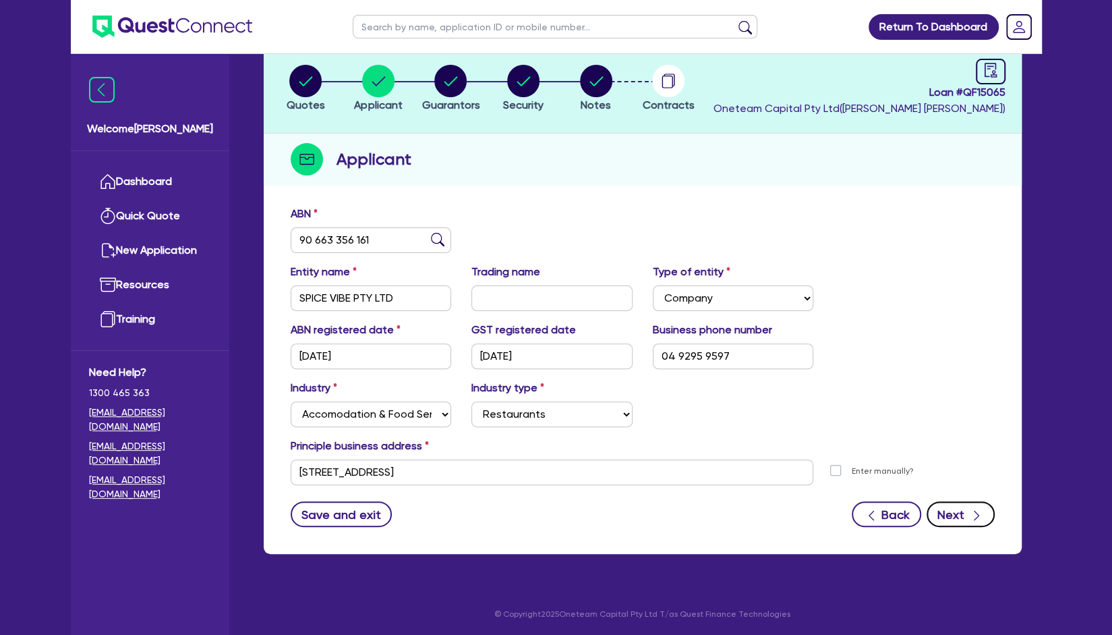
click at [963, 509] on button "Next" at bounding box center [961, 514] width 68 height 26
select select "MR"
select select "NSW"
select select "SINGLE"
select select "PROPERTY"
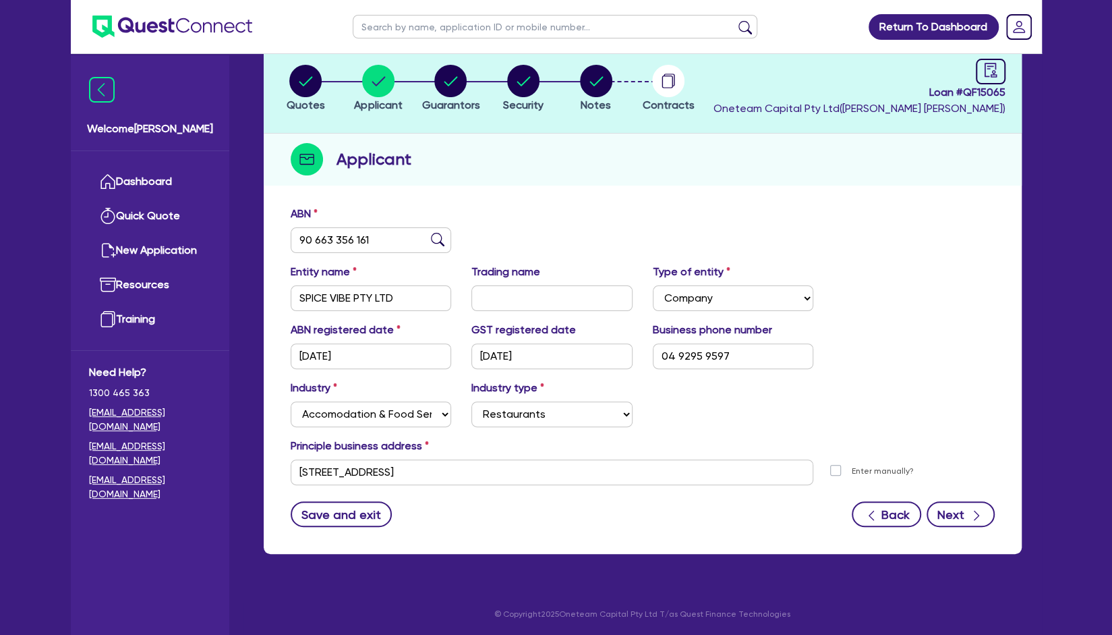
select select "CASH"
select select "HOUSEHOLD_PERSONAL"
select select "TRUCK"
select select "TRAILER"
select select "TRUCK"
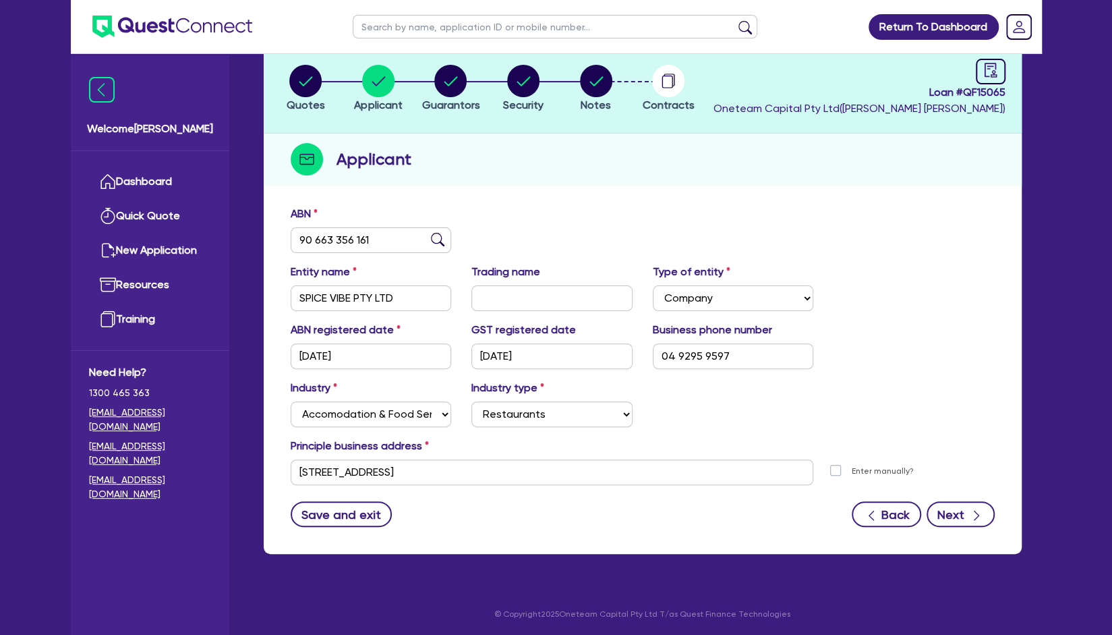
select select "MORTGAGE"
select select "CREDIT_CARD"
select select "TRUCK_LOAN"
select select "TRAILER_LOAN"
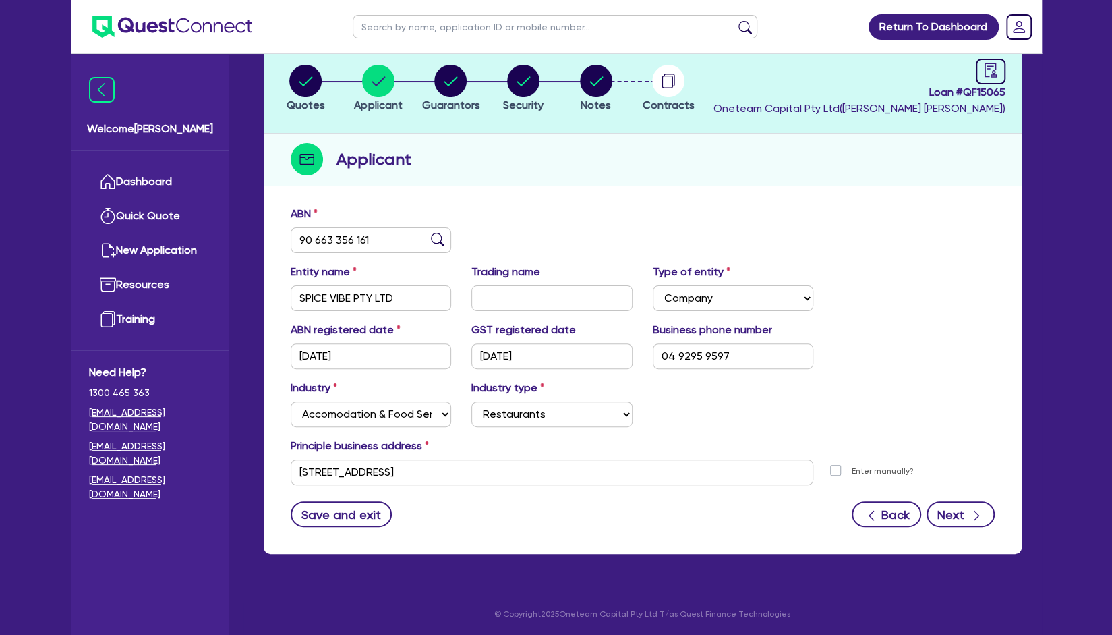
select select "TRUCK_LOAN"
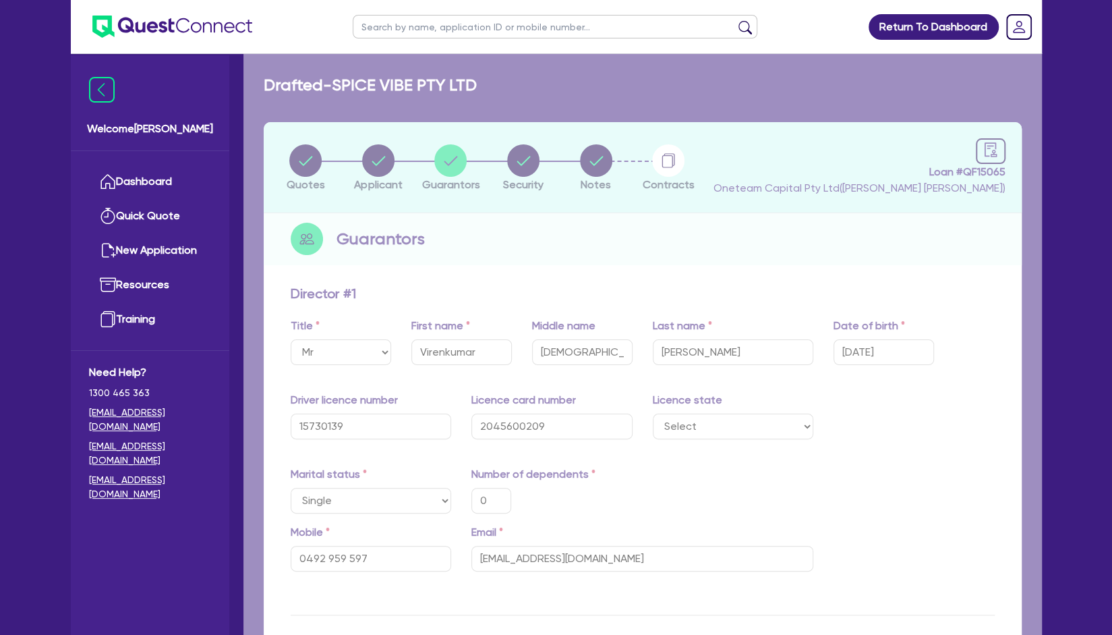
type input "0"
type input "0492 959 597"
type input "1,500,000"
type input "30,000"
type input "40,000"
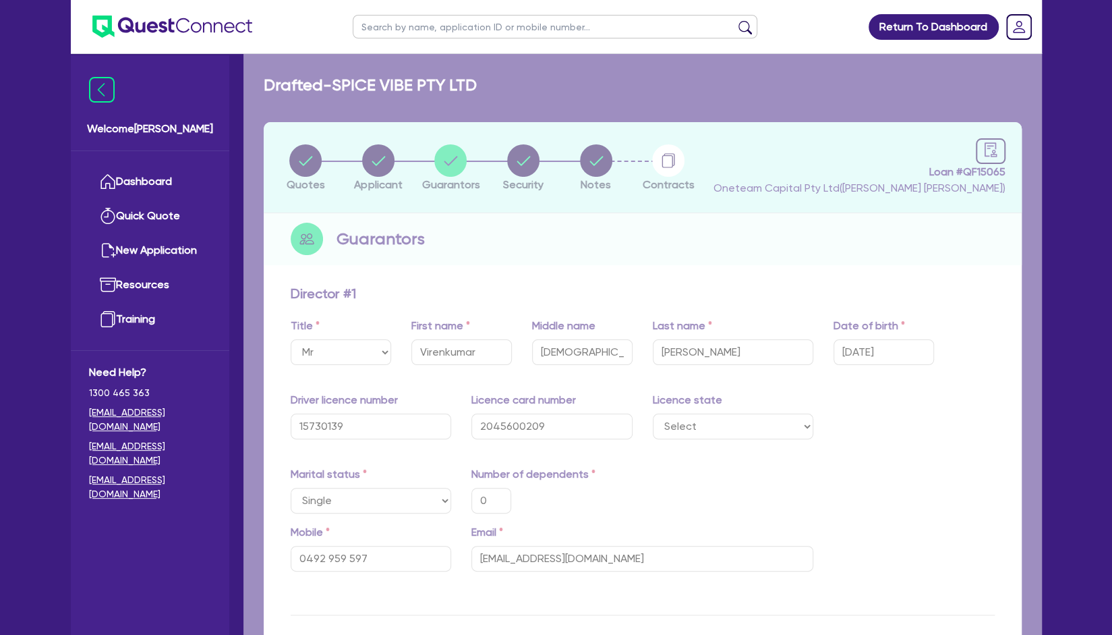
type input "100,000"
type input "60,000"
type input "80,000"
type input "900,000"
type input "4,000"
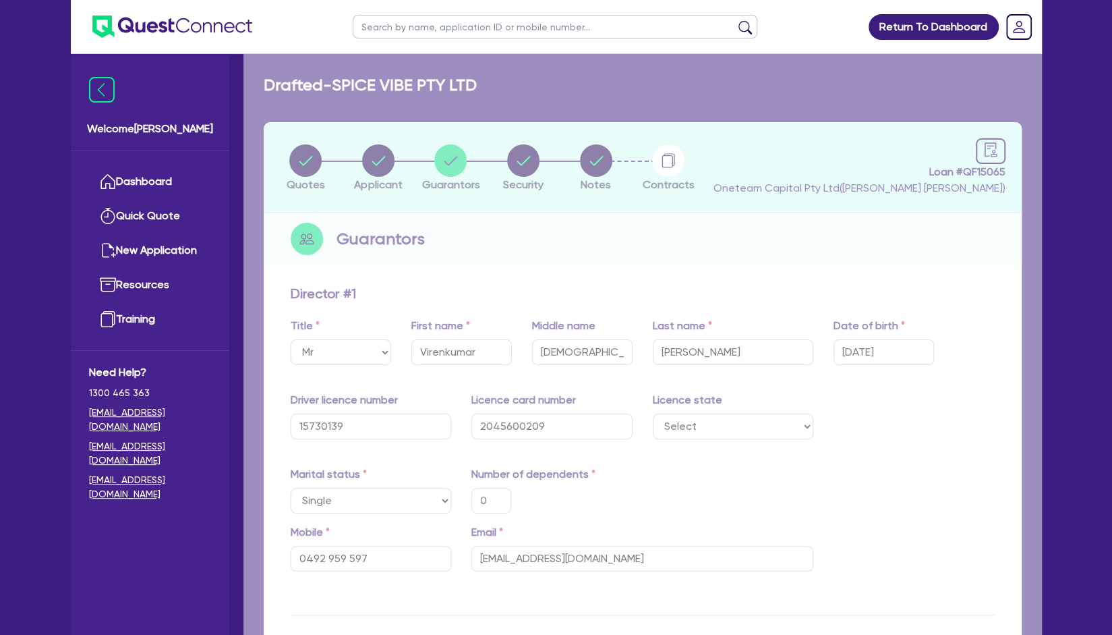
type input "5,000"
type input "6,000"
type input "100,000"
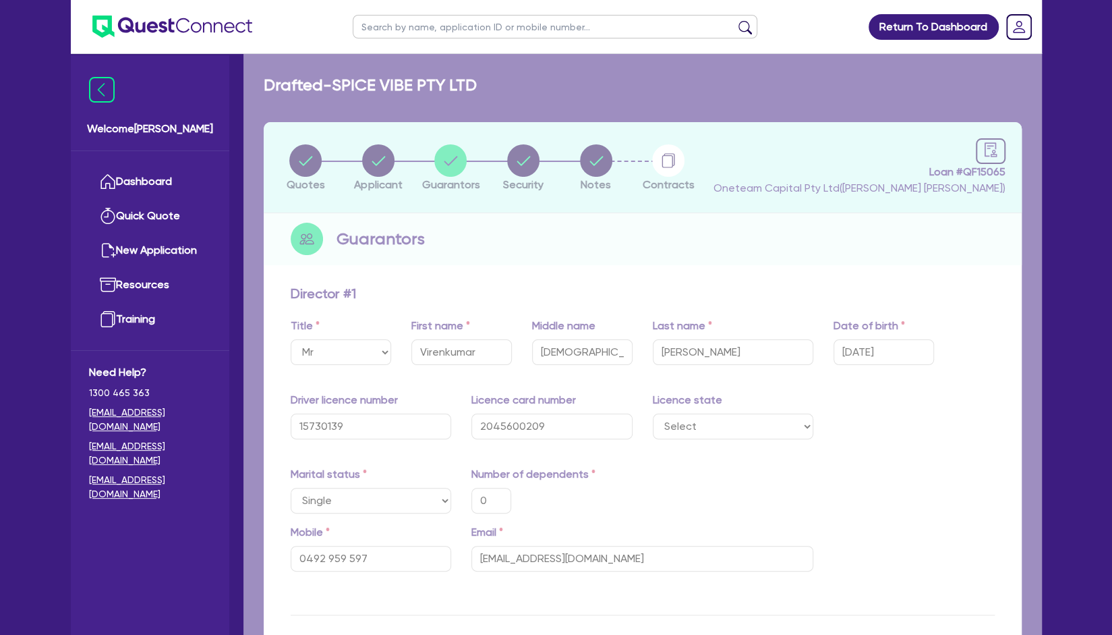
type input "1,800"
type input "100,000"
type input "1,800"
type input "80,000"
type input "1,400"
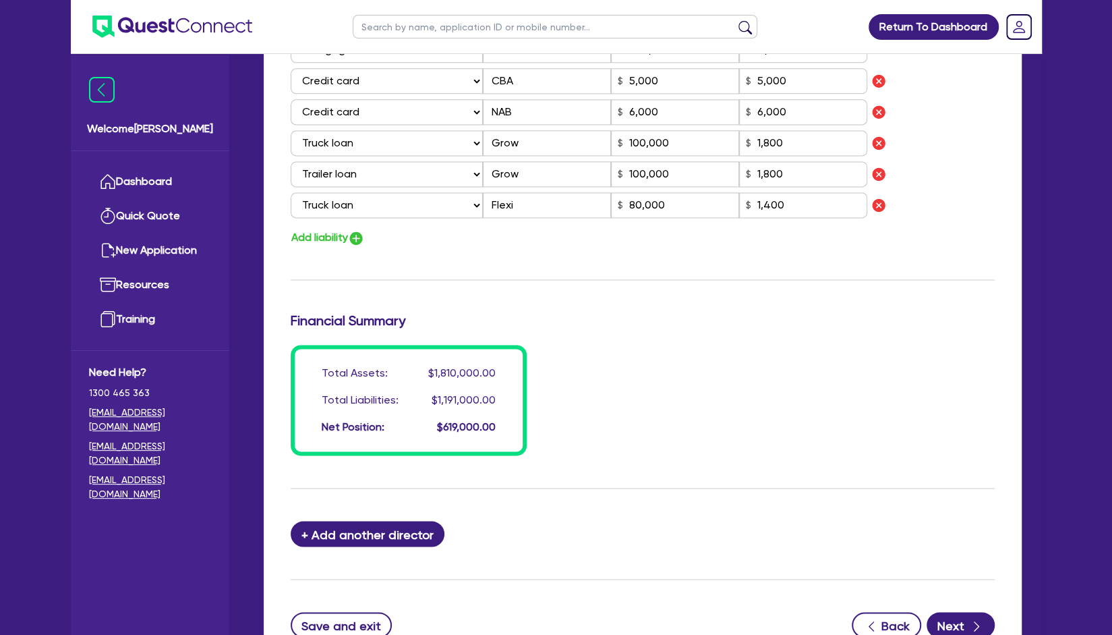
scroll to position [1247, 0]
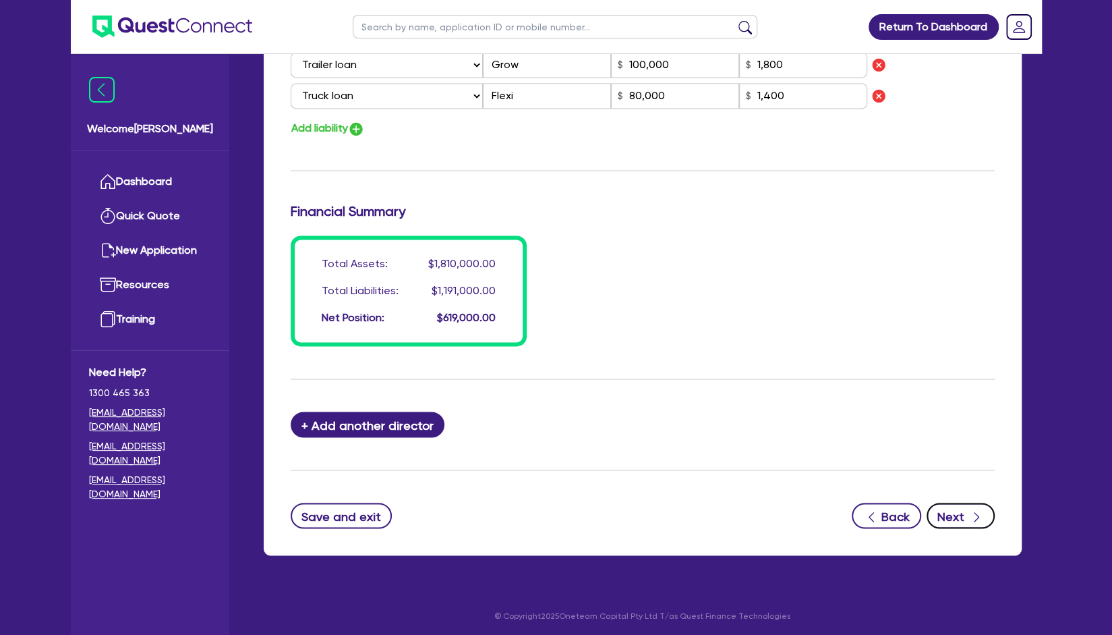
click at [956, 503] on button "Next" at bounding box center [961, 516] width 68 height 26
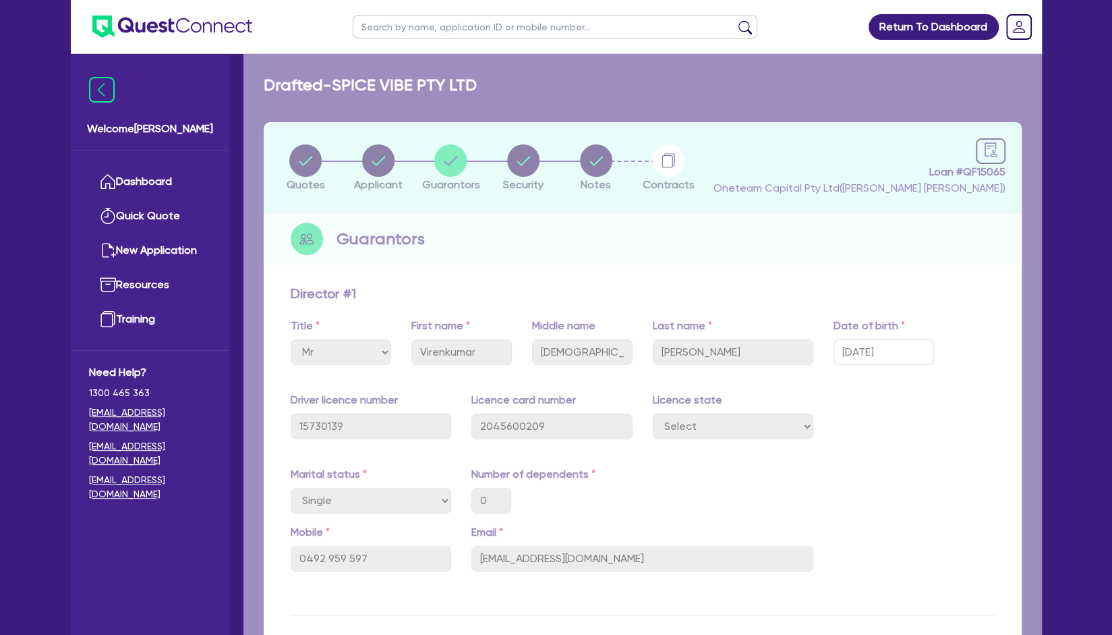
select select "CARS_AND_LIGHT_TRUCKS"
select select "PASSENGER_VEHICLES"
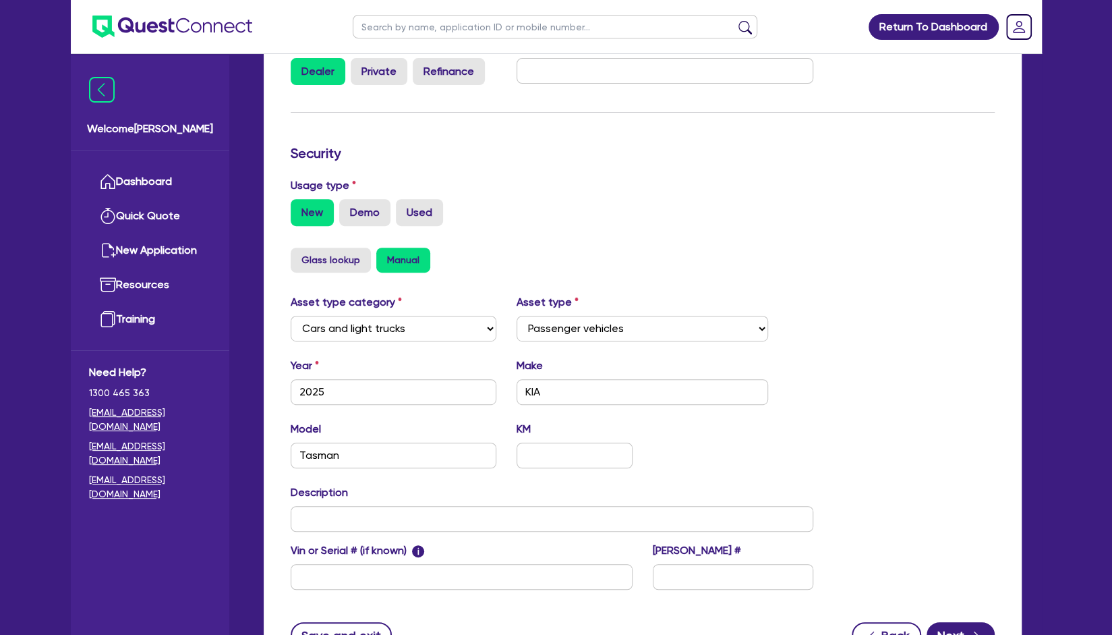
scroll to position [280, 0]
drag, startPoint x: 792, startPoint y: 1, endPoint x: 684, endPoint y: 112, distance: 154.5
click at [684, 112] on form "Supplier Supplier type Dealer Private Refinance Supplier name Security Usage ty…" at bounding box center [643, 326] width 704 height 643
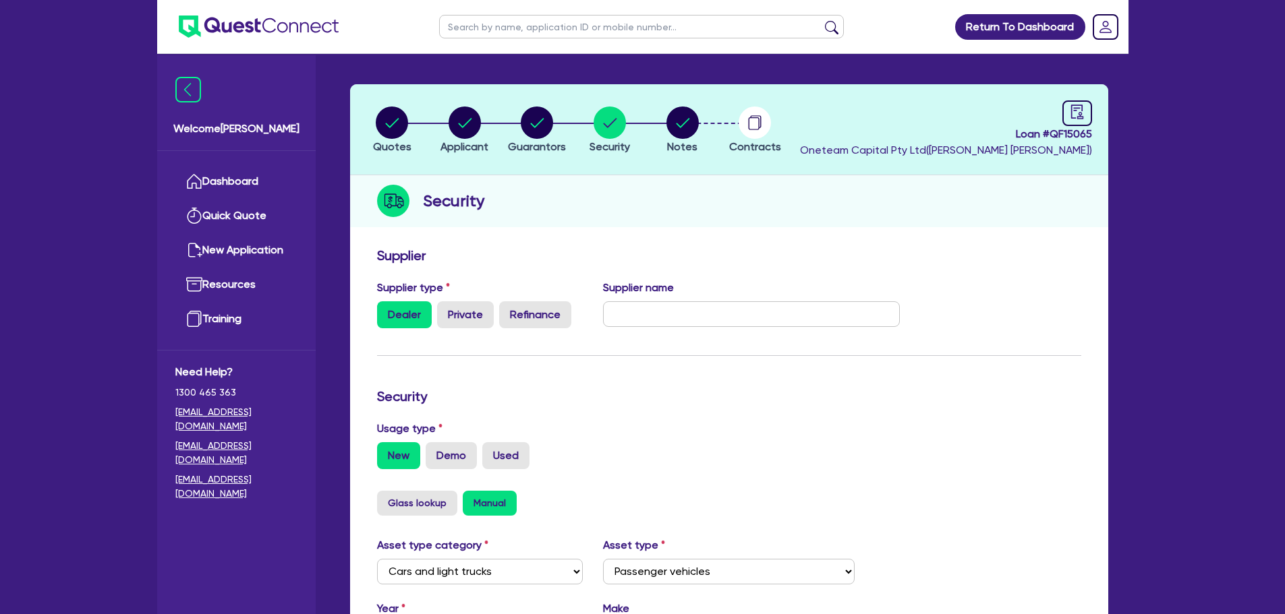
scroll to position [67, 0]
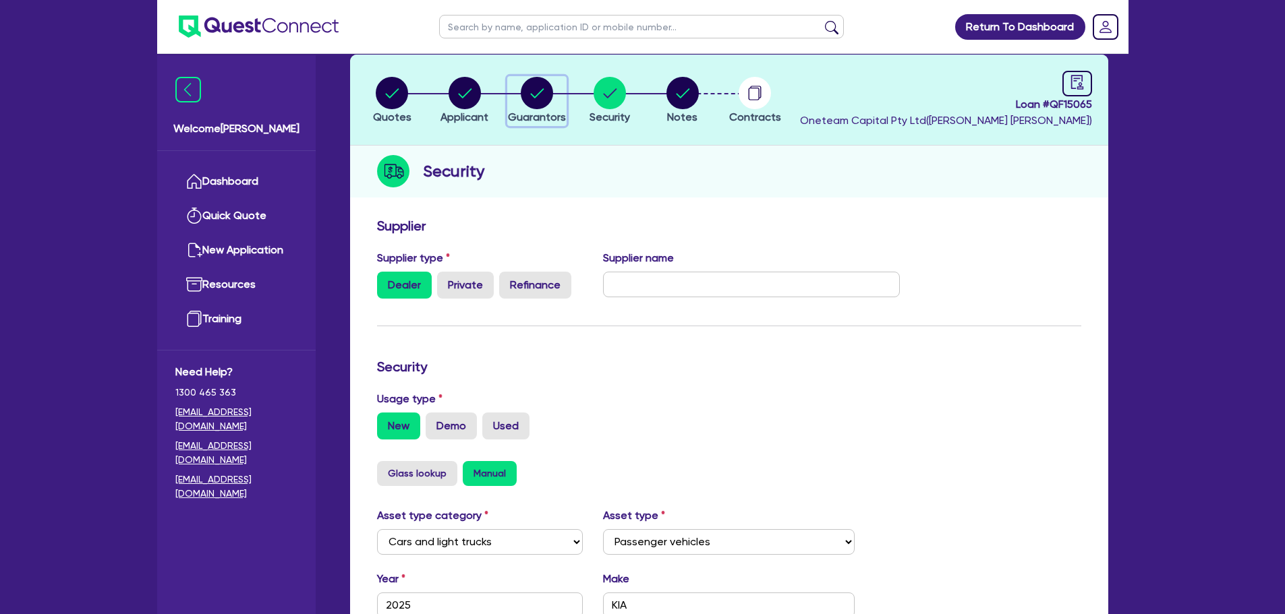
click at [533, 92] on circle "button" at bounding box center [537, 93] width 32 height 32
select select "MR"
select select "NSW"
select select "SINGLE"
select select "PROPERTY"
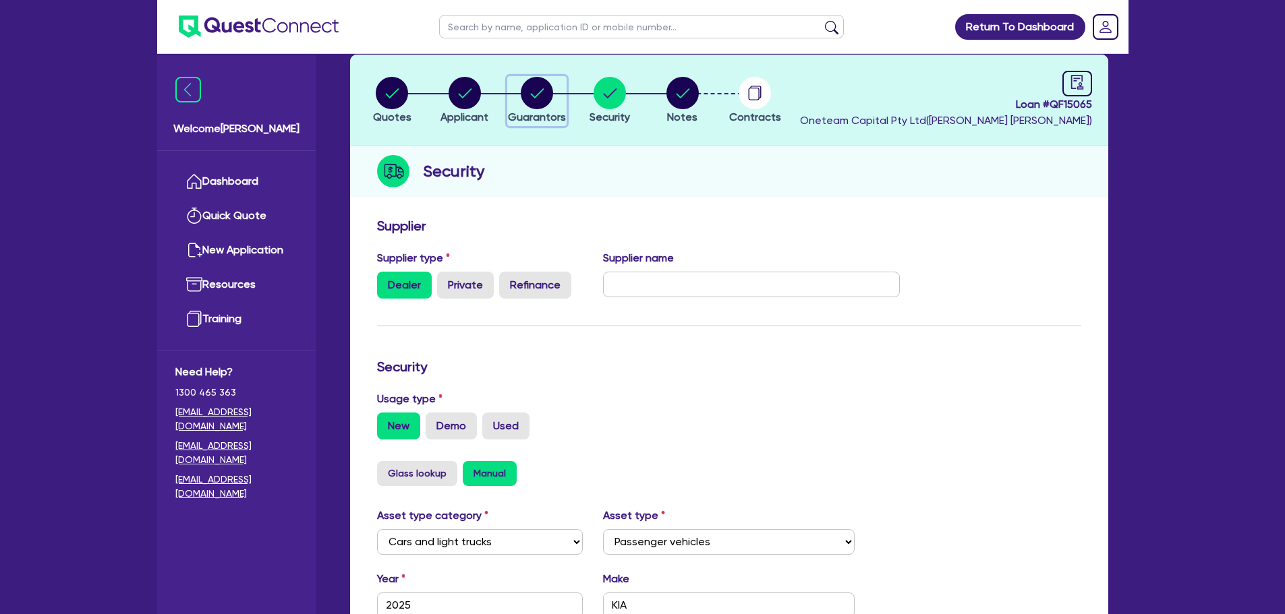
select select "CASH"
select select "HOUSEHOLD_PERSONAL"
select select "TRUCK"
select select "TRAILER"
select select "TRUCK"
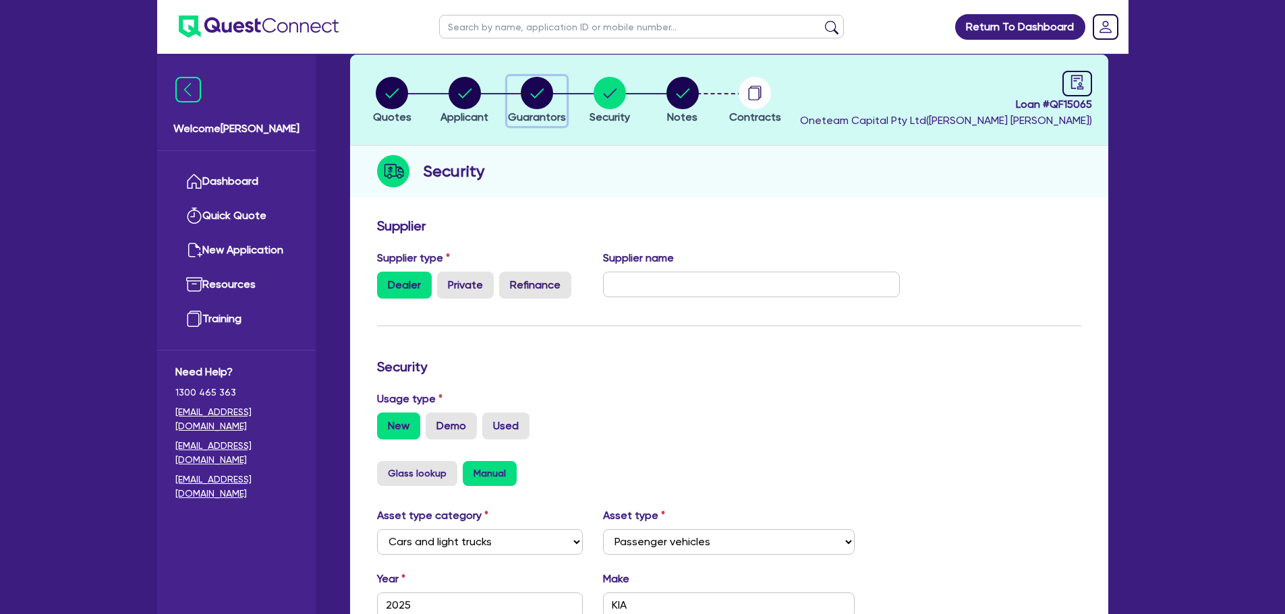
select select "MORTGAGE"
select select "CREDIT_CARD"
select select "TRUCK_LOAN"
select select "TRAILER_LOAN"
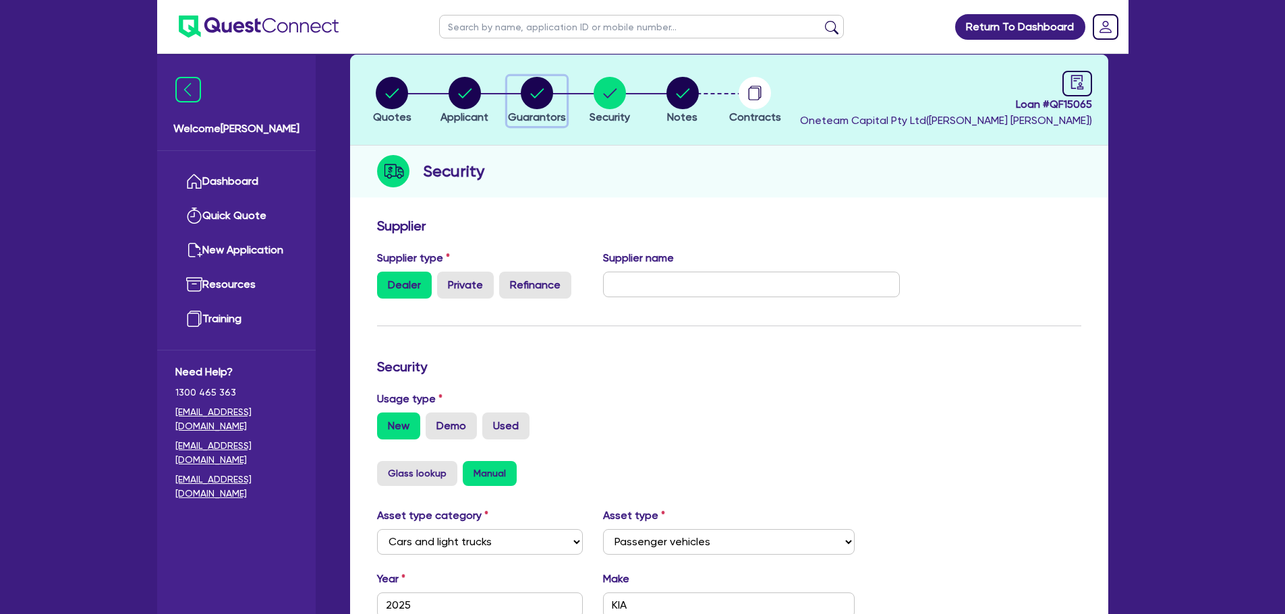
select select "TRUCK_LOAN"
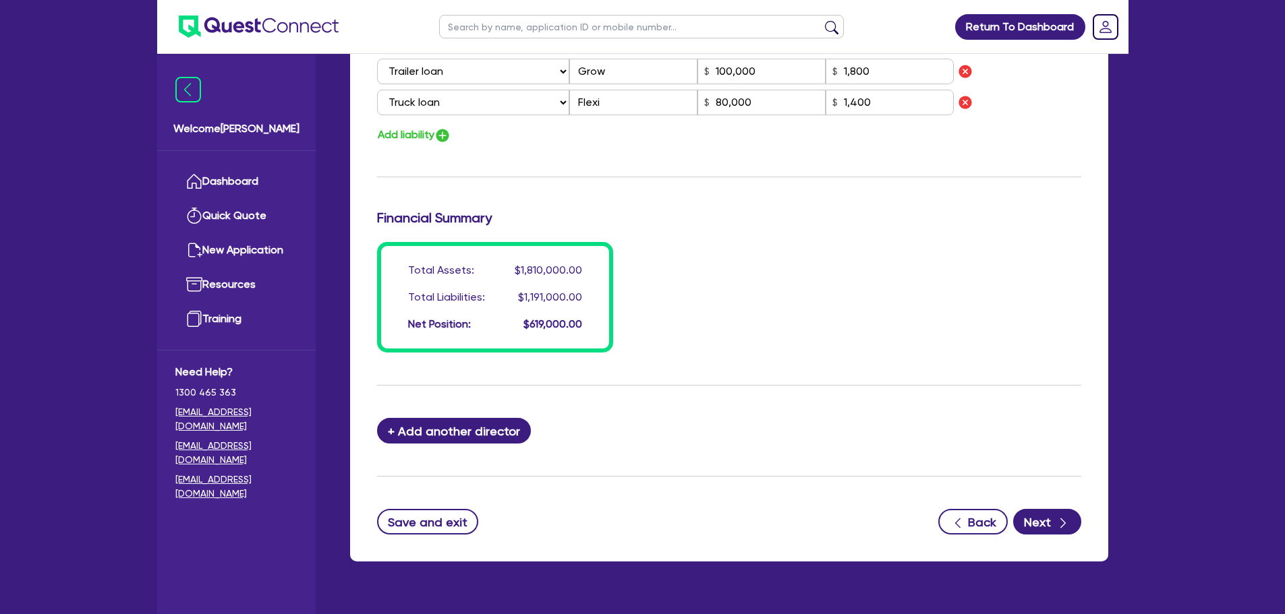
scroll to position [1270, 0]
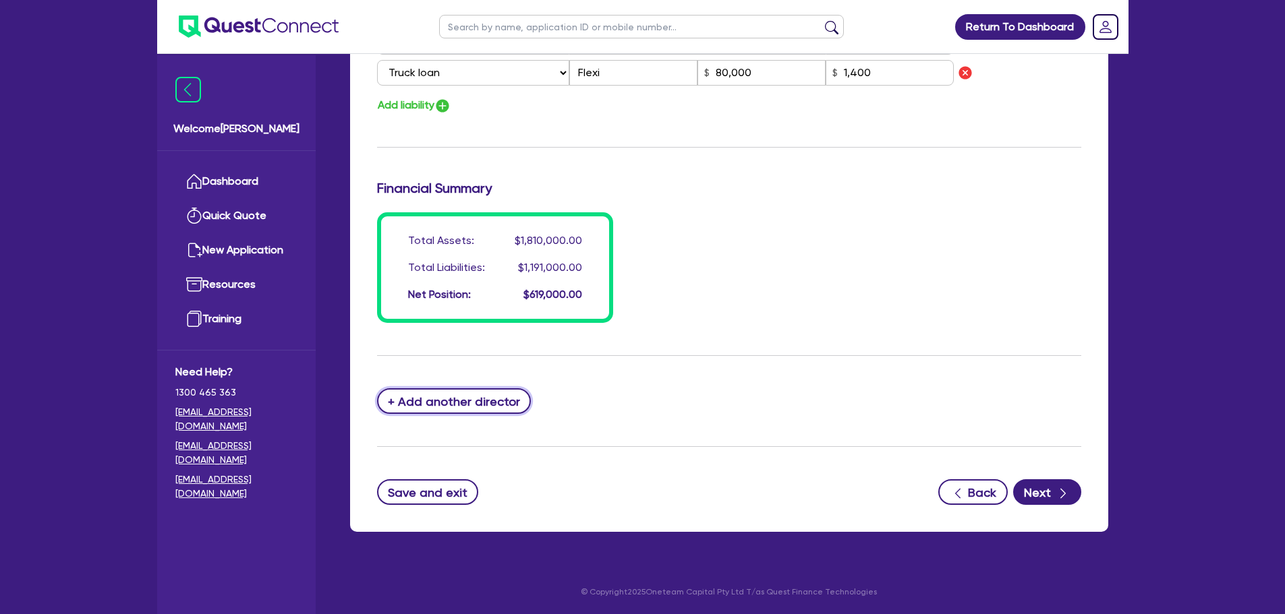
click at [496, 407] on button "+ Add another director" at bounding box center [454, 402] width 154 height 26
type input "0"
type input "0492959597"
type input "1500000"
type input "30000"
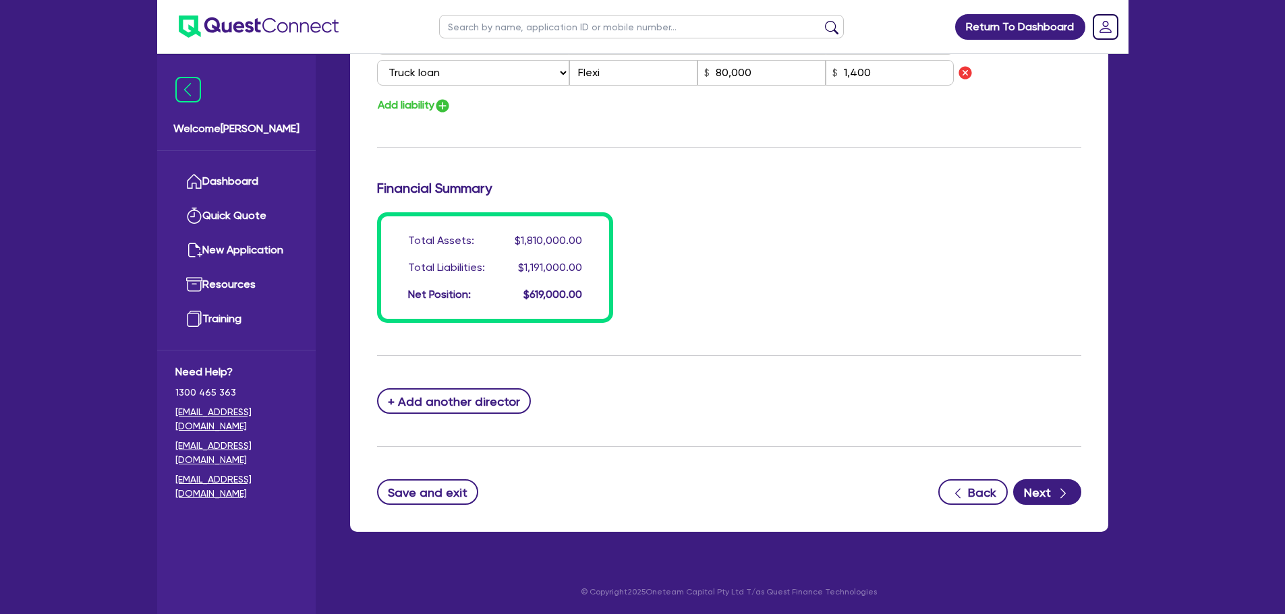
type input "40000"
type input "100000"
type input "60000"
type input "80000"
type input "900000"
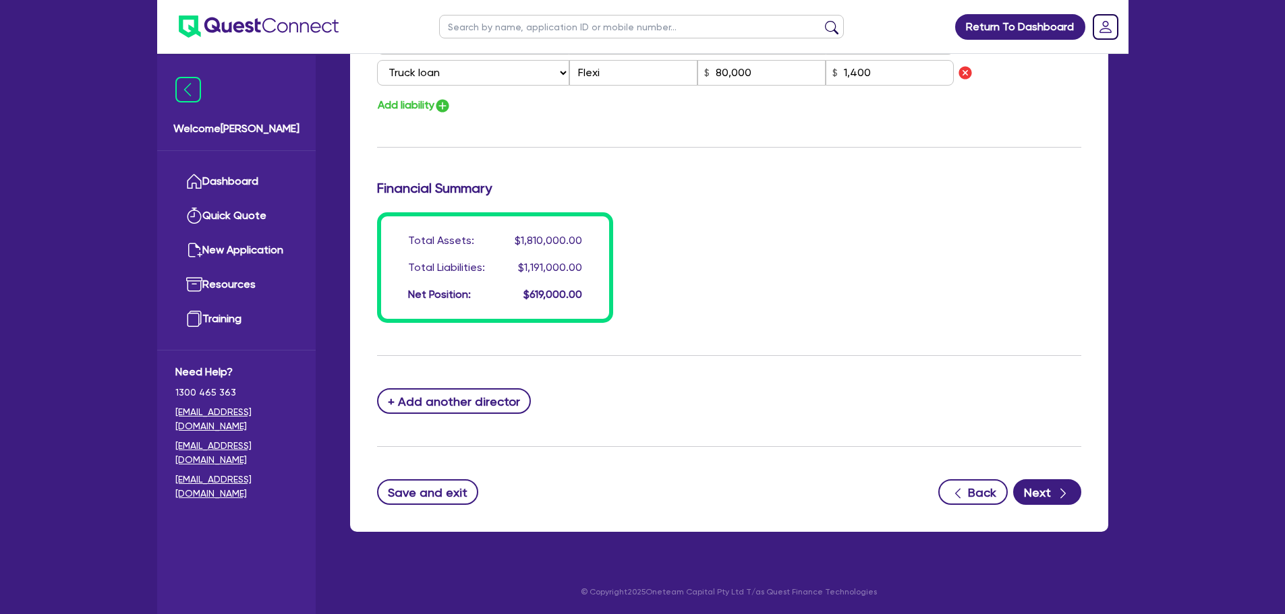
type input "4000"
type input "5000"
type input "6000"
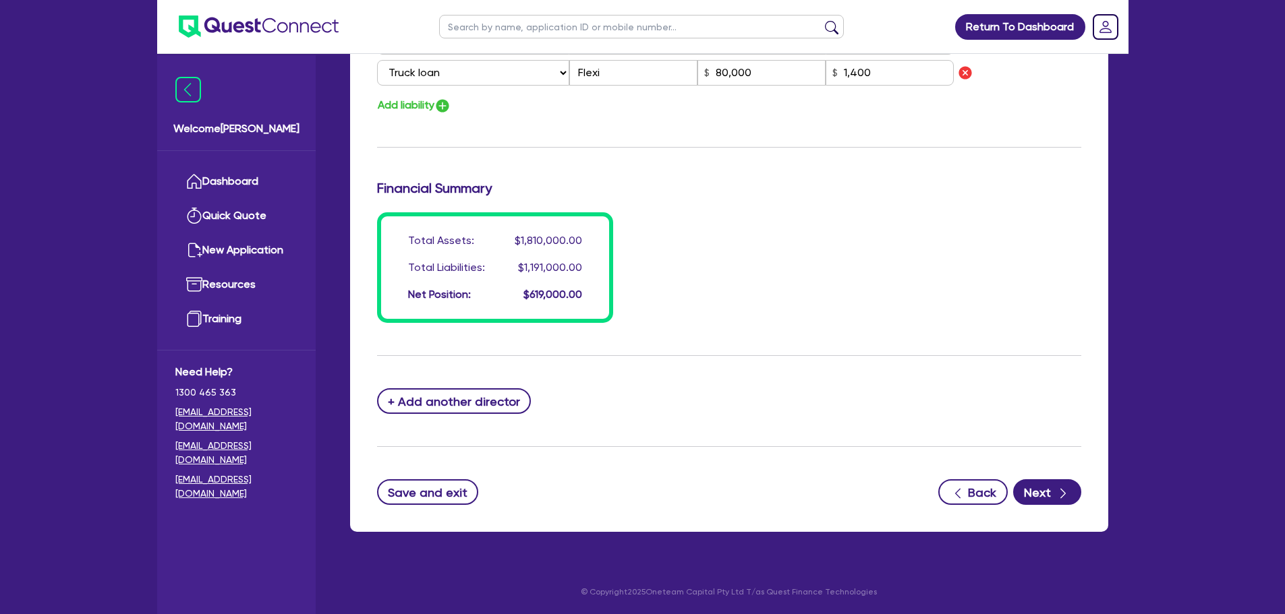
type input "100000"
type input "1800"
type input "100000"
type input "1800"
type input "80000"
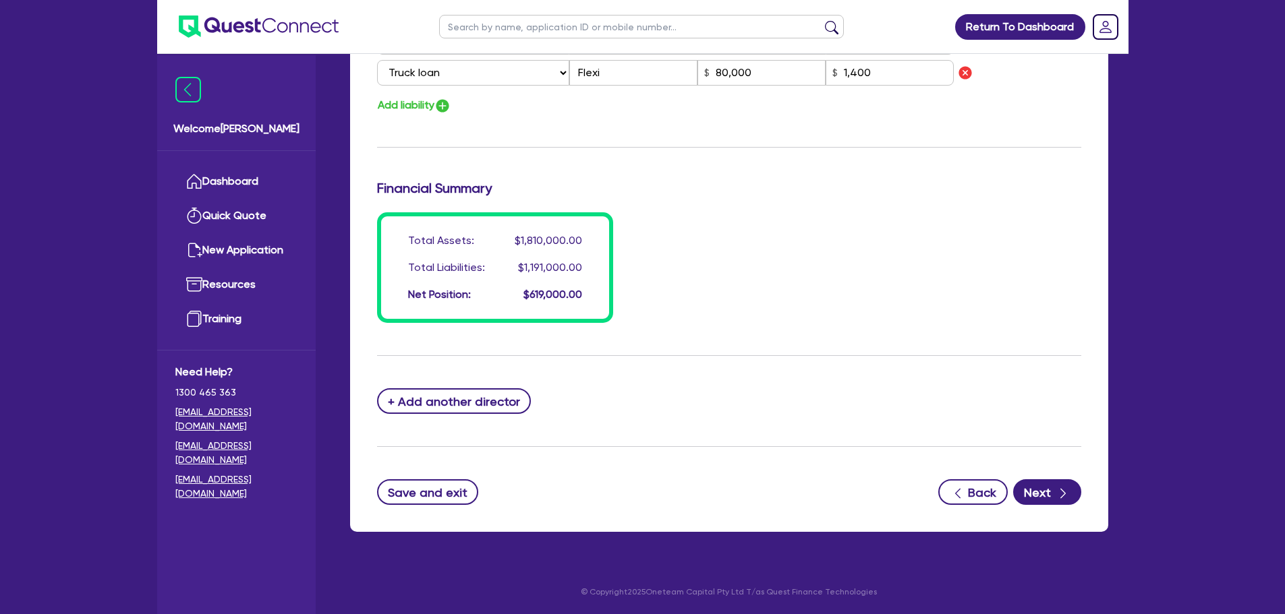
type input "1400"
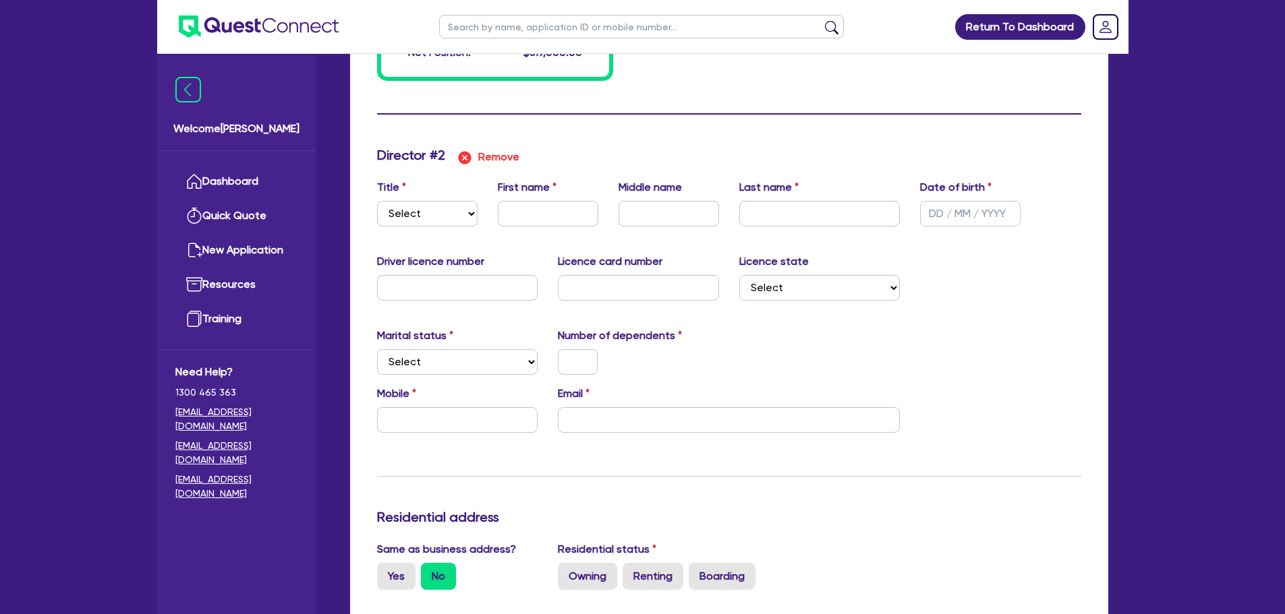
scroll to position [1405, 0]
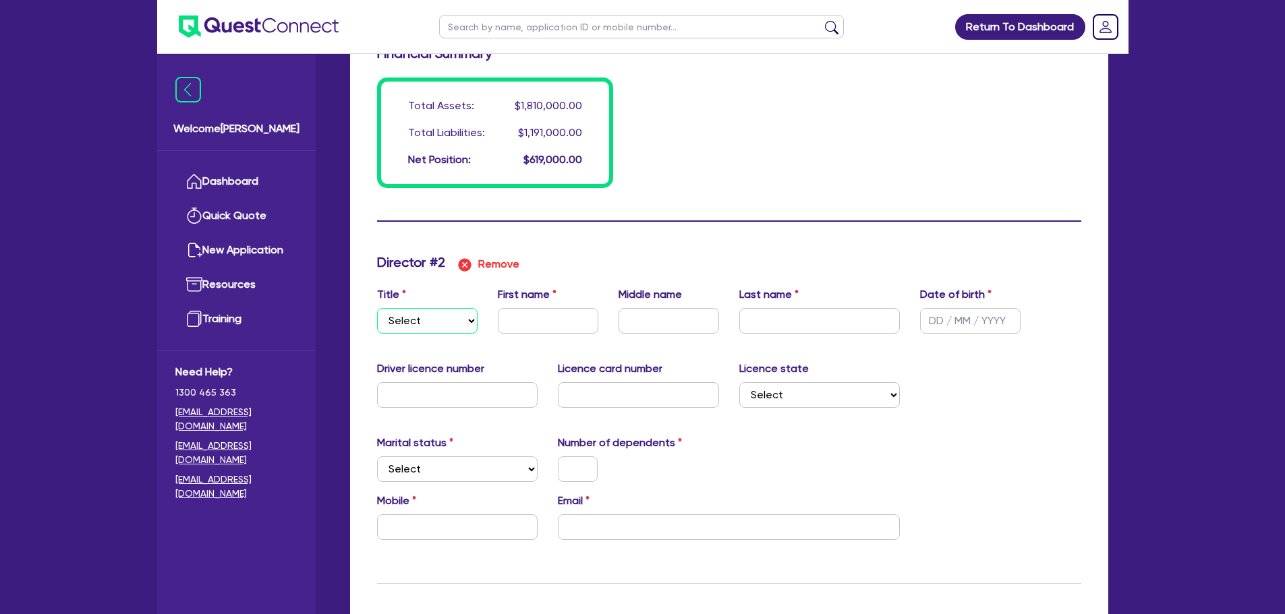
click at [455, 316] on select "Select Mr Mrs Ms Miss Dr" at bounding box center [427, 321] width 101 height 26
select select "MR"
click at [377, 308] on select "Select Mr Mrs Ms Miss Dr" at bounding box center [427, 321] width 101 height 26
type input "0"
type input "0492959597"
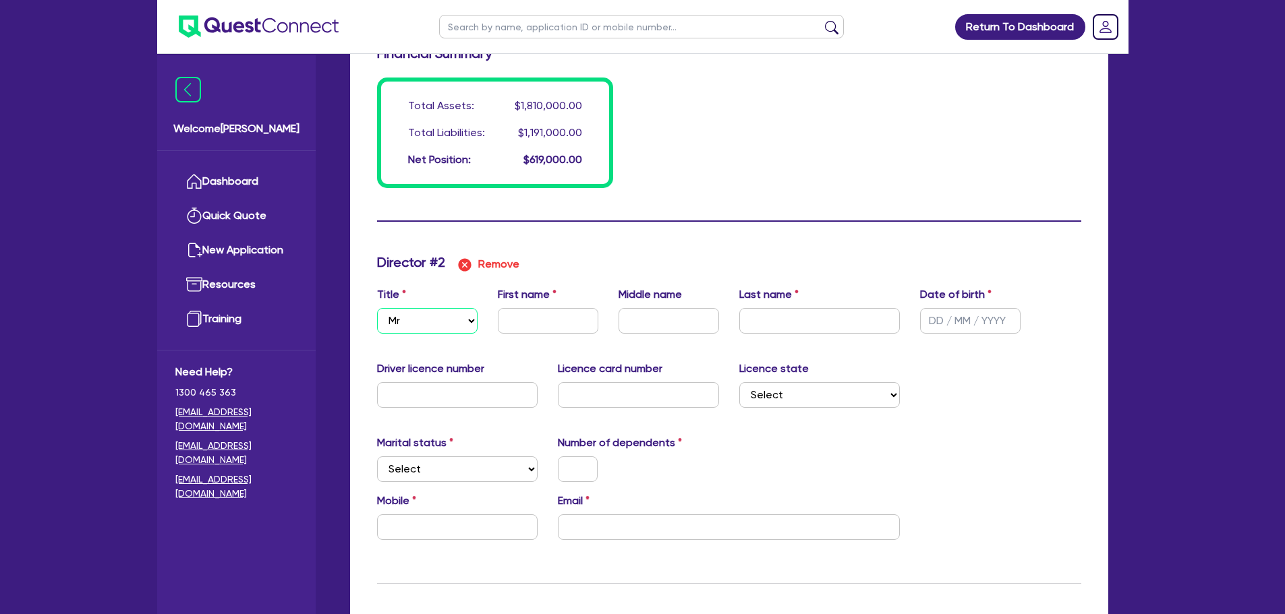
type input "1500000"
type input "30000"
type input "40000"
type input "100000"
type input "60000"
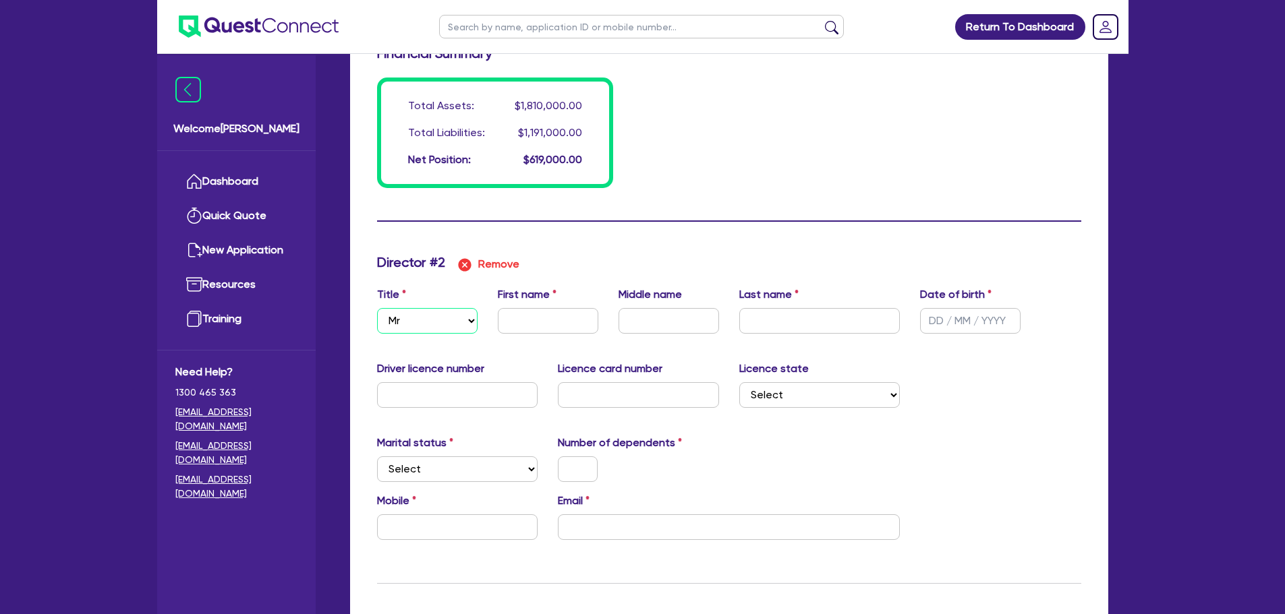
type input "80000"
type input "900000"
type input "4000"
type input "5000"
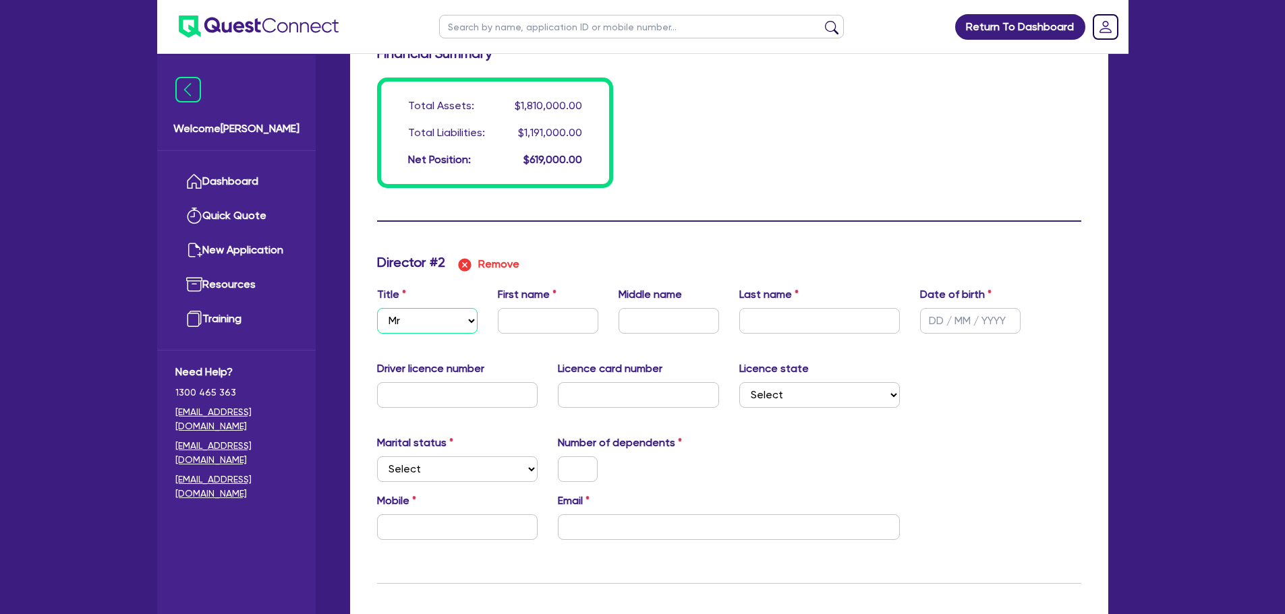
type input "6000"
type input "100000"
type input "1800"
type input "100000"
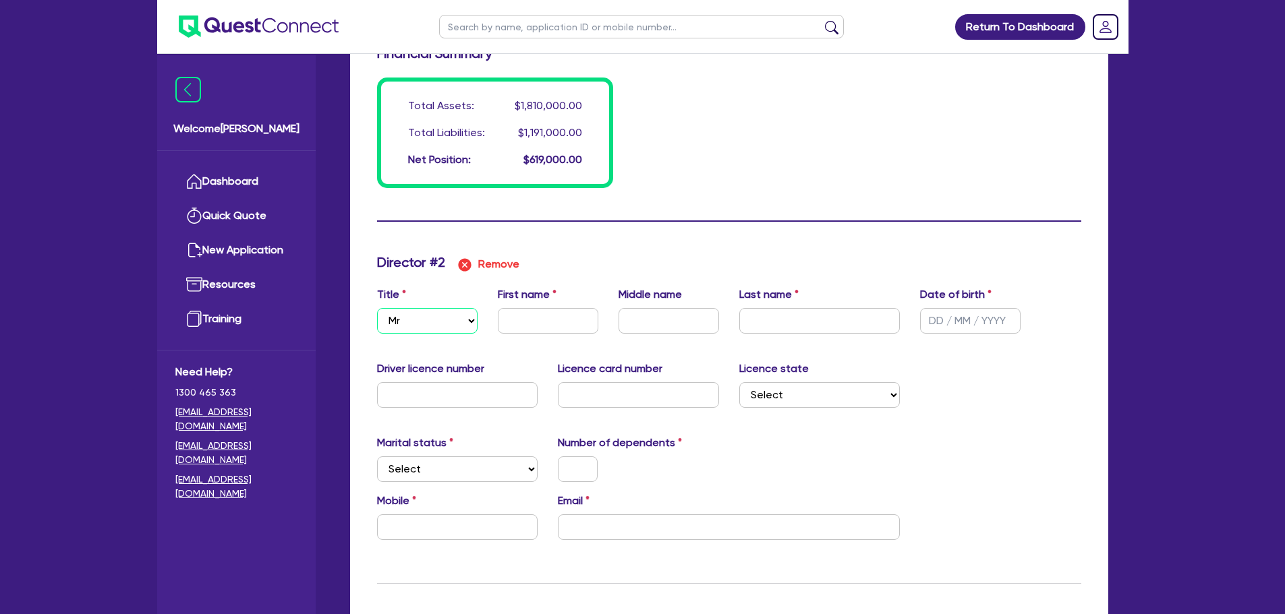
type input "1800"
type input "80000"
type input "1400"
click at [511, 326] on input "text" at bounding box center [548, 321] width 101 height 26
type input "0"
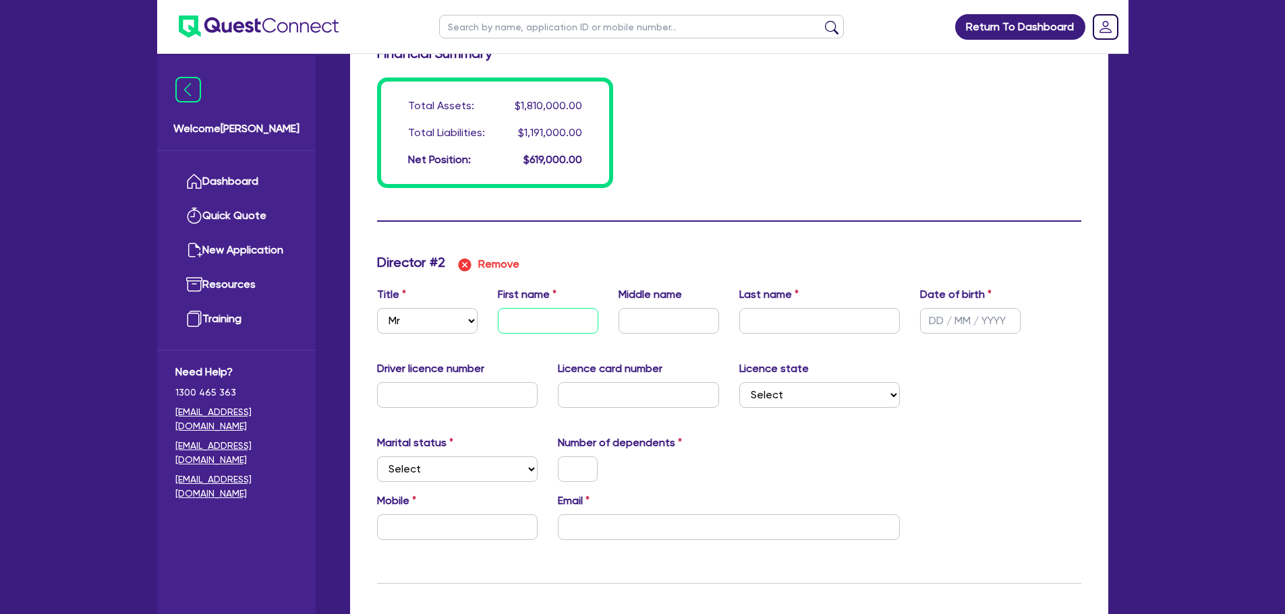
type input "0492959597"
type input "1500000"
type input "30000"
type input "40000"
type input "100000"
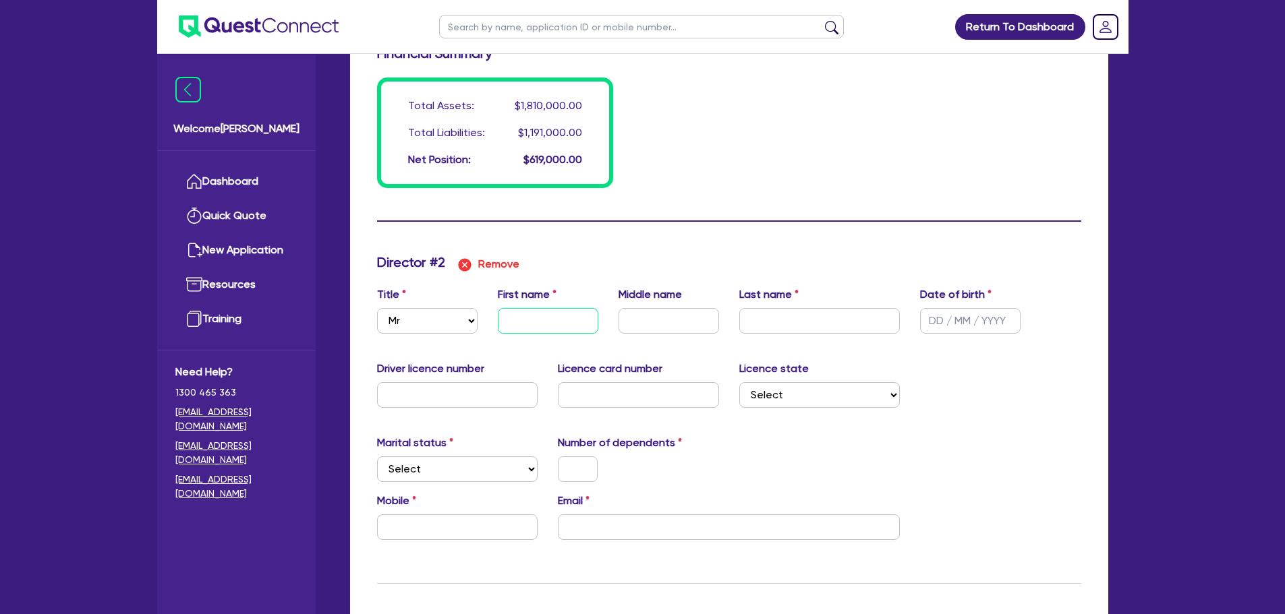
type input "60000"
type input "80000"
type input "900000"
type input "4000"
type input "5000"
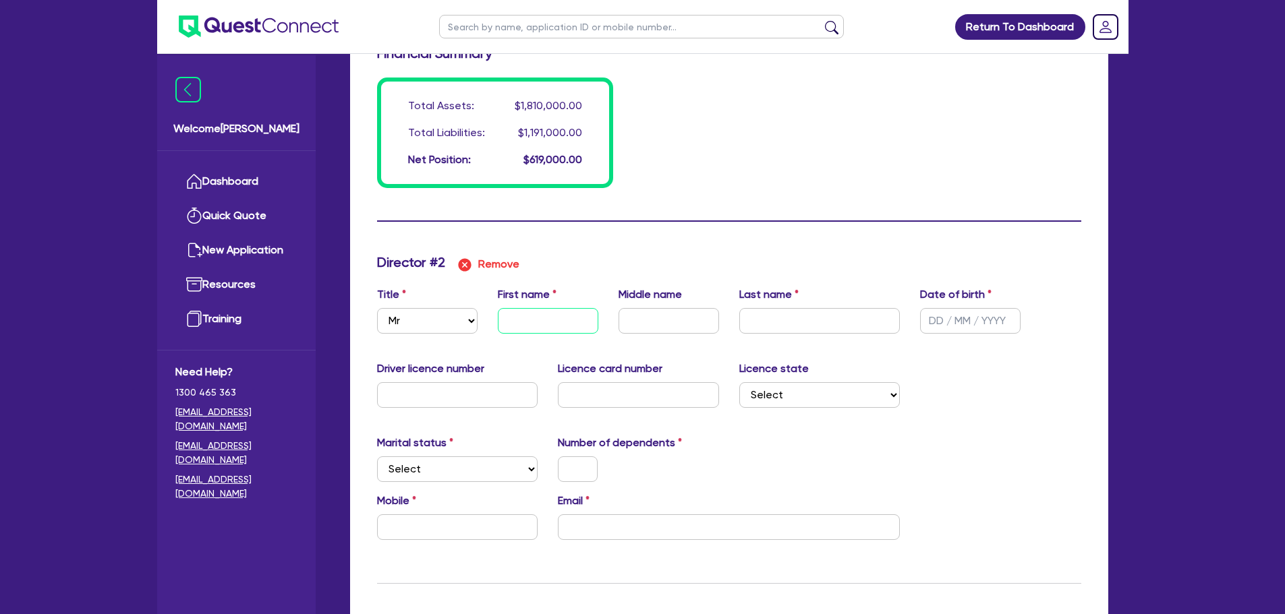
type input "5000"
type input "6000"
type input "100000"
type input "1800"
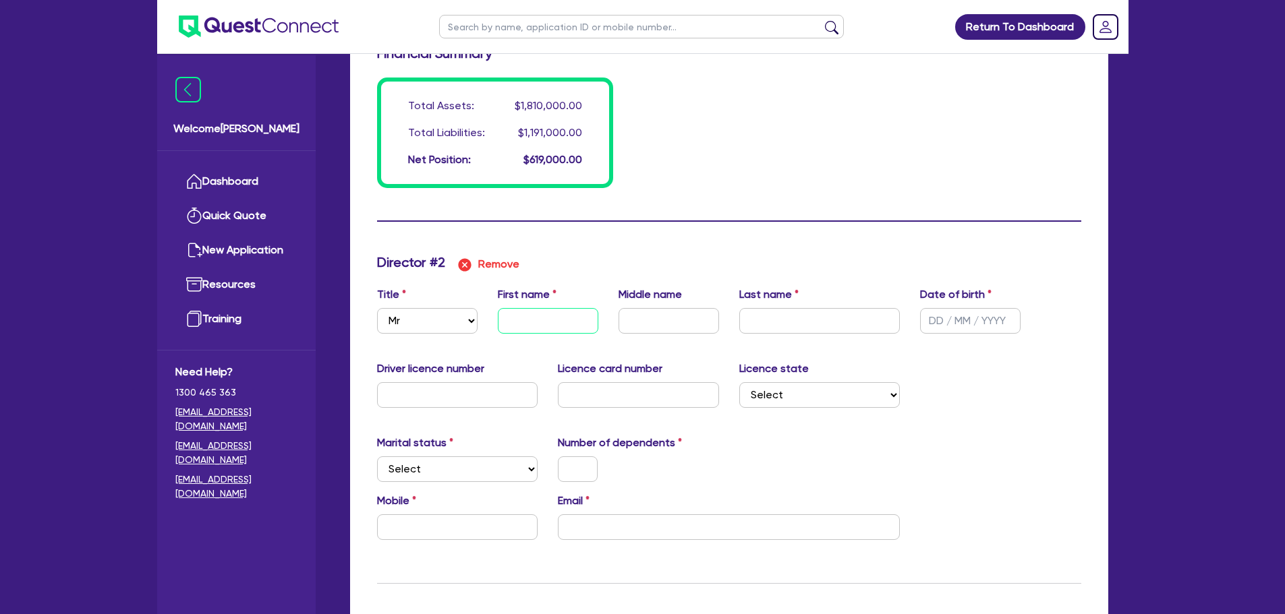
type input "100000"
type input "1800"
type input "80000"
type input "1400"
type input "S"
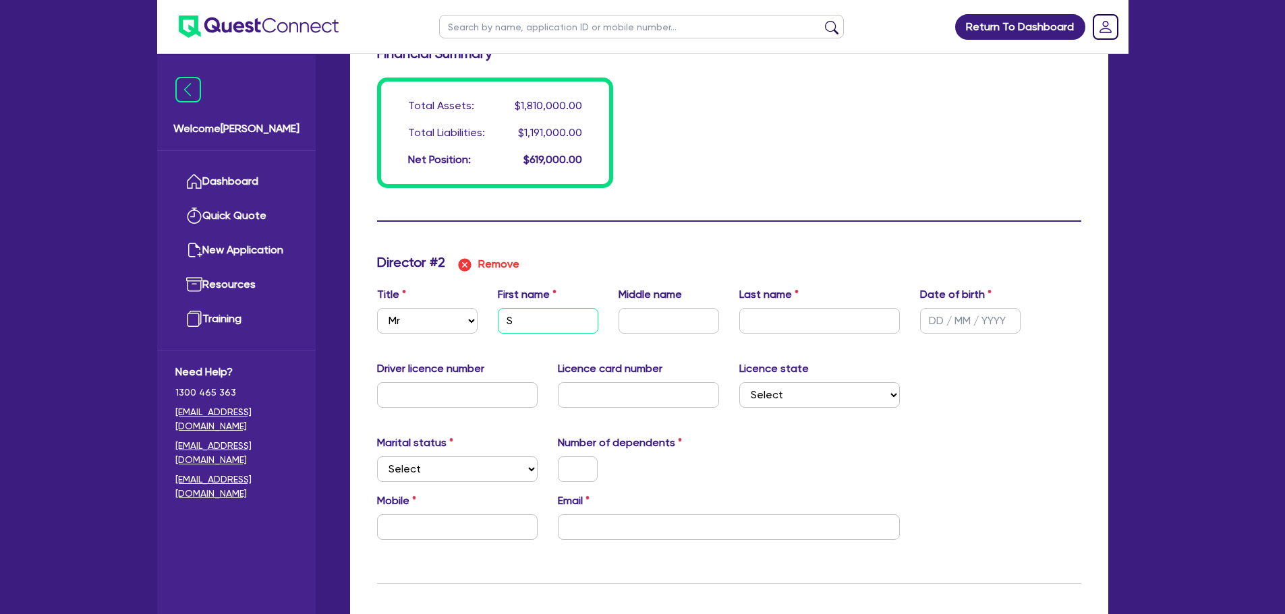
type input "0"
type input "0492959597"
type input "1500000"
type input "30000"
type input "40000"
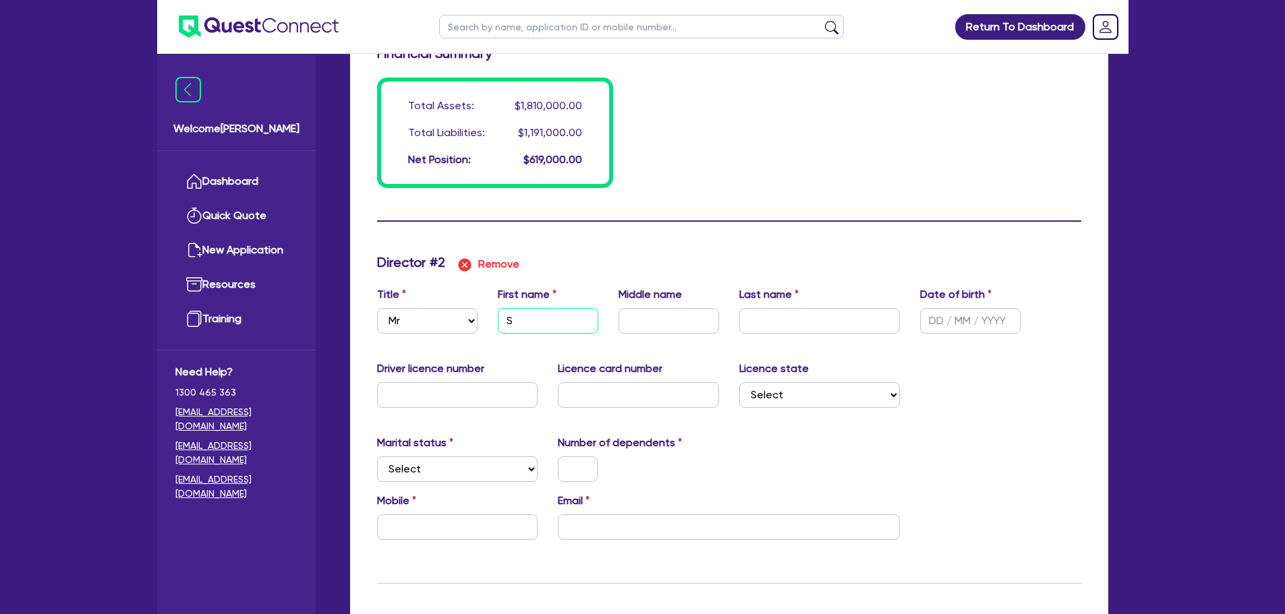
type input "100000"
type input "60000"
type input "80000"
type input "900000"
type input "4000"
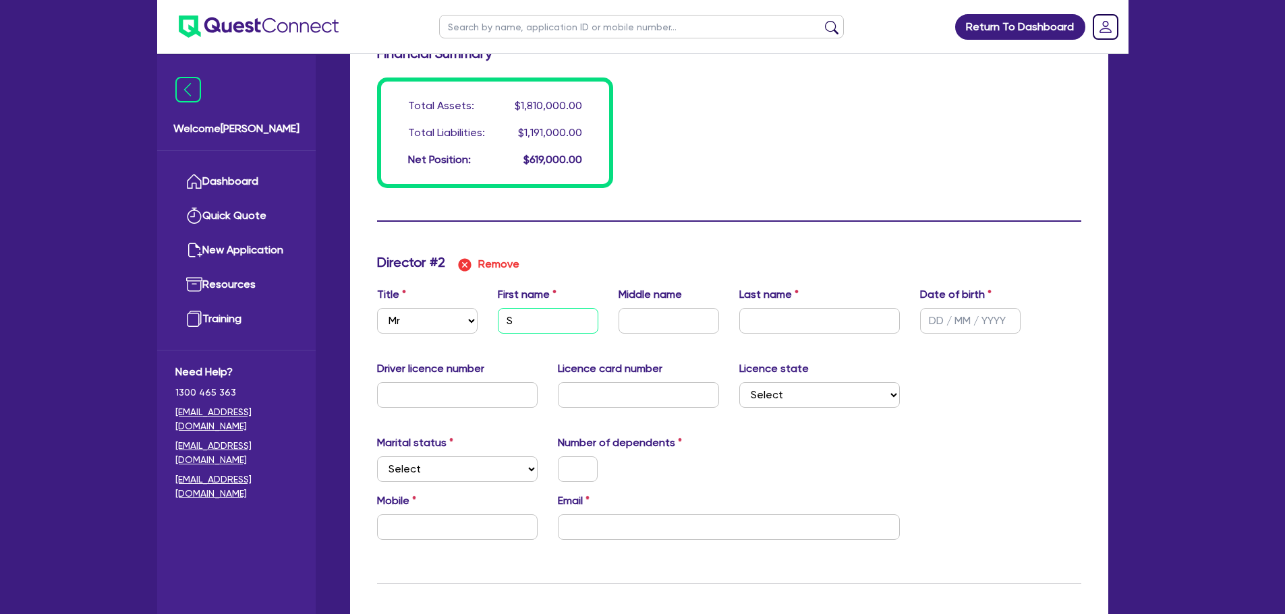
type input "5000"
type input "6000"
type input "100000"
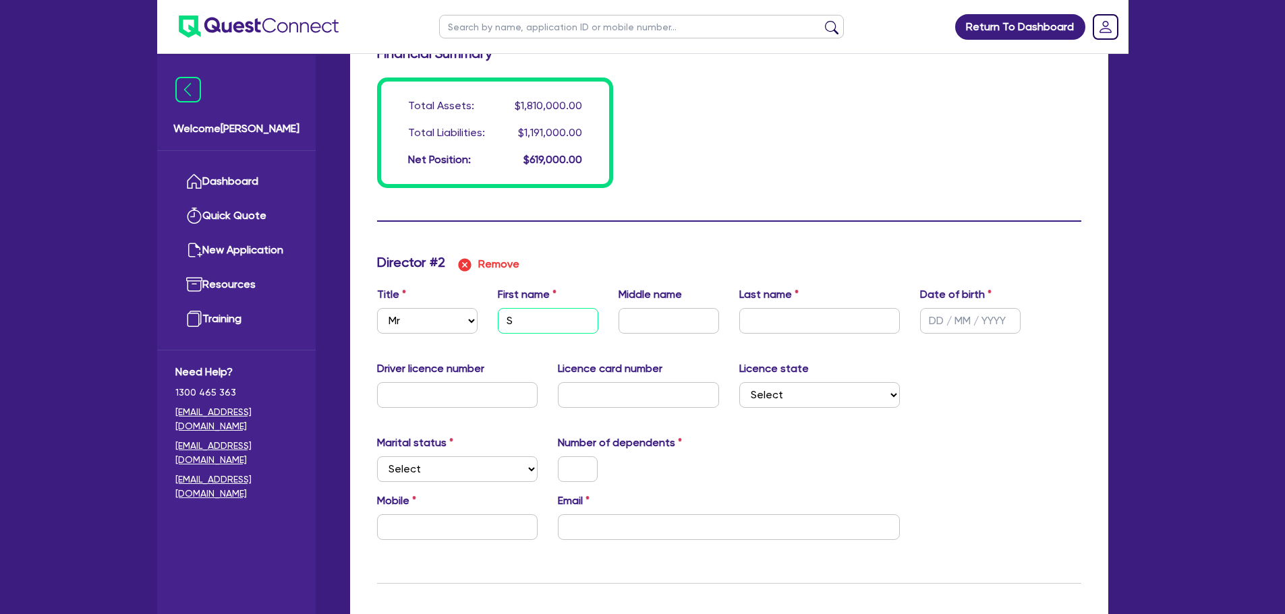
type input "1800"
type input "100000"
type input "1800"
type input "80000"
type input "1400"
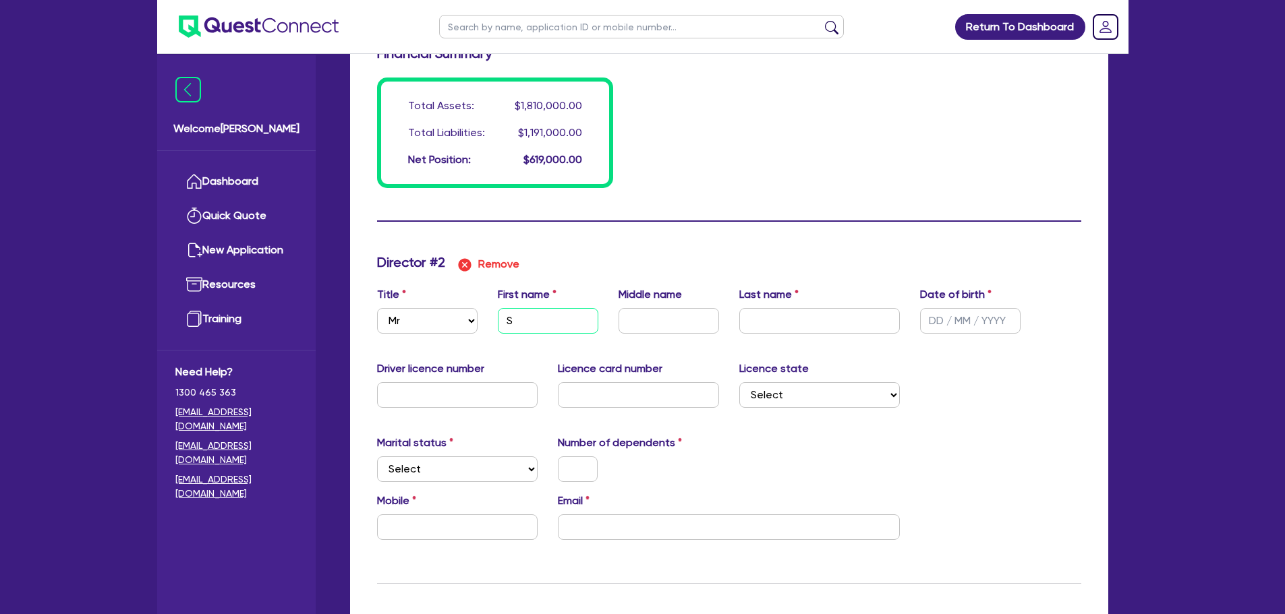
type input "Sh"
type input "0"
type input "0492959597"
type input "1500000"
type input "30000"
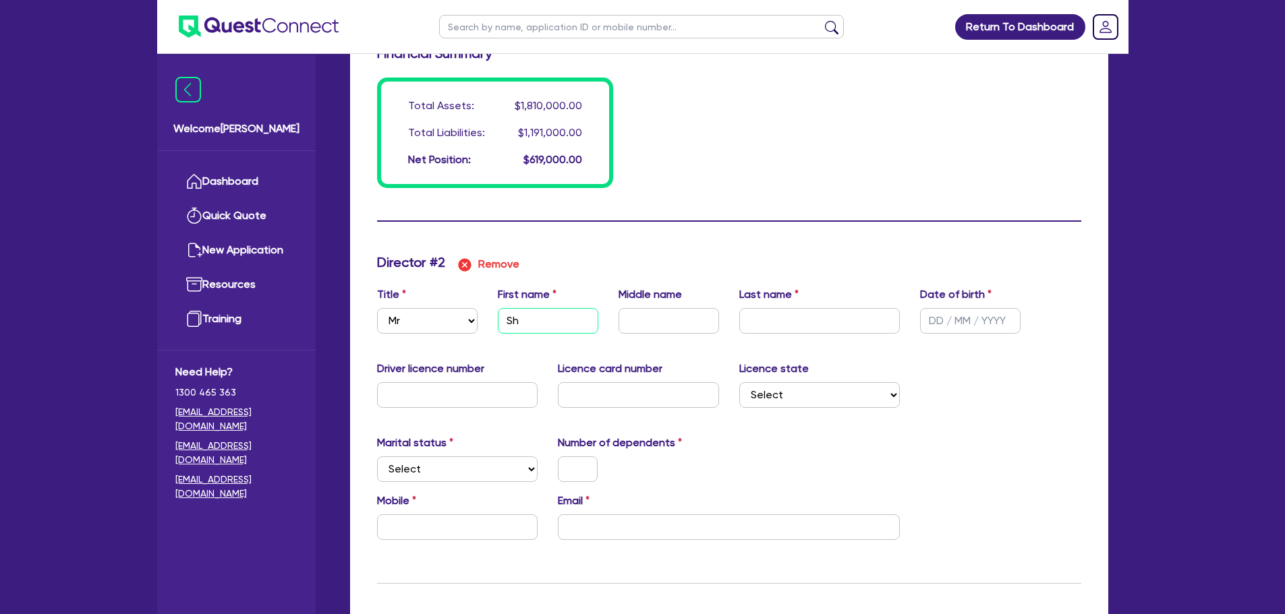
type input "40000"
type input "100000"
type input "60000"
type input "80000"
type input "900000"
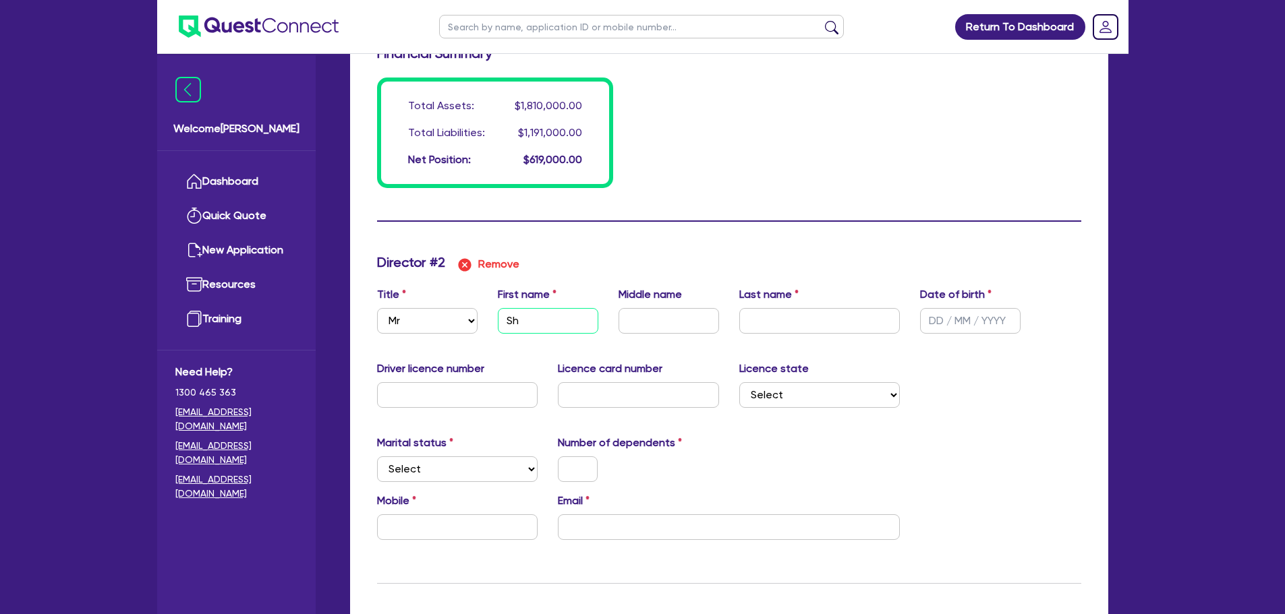
type input "4000"
type input "5000"
type input "6000"
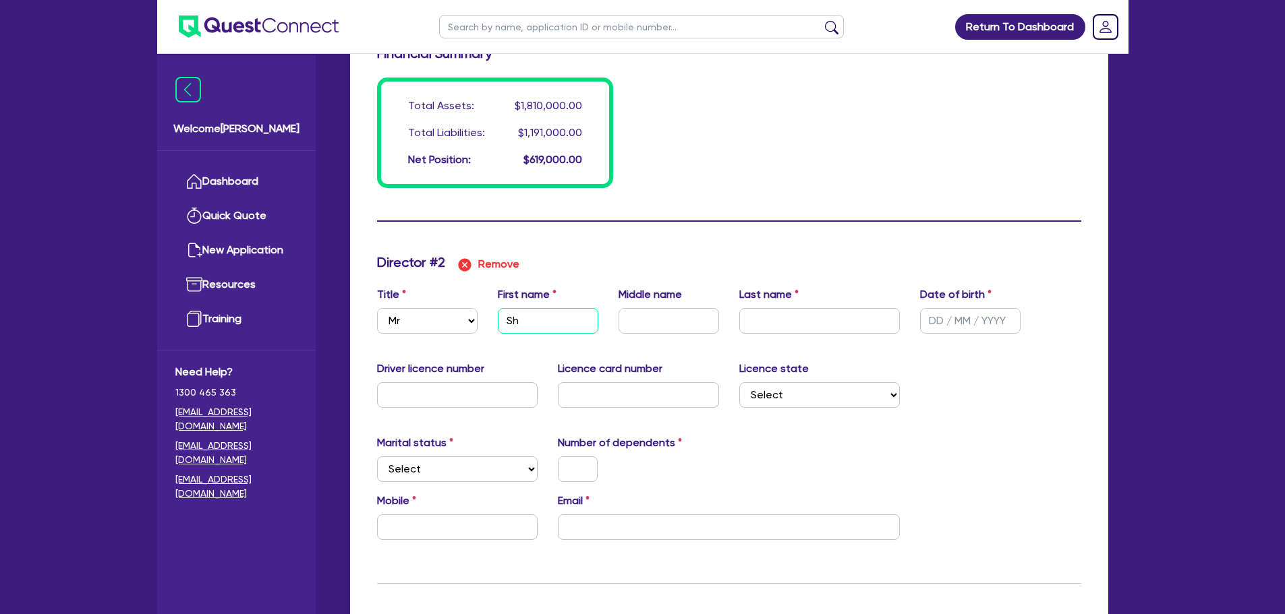
type input "100000"
type input "1800"
type input "100000"
type input "1800"
type input "80000"
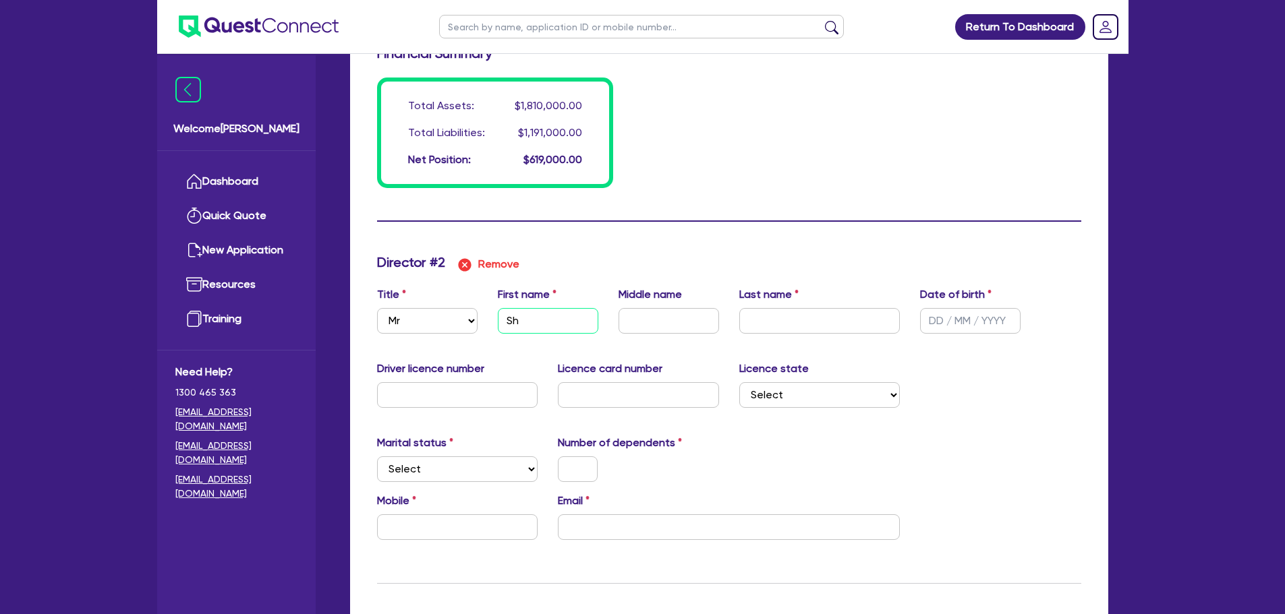
type input "1400"
type input "Shar"
type input "0"
type input "0492959597"
type input "1500000"
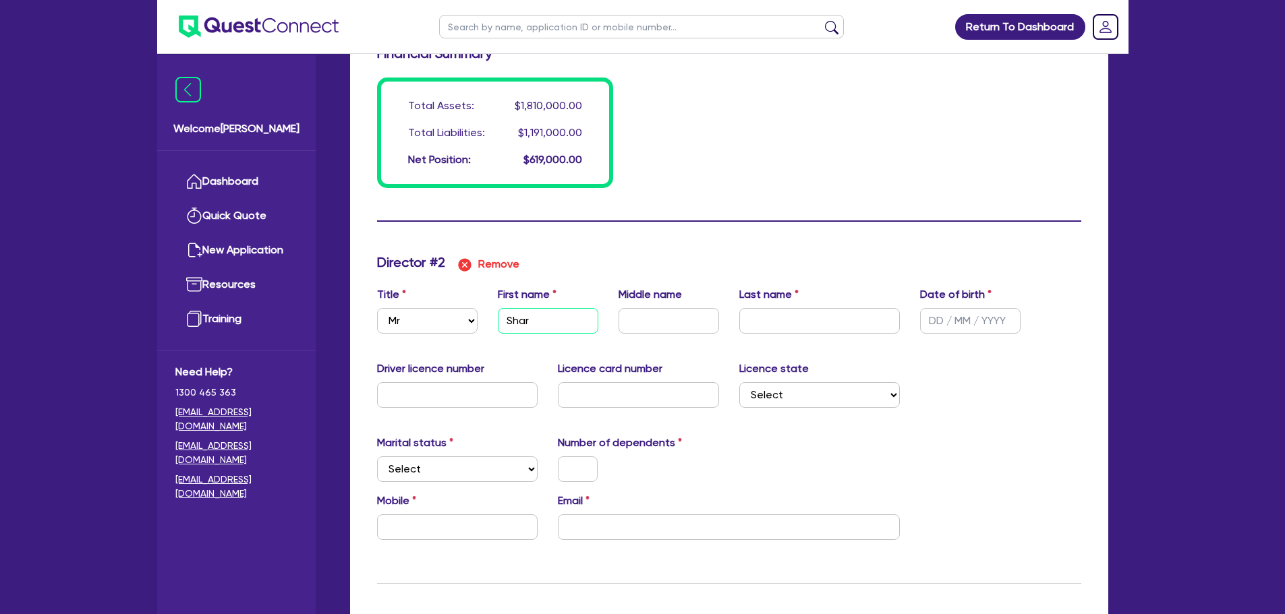
type input "30000"
type input "40000"
type input "100000"
type input "60000"
type input "80000"
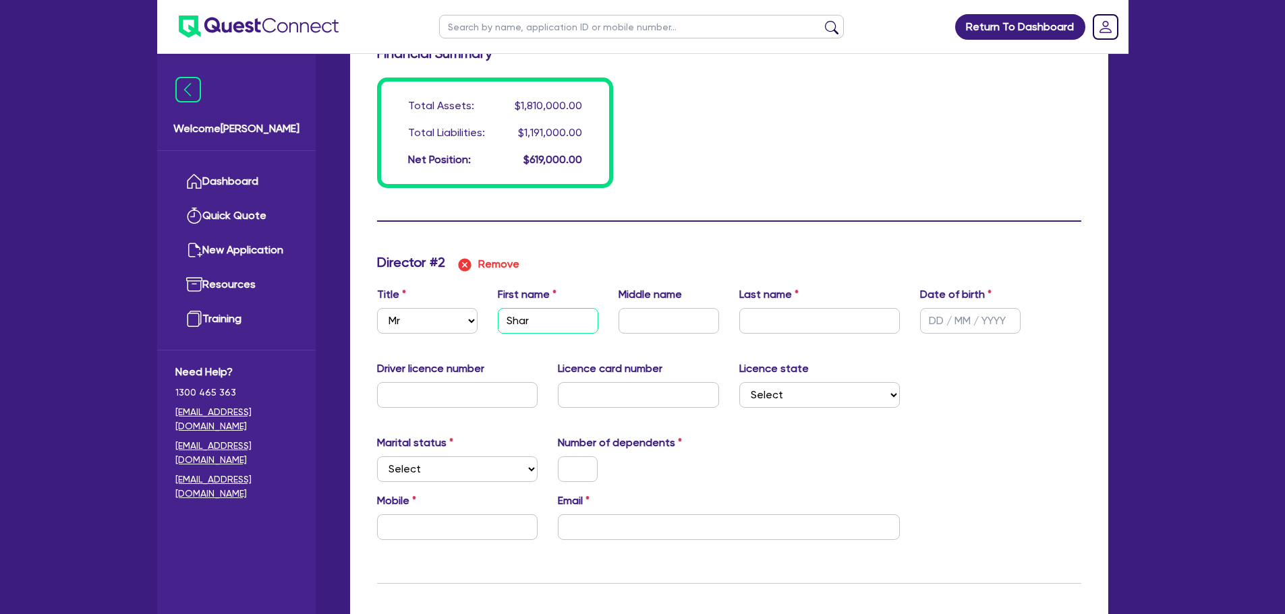
type input "900000"
type input "4000"
type input "5000"
type input "6000"
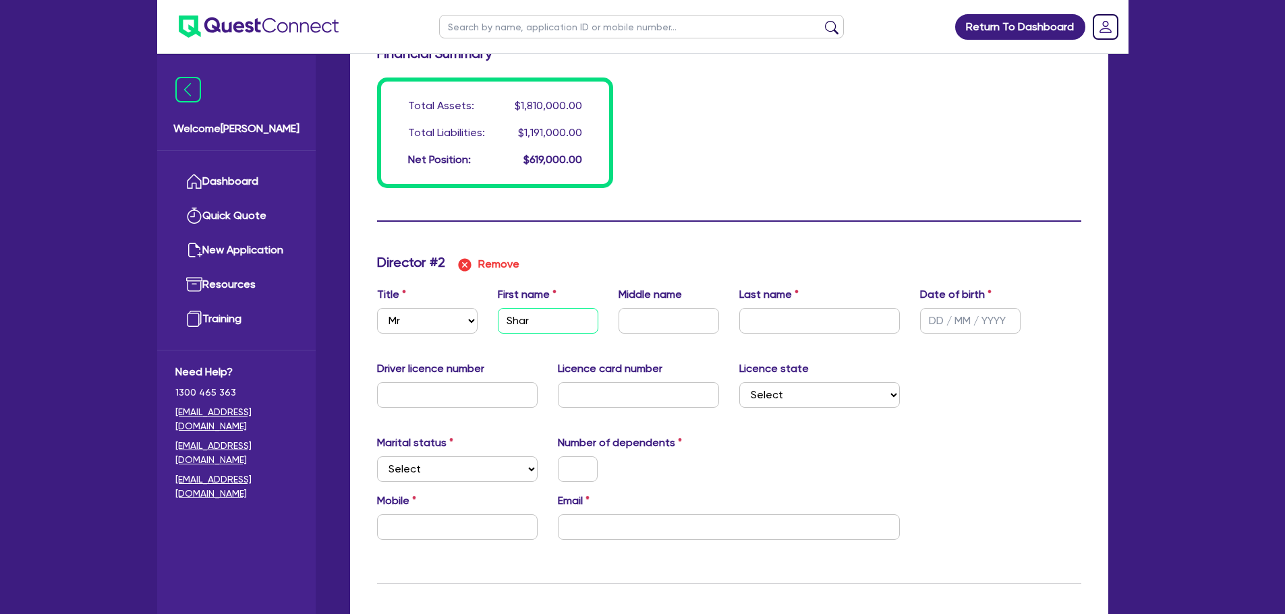
type input "6000"
type input "100000"
type input "1800"
type input "100000"
type input "1800"
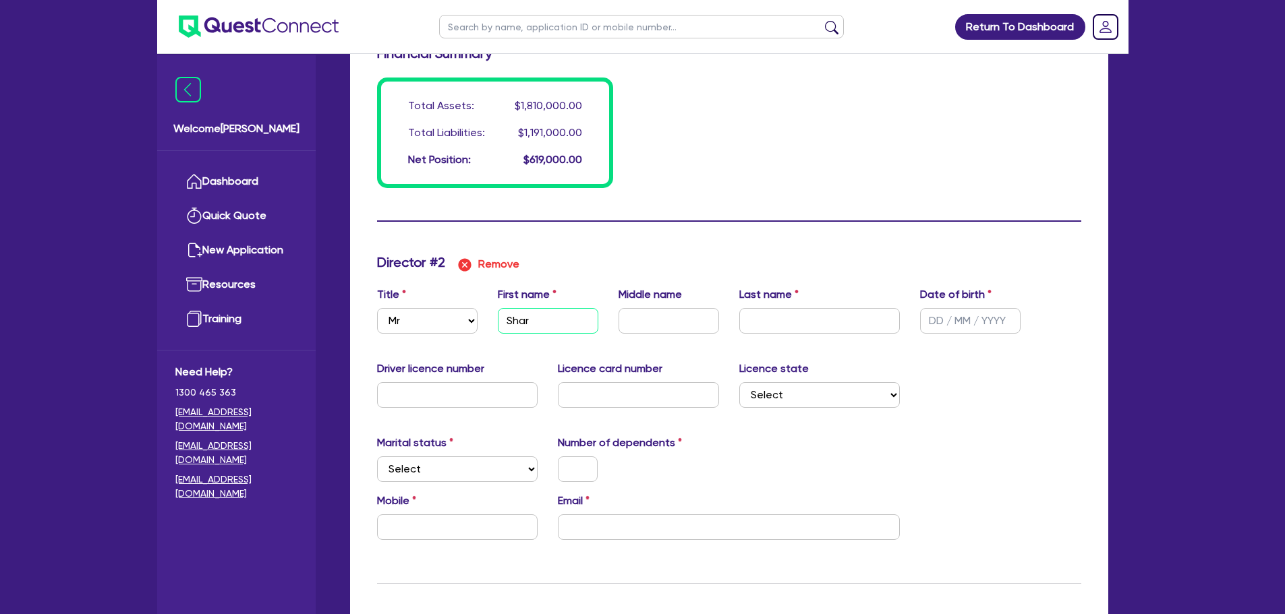
type input "80000"
click at [788, 314] on input "text" at bounding box center [819, 321] width 161 height 26
click at [929, 318] on input "text" at bounding box center [970, 321] width 101 height 26
click at [427, 399] on input "text" at bounding box center [457, 395] width 161 height 26
click at [826, 393] on select "Select NSW VIC QLD TAS ACT SA NT WA" at bounding box center [819, 395] width 161 height 26
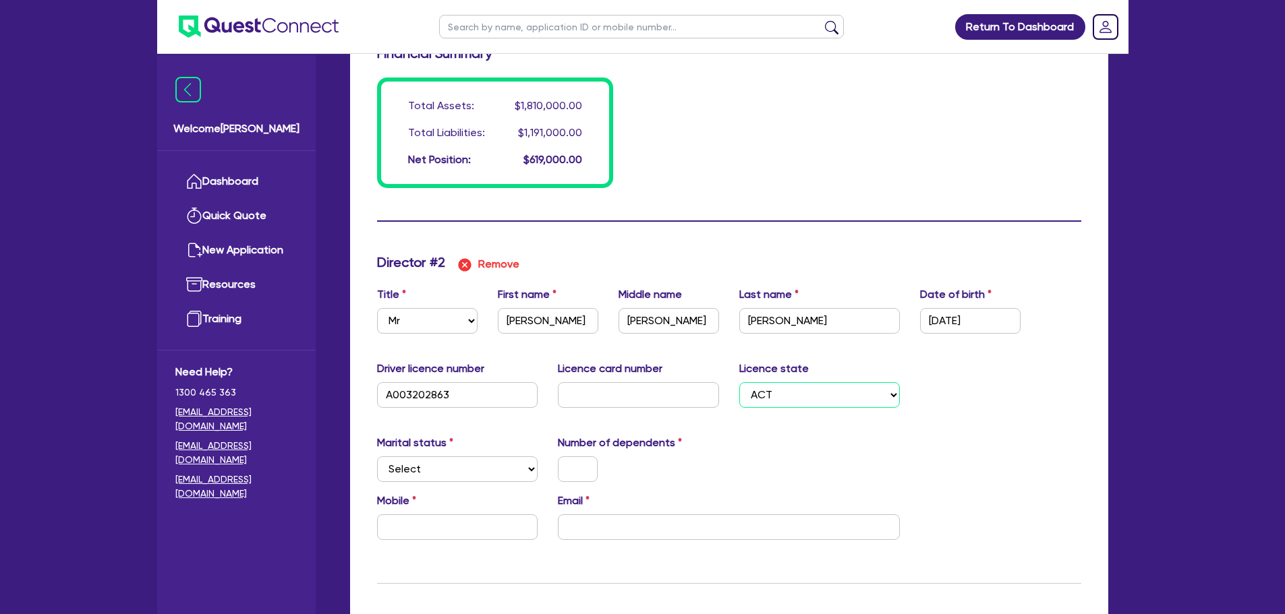
click at [739, 382] on select "Select NSW VIC QLD TAS ACT SA NT WA" at bounding box center [819, 395] width 161 height 26
click at [495, 473] on select "Select Single Married De Facto / Partner" at bounding box center [457, 470] width 161 height 26
click at [377, 457] on select "Select Single Married De Facto / Partner" at bounding box center [457, 470] width 161 height 26
click at [578, 453] on div "Number of dependents" at bounding box center [638, 458] width 181 height 47
click at [581, 464] on input "text" at bounding box center [578, 470] width 40 height 26
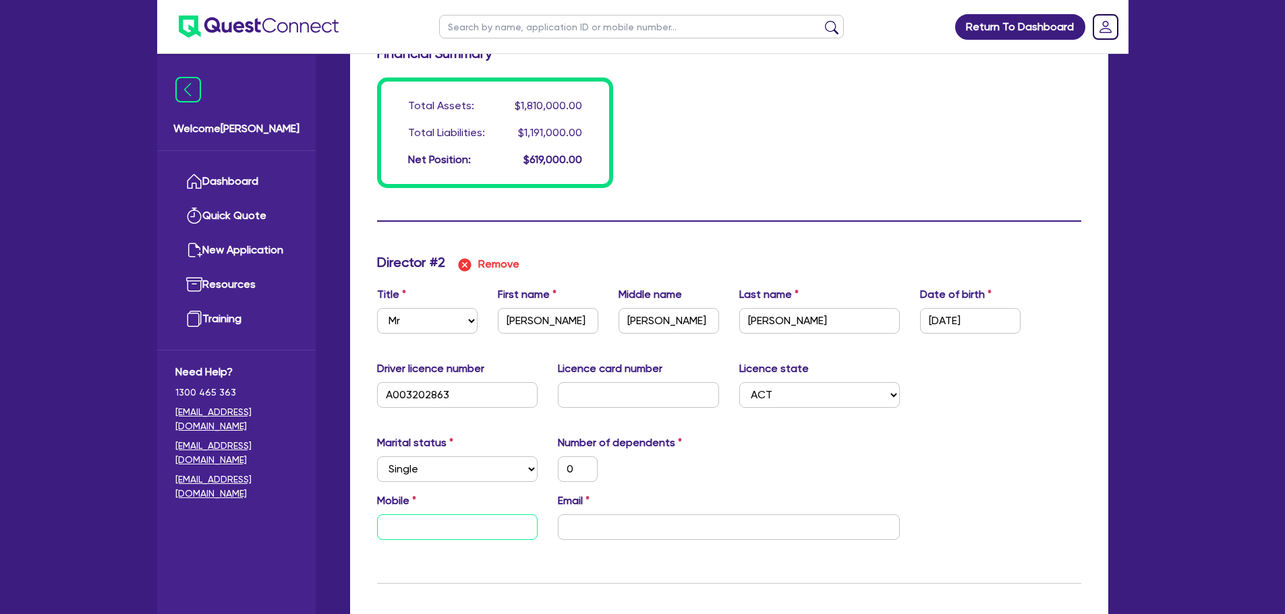
click at [501, 535] on input "text" at bounding box center [457, 528] width 161 height 26
click at [592, 519] on input "email" at bounding box center [729, 528] width 342 height 26
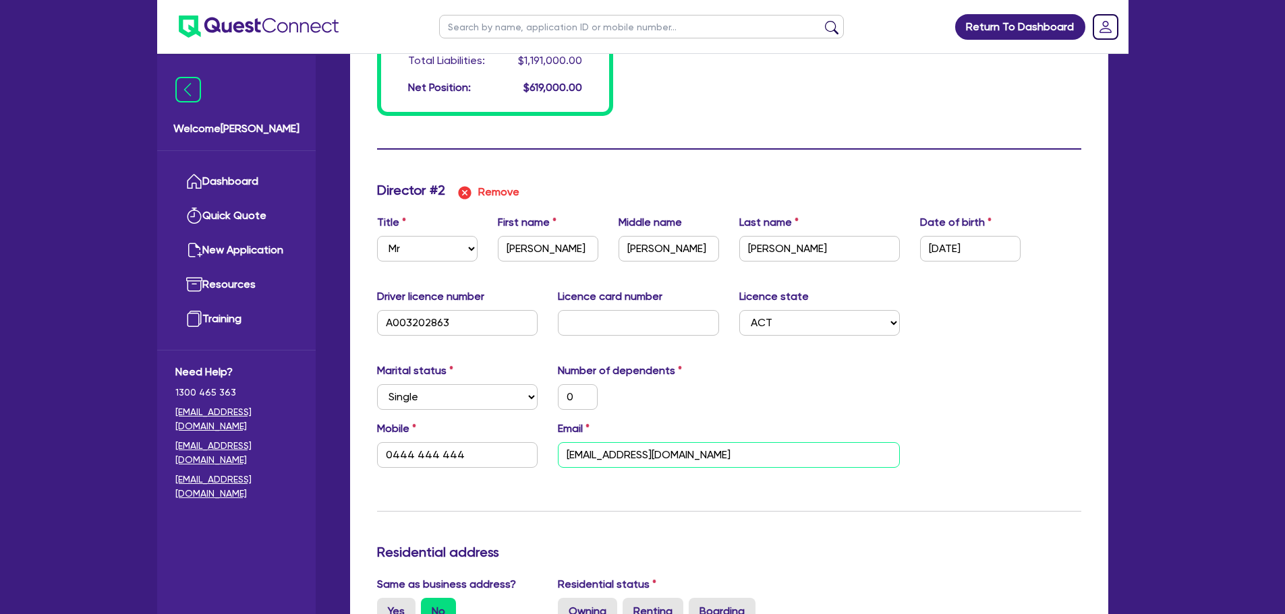
scroll to position [1607, 0]
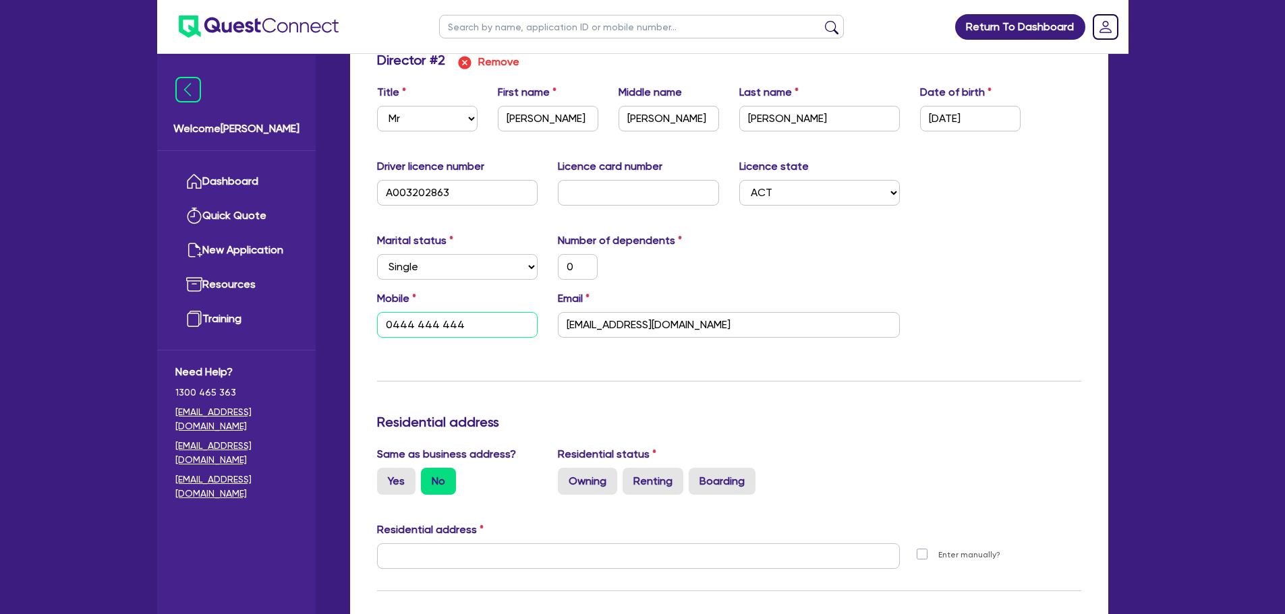
drag, startPoint x: 476, startPoint y: 328, endPoint x: 400, endPoint y: 326, distance: 75.6
click at [400, 326] on input "0444 444 444" at bounding box center [457, 325] width 161 height 26
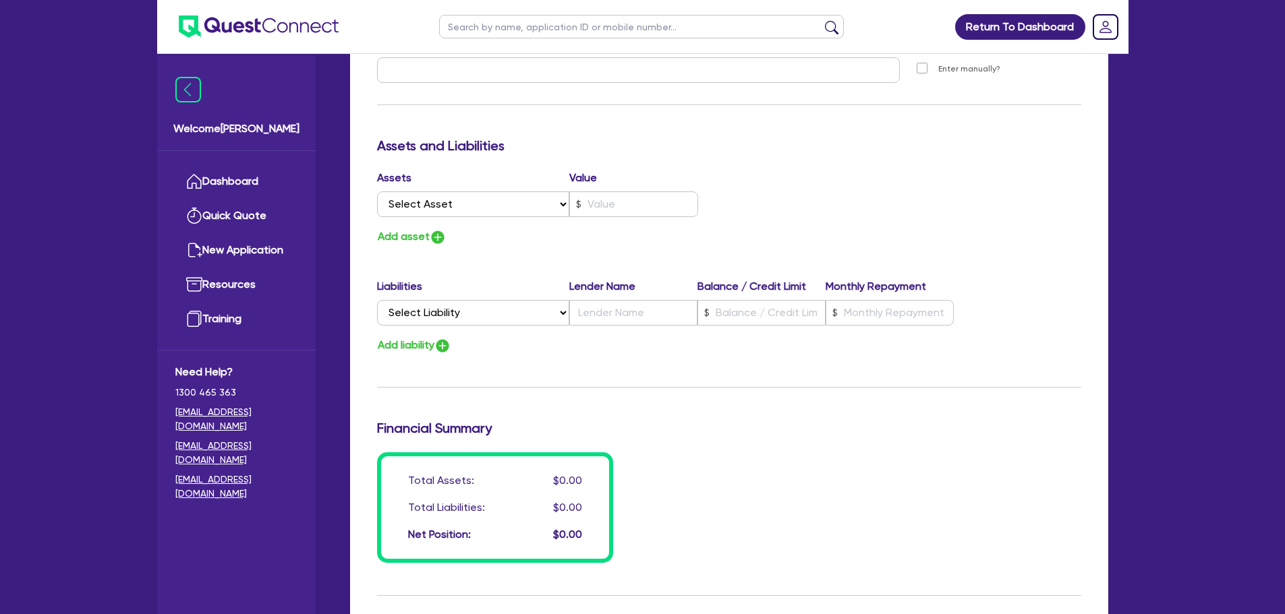
scroll to position [2012, 0]
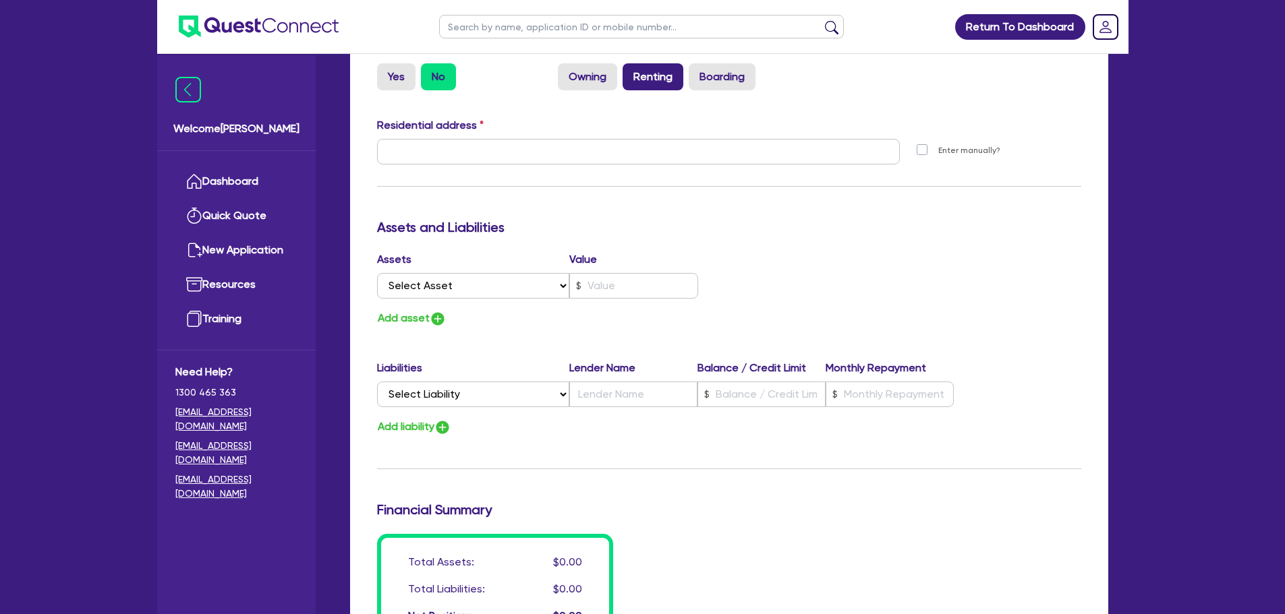
click at [647, 86] on label "Renting" at bounding box center [653, 76] width 61 height 27
click at [624, 96] on div "Same as business address? Yes No Residential status Owning Renting Boarding" at bounding box center [729, 71] width 724 height 59
click at [634, 80] on label "Renting" at bounding box center [653, 76] width 61 height 27
click at [631, 72] on input "Renting" at bounding box center [627, 67] width 9 height 9
click at [590, 139] on input "text" at bounding box center [638, 152] width 523 height 26
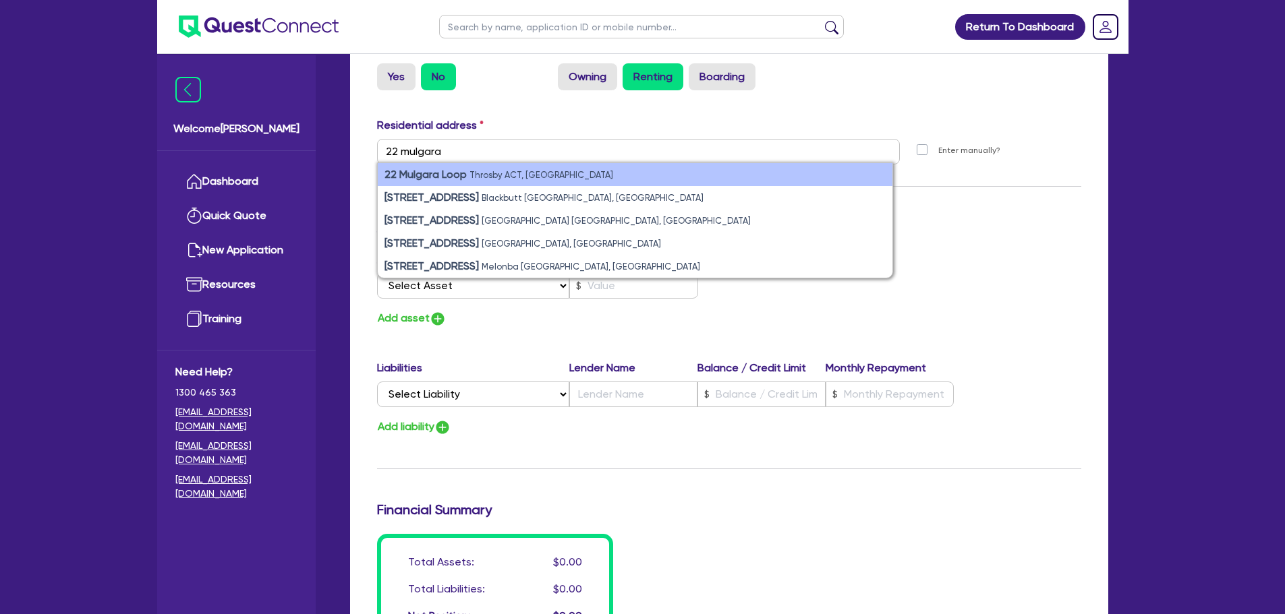
click at [575, 179] on li "22 Mulgara Loop Throsby ACT, Australia" at bounding box center [635, 174] width 515 height 23
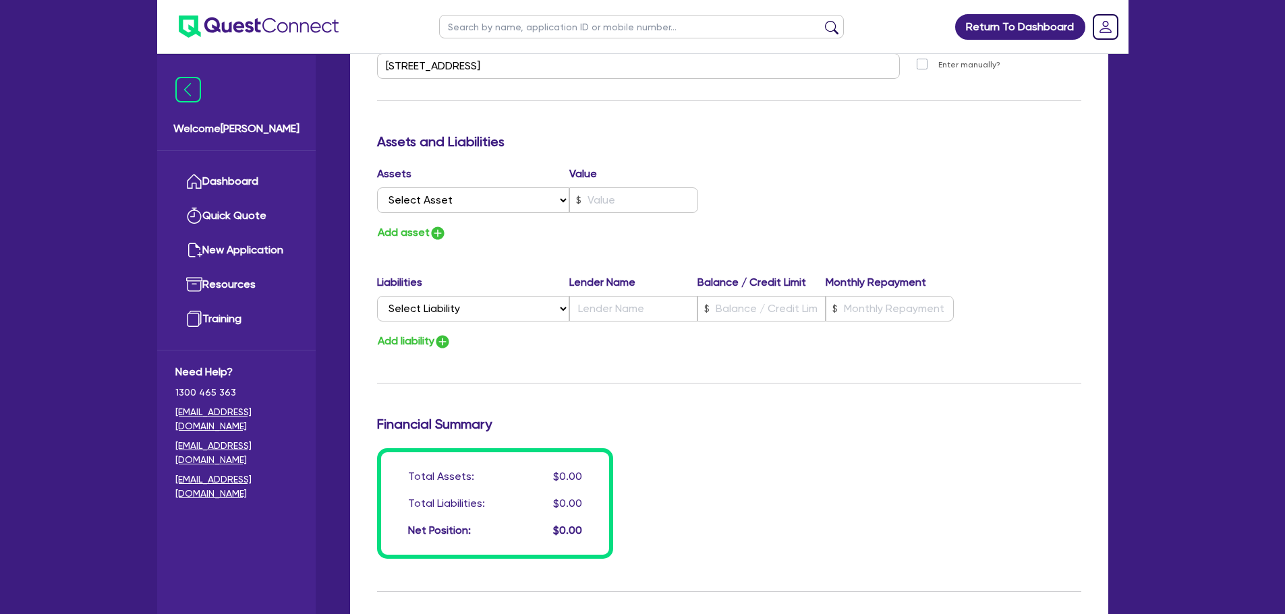
scroll to position [2243, 0]
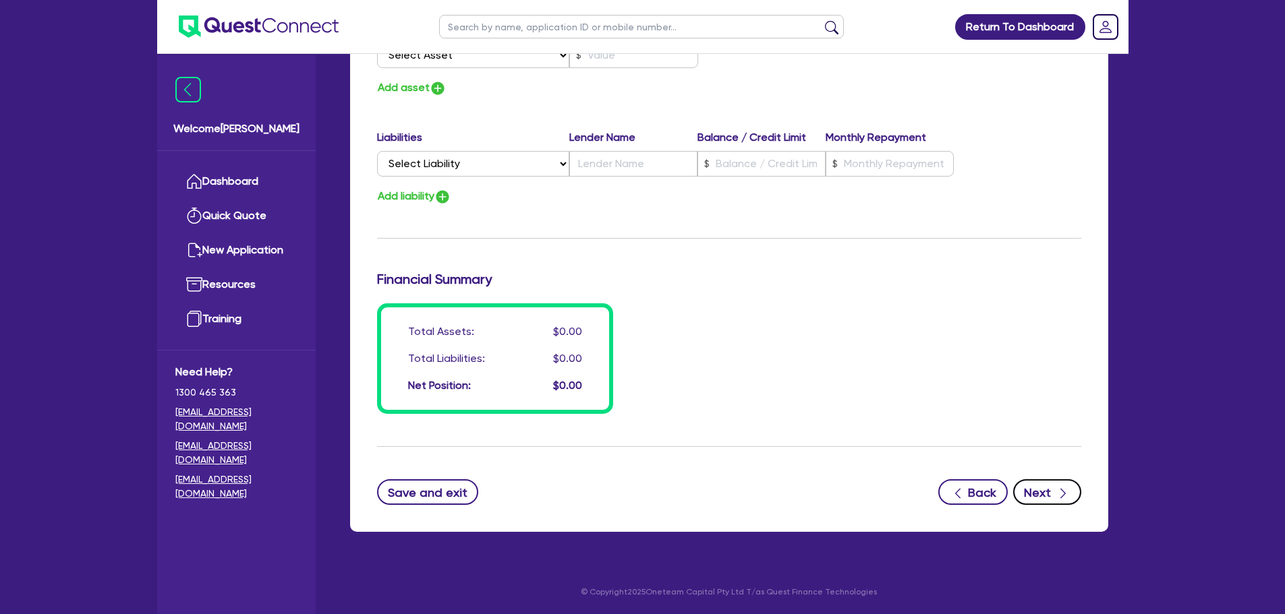
click at [1053, 492] on button "Next" at bounding box center [1047, 493] width 68 height 26
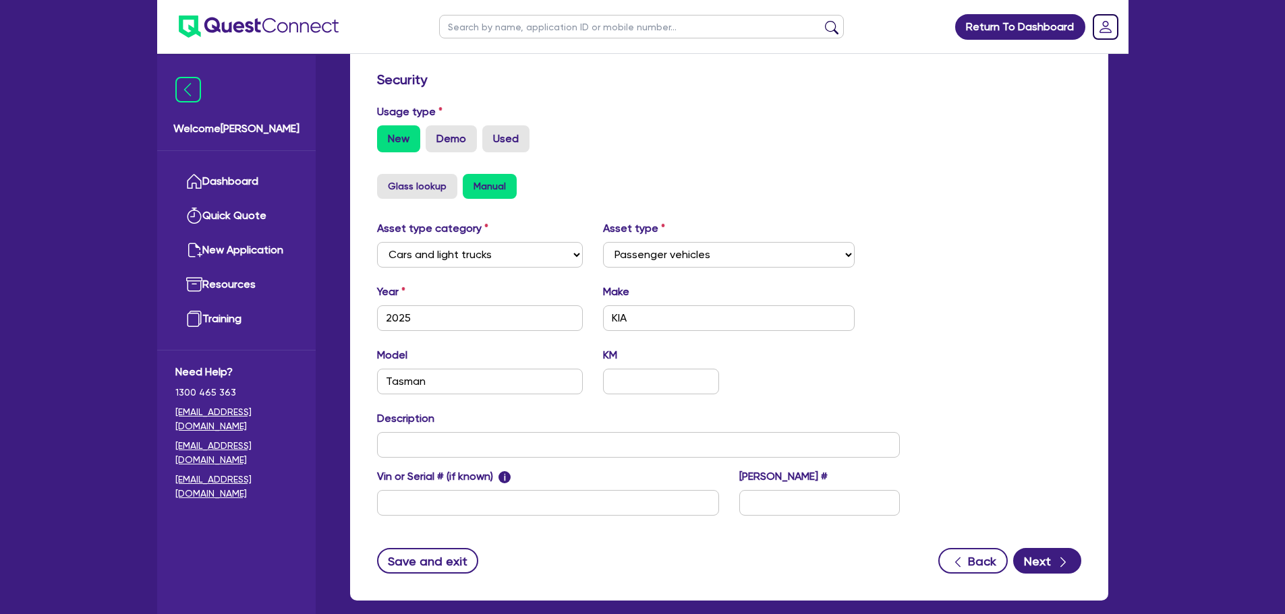
scroll to position [424, 0]
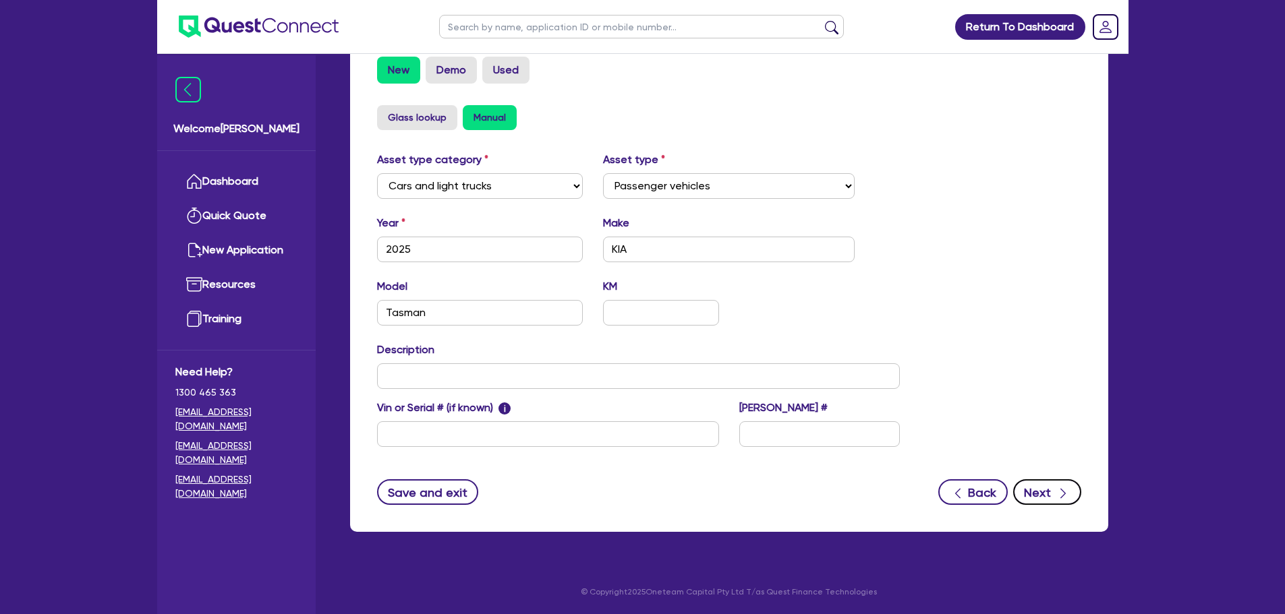
click at [1070, 493] on button "Next" at bounding box center [1047, 493] width 68 height 26
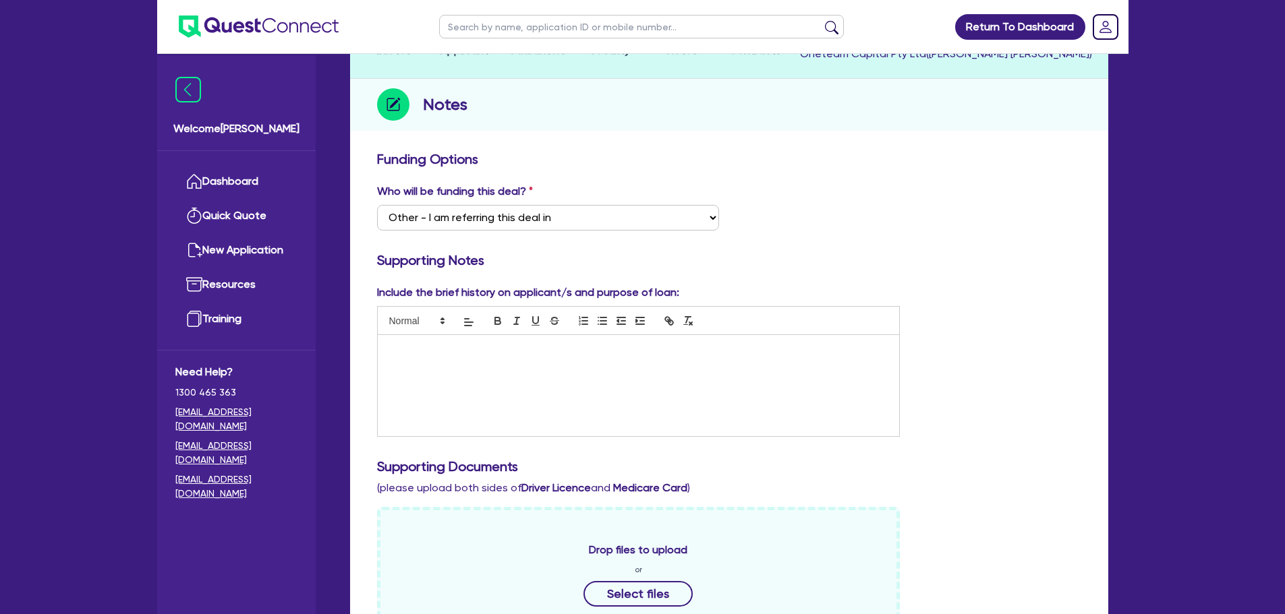
scroll to position [135, 0]
click at [658, 349] on p at bounding box center [639, 349] width 502 height 12
drag, startPoint x: 664, startPoint y: 349, endPoint x: 600, endPoint y: 344, distance: 65.0
click at [600, 344] on p "The applicant Viren has been running his business for the past" at bounding box center [639, 349] width 502 height 12
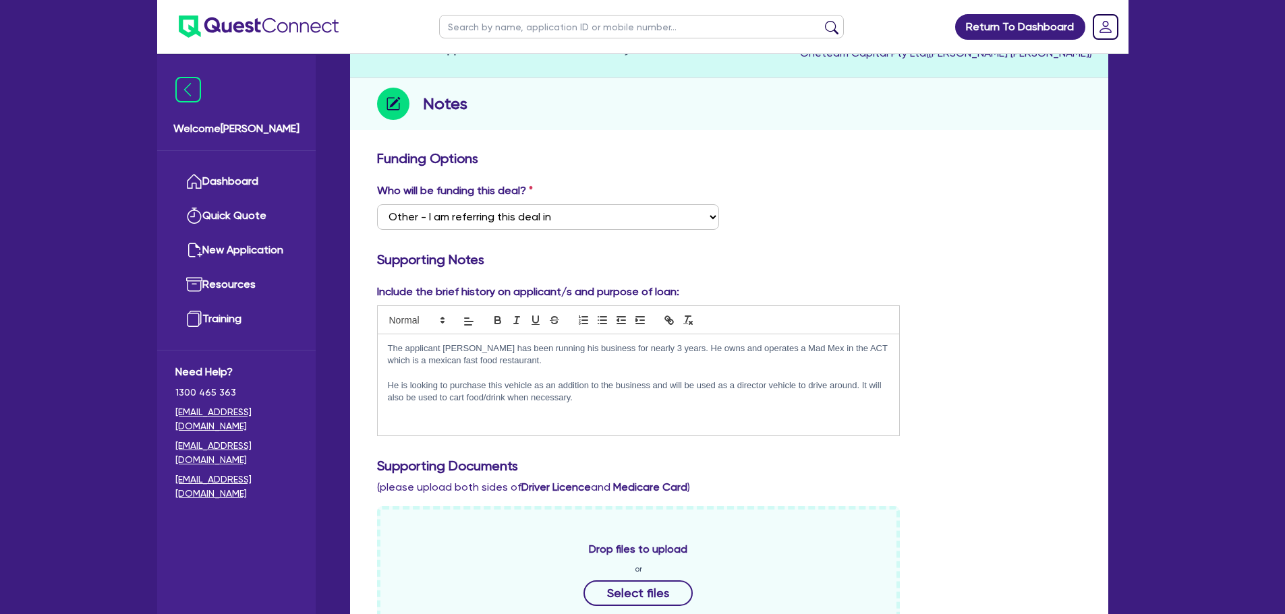
drag, startPoint x: 581, startPoint y: 401, endPoint x: 508, endPoint y: 405, distance: 73.6
click at [508, 405] on div "The applicant Viren has been running his business for nearly 3 years. He owns a…" at bounding box center [639, 385] width 522 height 101
click at [691, 399] on p "He is looking to purchase this vehicle as an addition to the business and will …" at bounding box center [639, 392] width 502 height 25
click at [401, 362] on p "The applicant Viren has been running his business for nearly 3 years. He owns a…" at bounding box center [639, 355] width 502 height 25
click at [396, 362] on p "The applicant Viren has been running his business for nearly 3 years. He owns a…" at bounding box center [639, 355] width 502 height 25
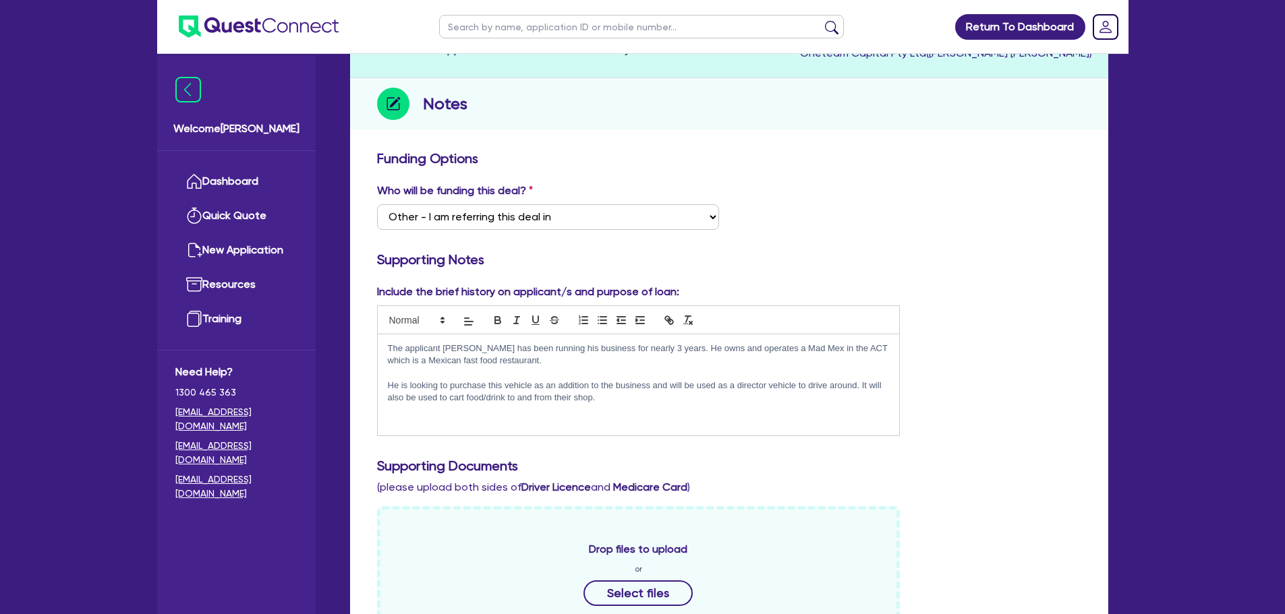
click at [702, 409] on div "The applicant Viren has been running his business for nearly 3 years. He owns a…" at bounding box center [639, 385] width 522 height 101
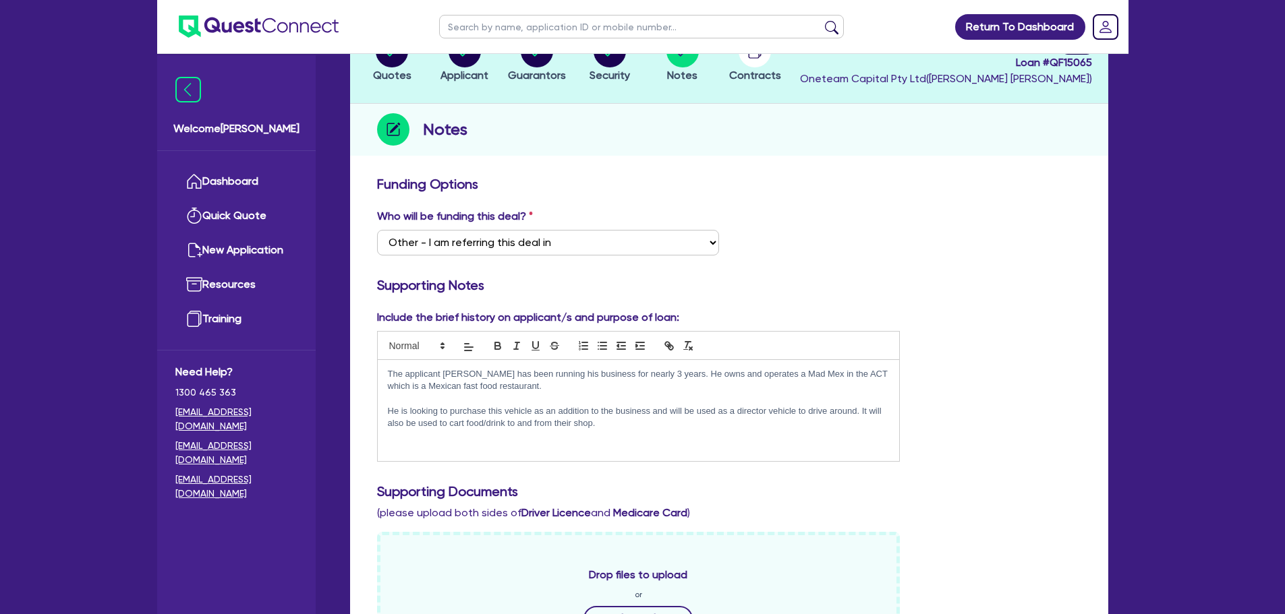
scroll to position [0, 0]
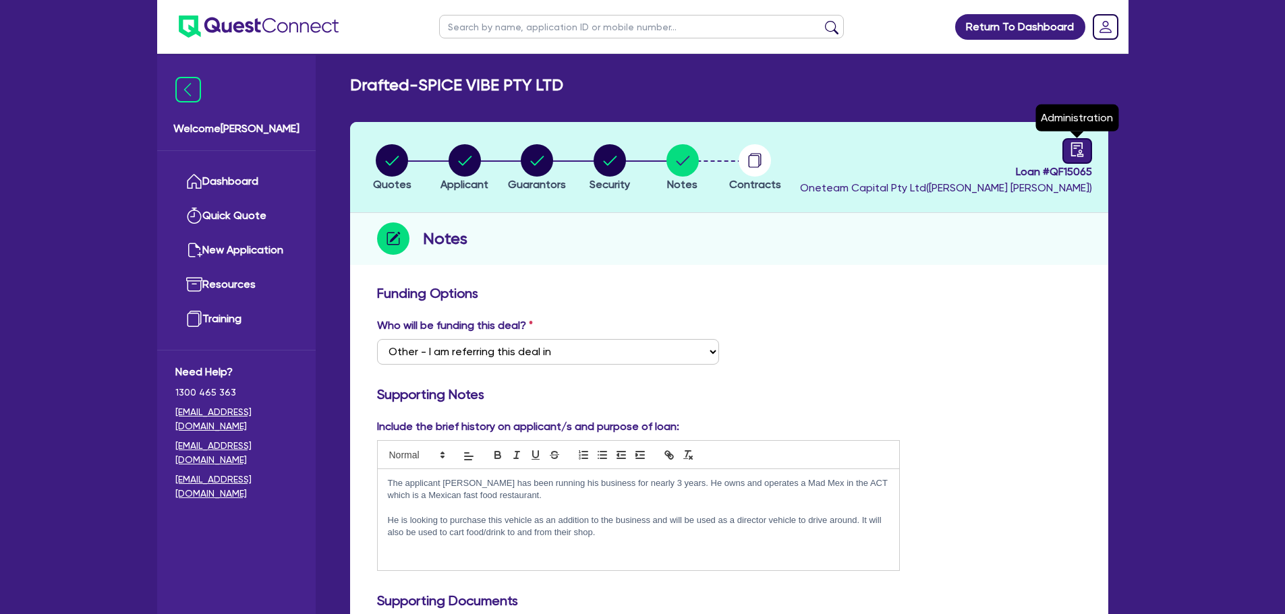
click at [1078, 148] on icon "audit" at bounding box center [1077, 149] width 15 height 15
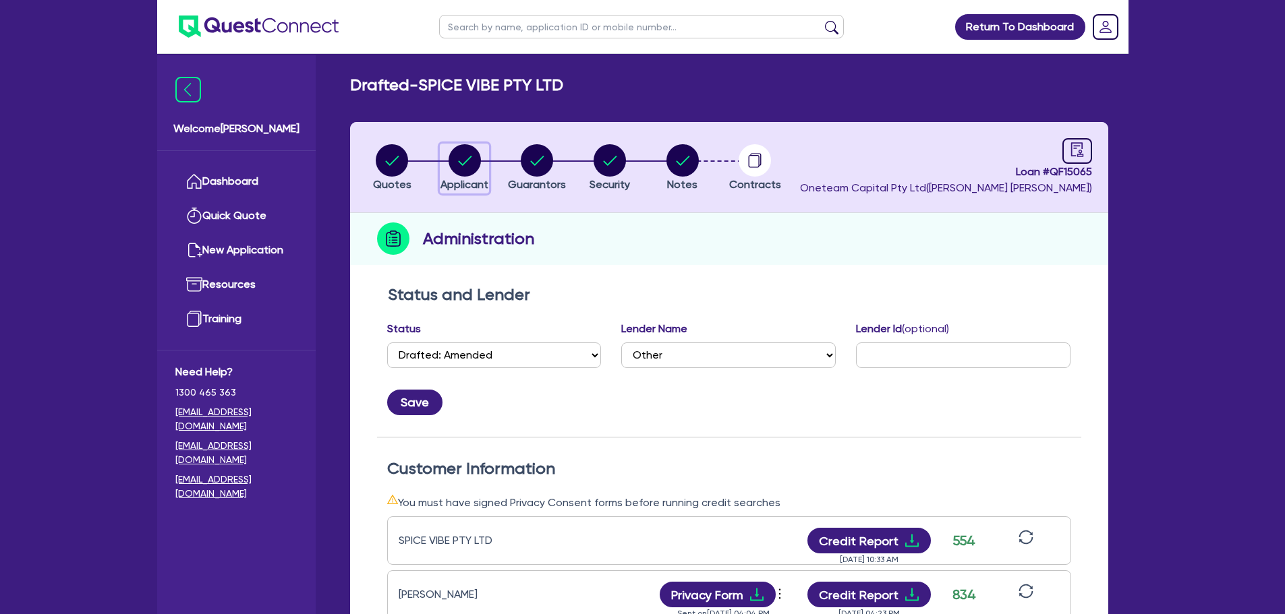
click at [459, 159] on circle "button" at bounding box center [465, 160] width 32 height 32
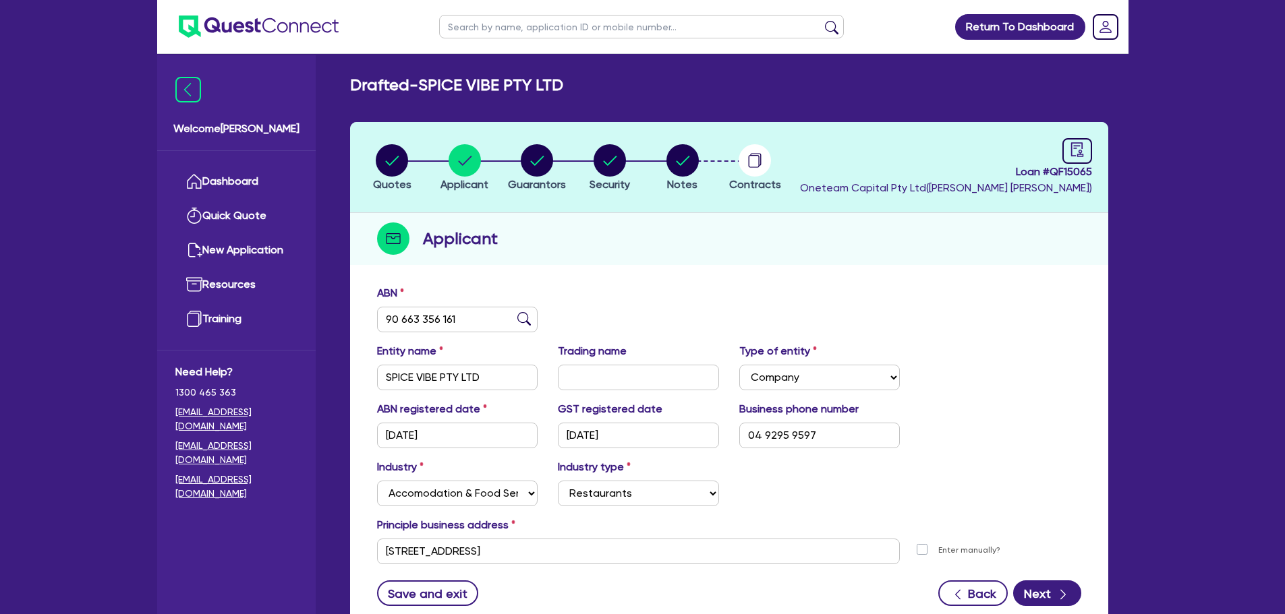
click at [413, 163] on li "Quotes" at bounding box center [392, 167] width 73 height 47
click at [398, 166] on circle "button" at bounding box center [392, 160] width 32 height 32
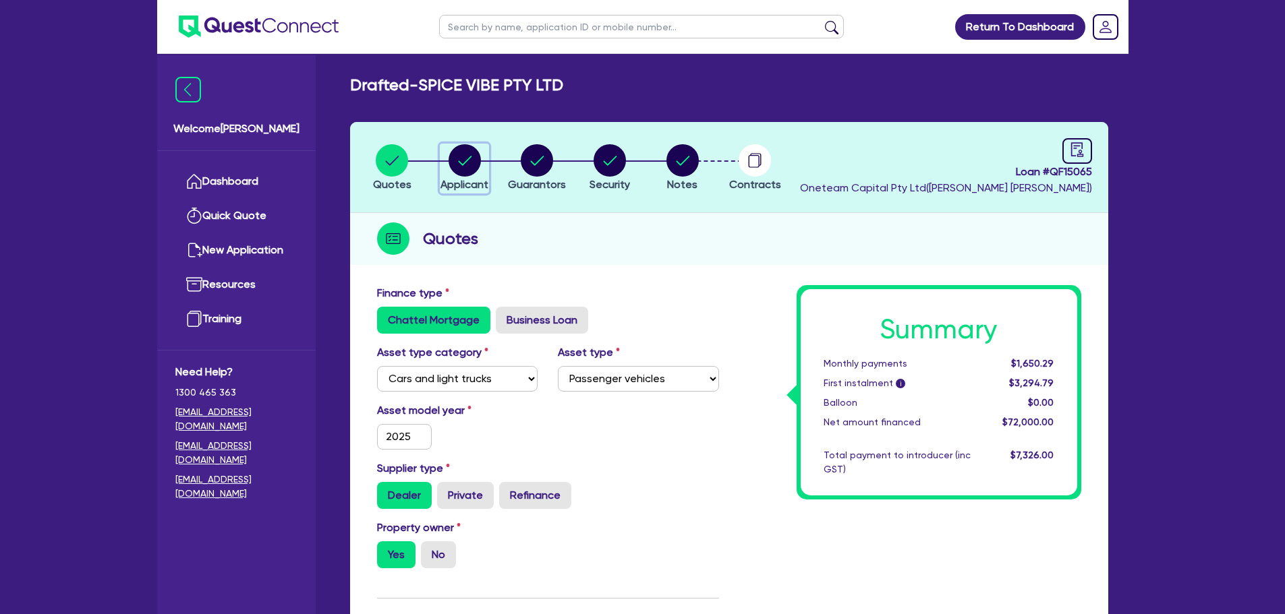
click at [457, 169] on circle "button" at bounding box center [465, 160] width 32 height 32
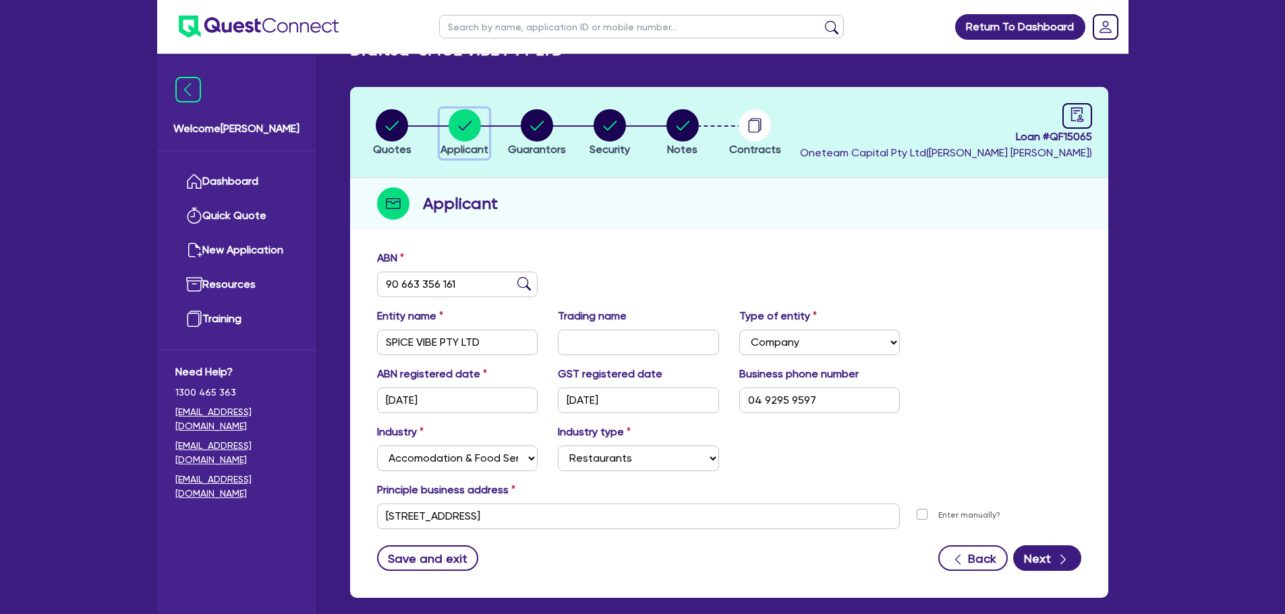
scroll to position [101, 0]
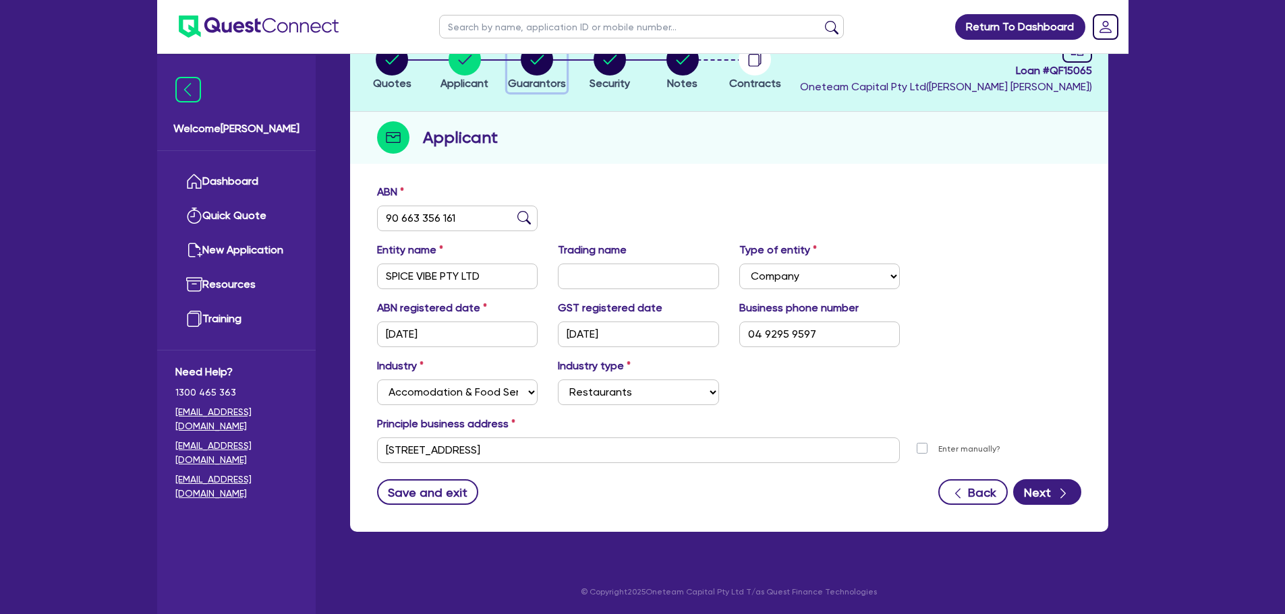
click at [543, 69] on circle "button" at bounding box center [537, 59] width 32 height 32
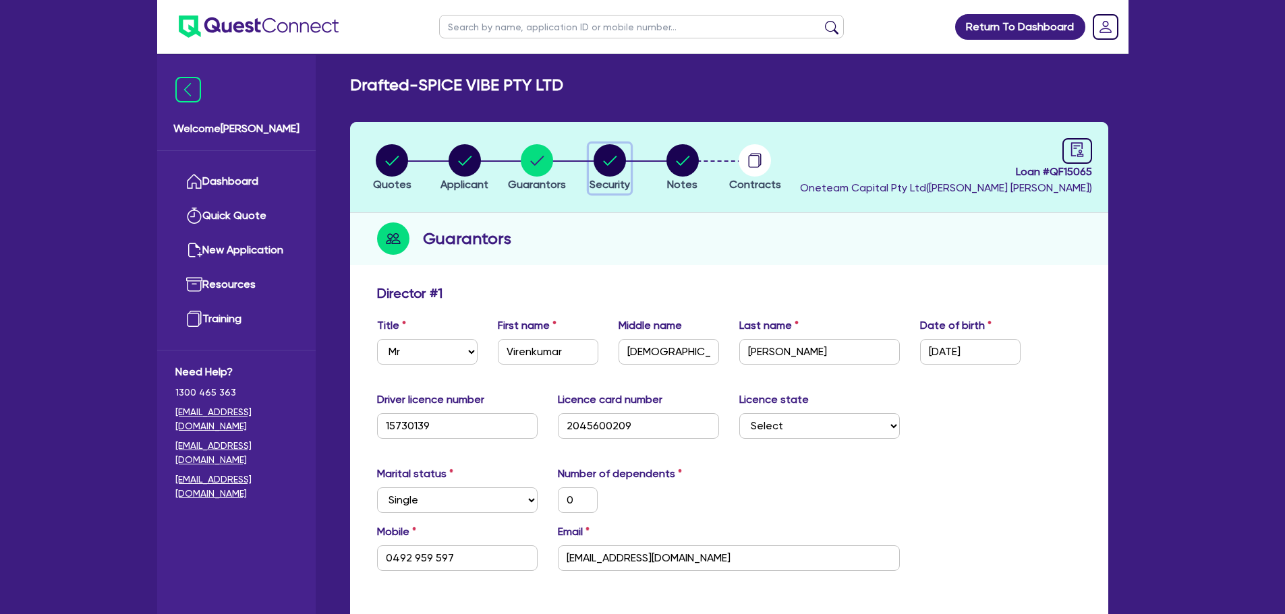
click at [605, 160] on circle "button" at bounding box center [610, 160] width 32 height 32
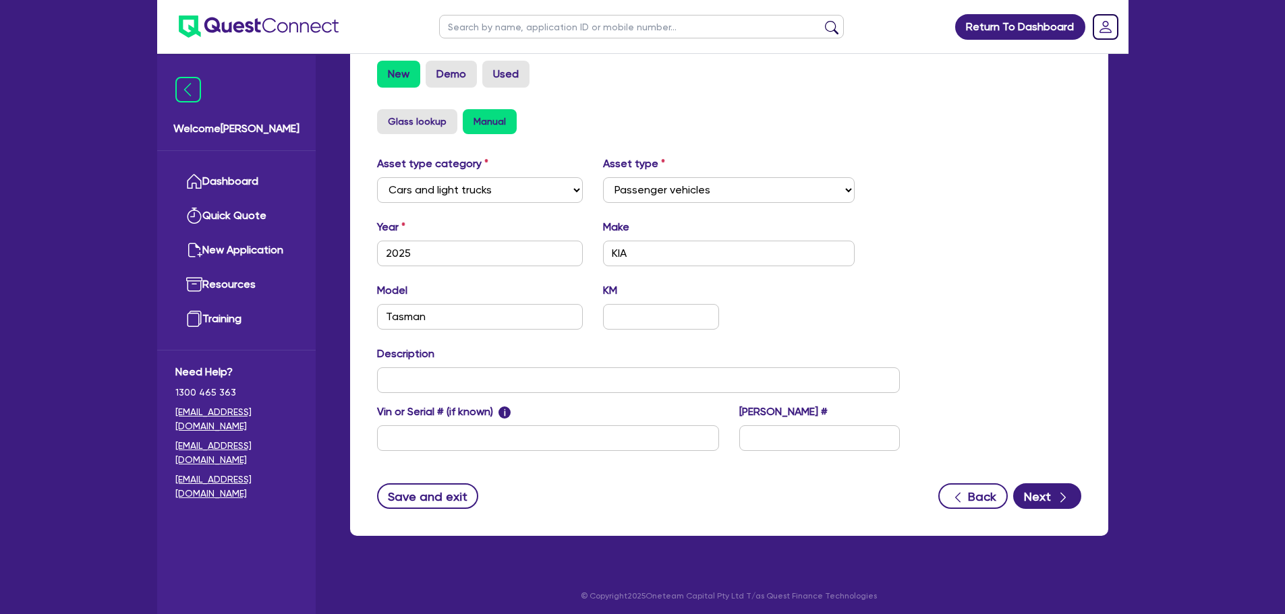
scroll to position [424, 0]
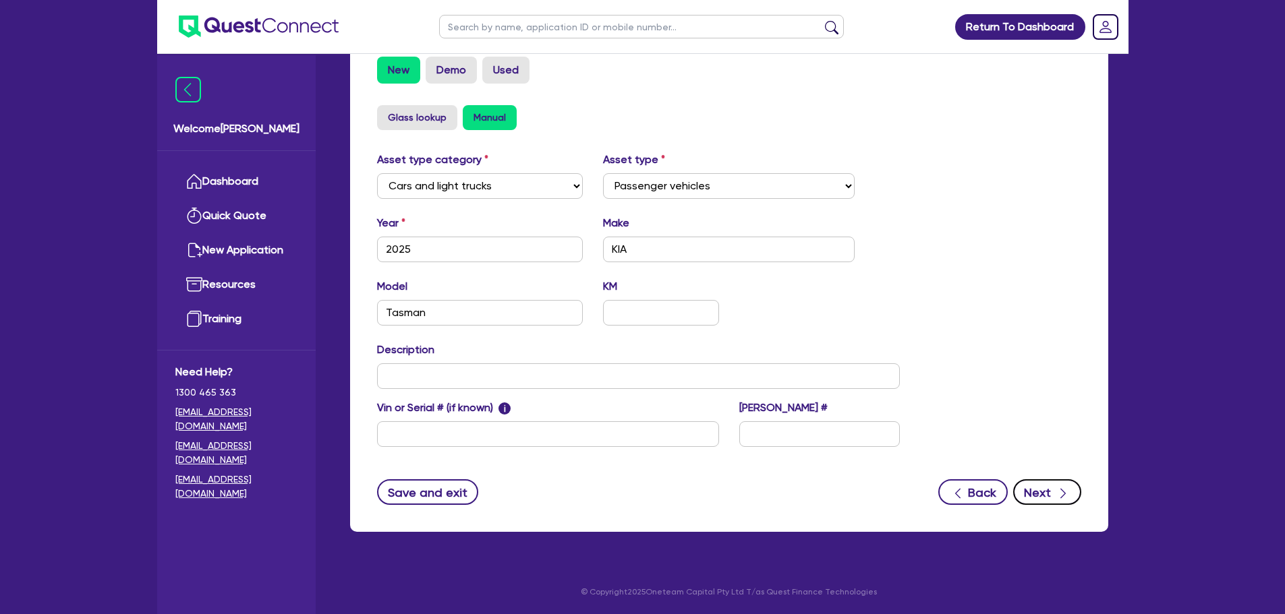
click at [1054, 496] on button "Next" at bounding box center [1047, 493] width 68 height 26
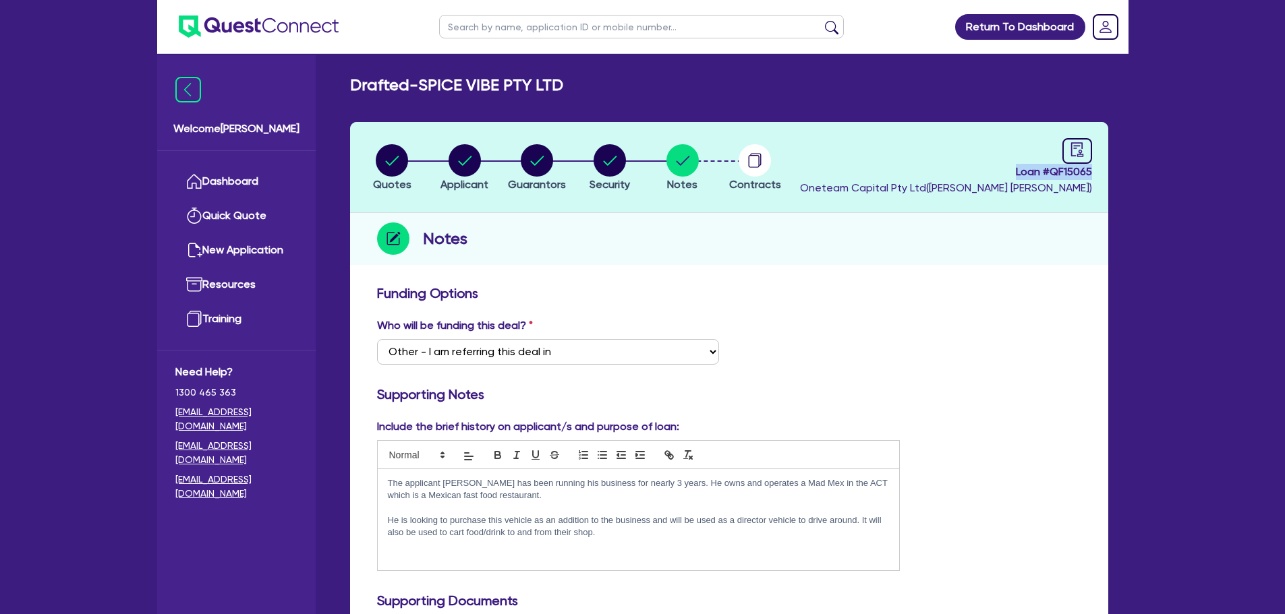
drag, startPoint x: 998, startPoint y: 173, endPoint x: 1110, endPoint y: 177, distance: 111.3
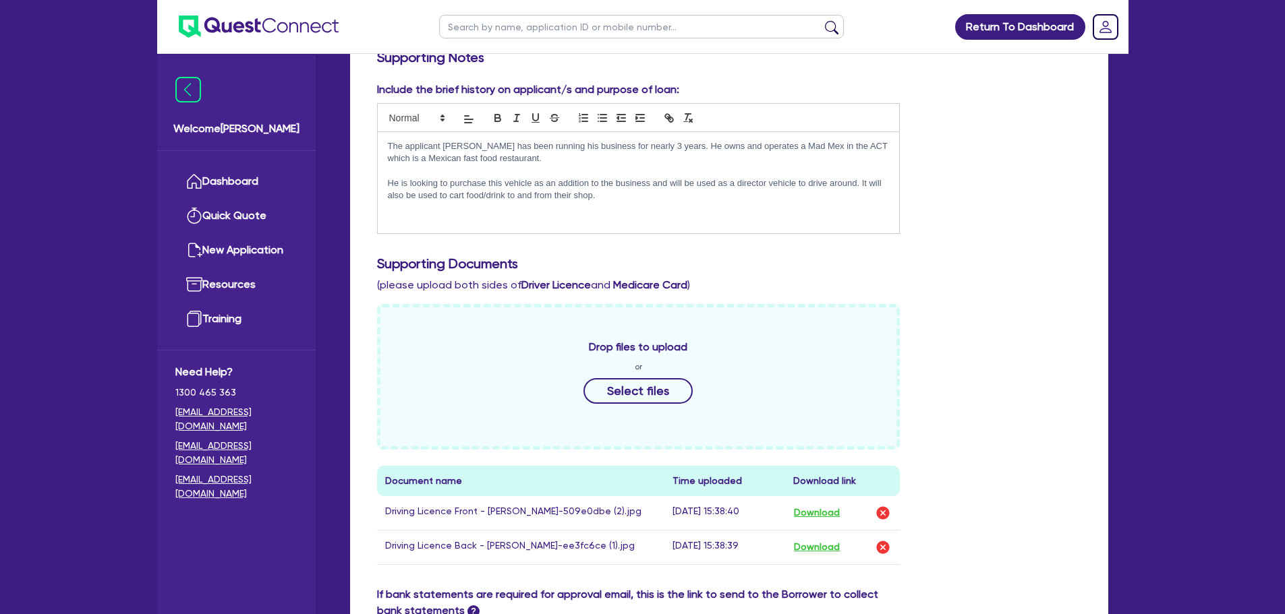
scroll to position [202, 0]
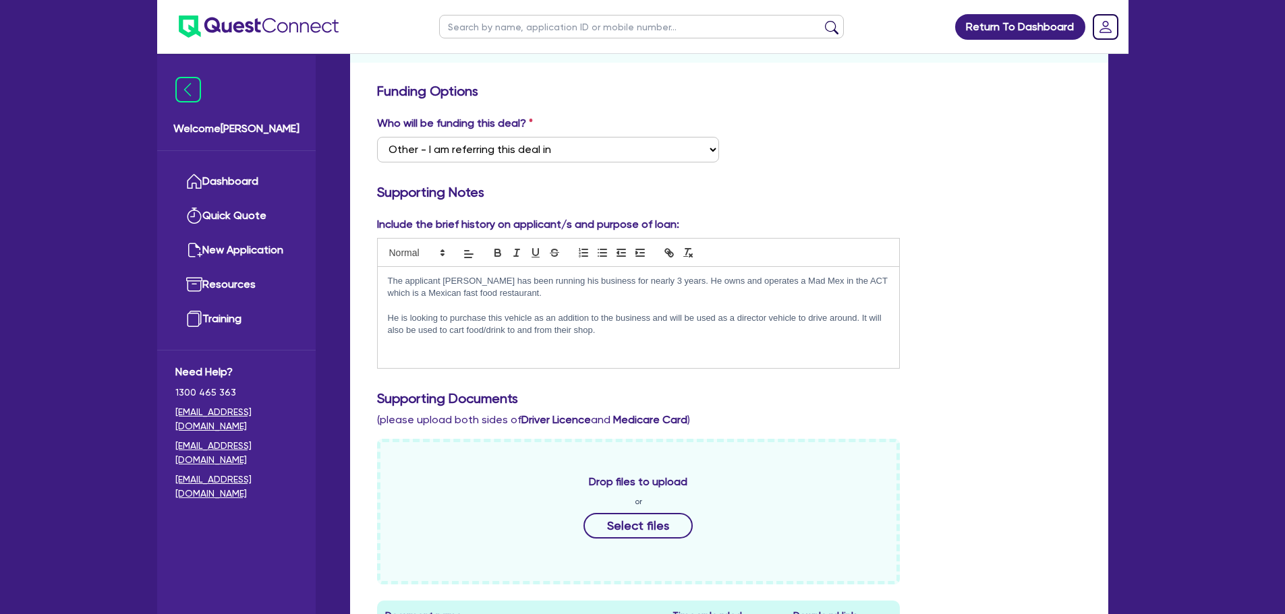
click at [892, 195] on h3 "Supporting Notes" at bounding box center [729, 192] width 704 height 16
click at [536, 31] on input "text" at bounding box center [641, 27] width 405 height 24
click button "submit" at bounding box center [832, 29] width 22 height 19
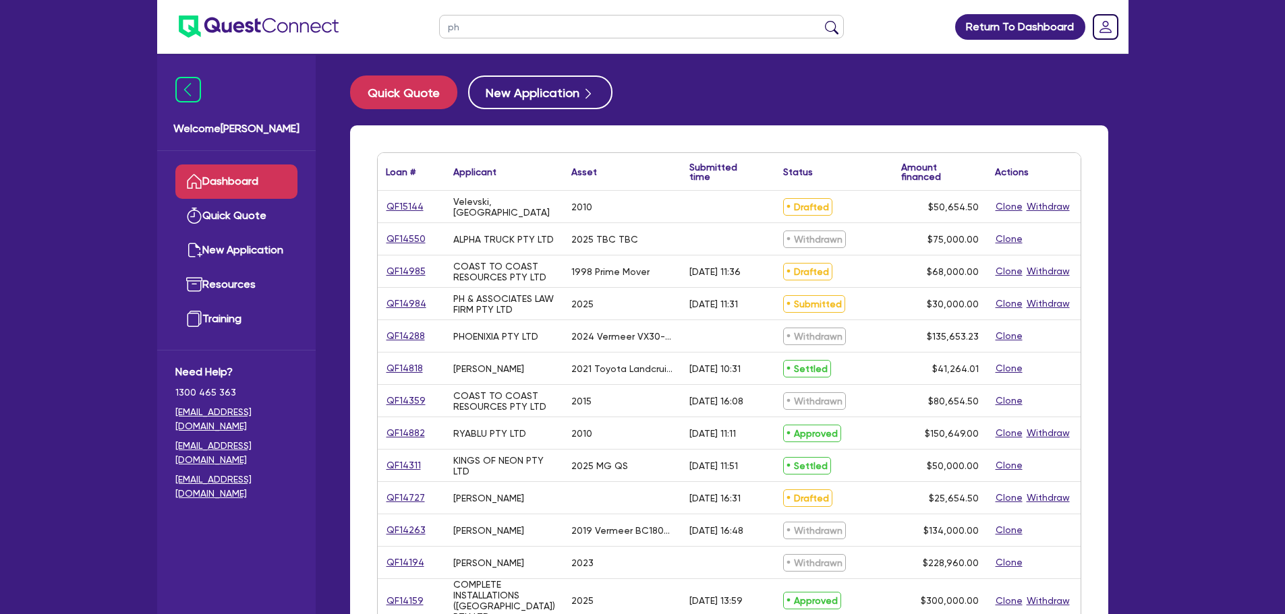
click at [488, 22] on input "ph" at bounding box center [641, 27] width 405 height 24
click at [821, 20] on button "submit" at bounding box center [832, 29] width 22 height 19
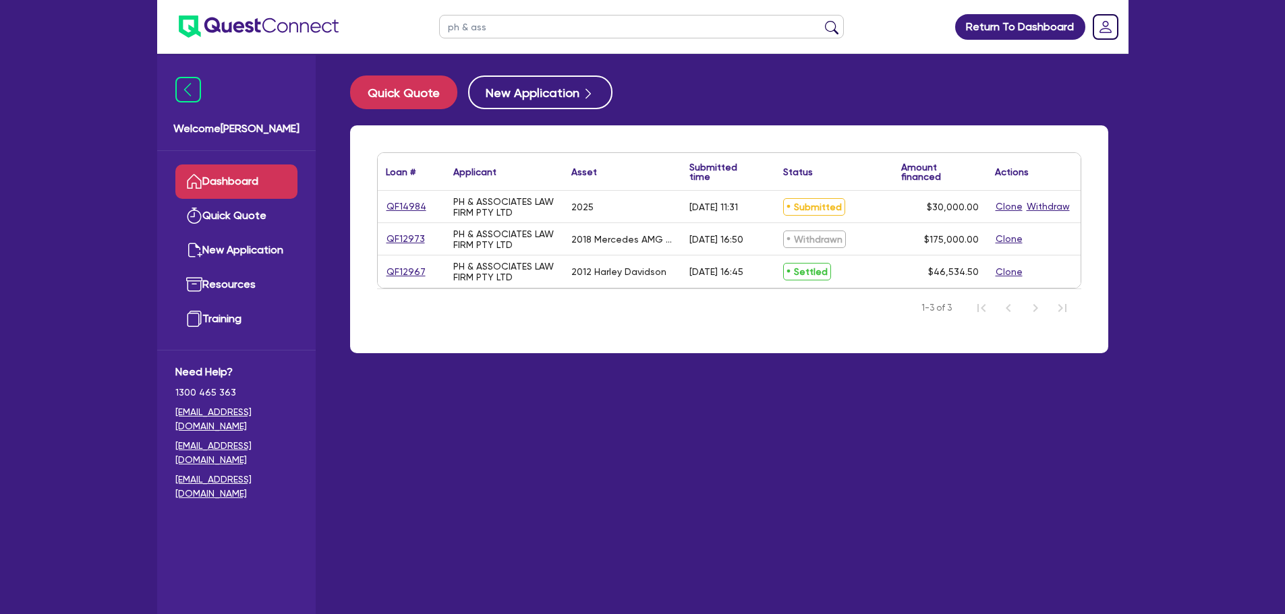
drag, startPoint x: 514, startPoint y: 21, endPoint x: 420, endPoint y: 32, distance: 95.1
click at [423, 30] on header "ph & ass Return To Dashboard Edit Profile Logout" at bounding box center [642, 27] width 971 height 54
click at [821, 20] on button "submit" at bounding box center [832, 29] width 22 height 19
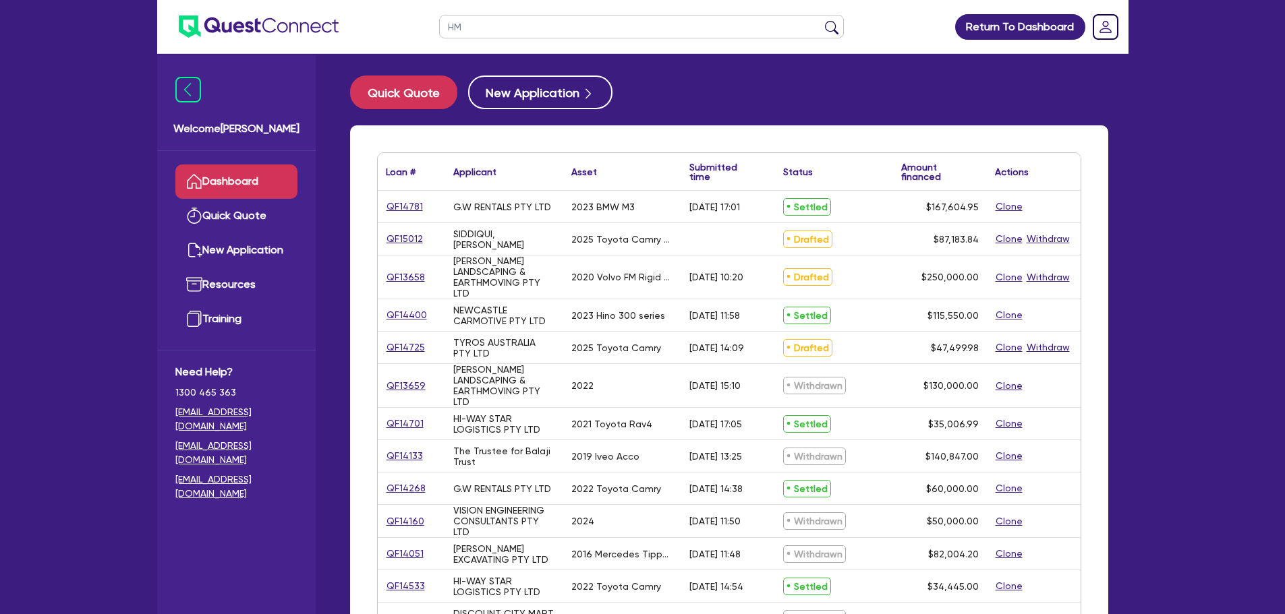
click at [455, 26] on input "HM" at bounding box center [641, 27] width 405 height 24
click at [821, 20] on button "submit" at bounding box center [832, 29] width 22 height 19
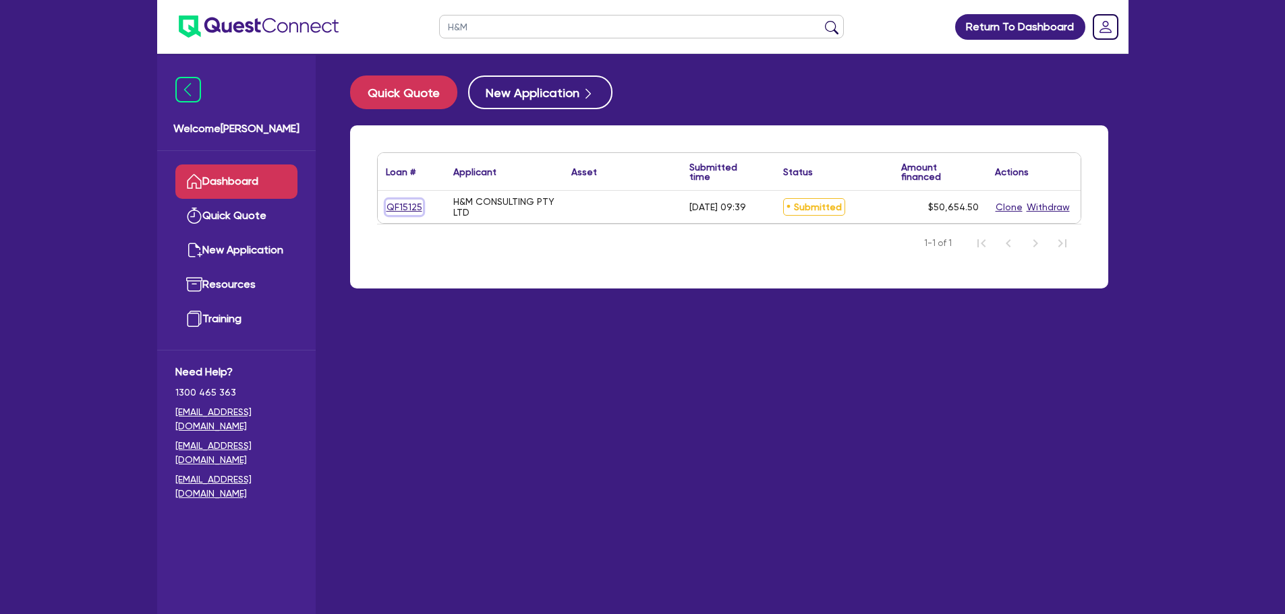
click at [411, 206] on link "QF15125" at bounding box center [404, 208] width 37 height 16
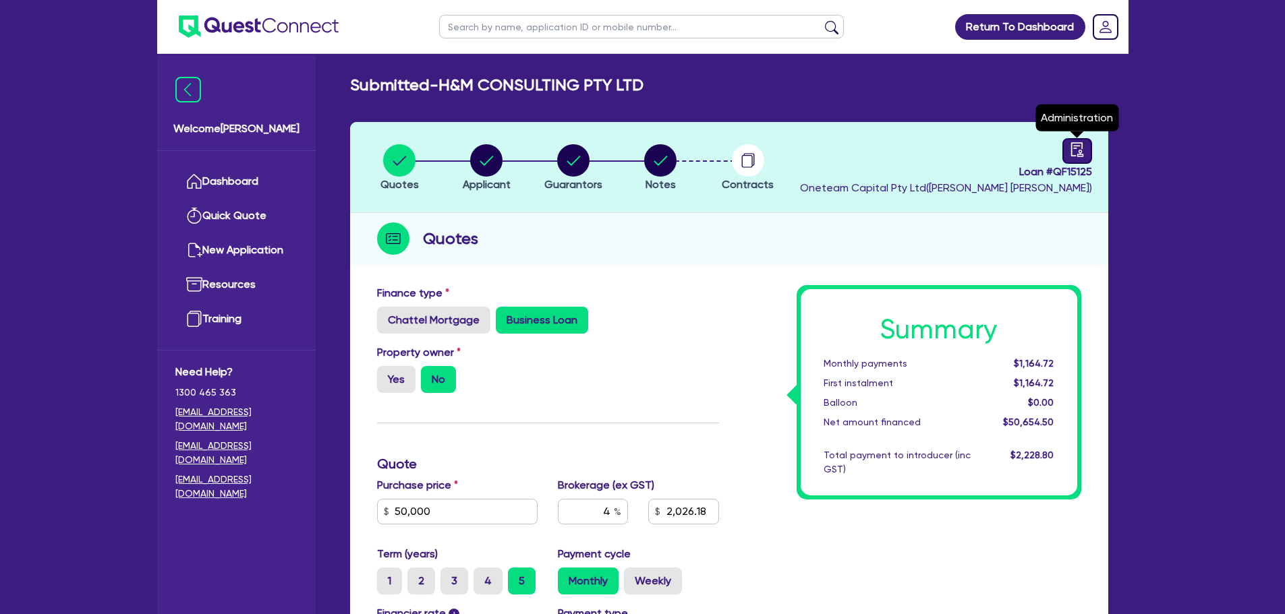
click at [1081, 152] on icon "audit" at bounding box center [1076, 149] width 12 height 14
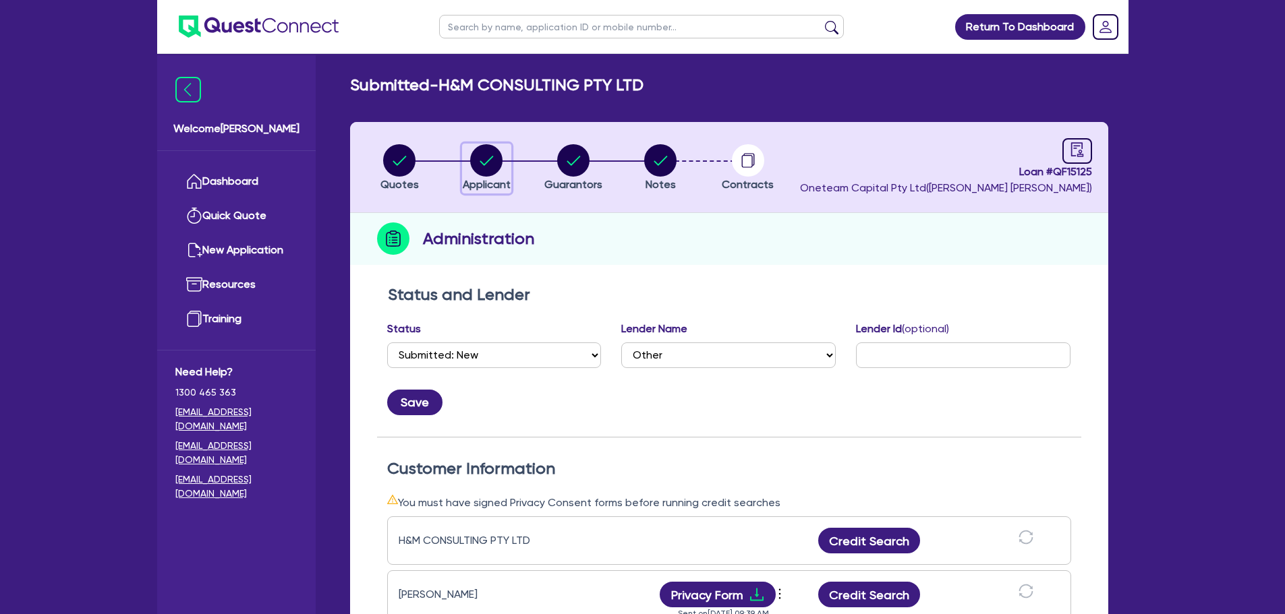
click at [505, 161] on div "button" at bounding box center [487, 160] width 48 height 32
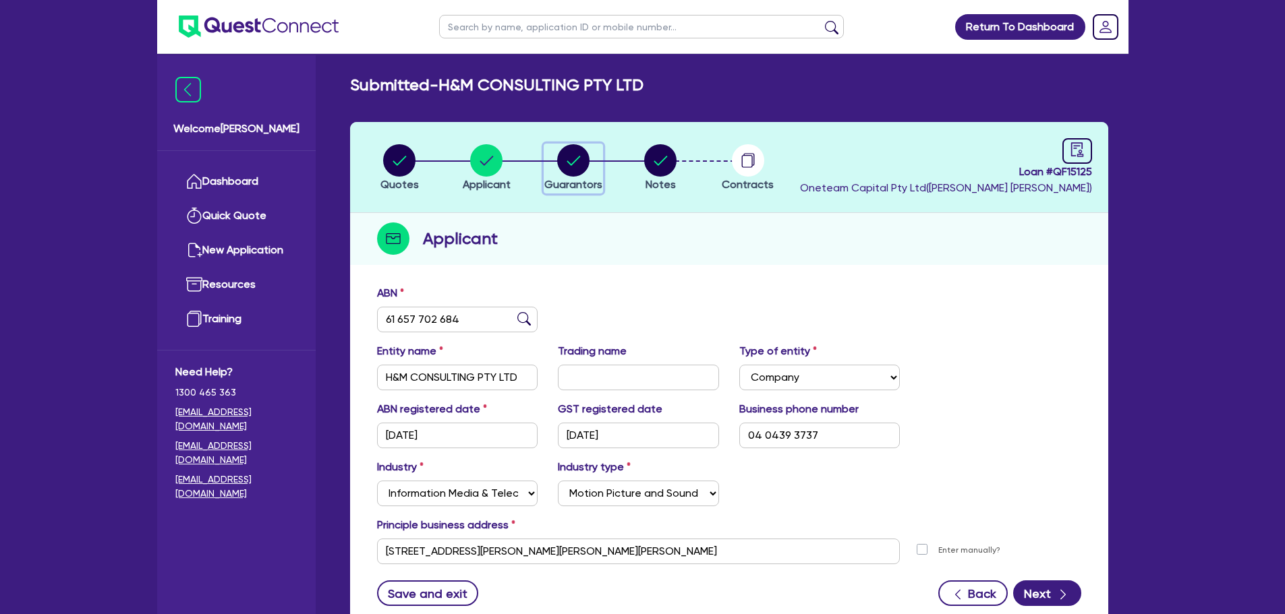
click at [596, 168] on div "button" at bounding box center [573, 160] width 58 height 32
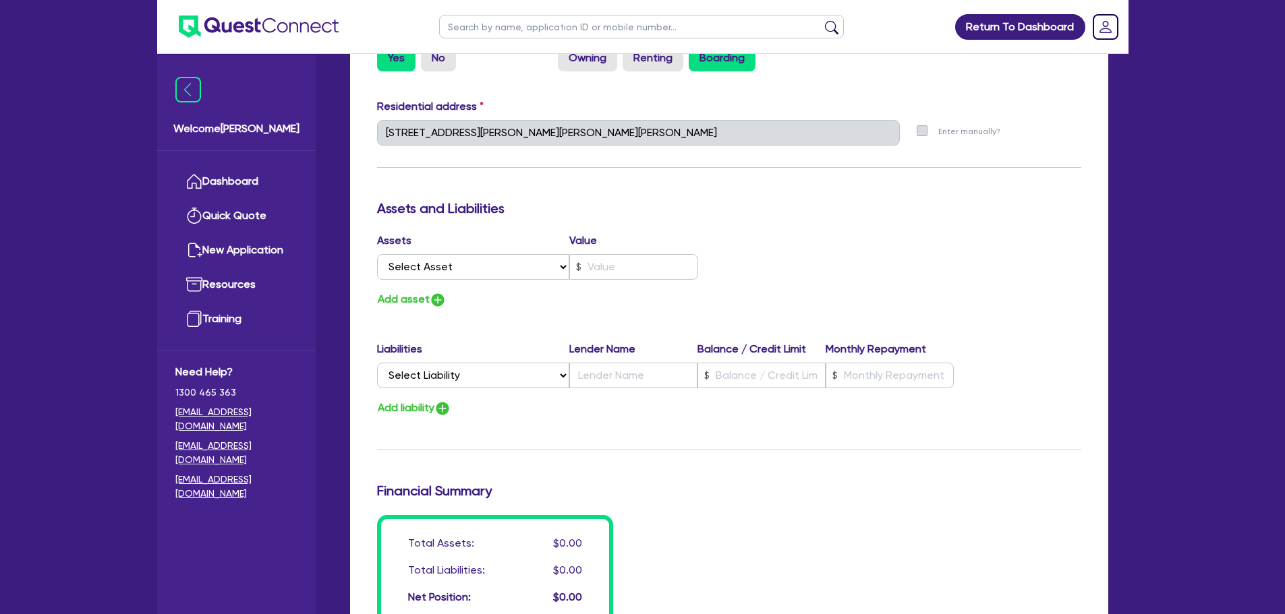
scroll to position [960, 0]
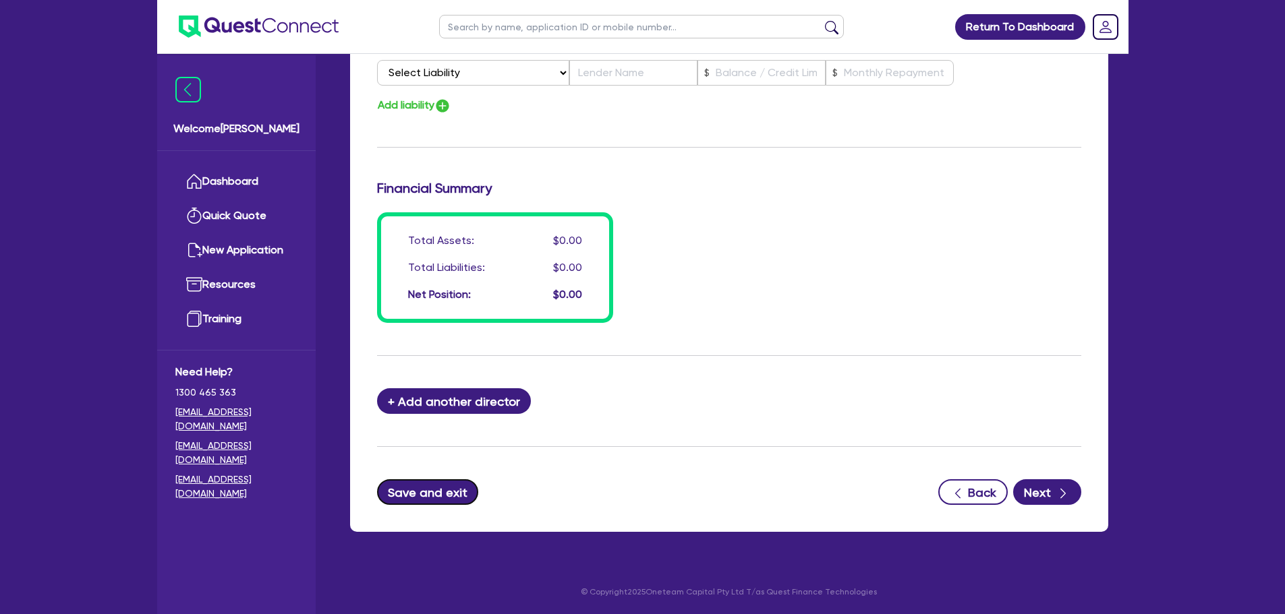
click at [449, 491] on button "Save and exit" at bounding box center [428, 493] width 102 height 26
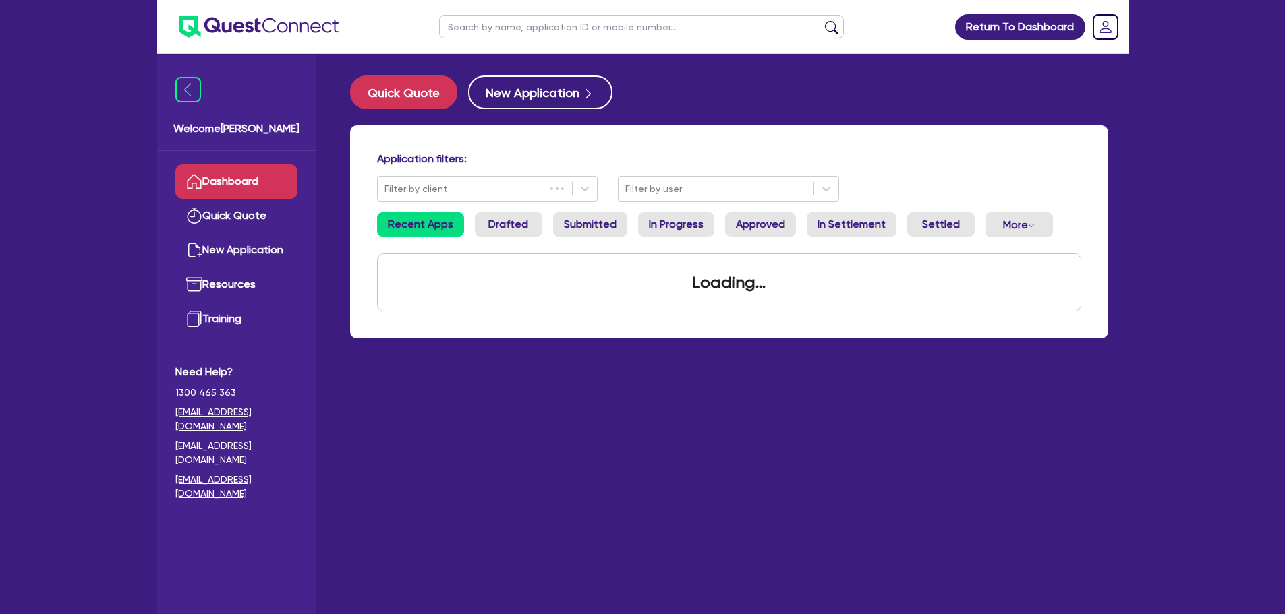
drag, startPoint x: 515, startPoint y: 24, endPoint x: 529, endPoint y: 18, distance: 14.8
click at [515, 24] on input "text" at bounding box center [641, 27] width 405 height 24
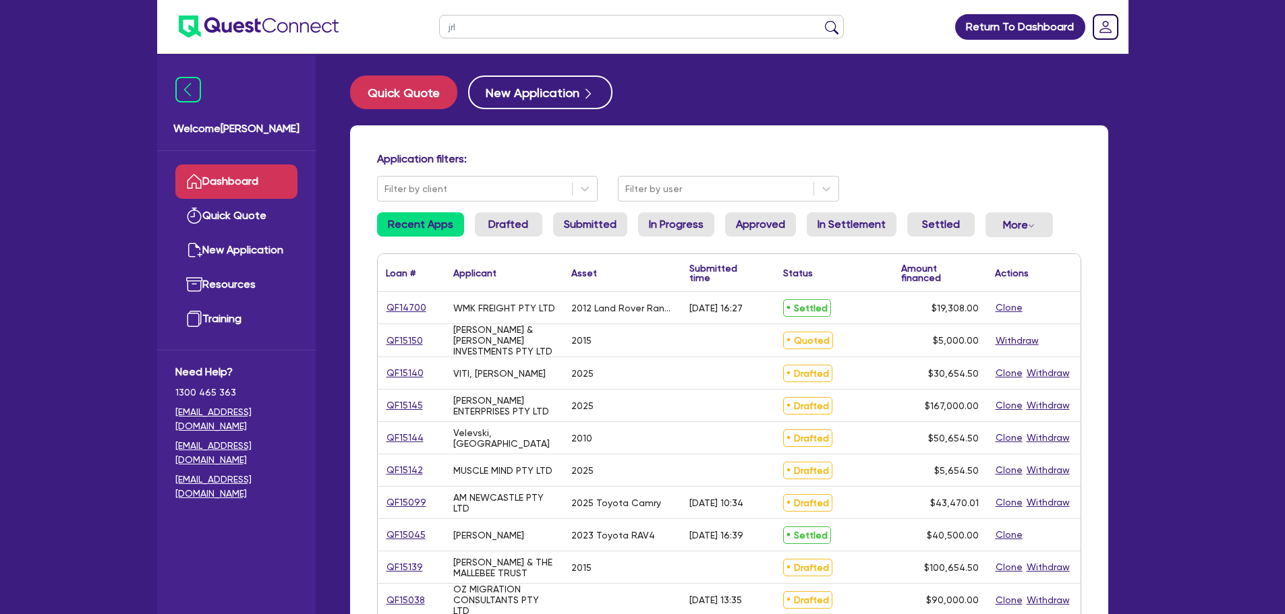
click at [821, 20] on button "submit" at bounding box center [832, 29] width 22 height 19
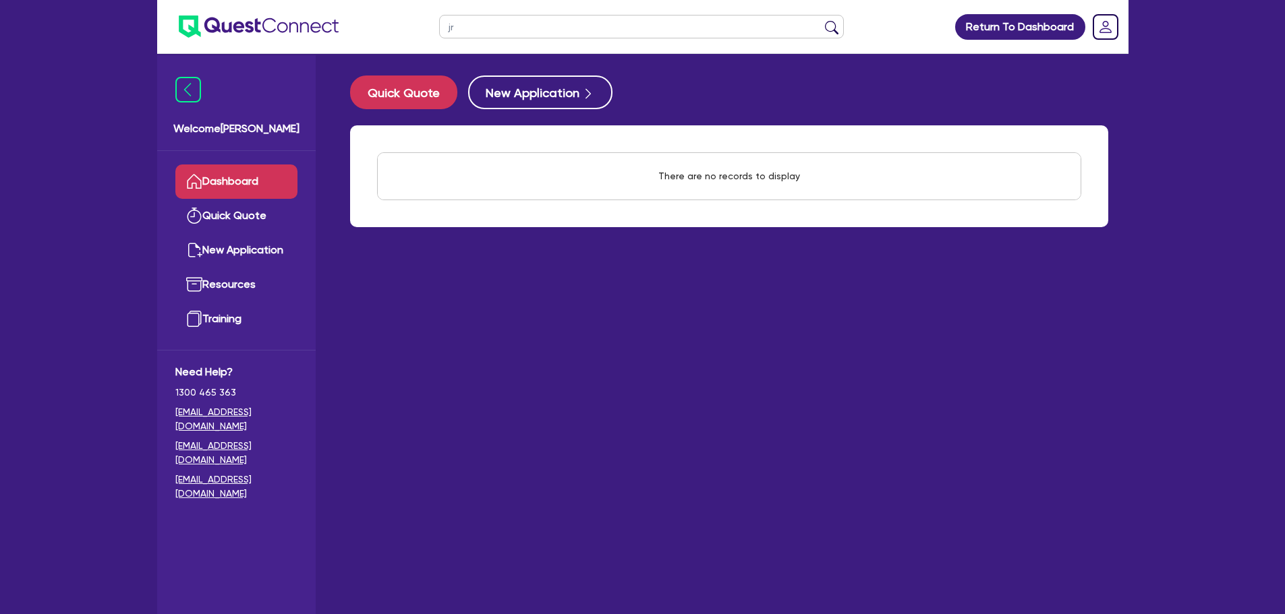
click at [821, 20] on button "submit" at bounding box center [832, 29] width 22 height 19
click at [675, 67] on main "Quick Quote New Application There are no records to display Withdraw applicatio…" at bounding box center [729, 344] width 799 height 581
click at [538, 19] on input "text" at bounding box center [641, 27] width 405 height 24
click at [821, 20] on button "submit" at bounding box center [832, 29] width 22 height 19
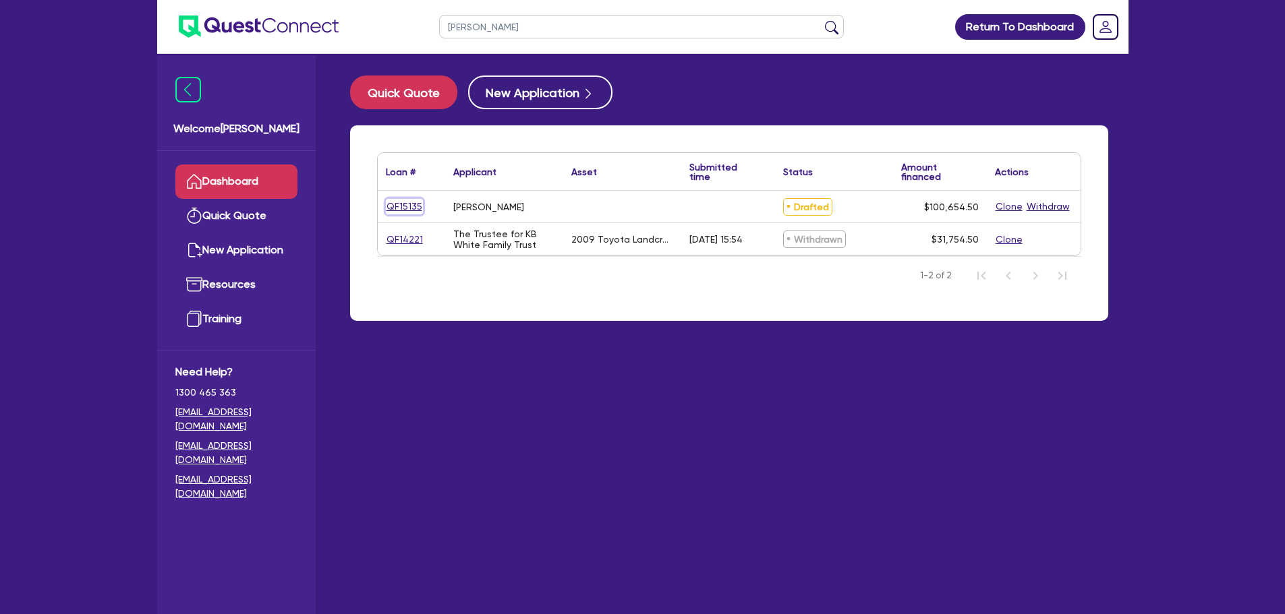
click at [402, 203] on link "QF15135" at bounding box center [404, 207] width 37 height 16
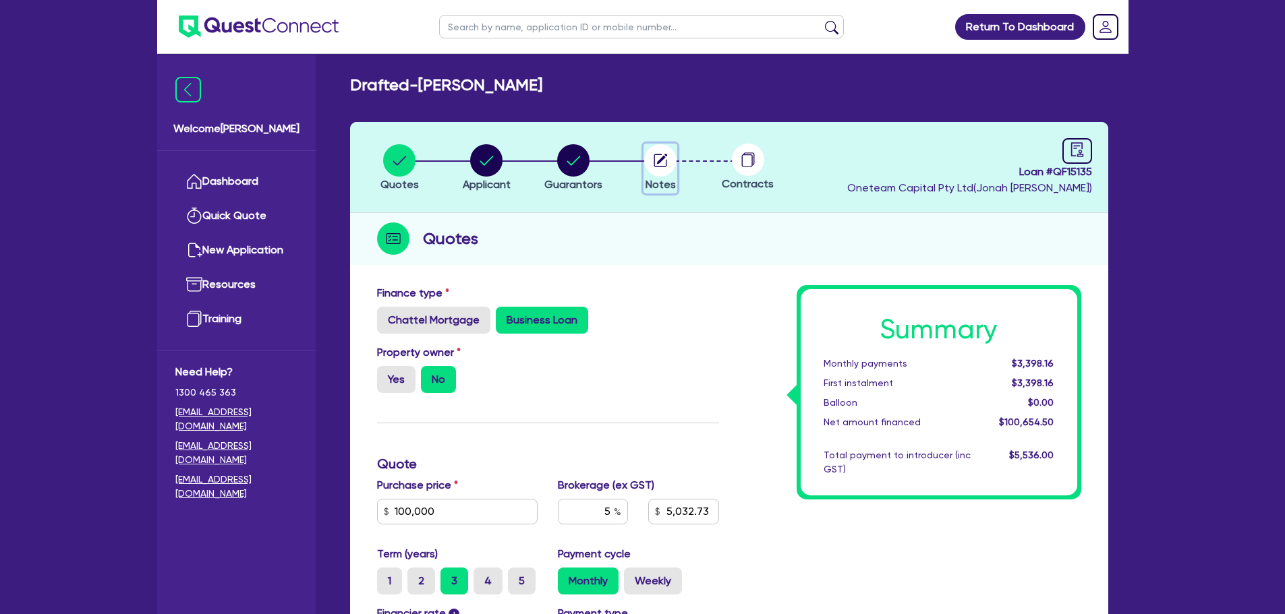
click at [671, 168] on circle "button" at bounding box center [660, 160] width 32 height 32
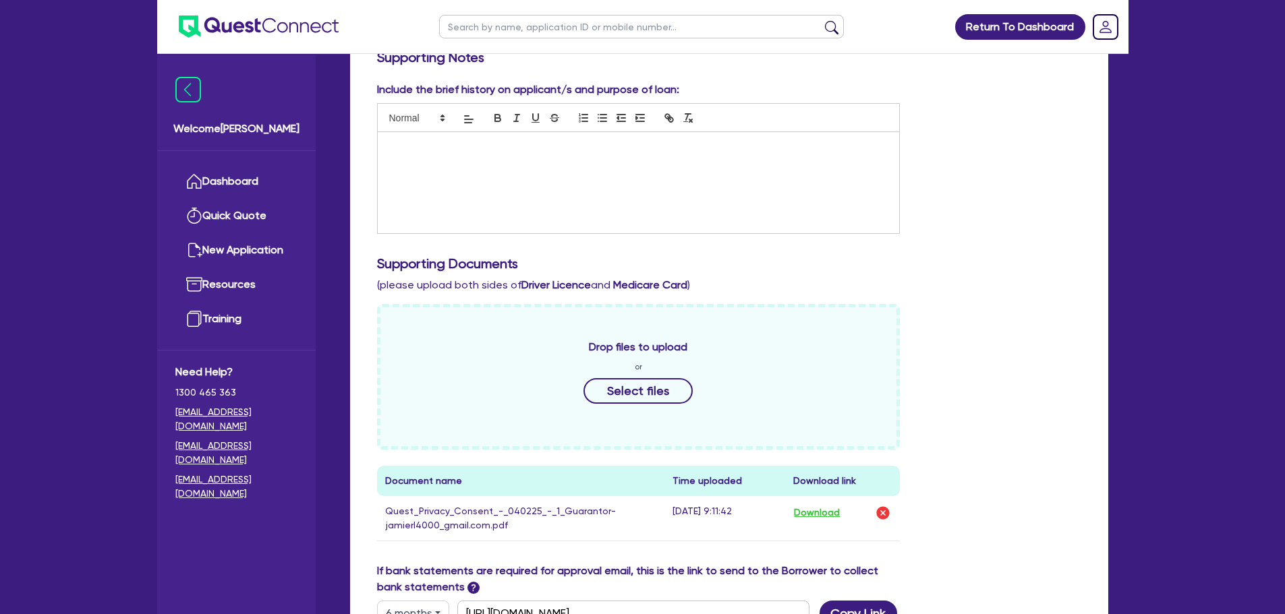
scroll to position [607, 0]
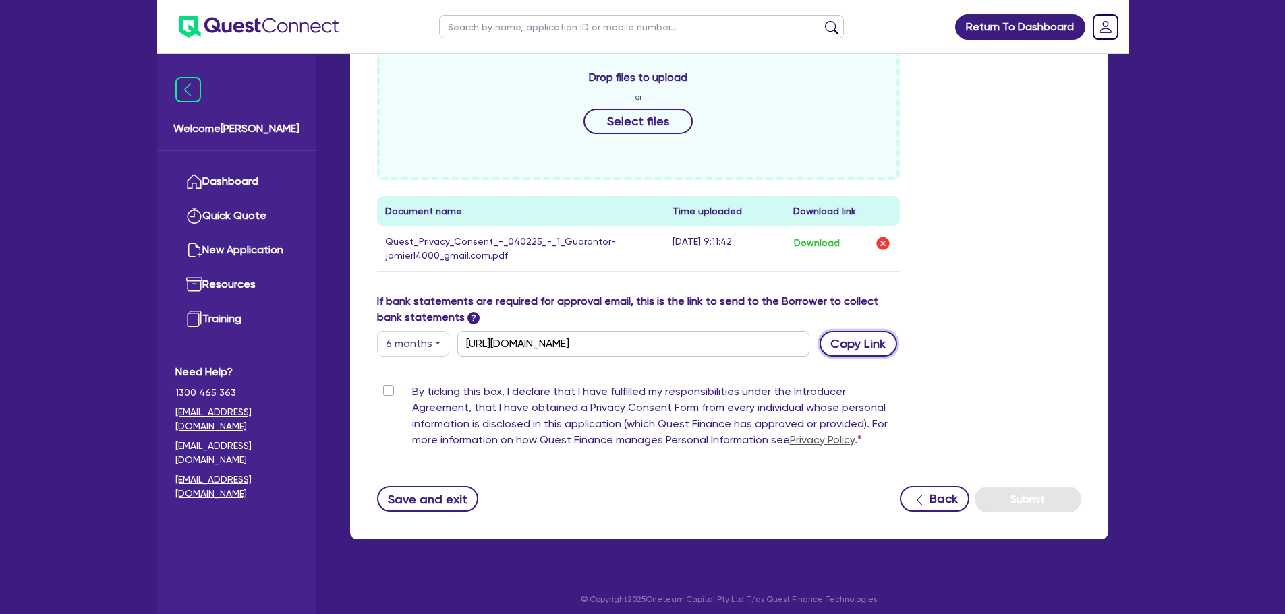
click at [865, 345] on button "Copy Link" at bounding box center [859, 344] width 78 height 26
drag, startPoint x: 386, startPoint y: 395, endPoint x: 446, endPoint y: 405, distance: 60.8
click at [412, 395] on label "By ticking this box, I declare that I have fulfilled my responsibilities under …" at bounding box center [656, 419] width 488 height 70
click at [386, 395] on input "By ticking this box, I declare that I have fulfilled my responsibilities under …" at bounding box center [382, 390] width 11 height 13
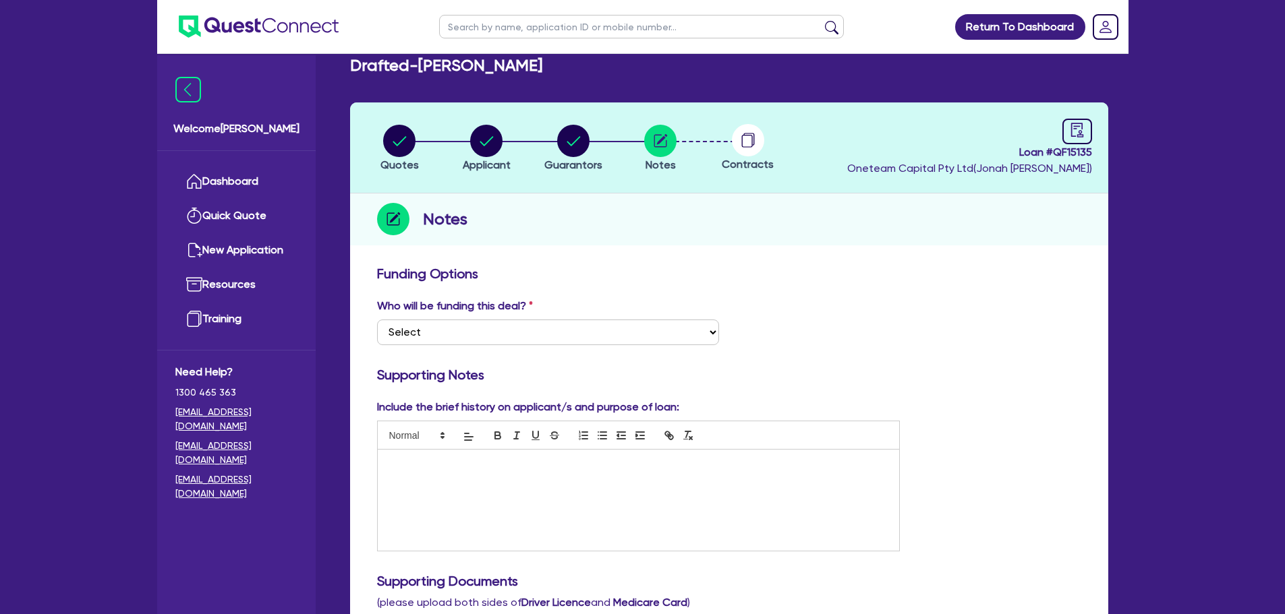
scroll to position [0, 0]
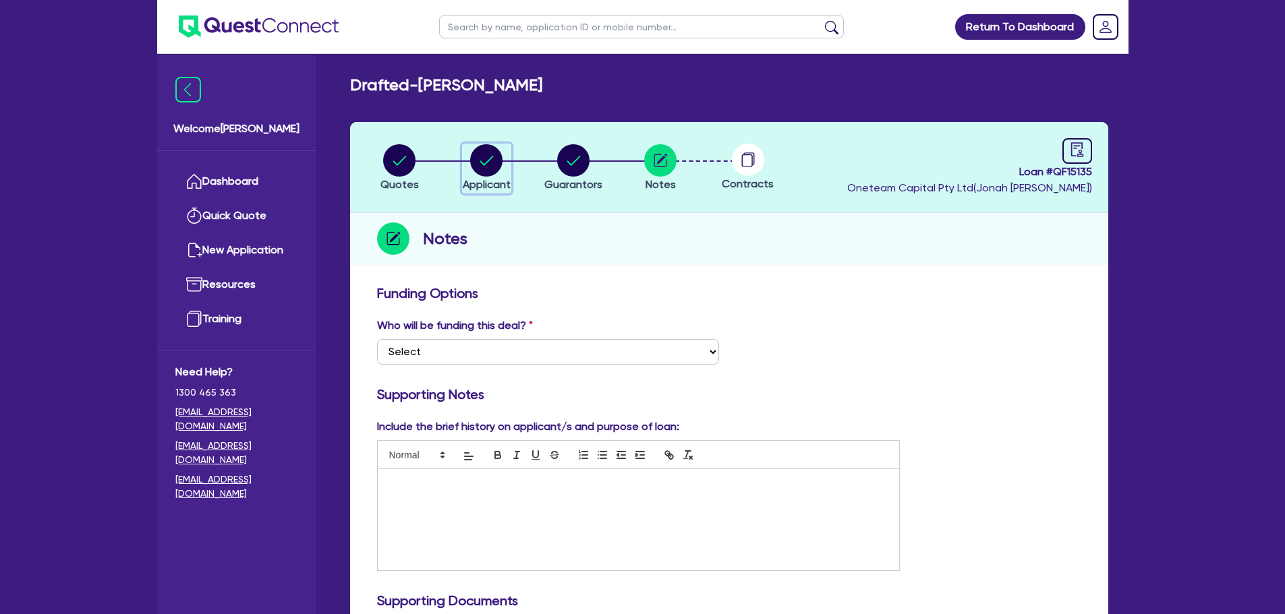
click at [478, 165] on circle "button" at bounding box center [486, 160] width 32 height 32
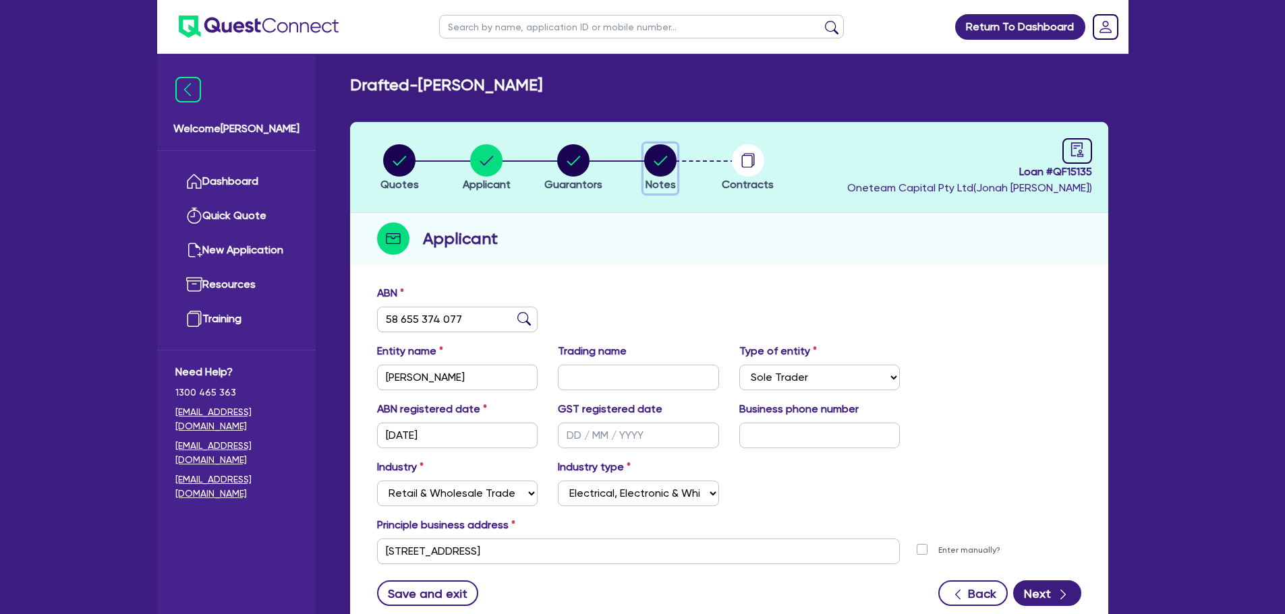
click at [654, 155] on circle "button" at bounding box center [660, 160] width 32 height 32
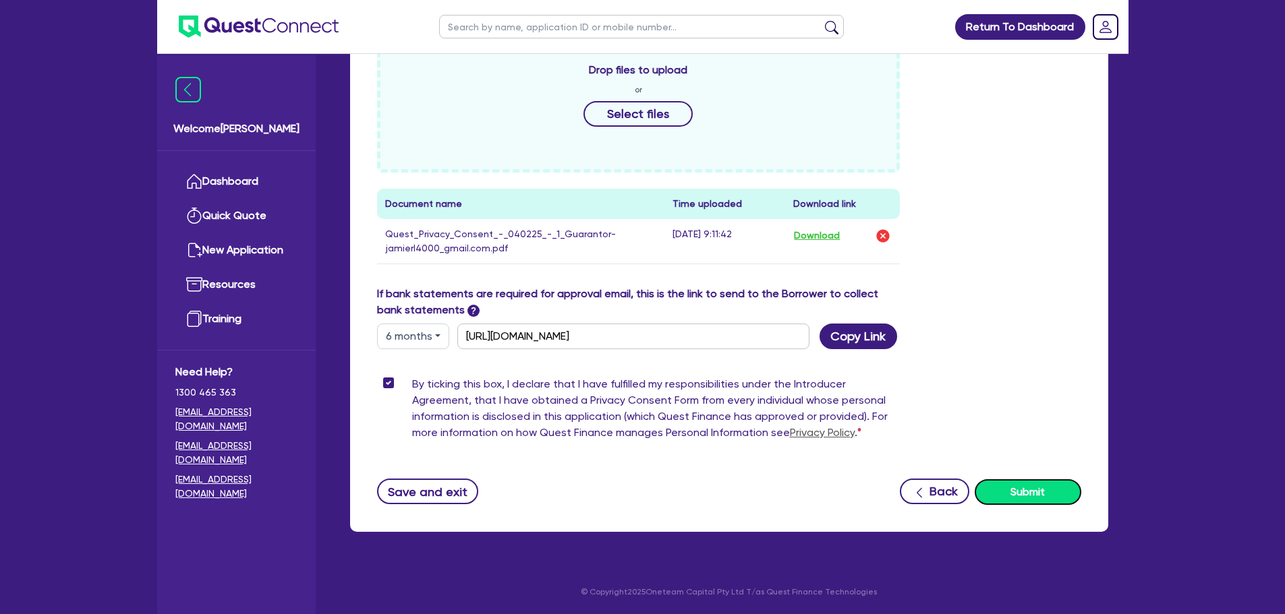
click at [1034, 491] on button "Submit" at bounding box center [1028, 493] width 107 height 26
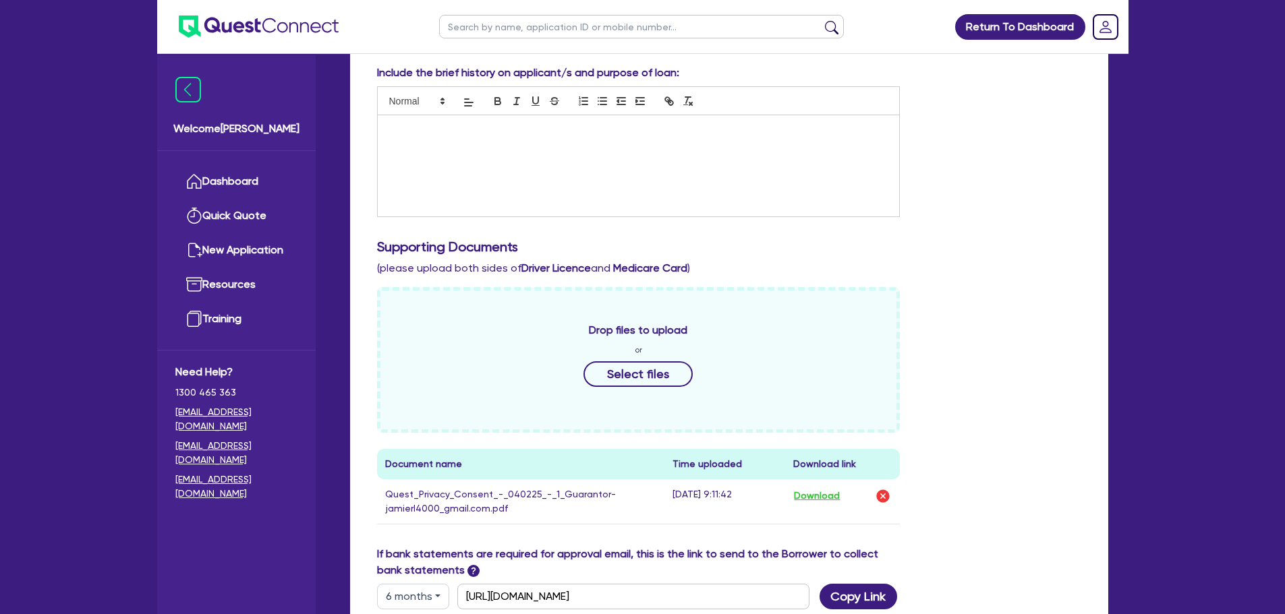
scroll to position [91, 0]
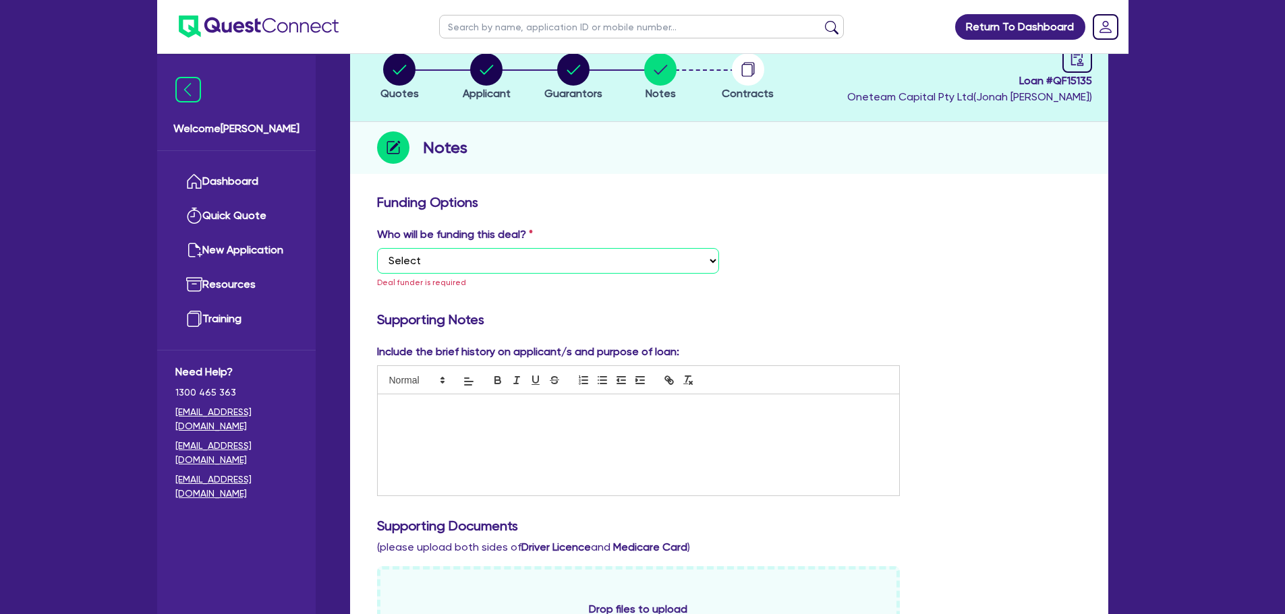
click at [670, 273] on select "Select I want Quest to fund 100% I will fund 100% I will co-fund with Quest Oth…" at bounding box center [548, 261] width 342 height 26
click at [377, 248] on select "Select I want Quest to fund 100% I will fund 100% I will co-fund with Quest Oth…" at bounding box center [548, 261] width 342 height 26
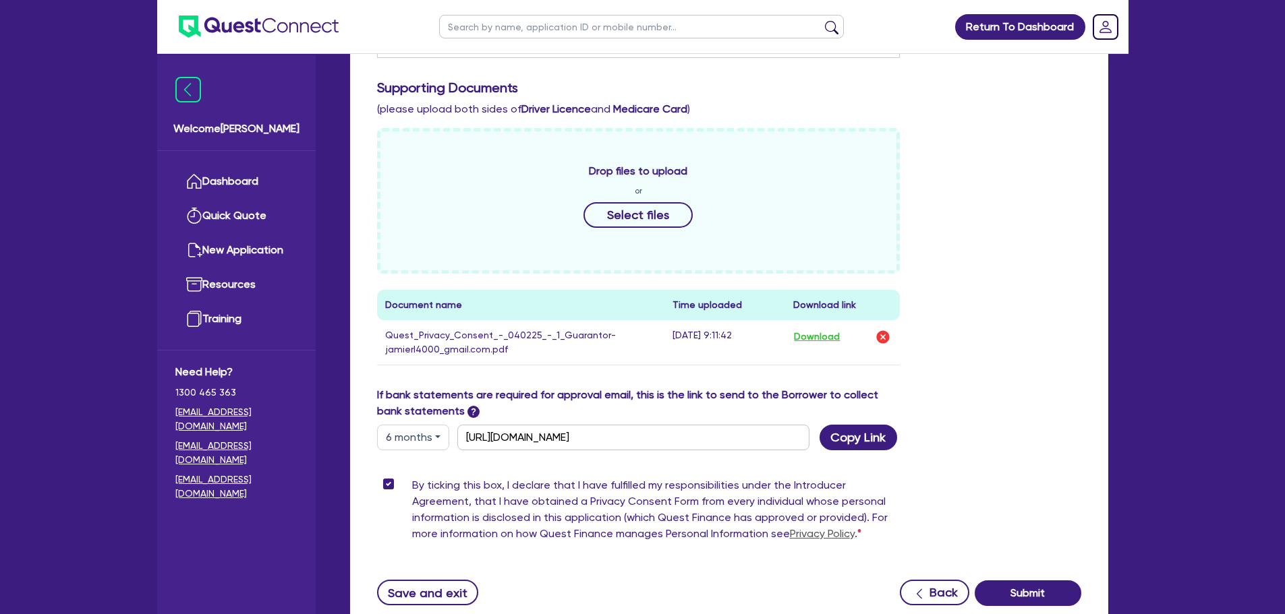
scroll to position [614, 0]
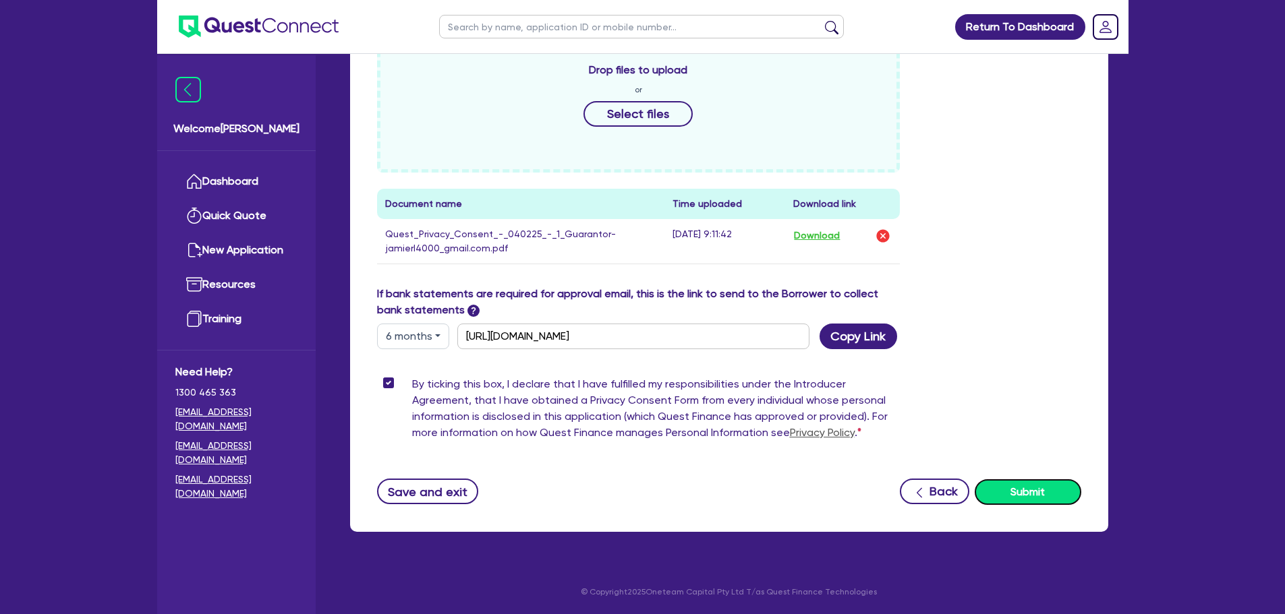
click at [1052, 498] on button "Submit" at bounding box center [1028, 493] width 107 height 26
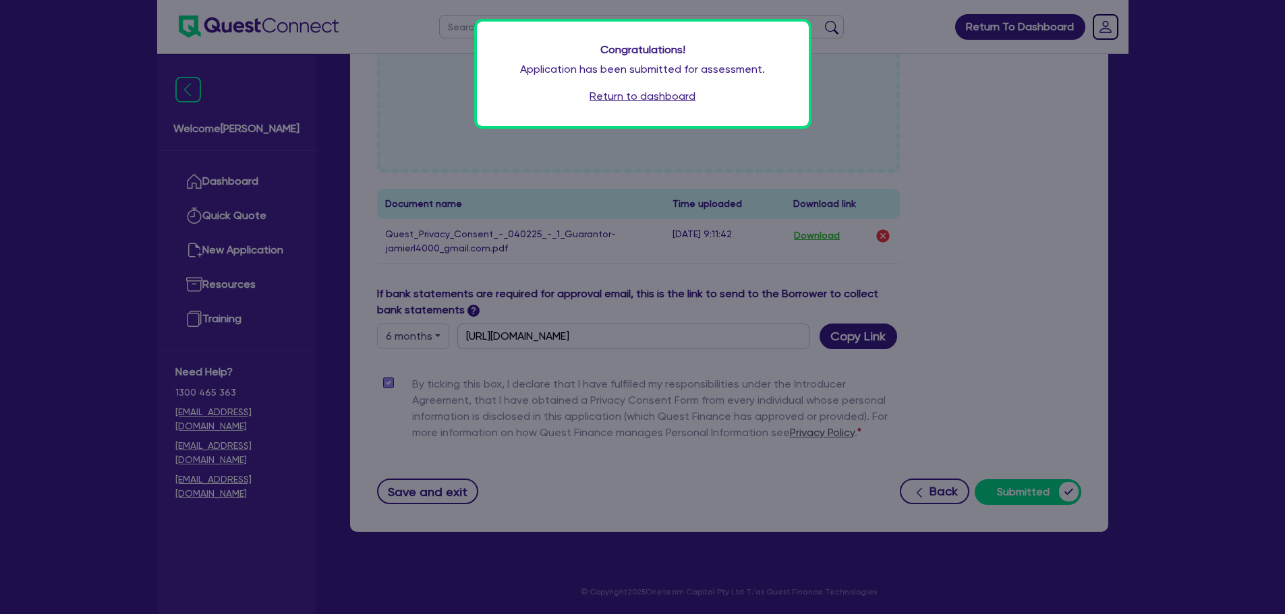
click at [641, 90] on link "Return to dashboard" at bounding box center [643, 96] width 106 height 16
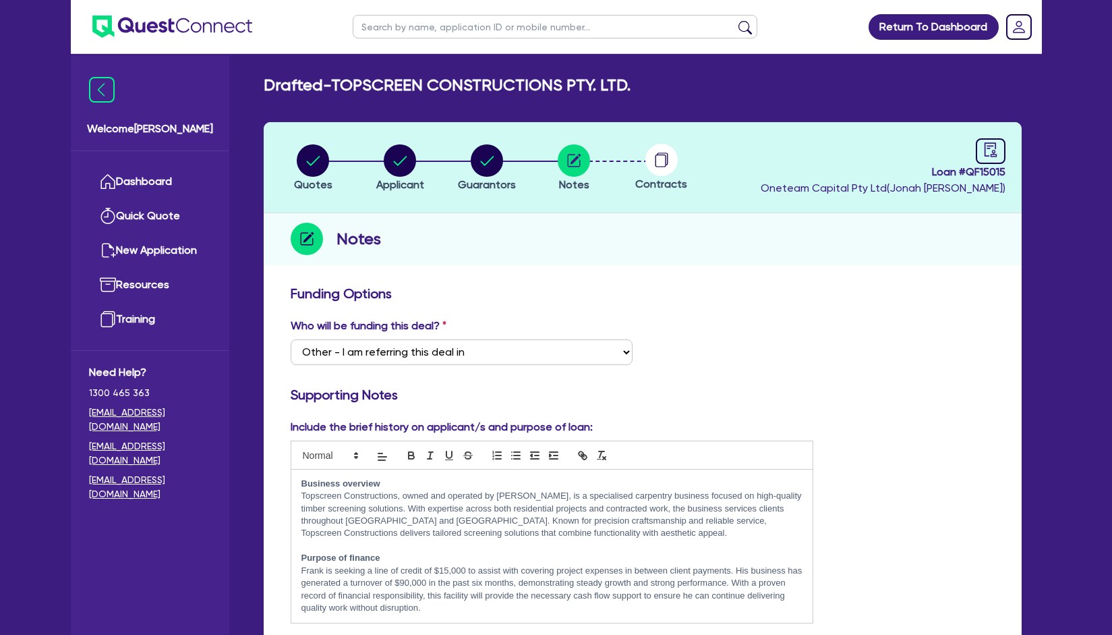
select select "Other"
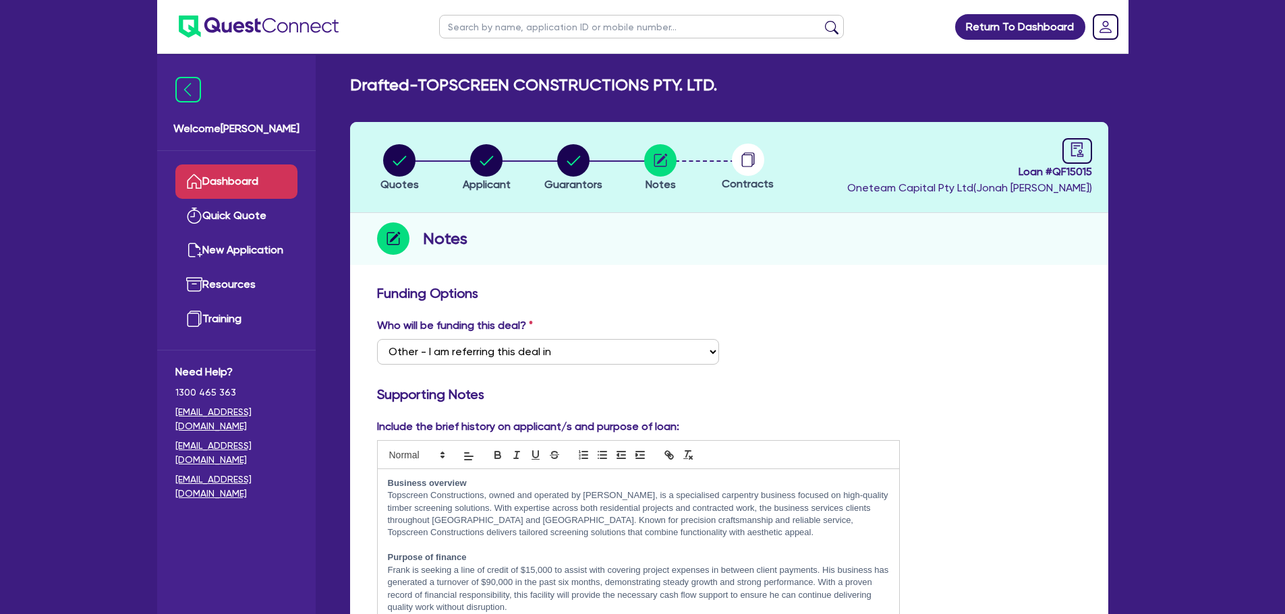
click at [225, 171] on link "Dashboard" at bounding box center [236, 182] width 122 height 34
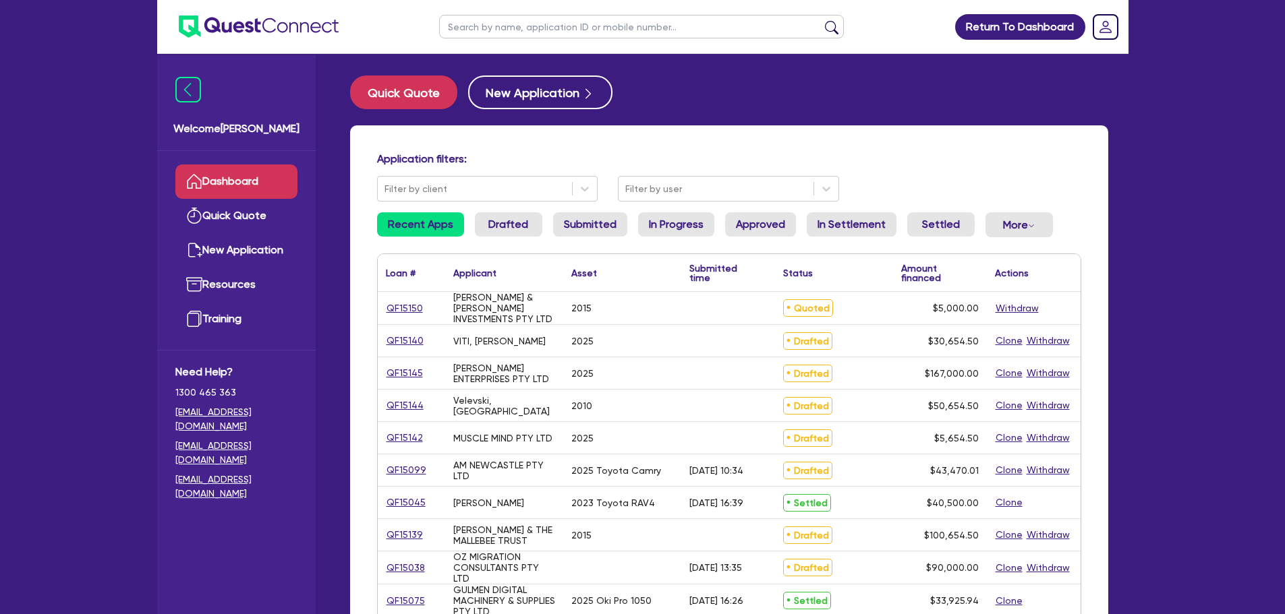
click at [533, 22] on input "text" at bounding box center [641, 27] width 405 height 24
type input "cheetah"
click at [821, 20] on button "submit" at bounding box center [832, 29] width 22 height 19
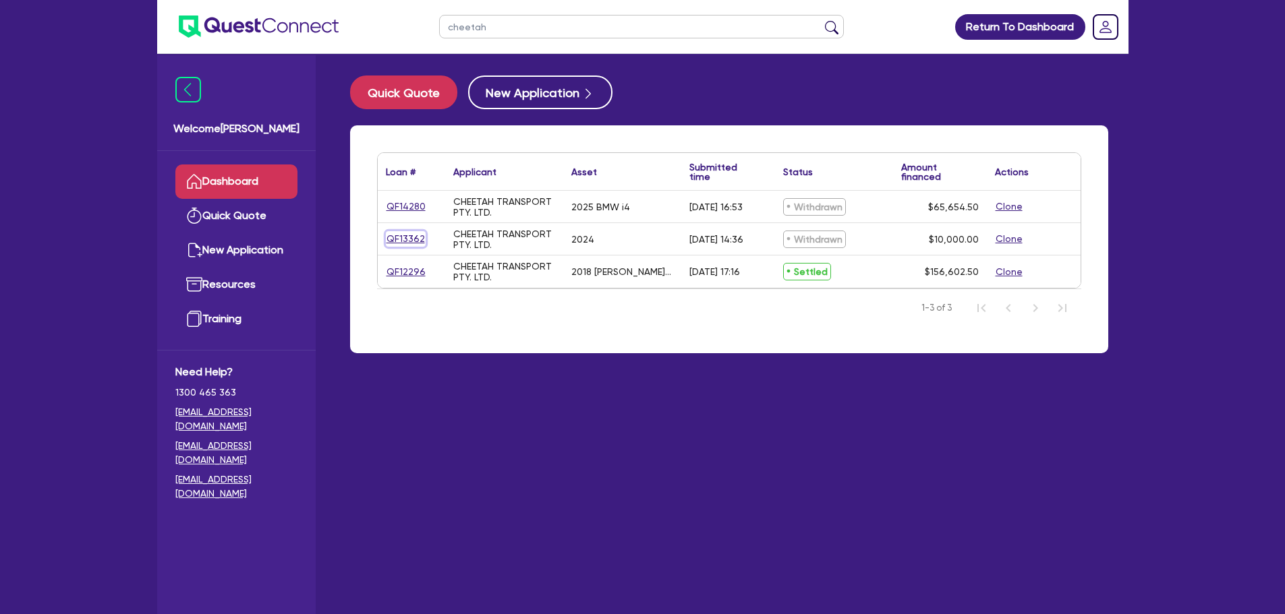
click at [411, 235] on link "QF13362" at bounding box center [406, 239] width 40 height 16
select select "CARS_AND_LIGHT_TRUCKS"
select select "PASSENGER_VEHICLES"
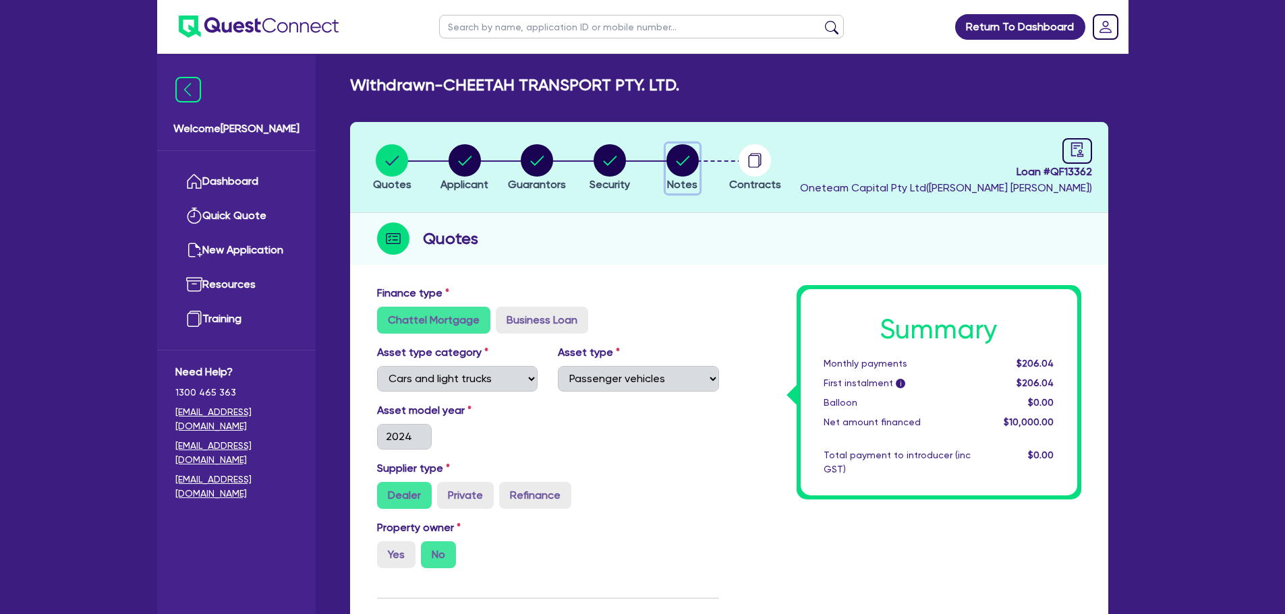
click at [673, 165] on circle "button" at bounding box center [682, 160] width 32 height 32
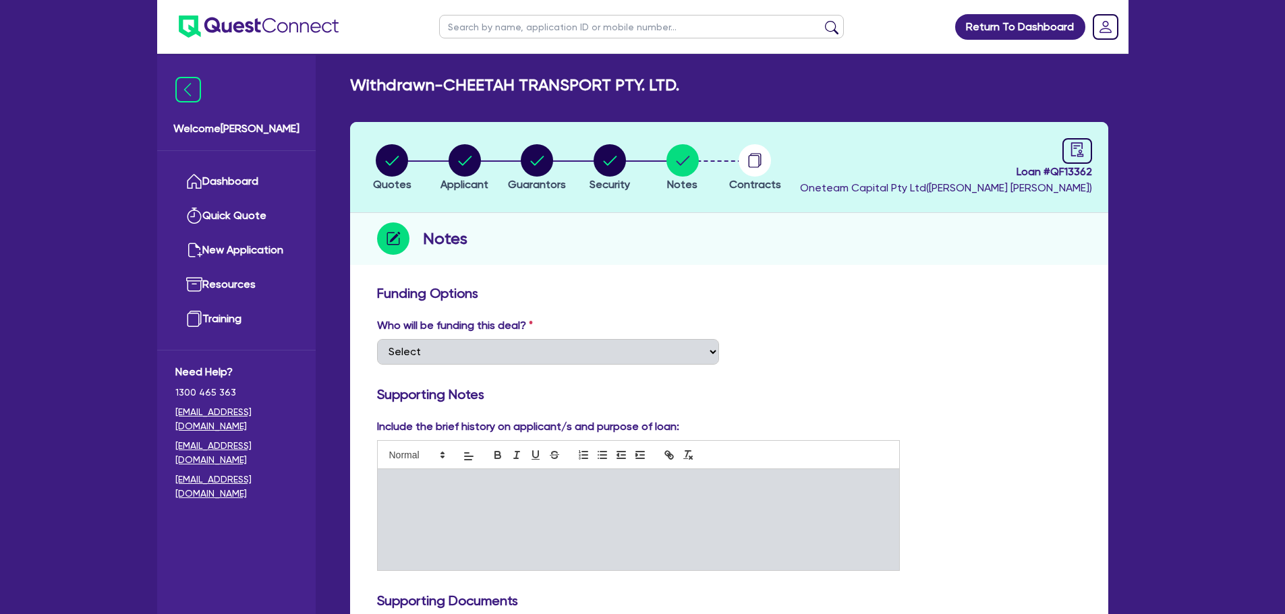
click at [511, 25] on input "text" at bounding box center [641, 27] width 405 height 24
type input "cheetah"
click button "submit" at bounding box center [832, 29] width 22 height 19
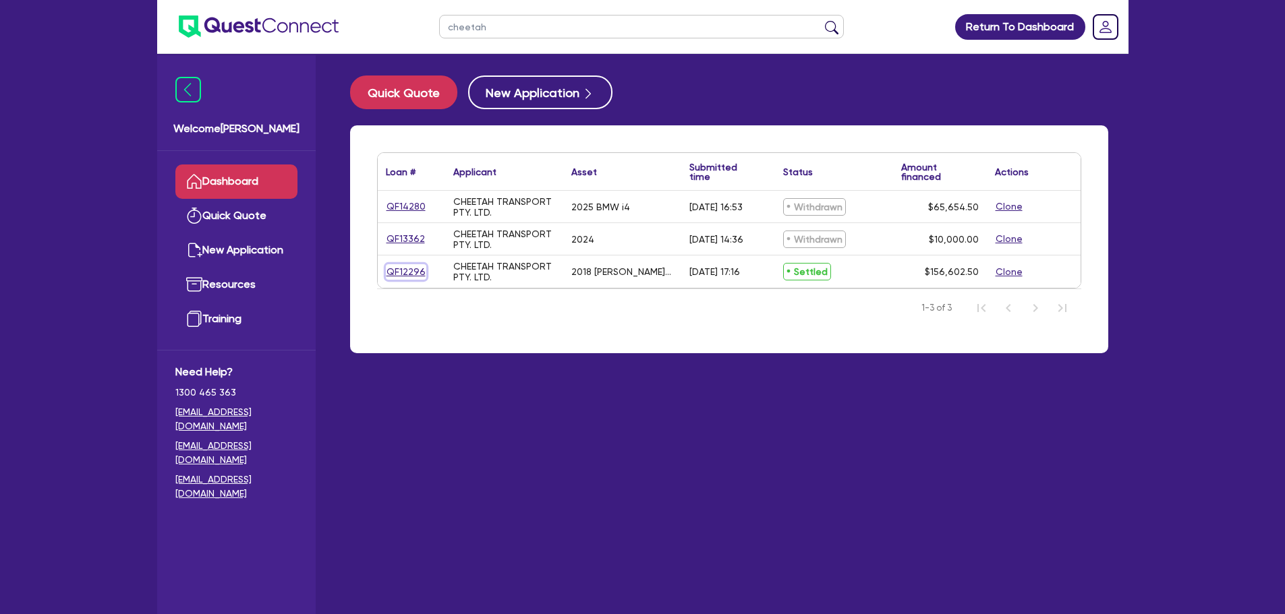
click at [412, 270] on link "QF12296" at bounding box center [406, 272] width 40 height 16
select select "PRIMARY_ASSETS"
select select "TRAILERS"
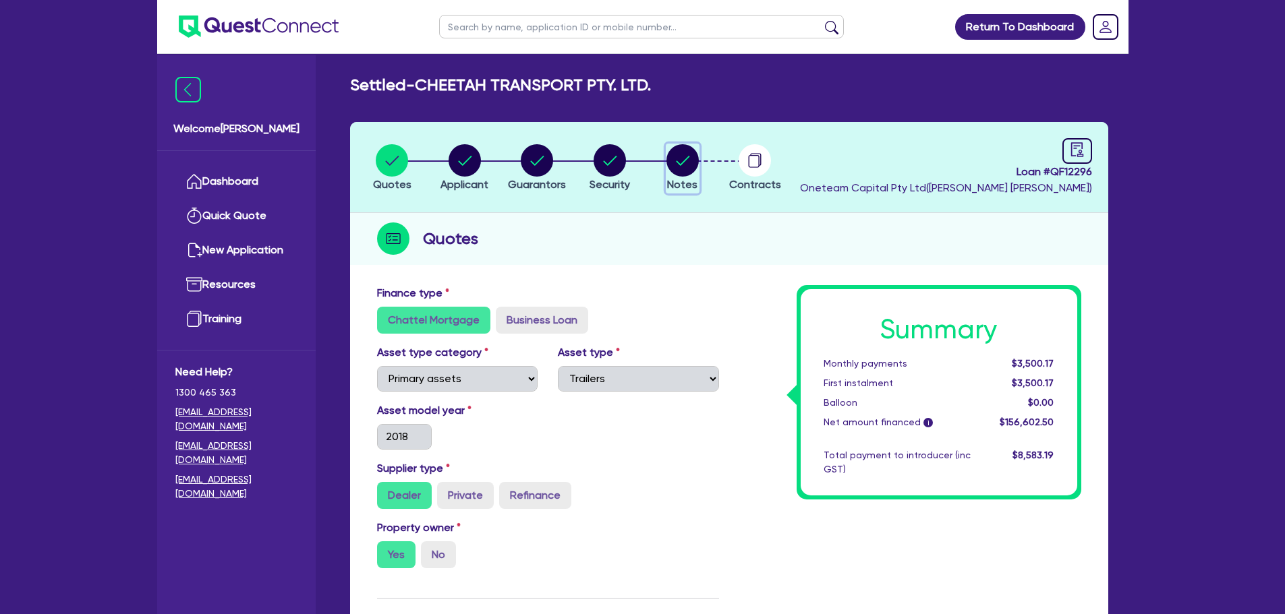
click at [691, 169] on circle "button" at bounding box center [682, 160] width 32 height 32
select select "Other"
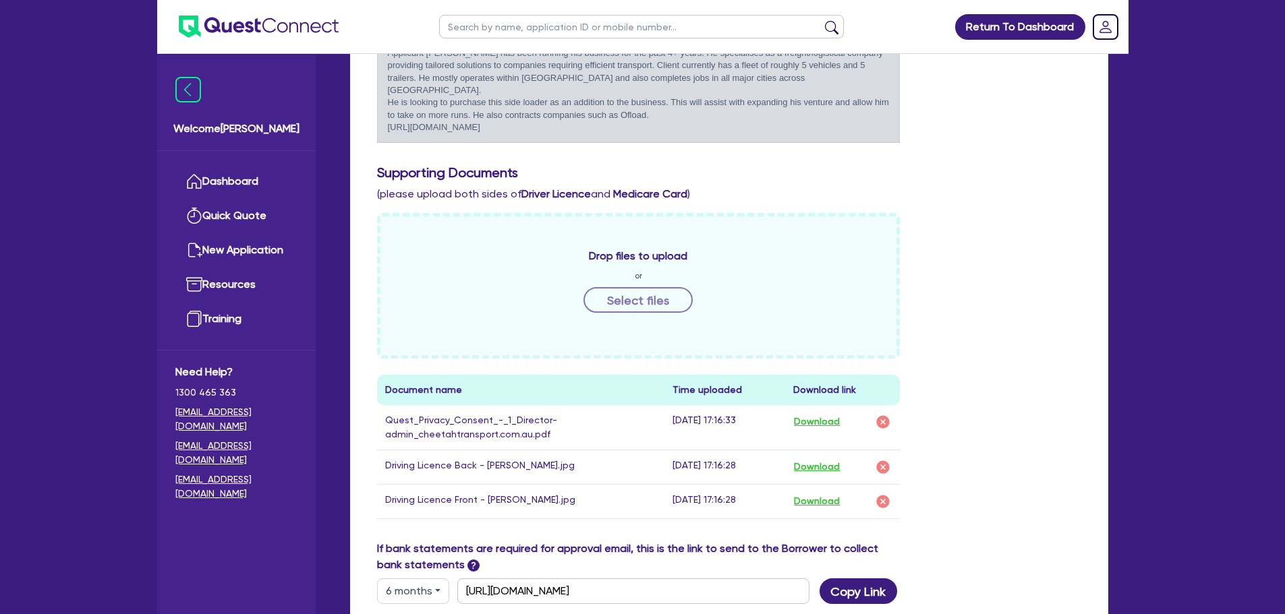
scroll to position [540, 0]
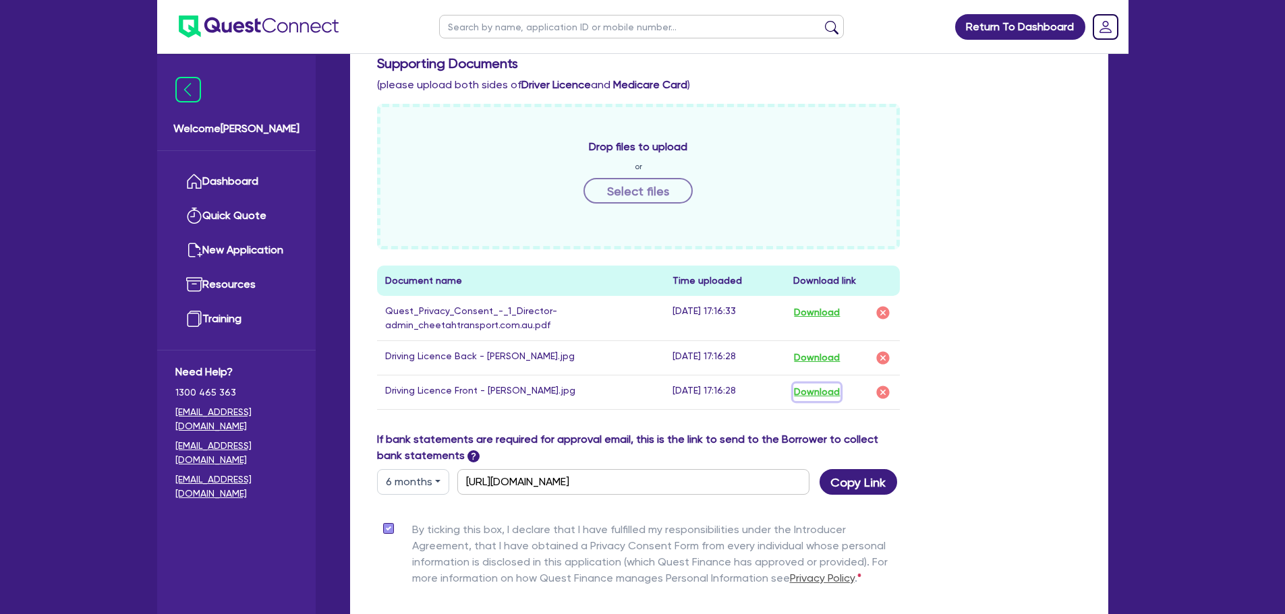
click at [828, 394] on button "Download" at bounding box center [816, 393] width 47 height 18
click at [818, 353] on button "Download" at bounding box center [816, 358] width 47 height 18
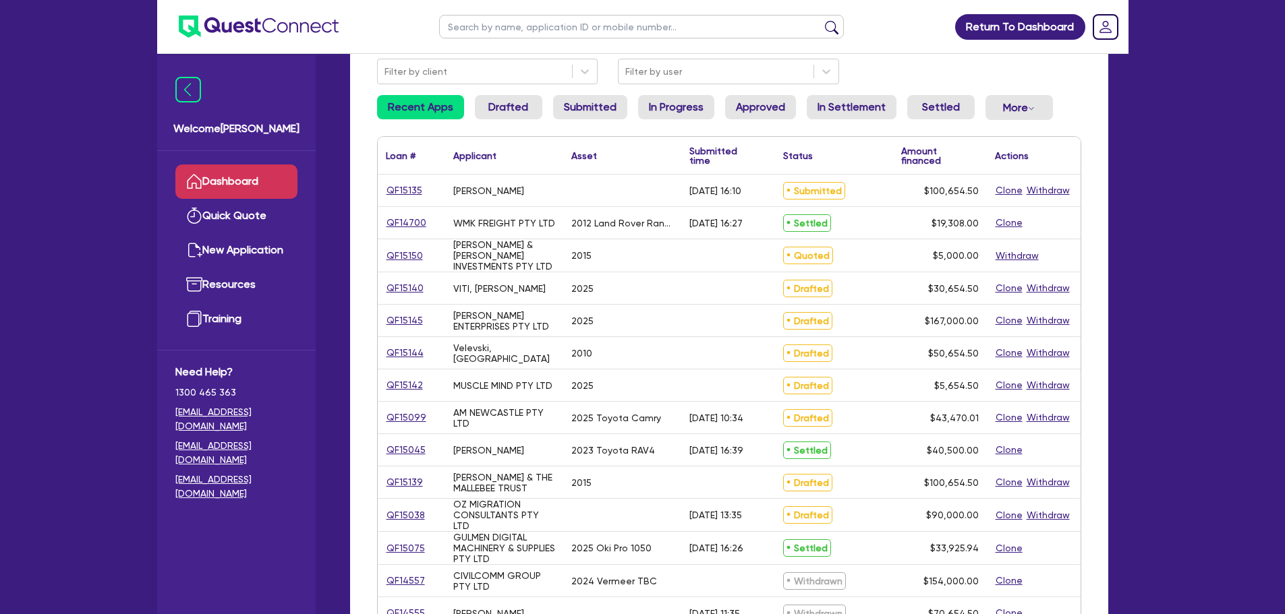
scroll to position [135, 0]
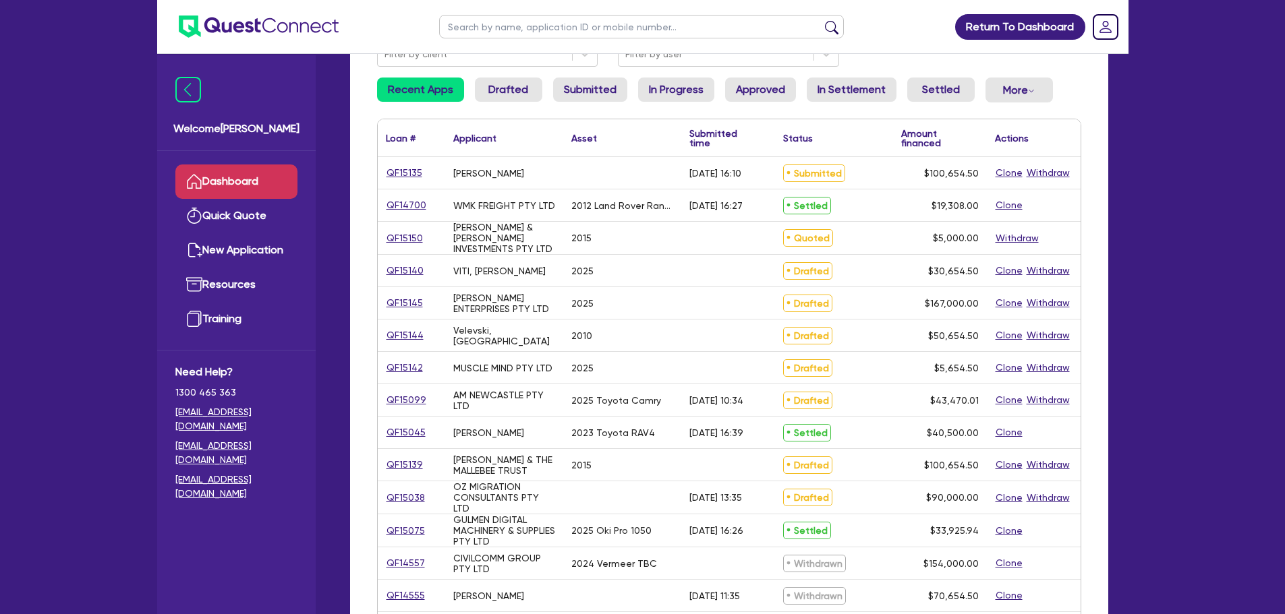
click at [502, 25] on input "text" at bounding box center [641, 27] width 405 height 24
type input "H&M"
click at [821, 20] on button "submit" at bounding box center [832, 29] width 22 height 19
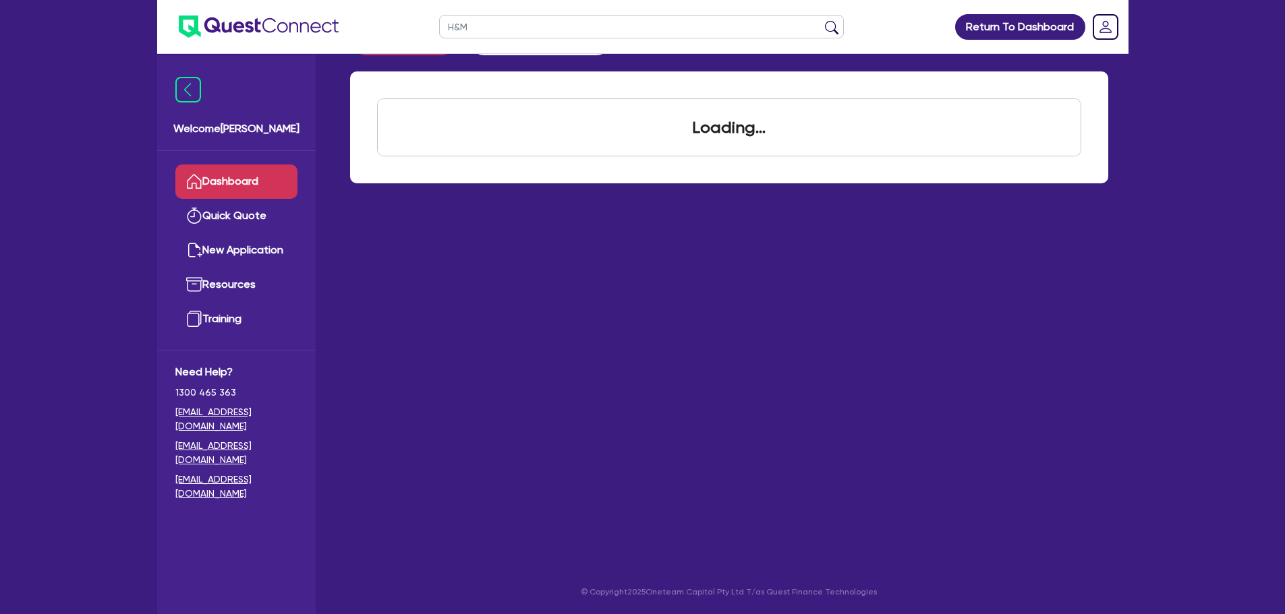
scroll to position [34, 0]
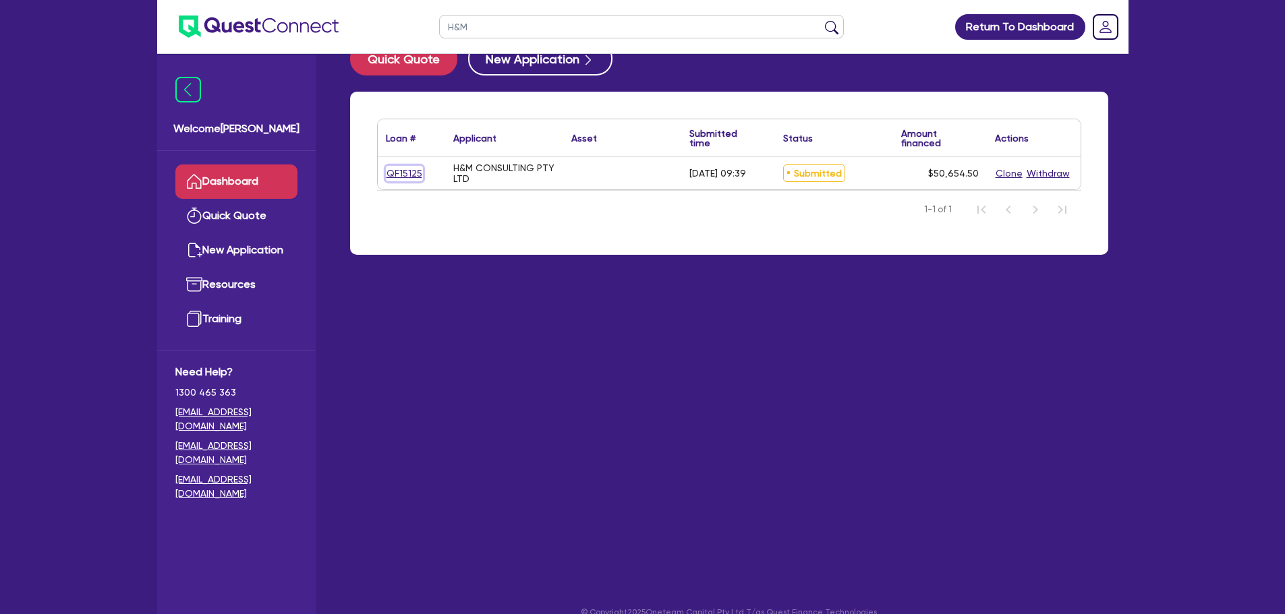
click at [401, 174] on link "QF15125" at bounding box center [404, 174] width 37 height 16
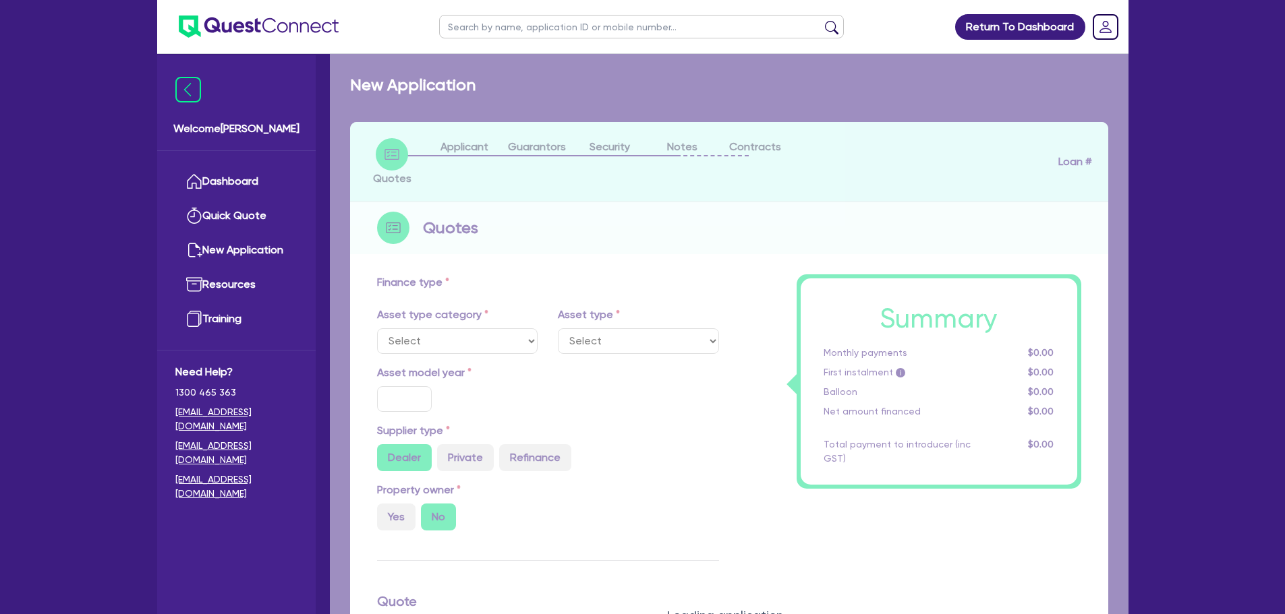
type input "50,000"
type input "4"
type input "2,026.18"
type input "12"
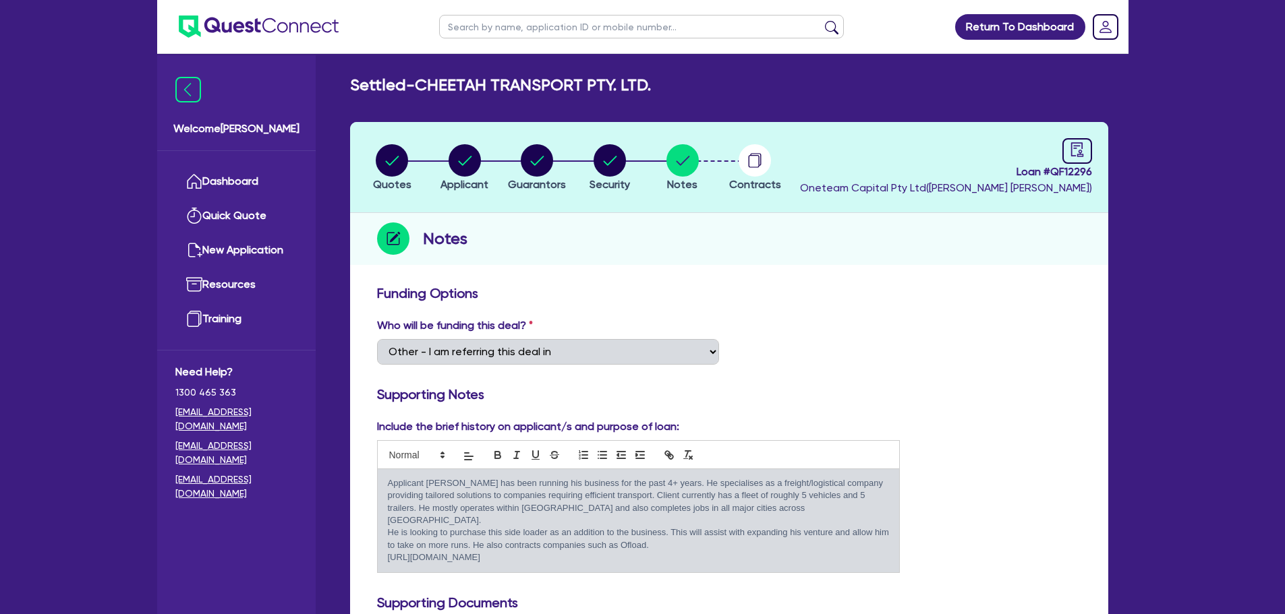
select select "Other"
click at [485, 26] on input "text" at bounding box center [641, 27] width 405 height 24
type input "[PERSON_NAME]"
click button "submit" at bounding box center [832, 29] width 22 height 19
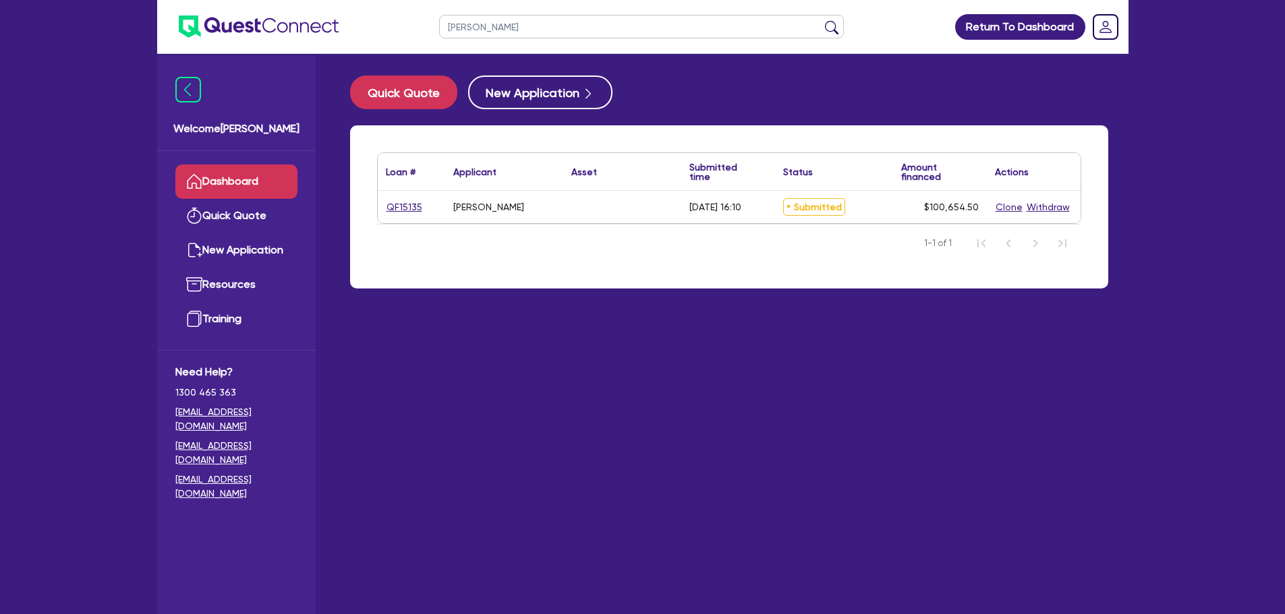
click at [409, 204] on link "QF15135" at bounding box center [404, 208] width 37 height 16
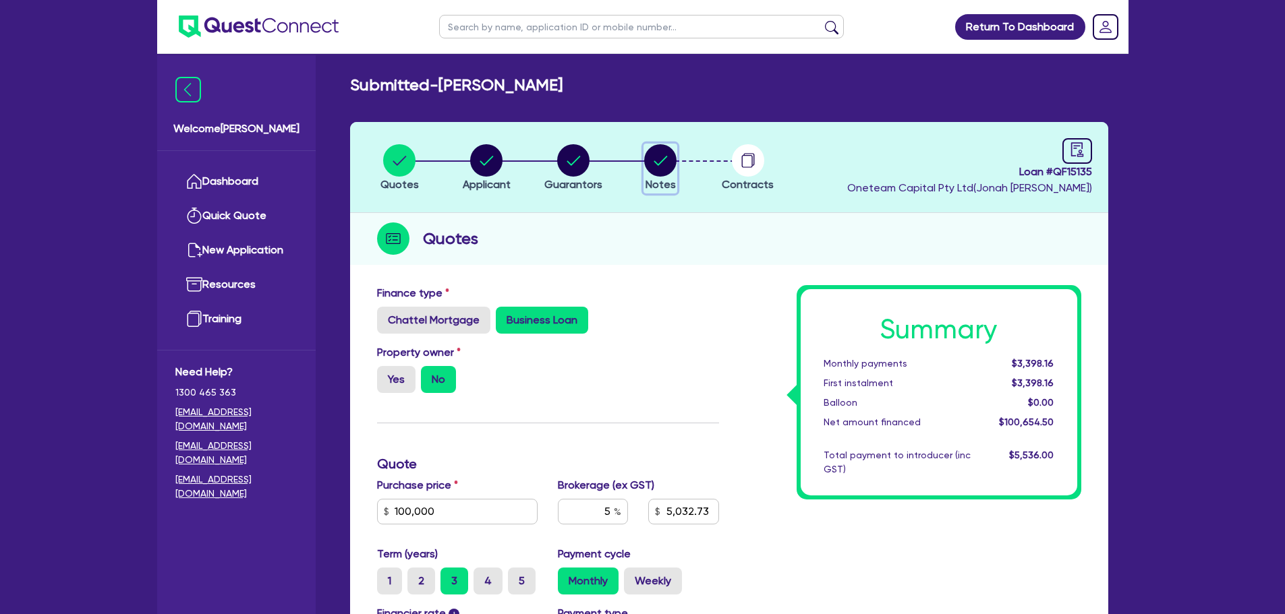
click at [645, 156] on icon "button" at bounding box center [660, 160] width 32 height 32
select select "Other"
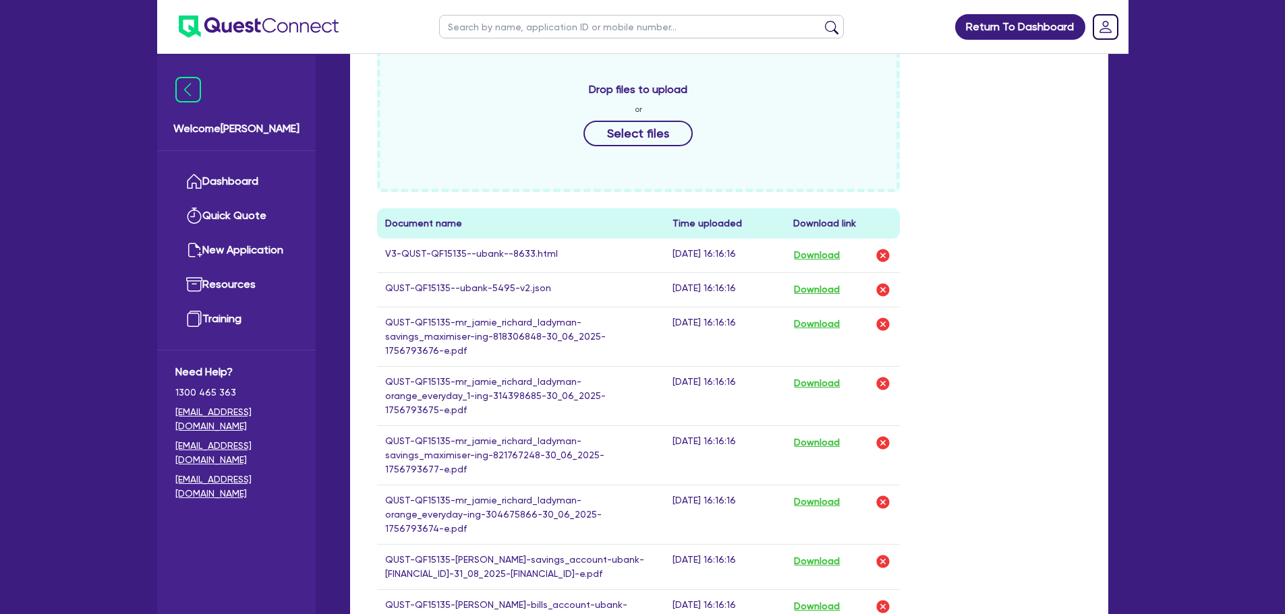
scroll to position [540, 0]
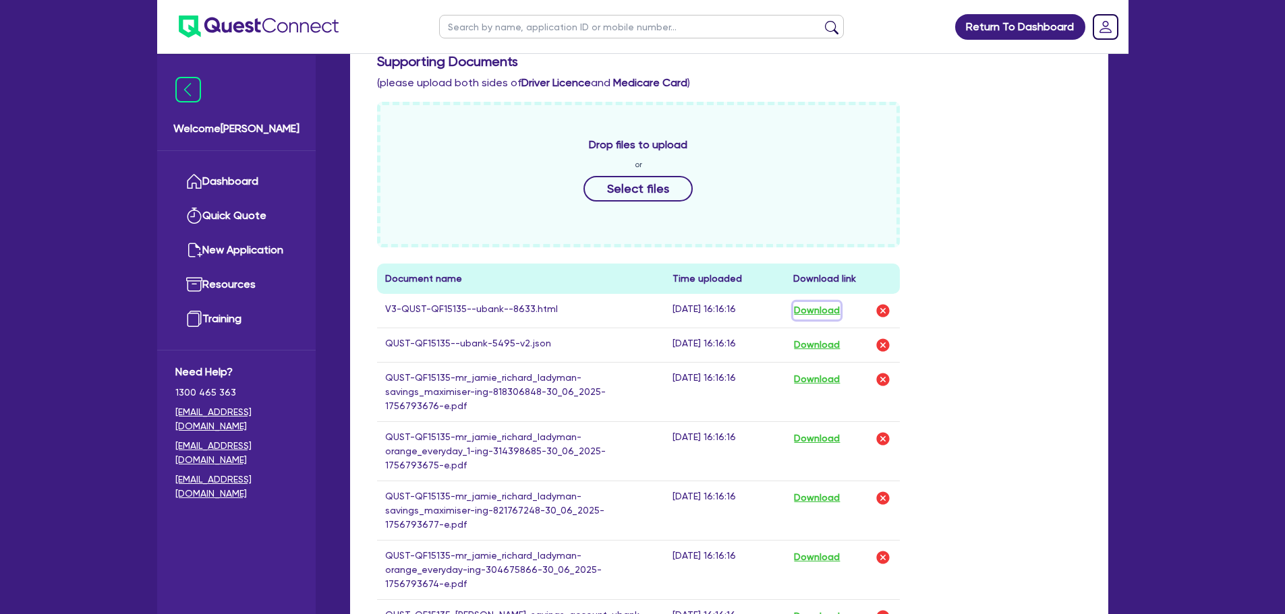
click at [810, 311] on button "Download" at bounding box center [816, 311] width 47 height 18
